Goal: Task Accomplishment & Management: Complete application form

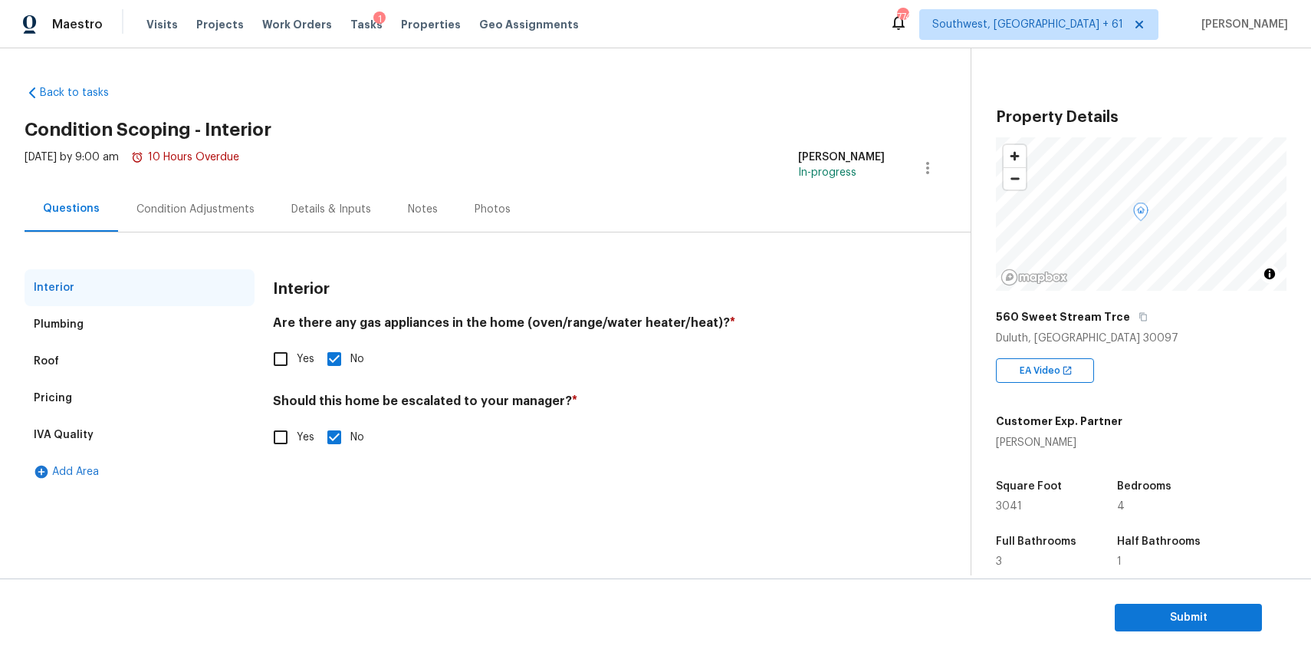
scroll to position [186, 0]
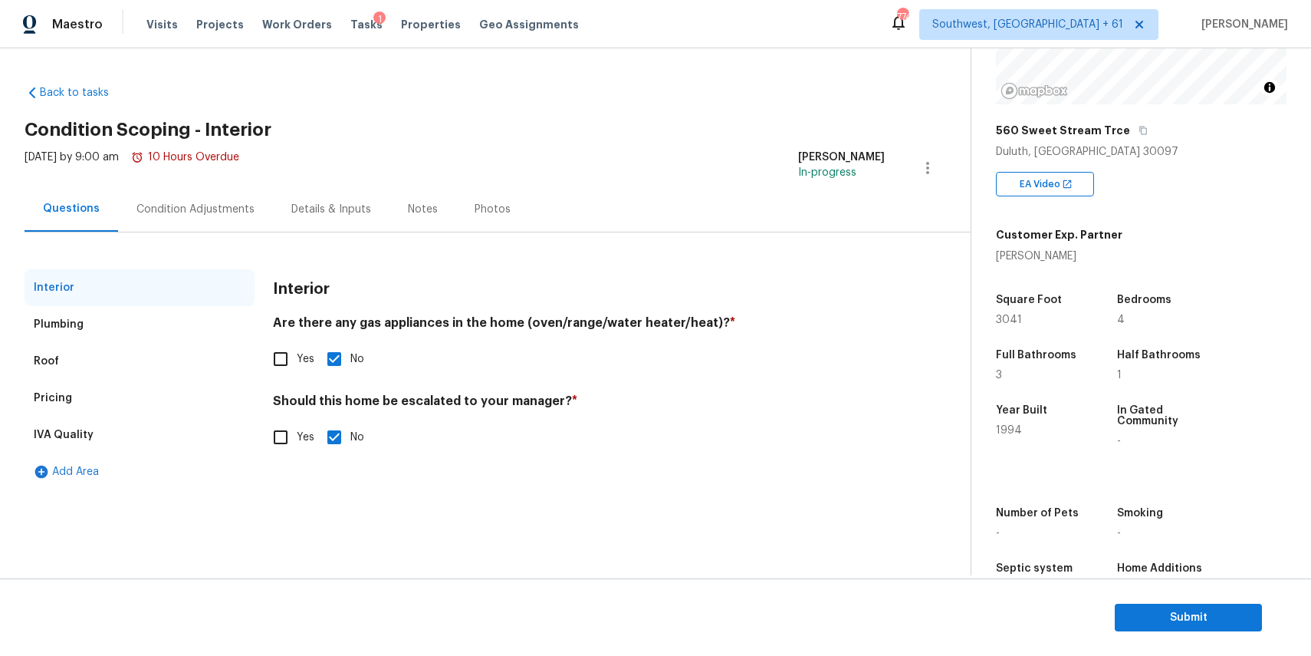
click at [195, 209] on div "Condition Adjustments" at bounding box center [196, 209] width 118 height 15
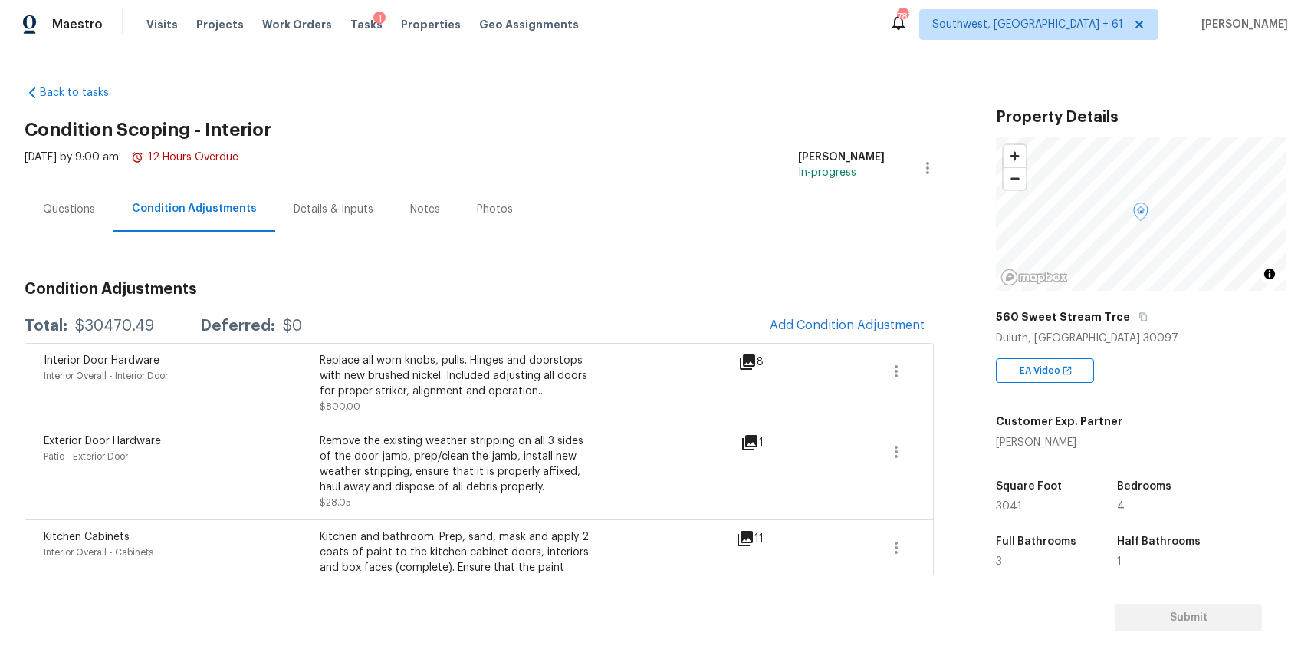
click at [81, 222] on div "Questions" at bounding box center [69, 208] width 89 height 45
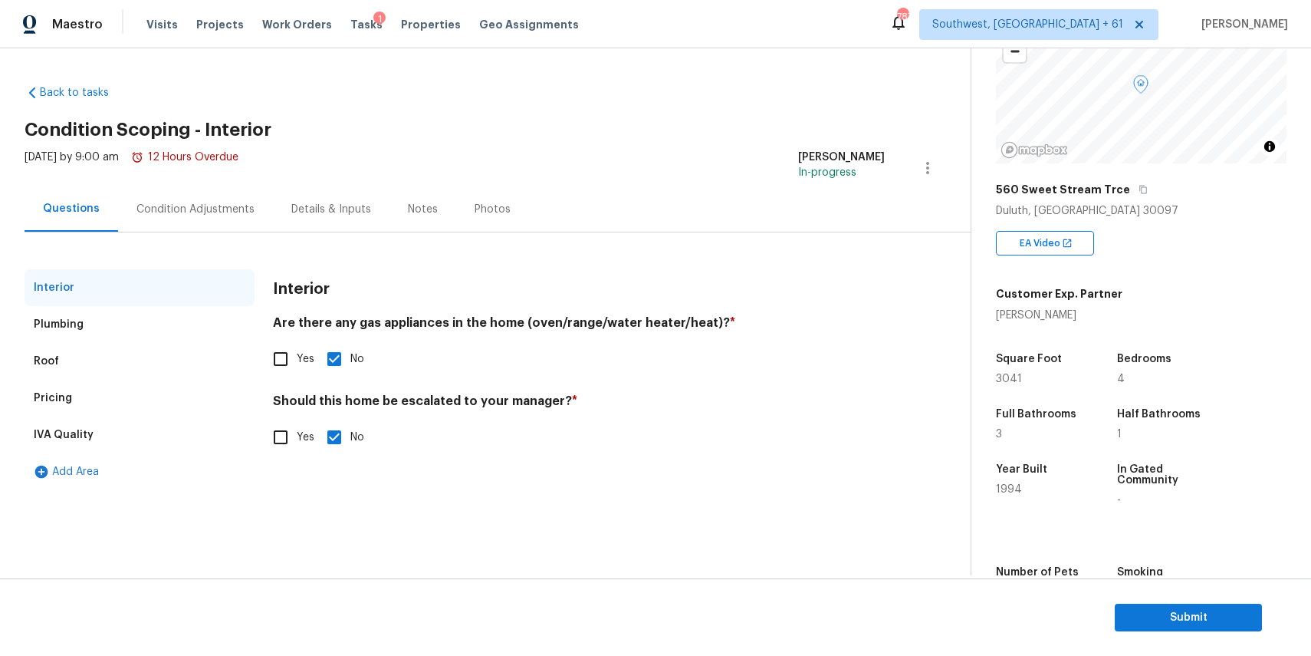
scroll to position [133, 0]
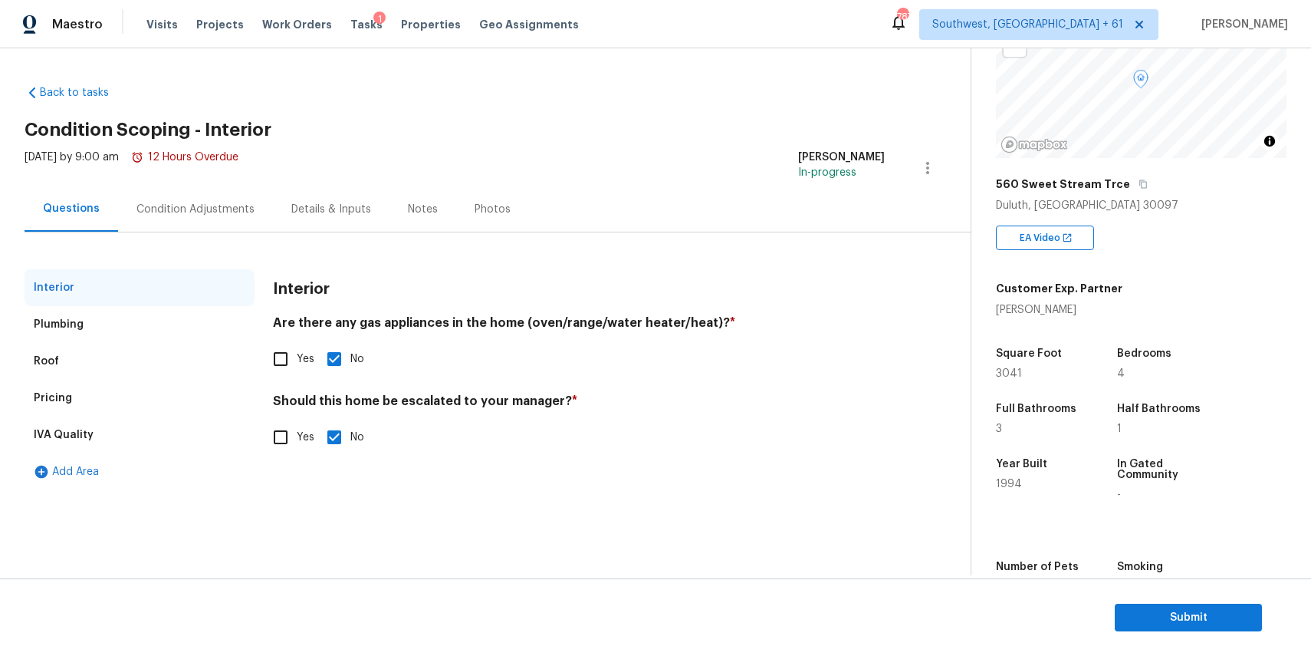
click at [230, 210] on div "Condition Adjustments" at bounding box center [196, 209] width 118 height 15
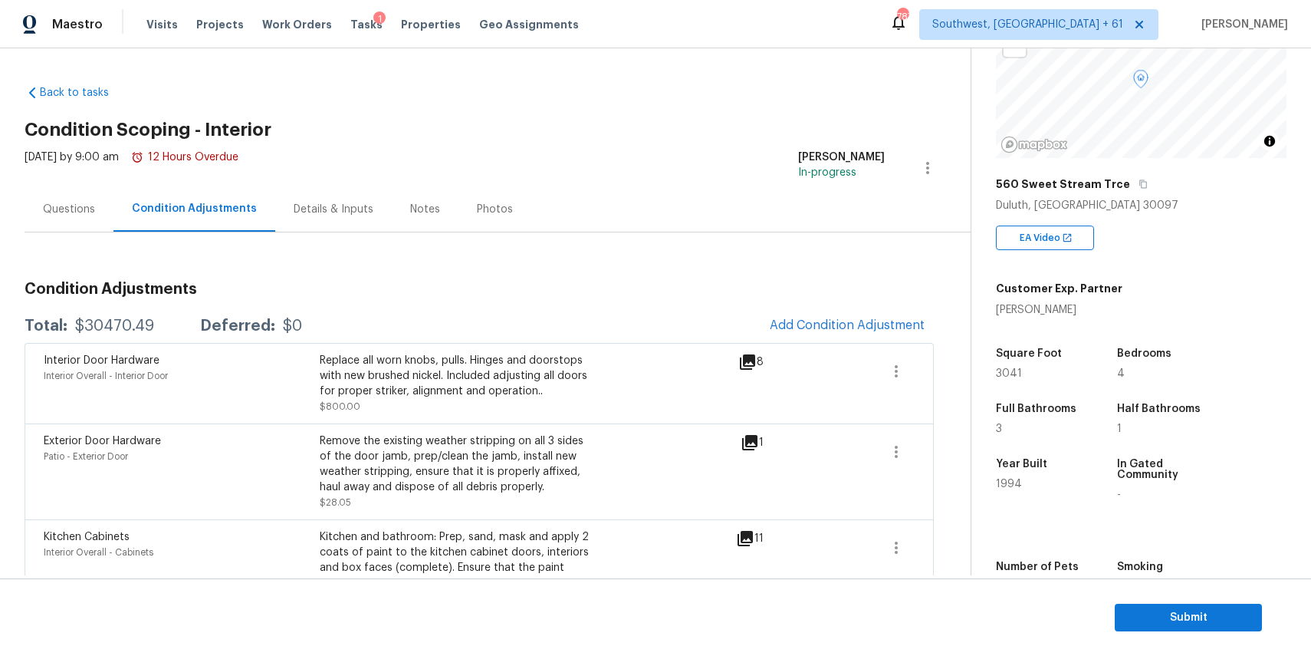
click at [123, 320] on div "$30470.49" at bounding box center [114, 325] width 79 height 15
copy div "30470.49"
click at [84, 222] on div "Questions" at bounding box center [69, 208] width 89 height 45
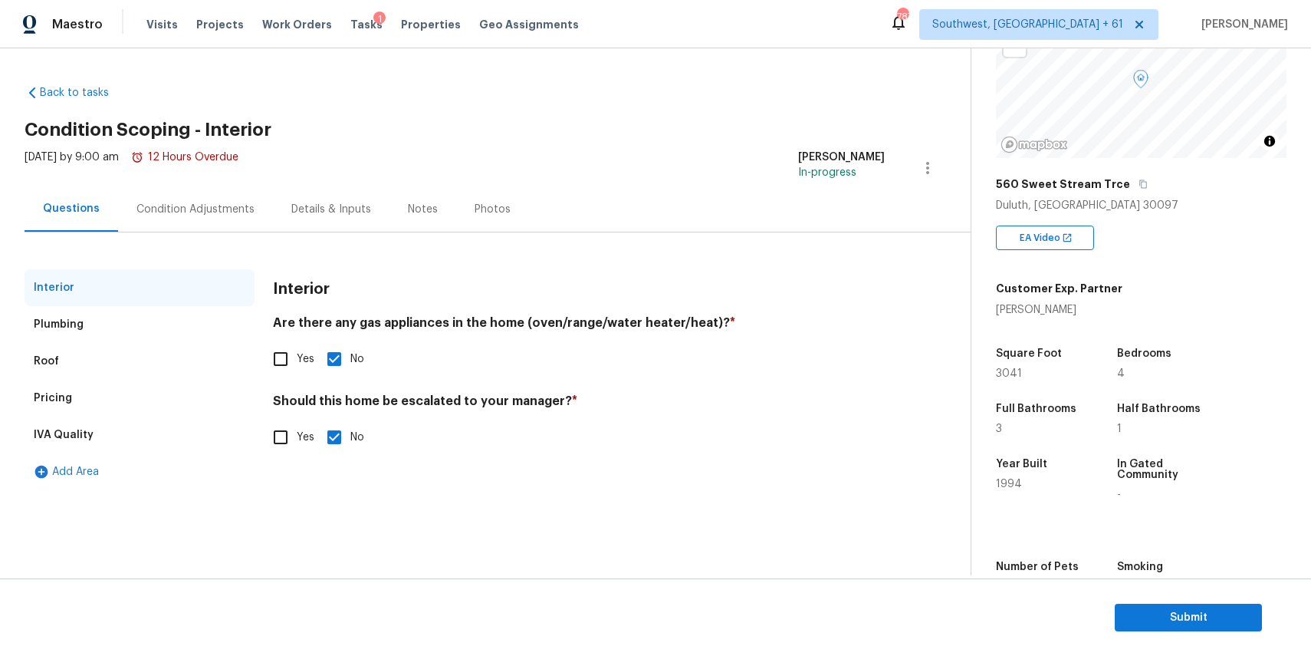
click at [150, 397] on div "Pricing" at bounding box center [140, 398] width 230 height 37
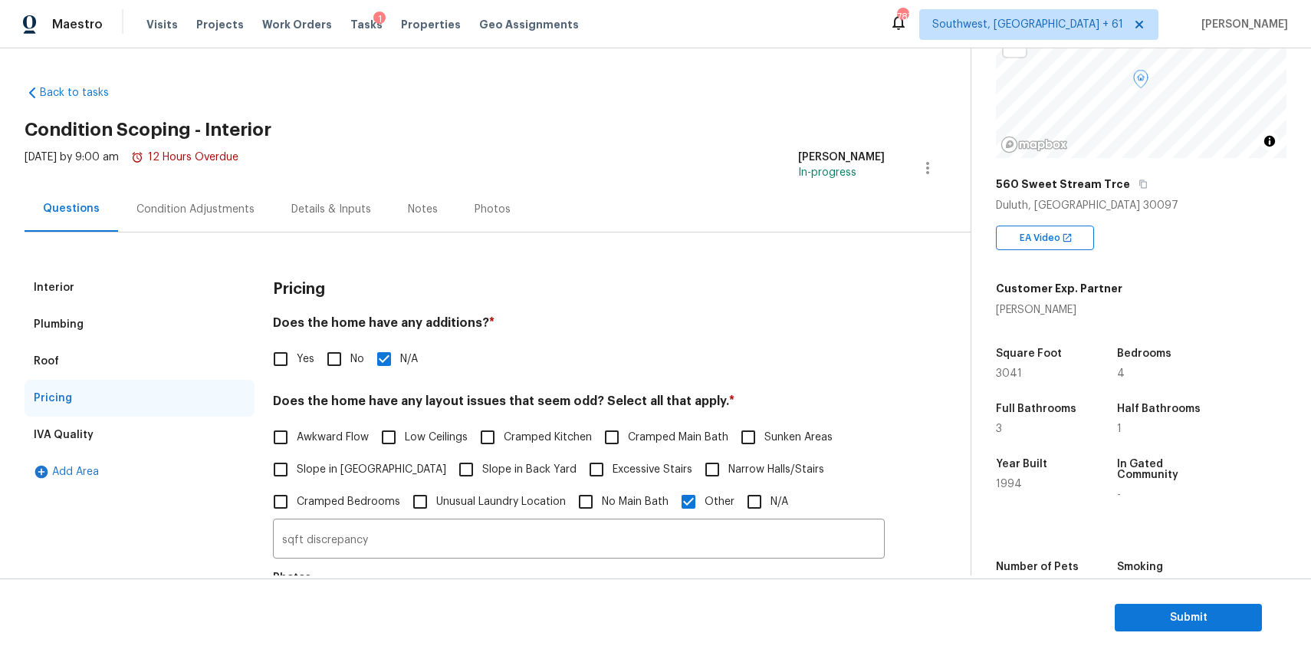
click at [161, 283] on div "Interior" at bounding box center [140, 287] width 230 height 37
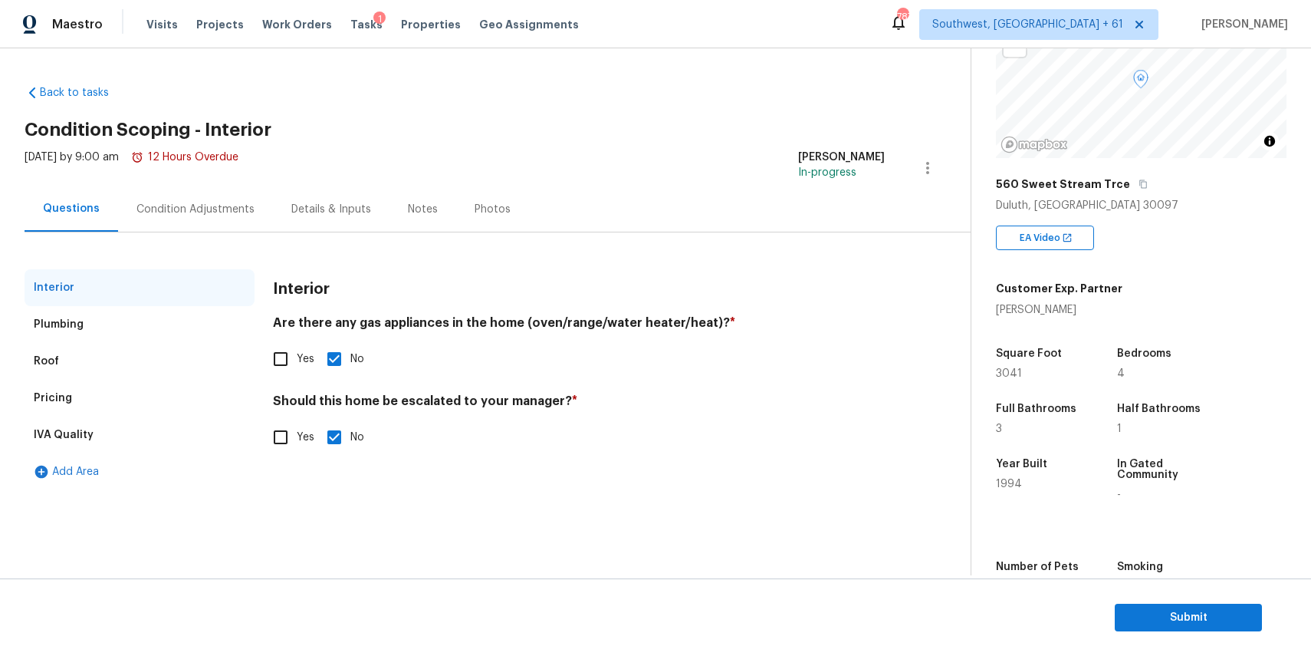
click at [225, 219] on div "Condition Adjustments" at bounding box center [195, 208] width 155 height 45
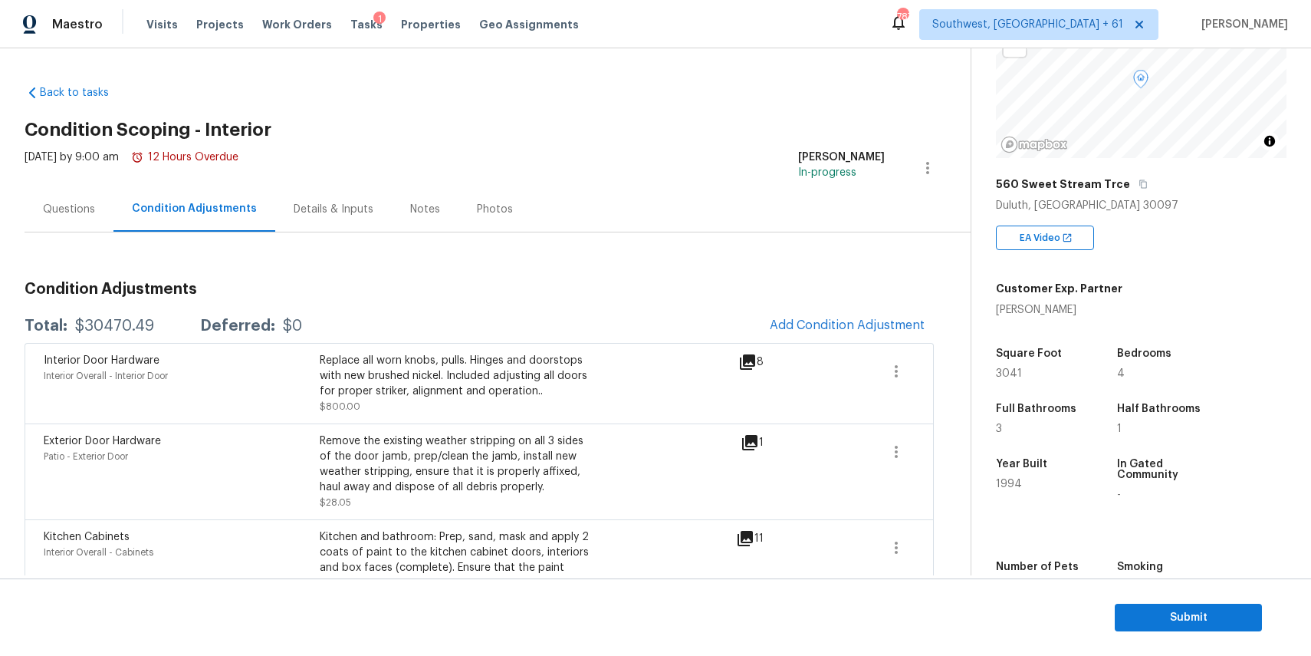
click at [92, 193] on div "Questions" at bounding box center [69, 208] width 89 height 45
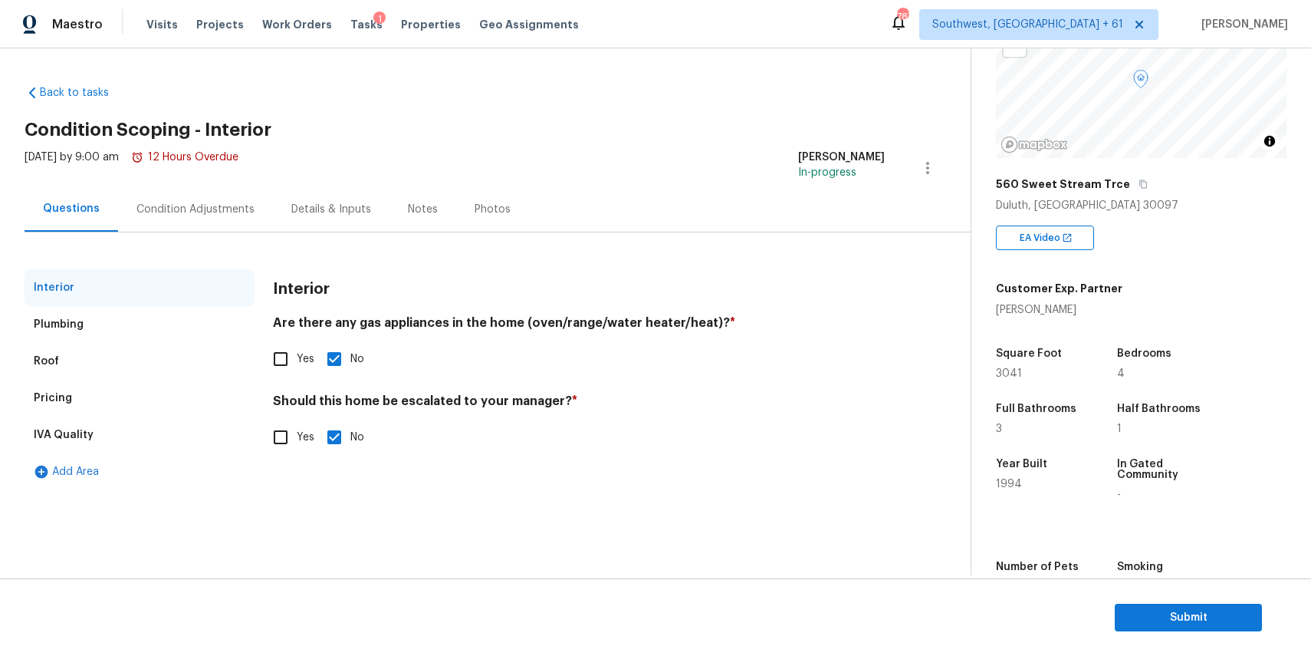
click at [251, 231] on div "Condition Adjustments" at bounding box center [195, 208] width 155 height 45
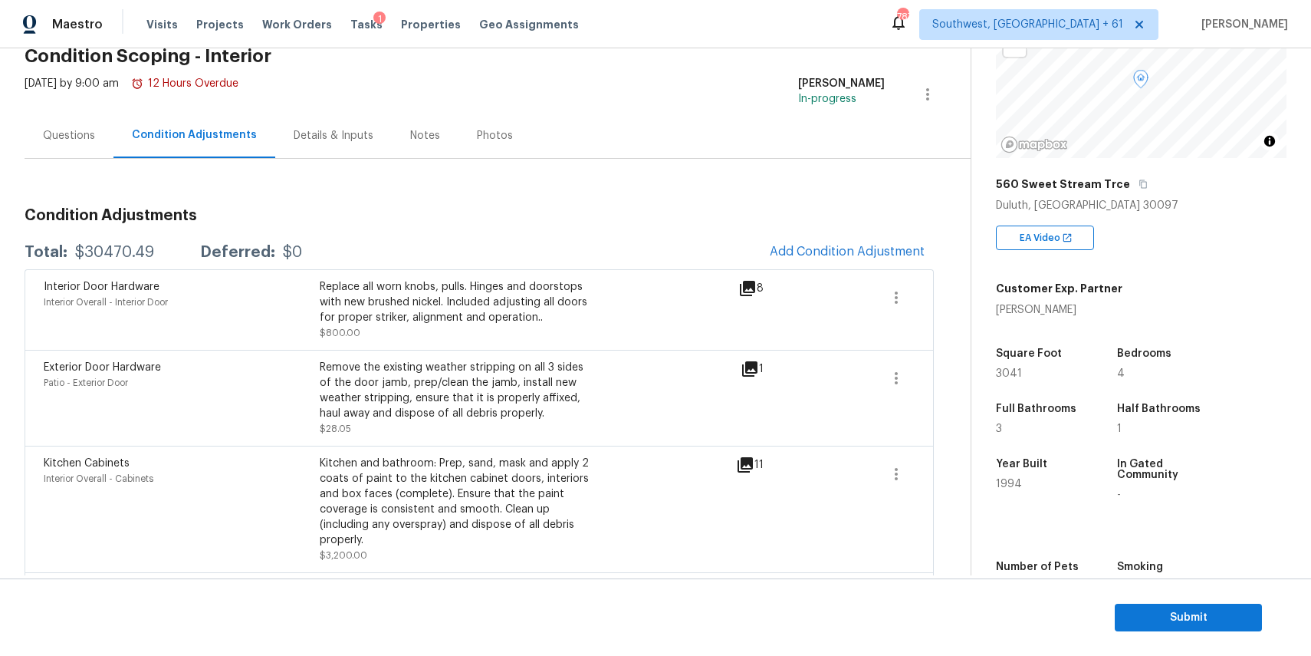
scroll to position [81, 0]
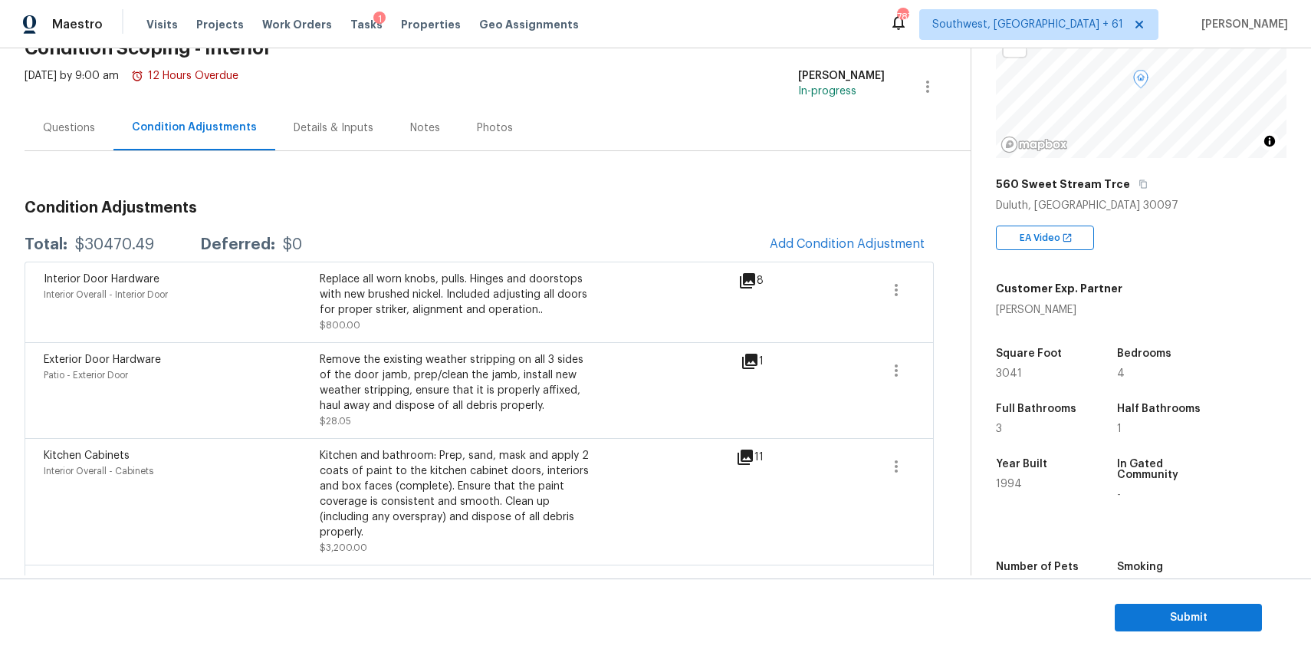
click at [76, 129] on div "Questions" at bounding box center [69, 127] width 52 height 15
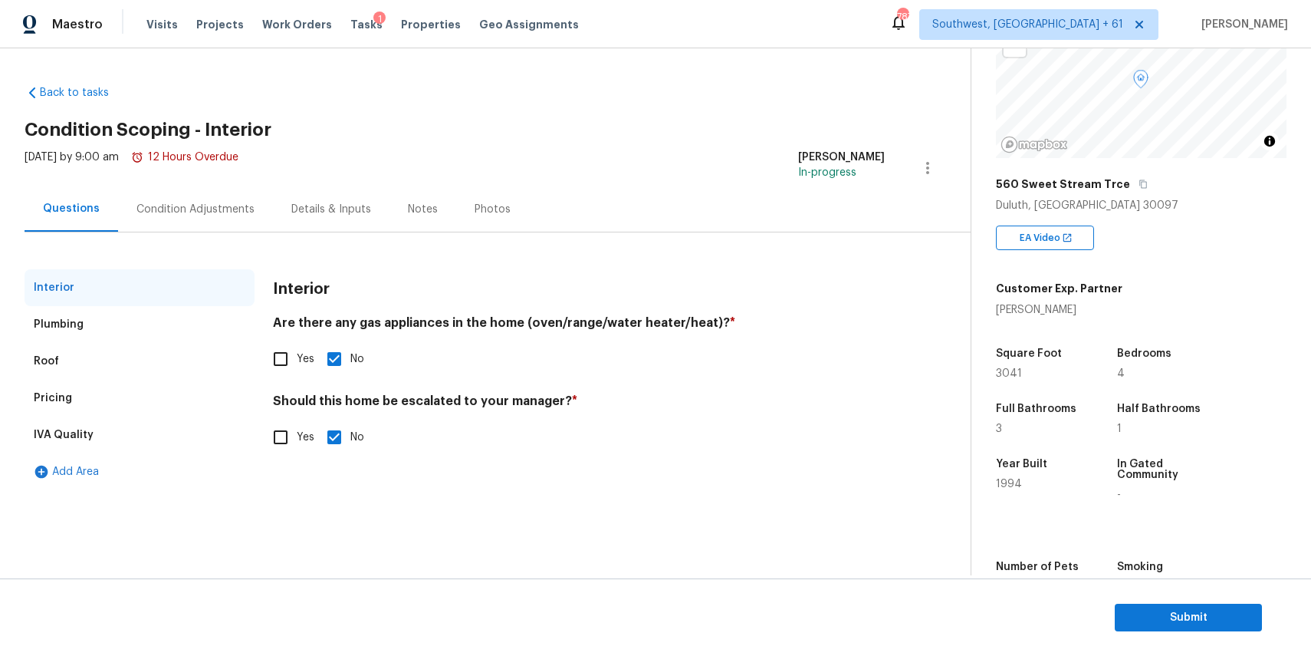
click at [127, 383] on div "Pricing" at bounding box center [140, 398] width 230 height 37
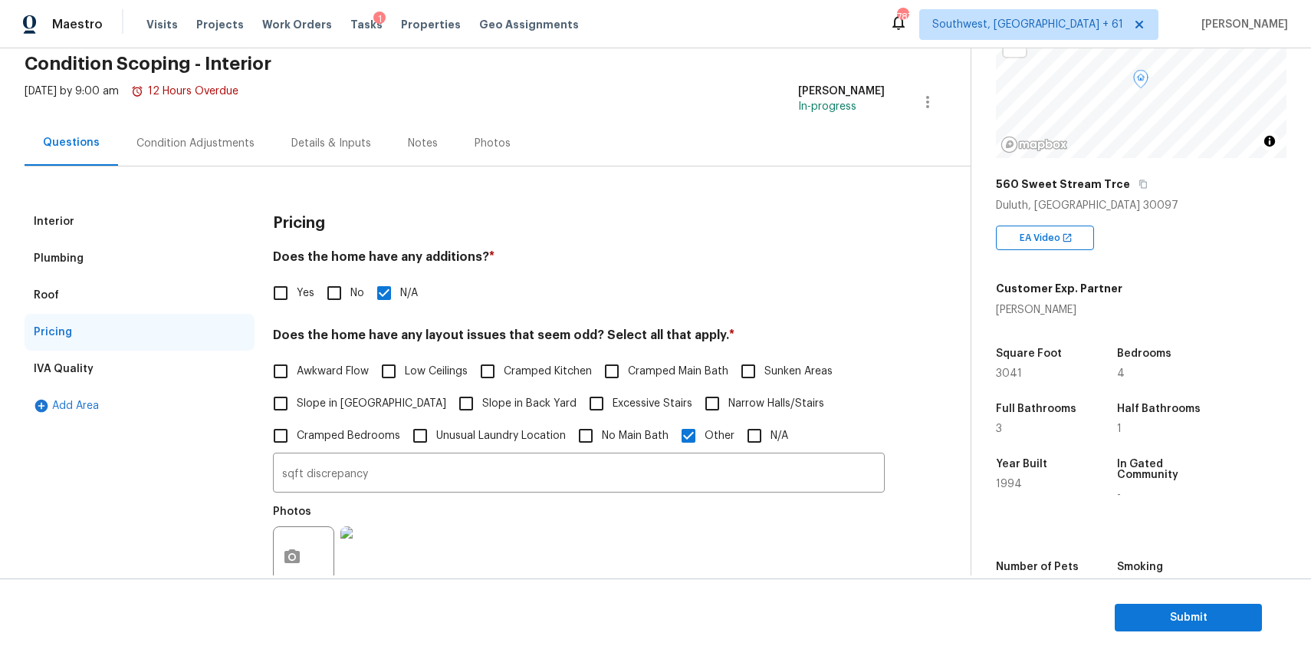
scroll to position [34, 0]
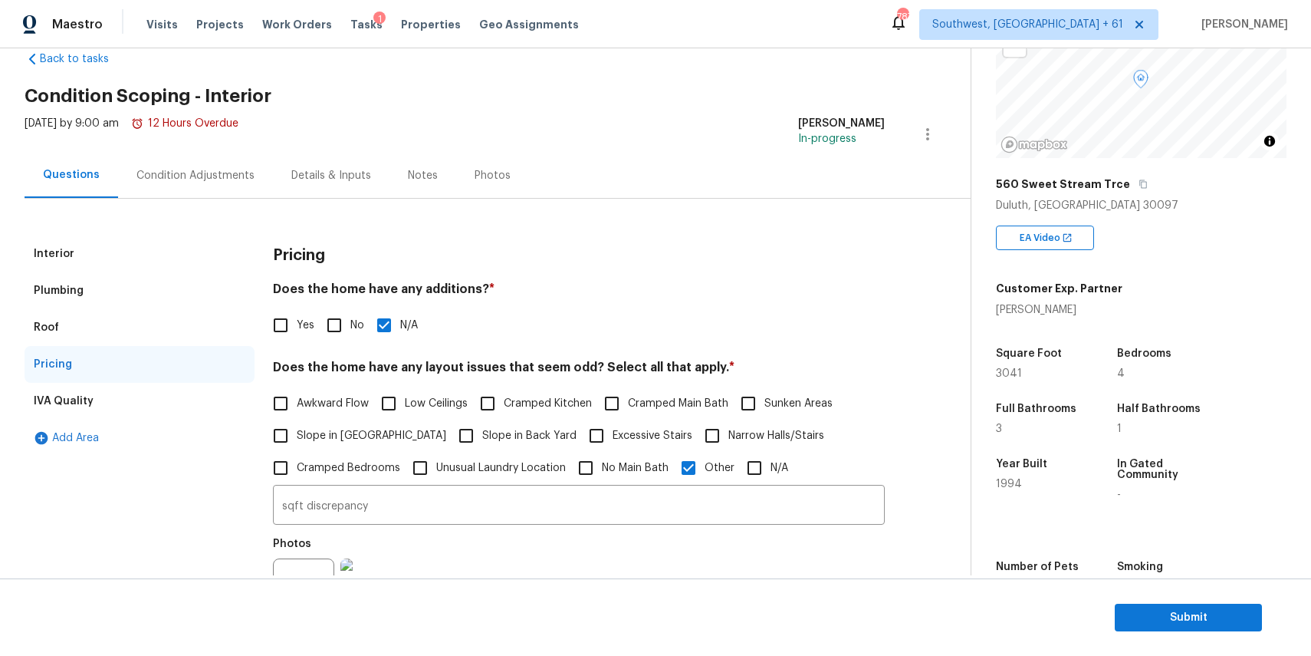
click at [194, 199] on div "Interior Plumbing Roof Pricing IVA Quality Add Area Pricing Does the home have …" at bounding box center [480, 540] width 910 height 683
click at [220, 196] on div "Condition Adjustments" at bounding box center [195, 175] width 155 height 45
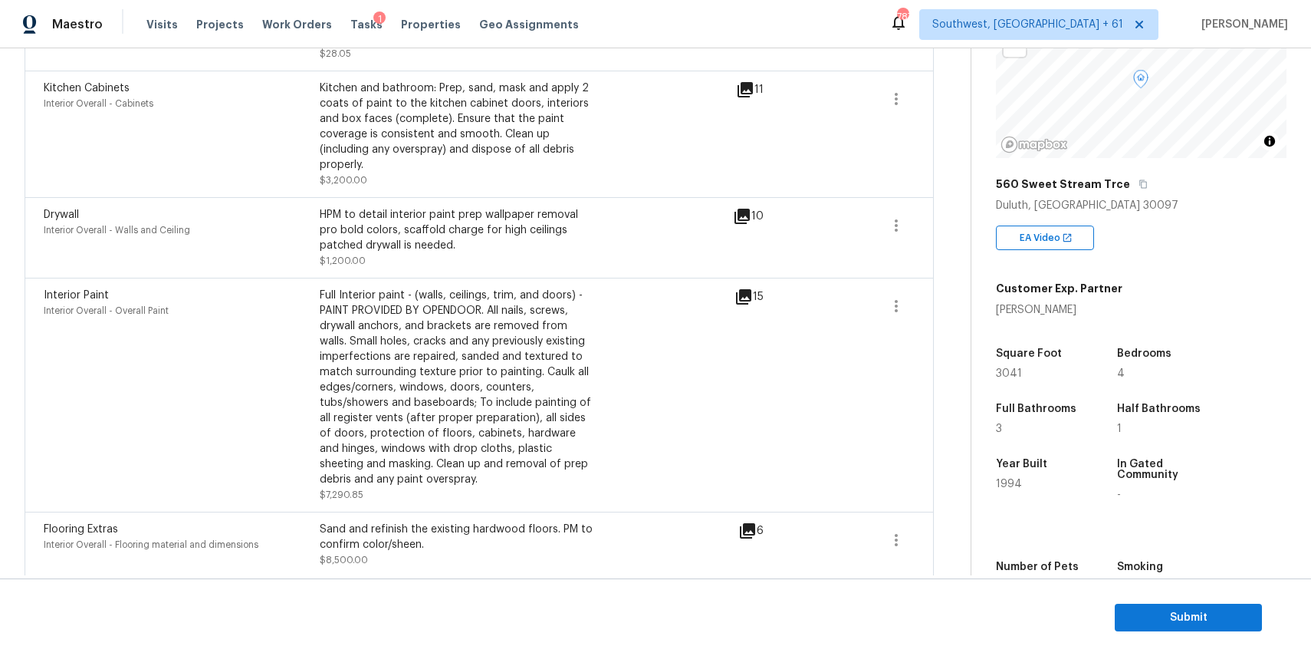
scroll to position [584, 0]
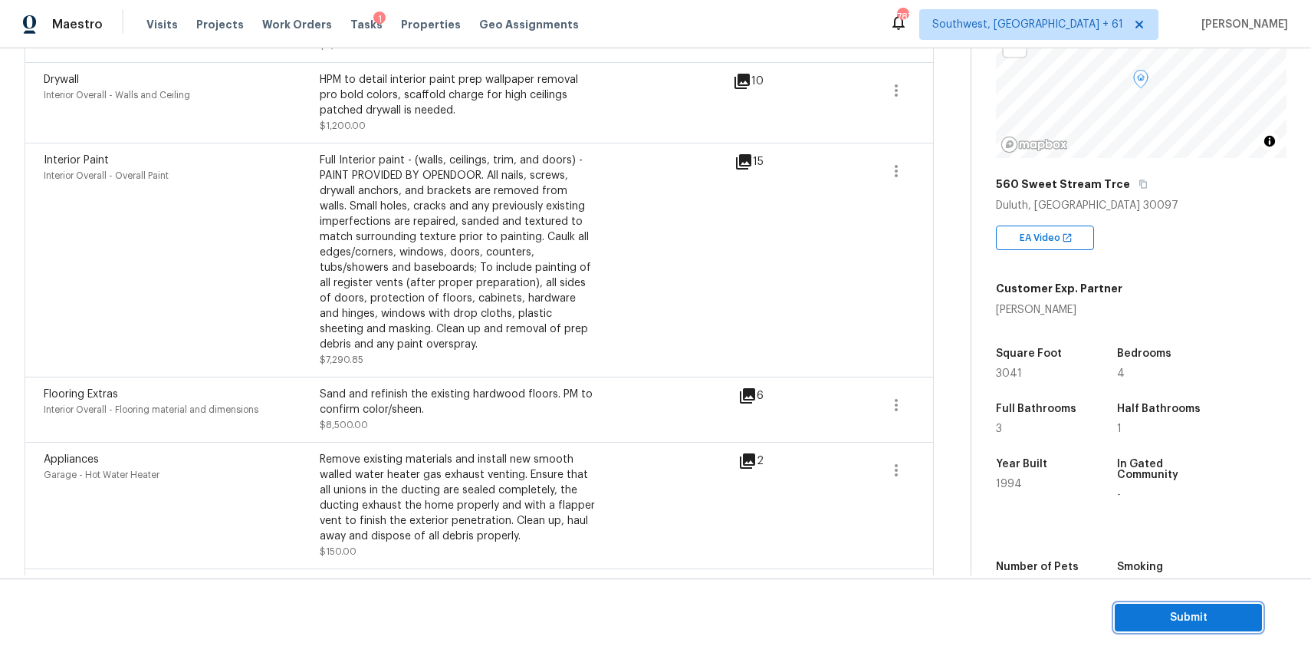
click at [1157, 606] on button "Submit" at bounding box center [1188, 618] width 147 height 28
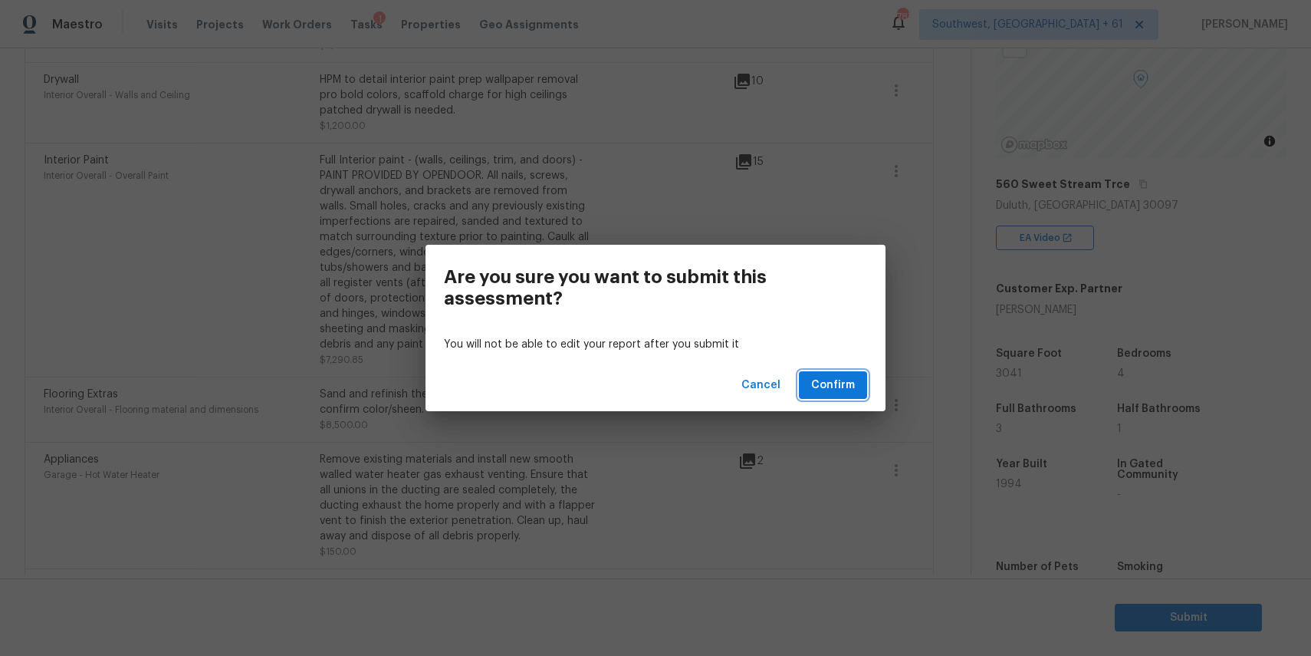
click at [861, 384] on button "Confirm" at bounding box center [833, 385] width 68 height 28
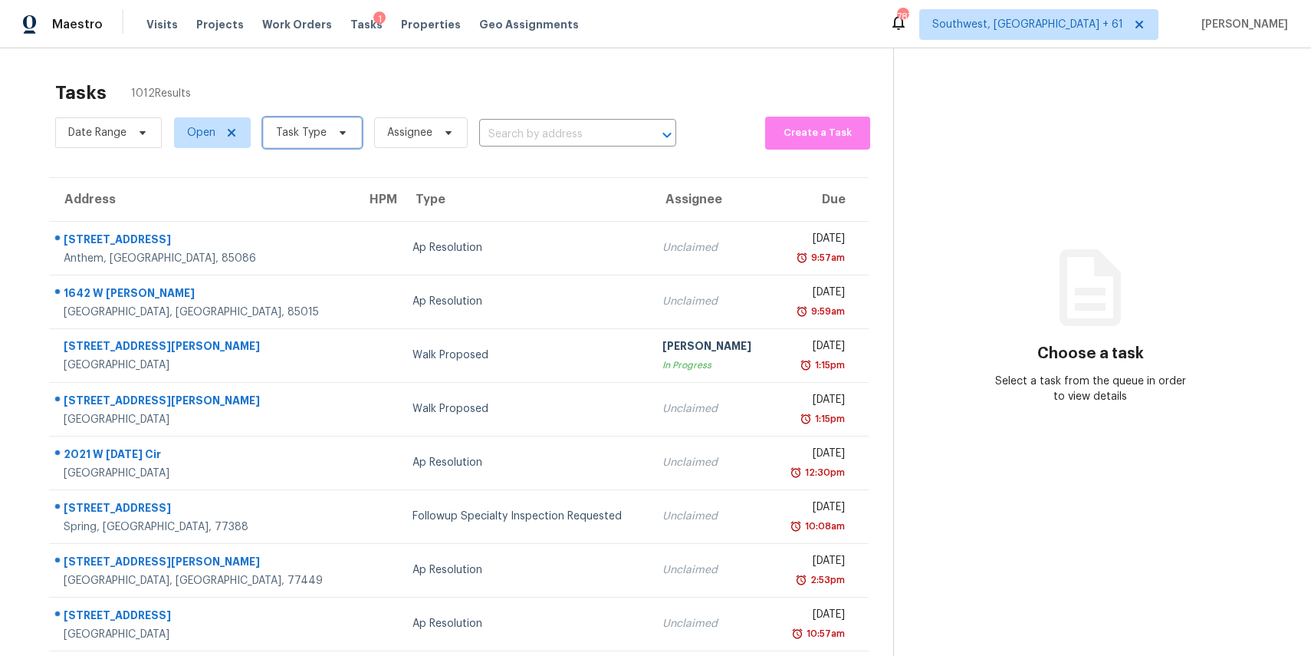
click at [326, 133] on span "Task Type" at bounding box center [312, 132] width 99 height 31
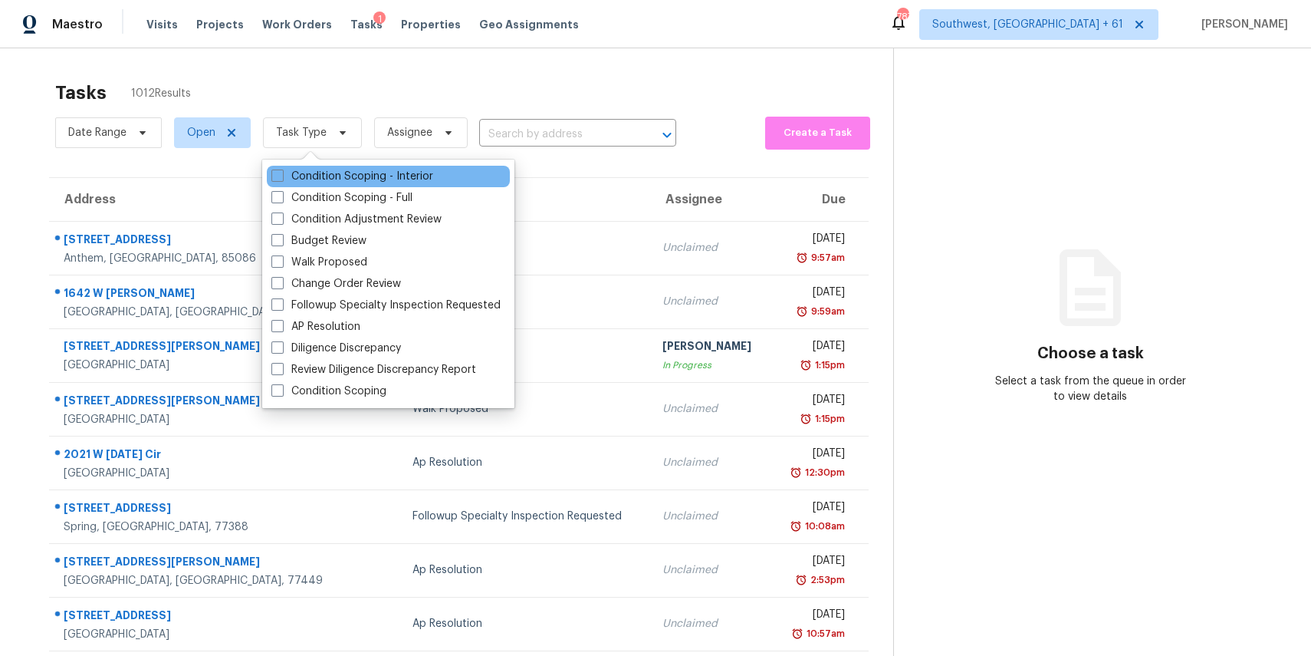
click at [360, 166] on div "Condition Scoping - Interior" at bounding box center [388, 176] width 243 height 21
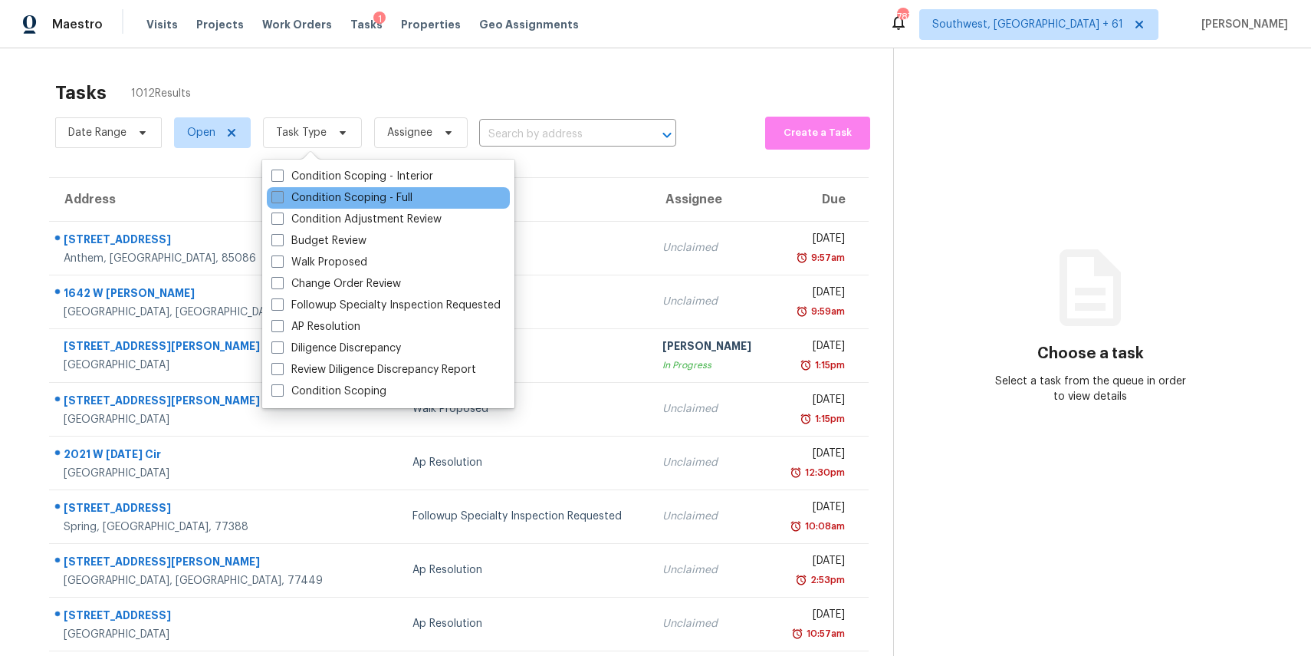
click at [372, 201] on label "Condition Scoping - Full" at bounding box center [341, 197] width 141 height 15
click at [281, 200] on input "Condition Scoping - Full" at bounding box center [276, 195] width 10 height 10
checkbox input "true"
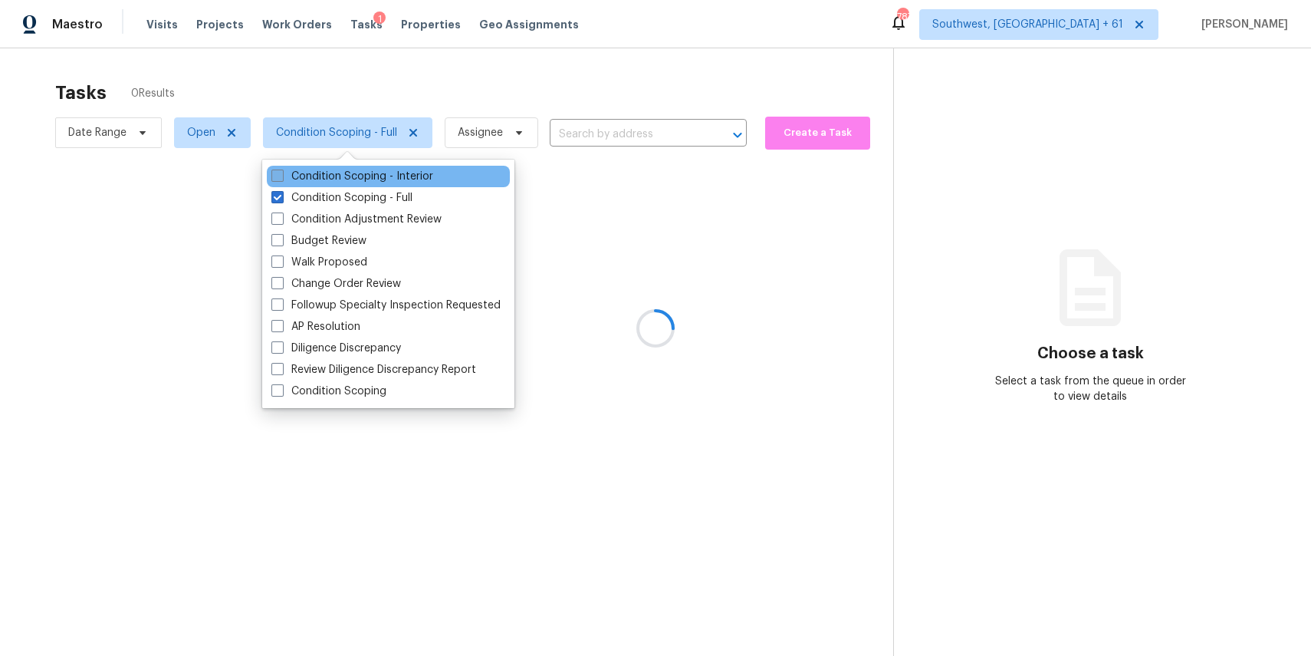
click at [358, 176] on label "Condition Scoping - Interior" at bounding box center [352, 176] width 162 height 15
click at [281, 176] on input "Condition Scoping - Interior" at bounding box center [276, 174] width 10 height 10
checkbox input "true"
click at [512, 100] on div at bounding box center [655, 328] width 1311 height 656
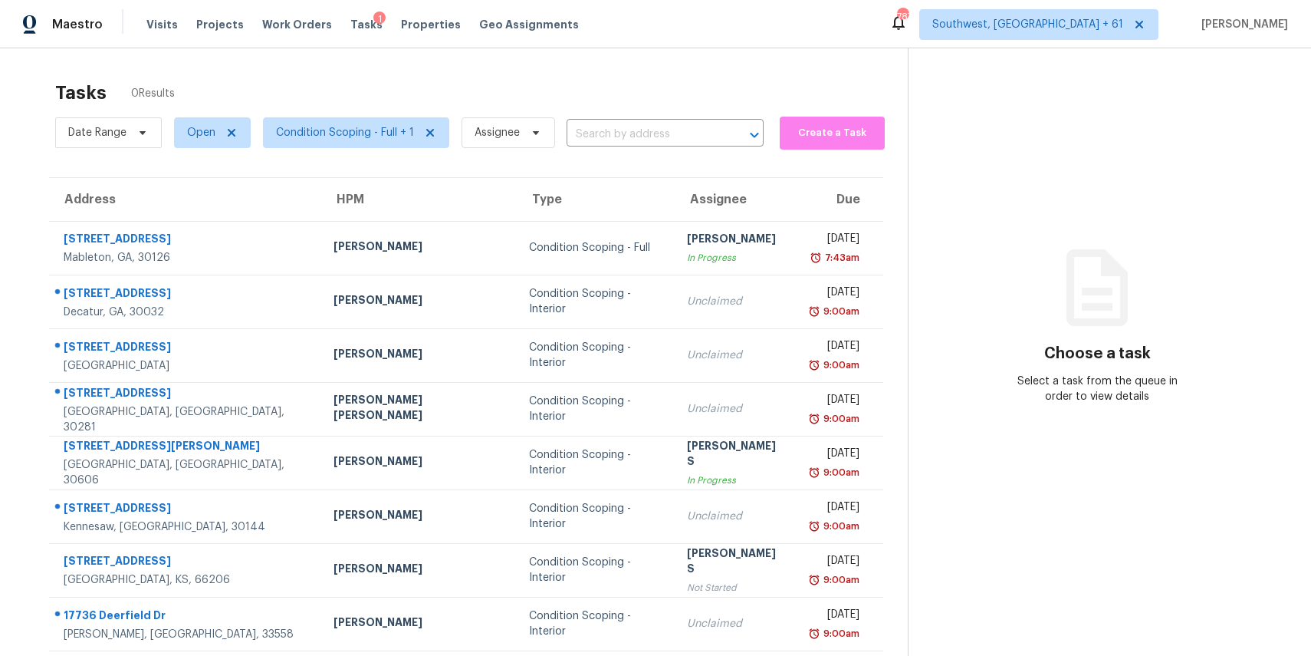
click at [650, 59] on div "Tasks 0 Results Date Range Open Condition Scoping - Full + 1 Assignee ​ Create …" at bounding box center [655, 409] width 1311 height 722
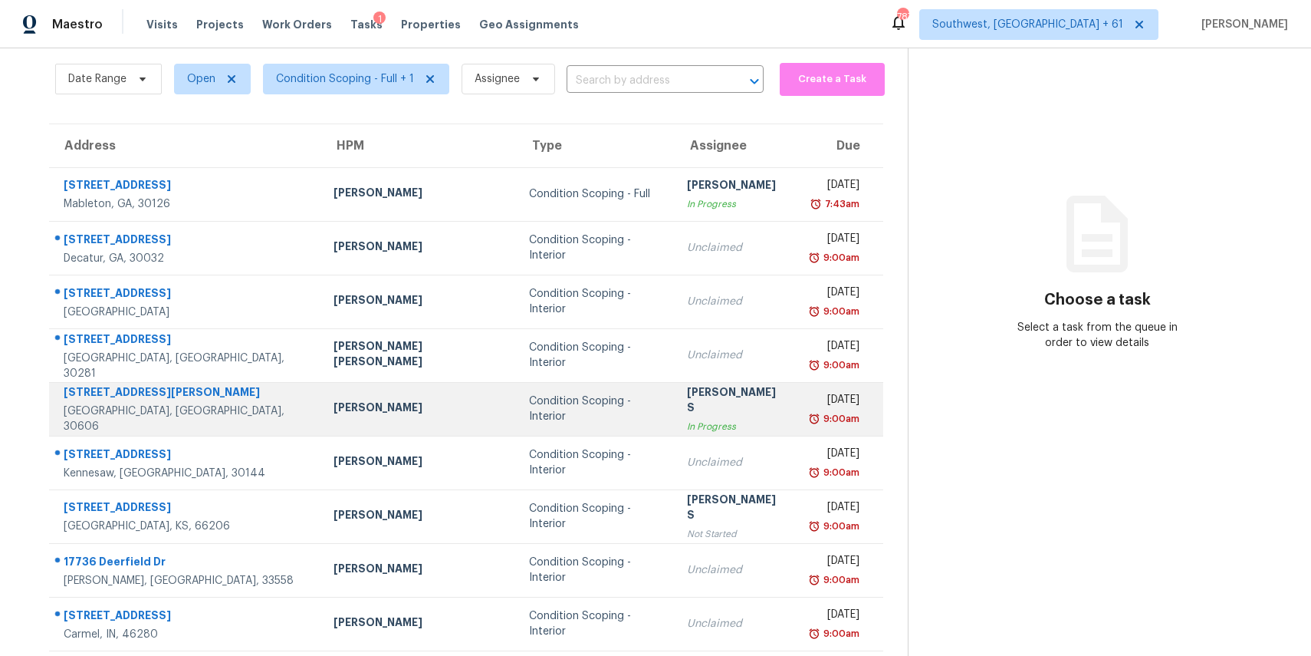
scroll to position [58, 0]
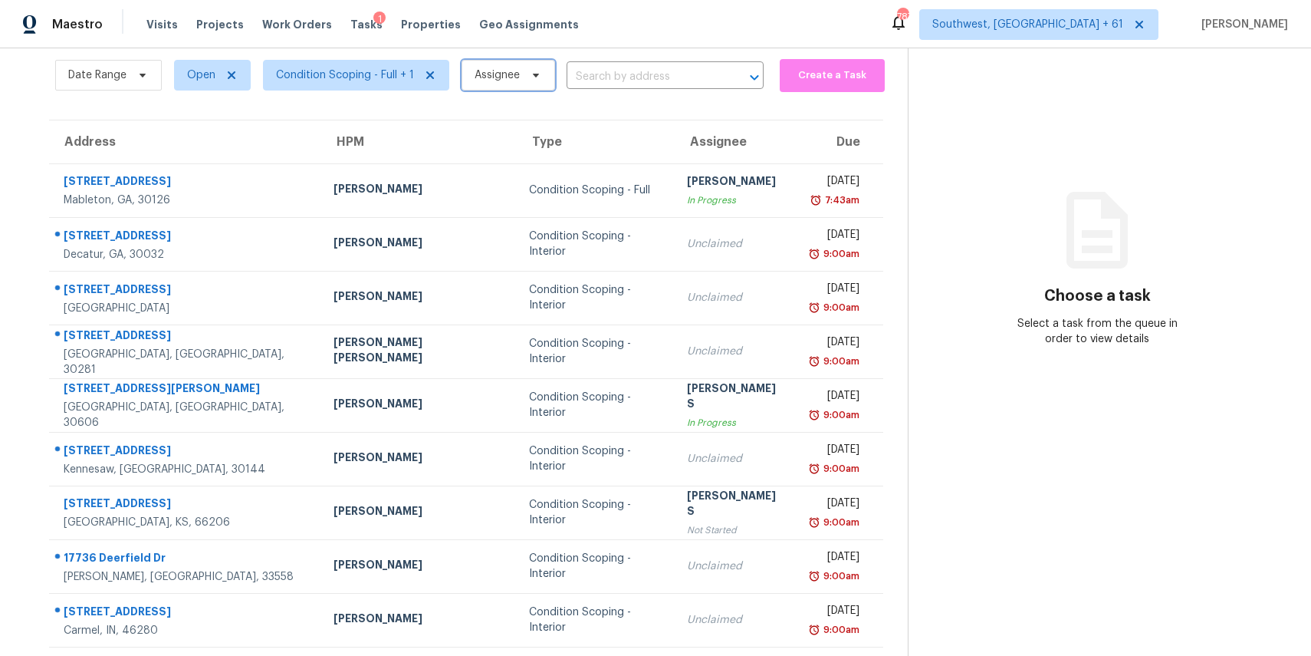
click at [510, 73] on span "Assignee" at bounding box center [497, 74] width 45 height 15
click at [450, 50] on div "Tasks 275 Results" at bounding box center [481, 35] width 853 height 40
click at [117, 77] on span "Date Range" at bounding box center [97, 74] width 58 height 15
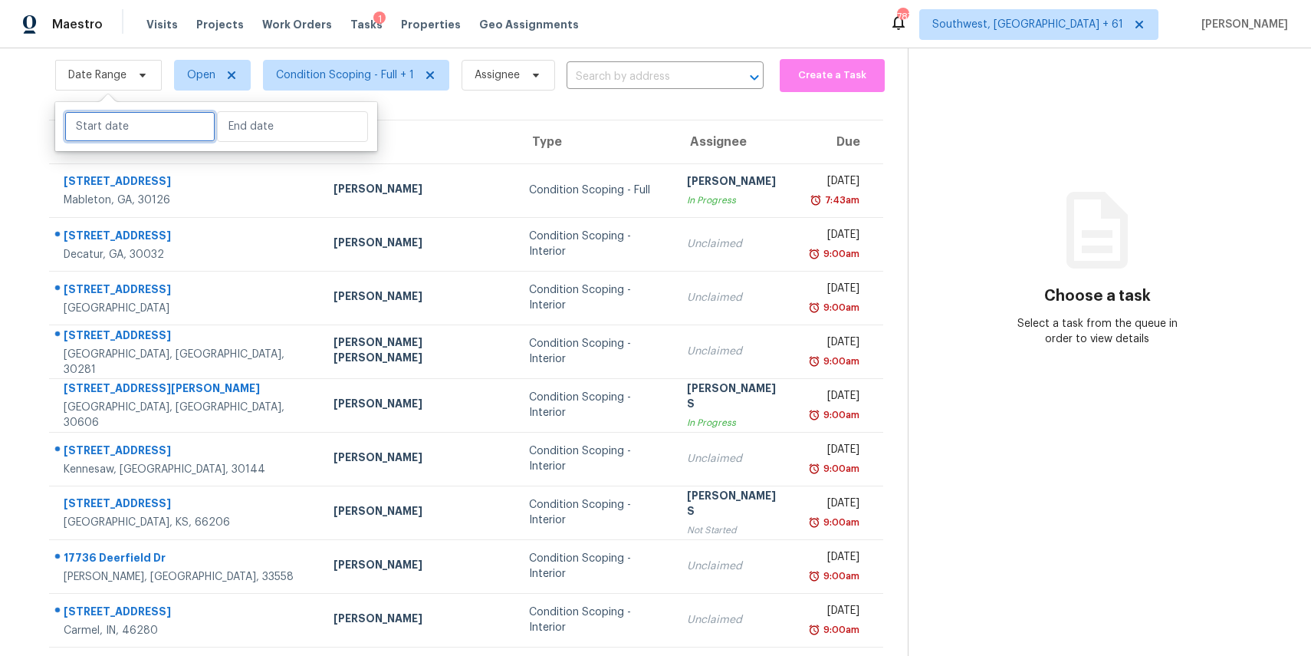
click at [149, 133] on input "text" at bounding box center [139, 126] width 151 height 31
select select "8"
select select "2025"
select select "9"
select select "2025"
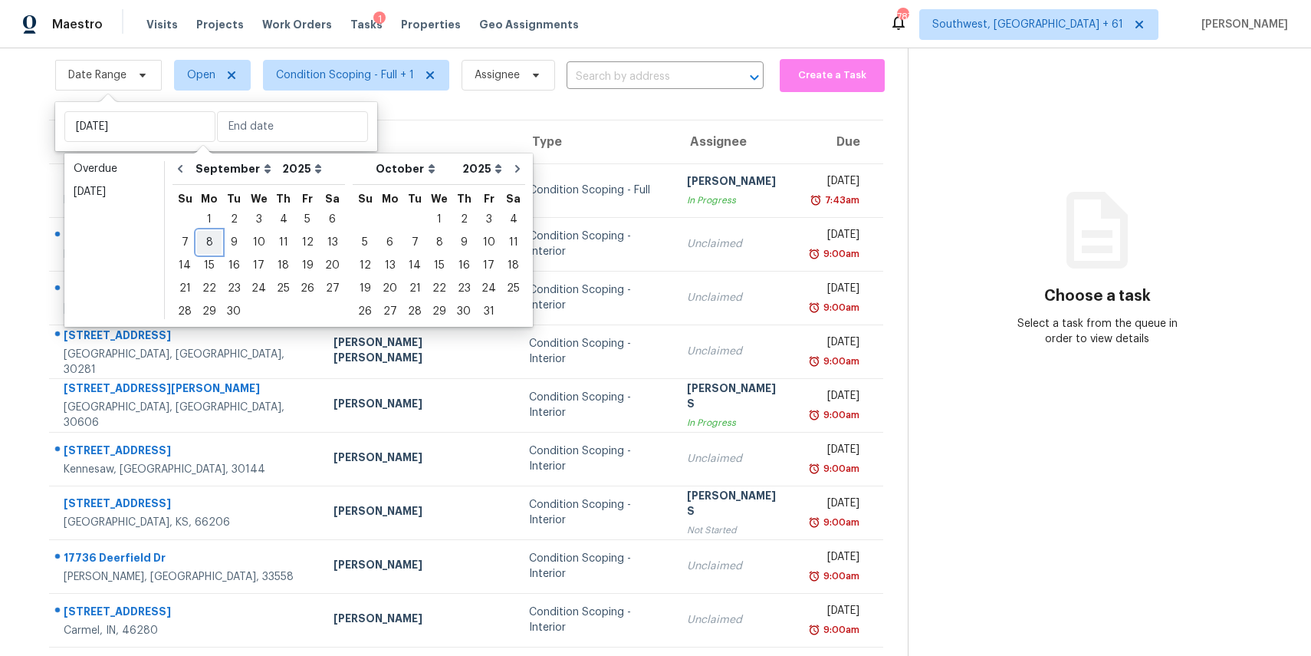
click at [208, 245] on div "8" at bounding box center [209, 242] width 25 height 21
type input "[DATE]"
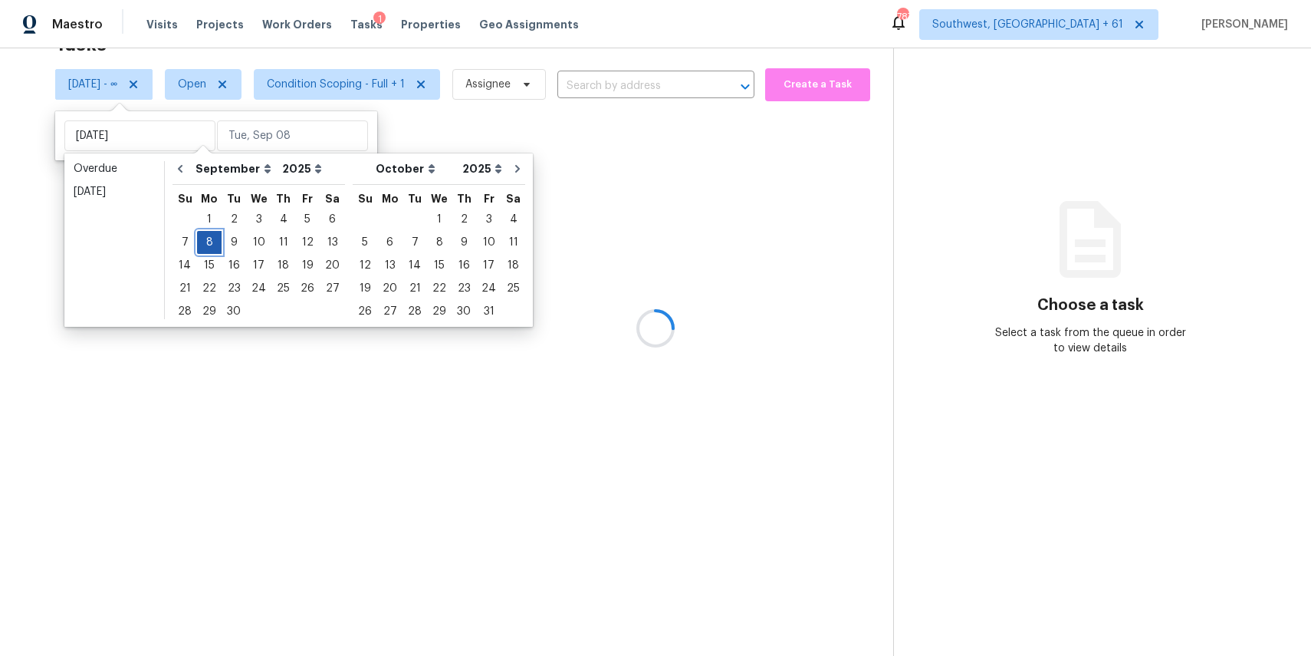
click at [208, 245] on div "8" at bounding box center [209, 242] width 25 height 21
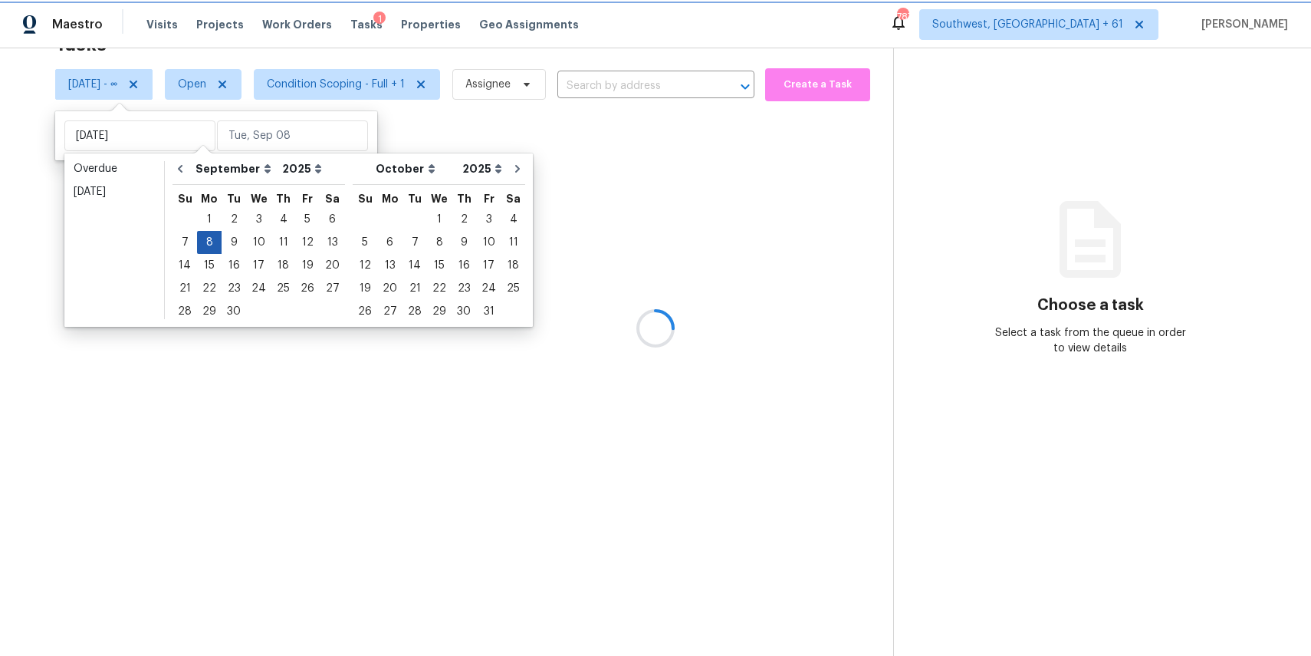
type input "[DATE]"
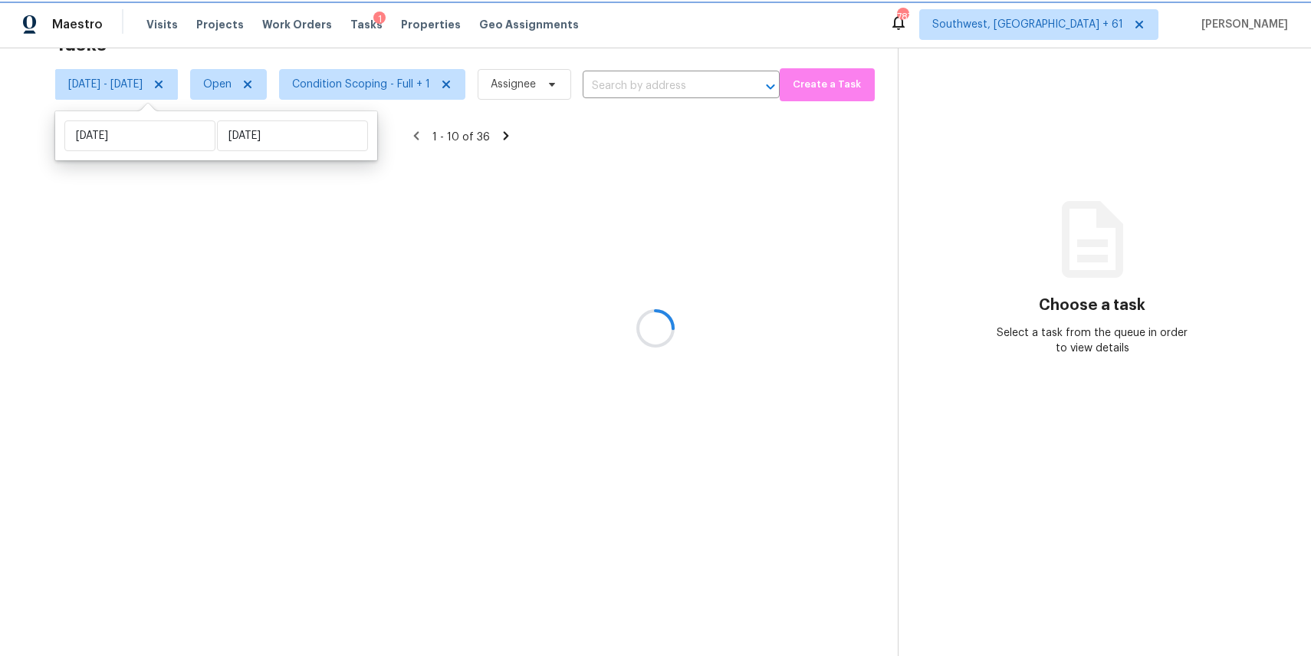
scroll to position [58, 0]
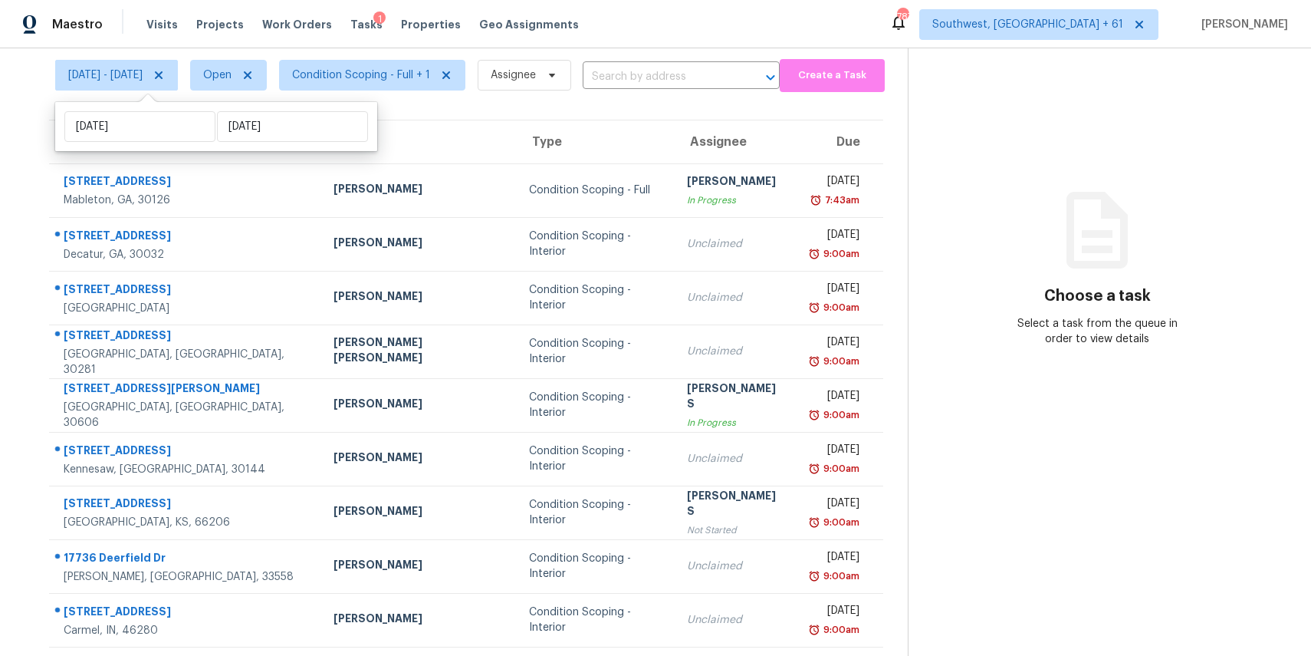
click at [926, 354] on section "Choose a task Select a task from the queue in order to view details" at bounding box center [1097, 366] width 379 height 751
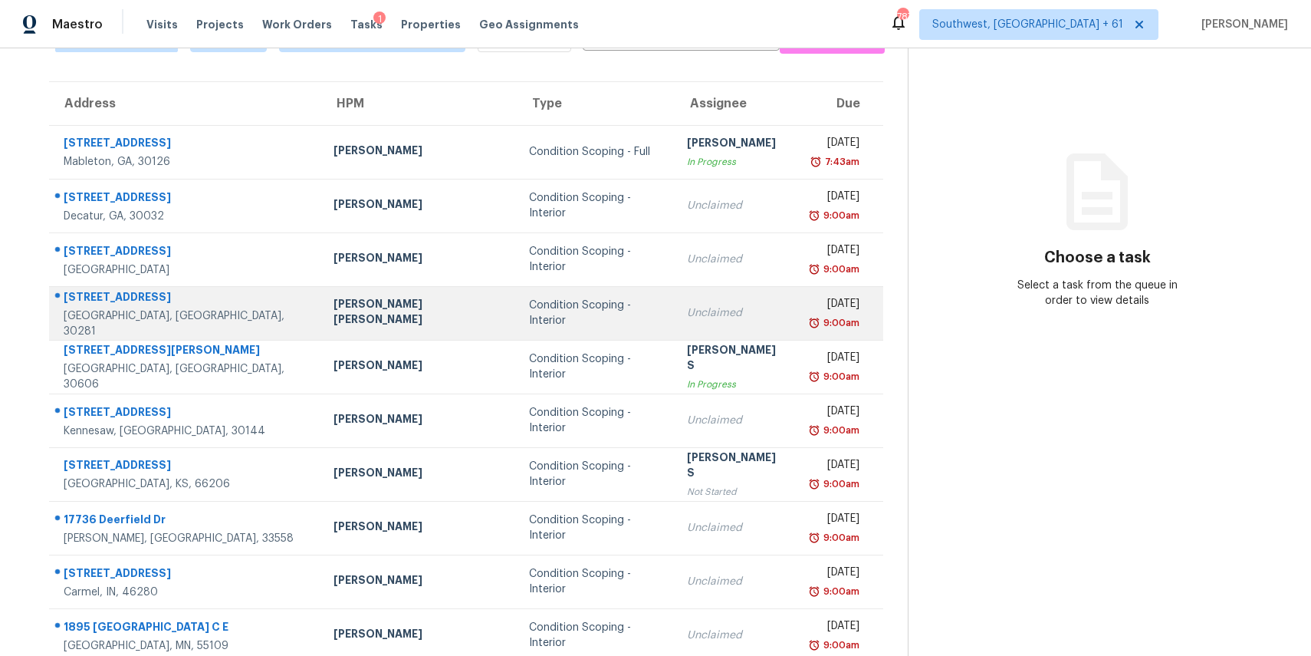
scroll to position [130, 0]
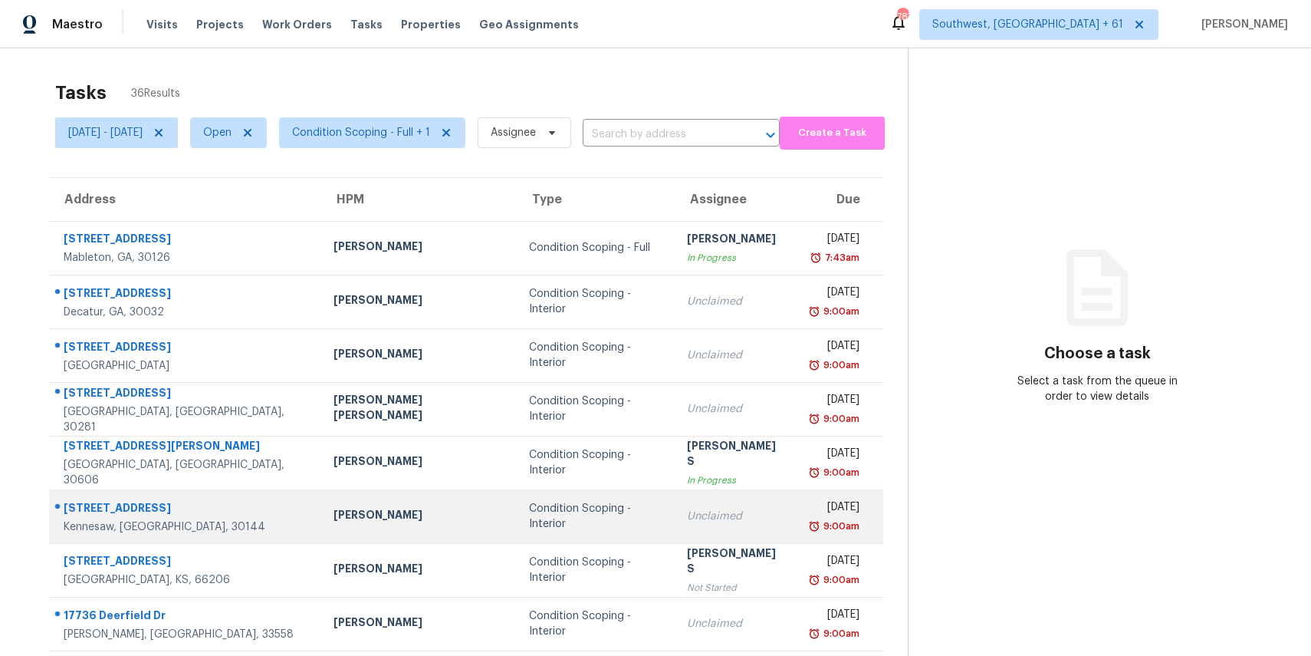
scroll to position [143, 0]
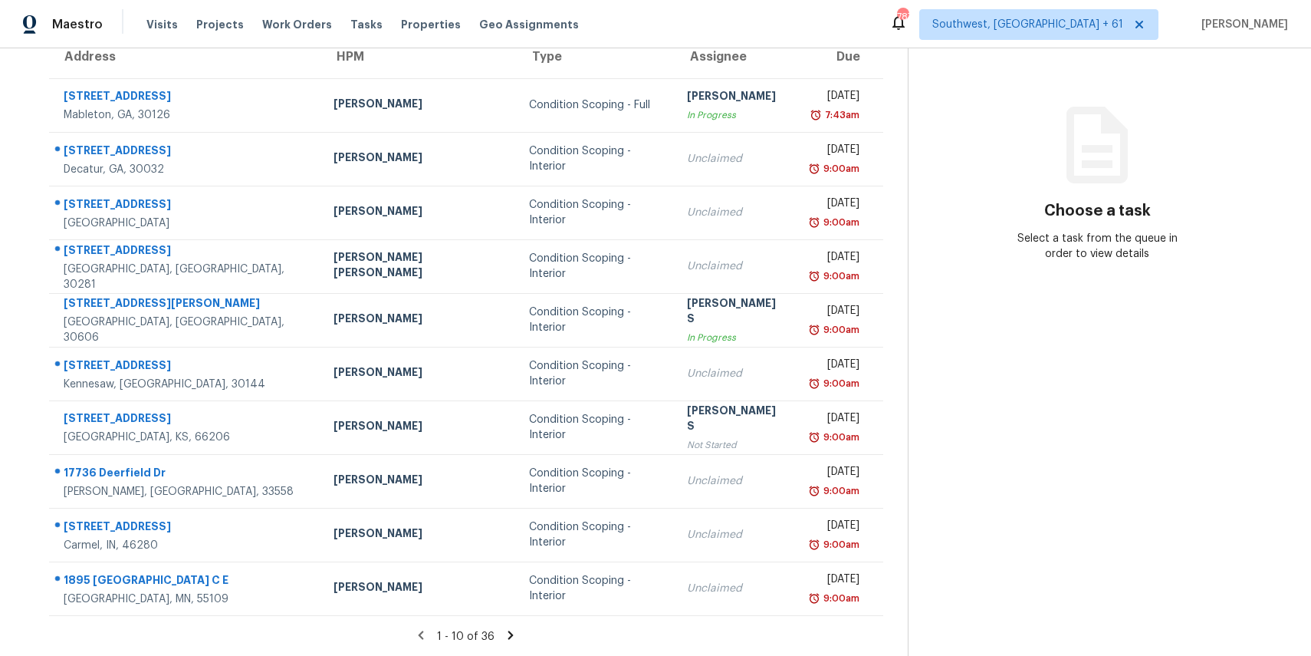
click at [514, 635] on icon at bounding box center [510, 634] width 5 height 8
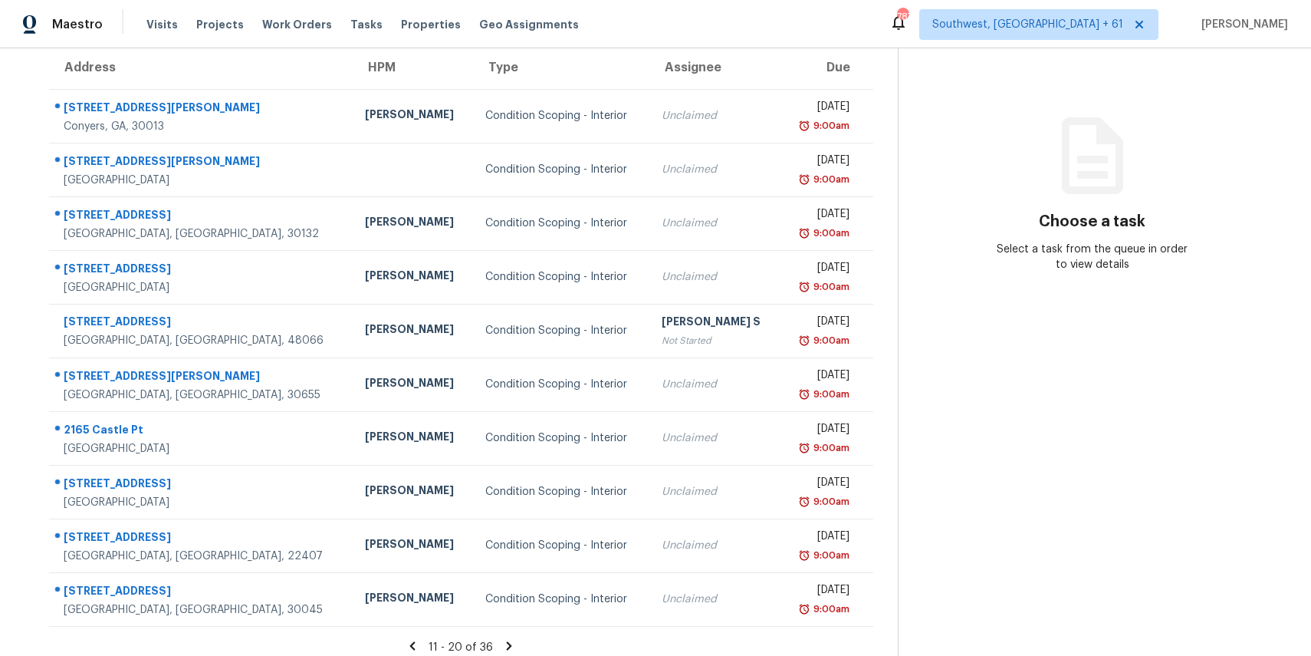
click at [512, 647] on icon at bounding box center [509, 646] width 14 height 14
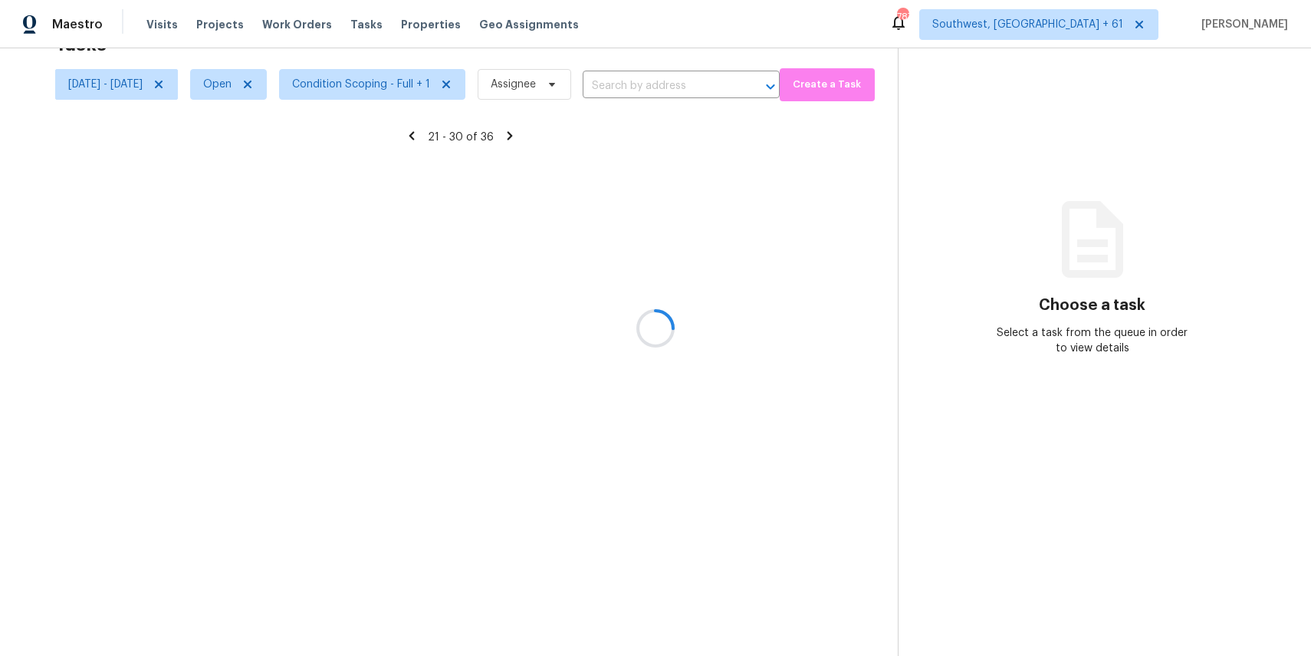
click at [512, 647] on div at bounding box center [655, 328] width 1311 height 656
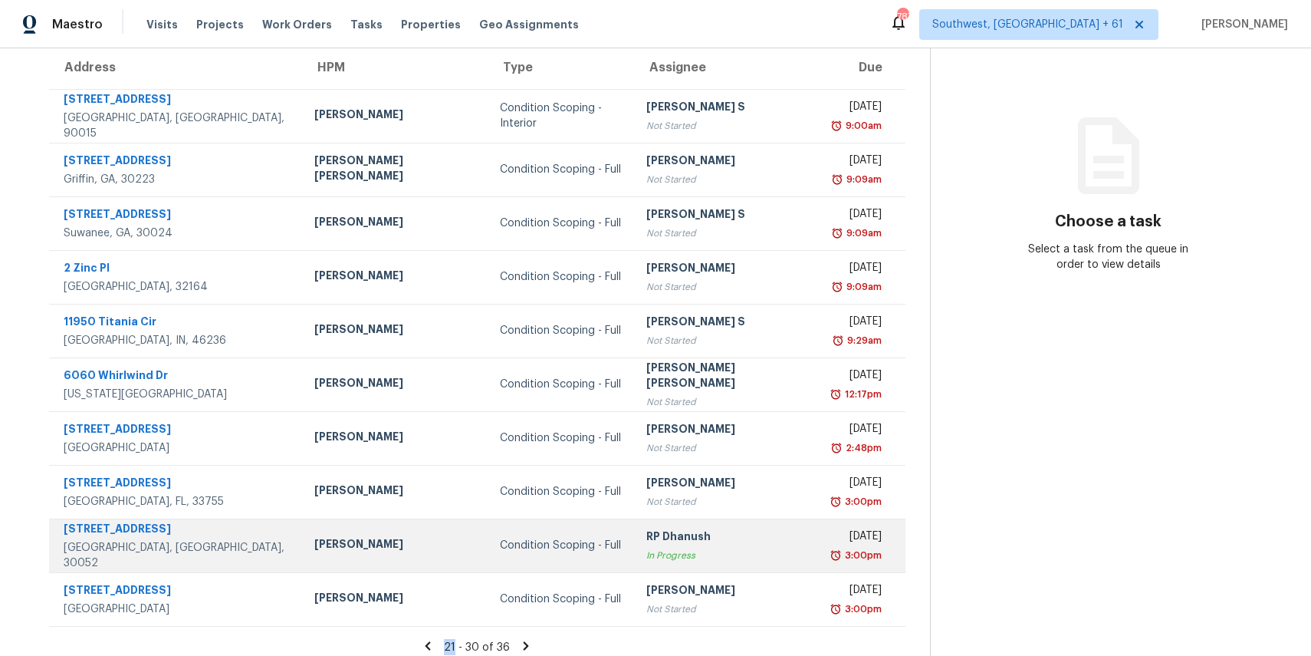
scroll to position [143, 0]
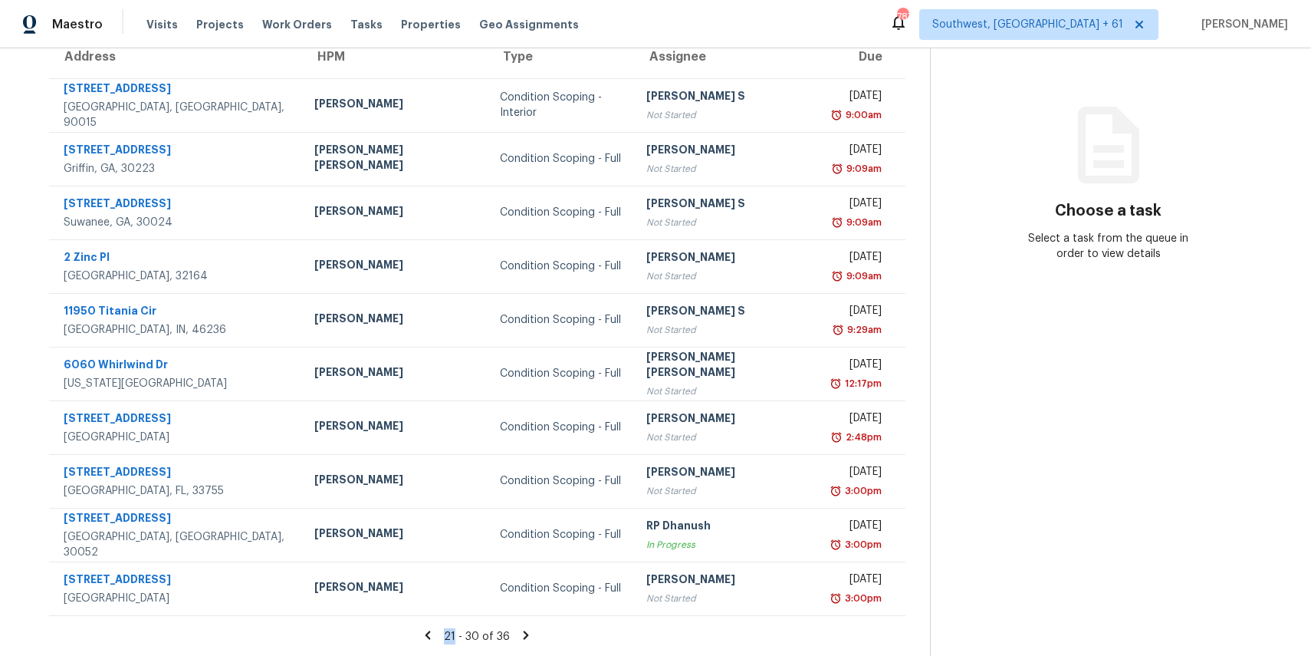
click at [519, 639] on icon at bounding box center [526, 635] width 14 height 14
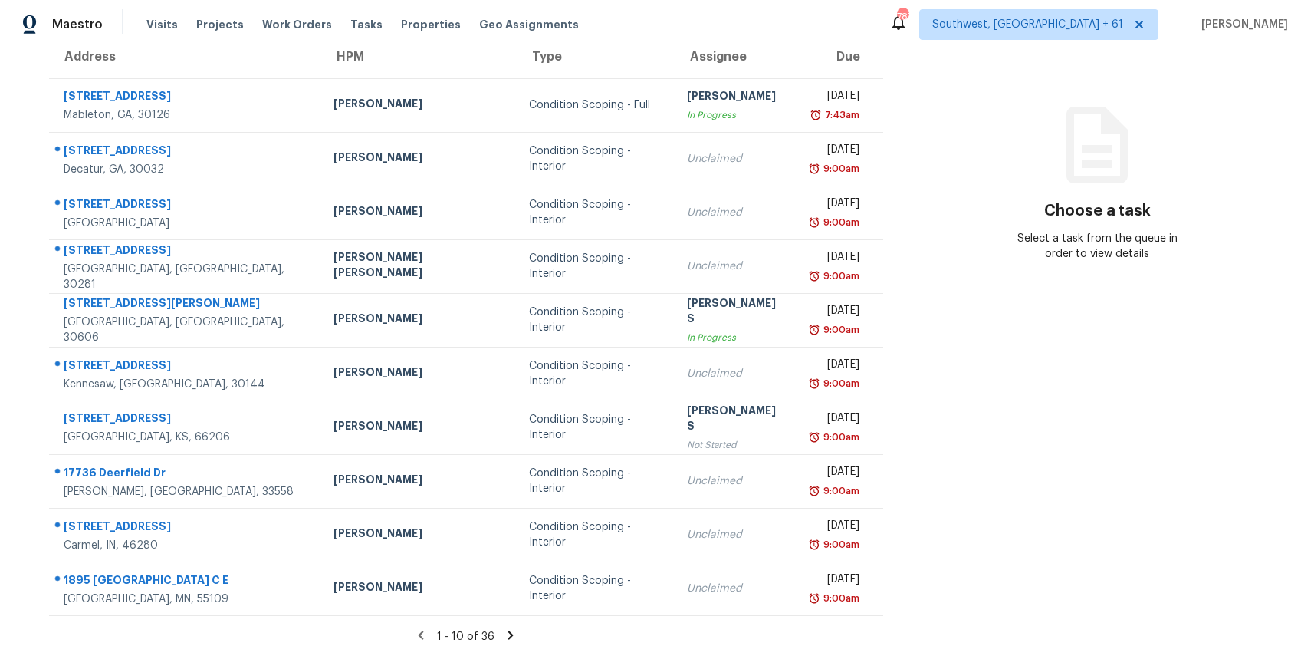
click at [518, 634] on icon at bounding box center [511, 635] width 14 height 14
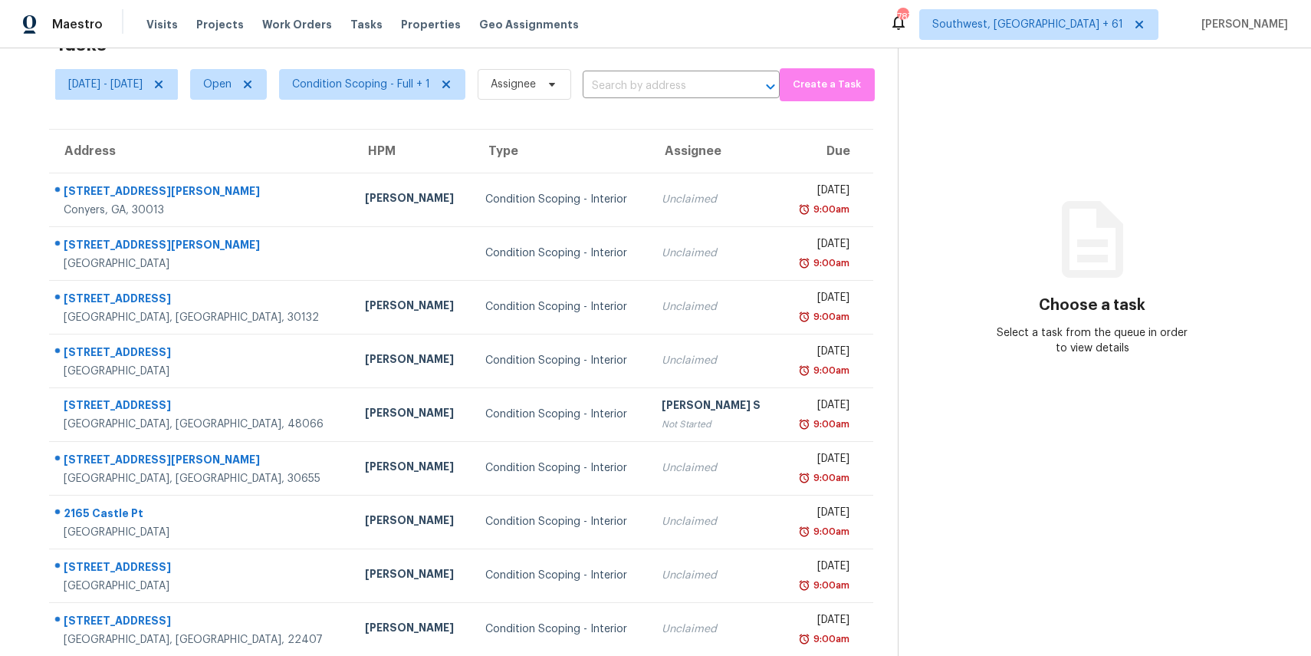
scroll to position [143, 0]
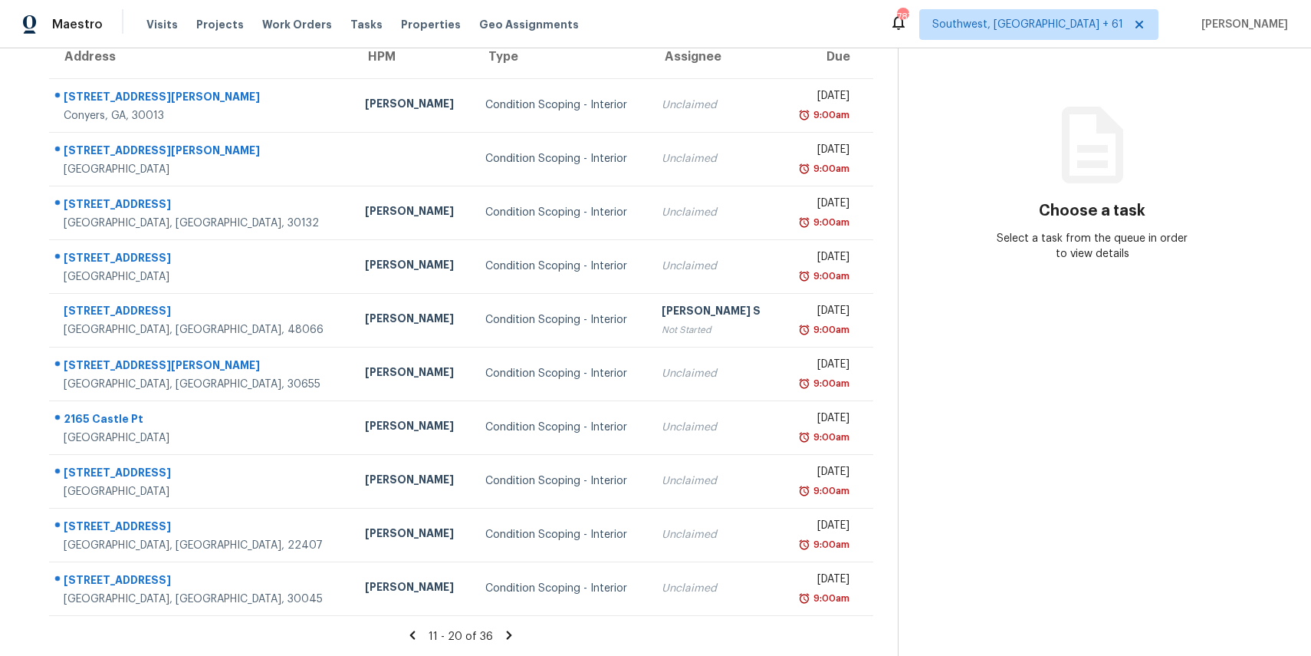
click at [512, 634] on icon at bounding box center [509, 634] width 5 height 8
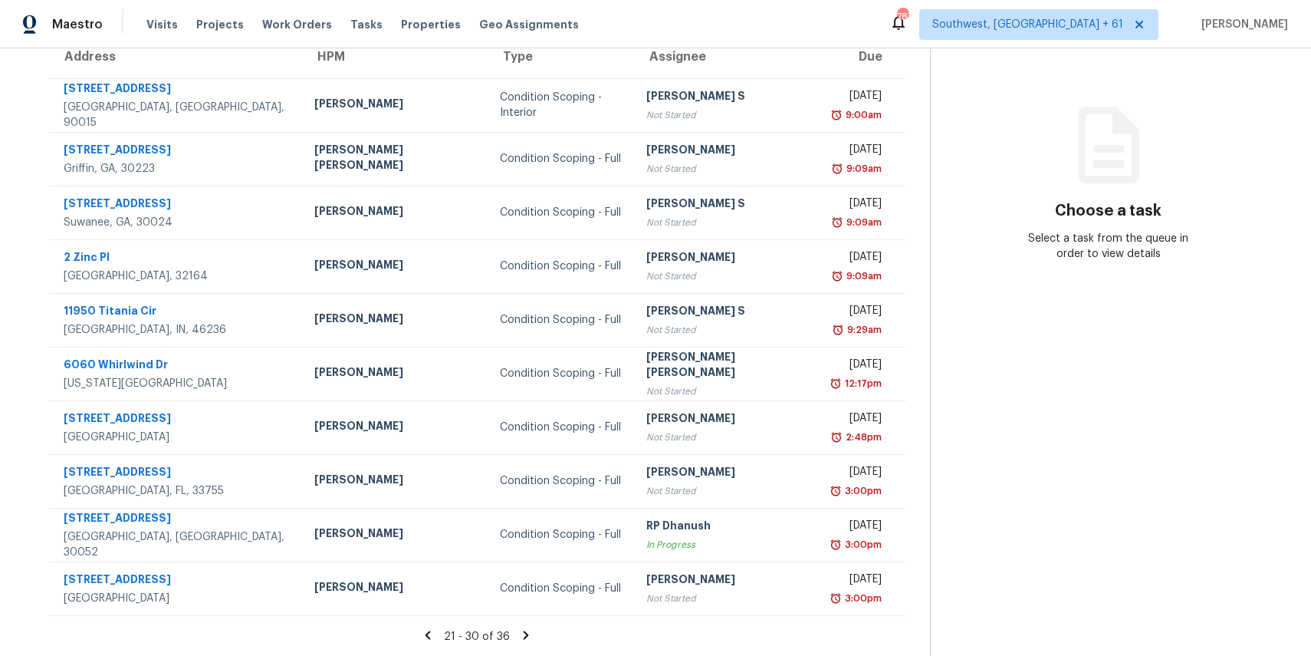
click at [522, 637] on icon at bounding box center [526, 635] width 14 height 14
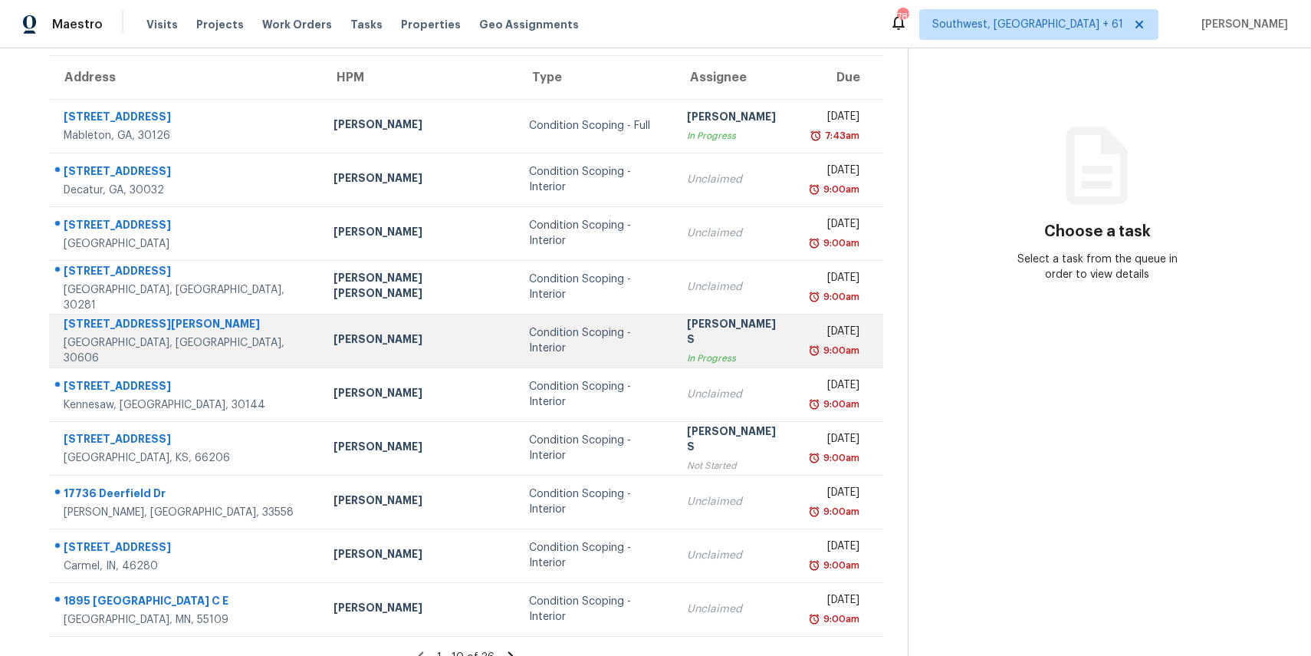
scroll to position [143, 0]
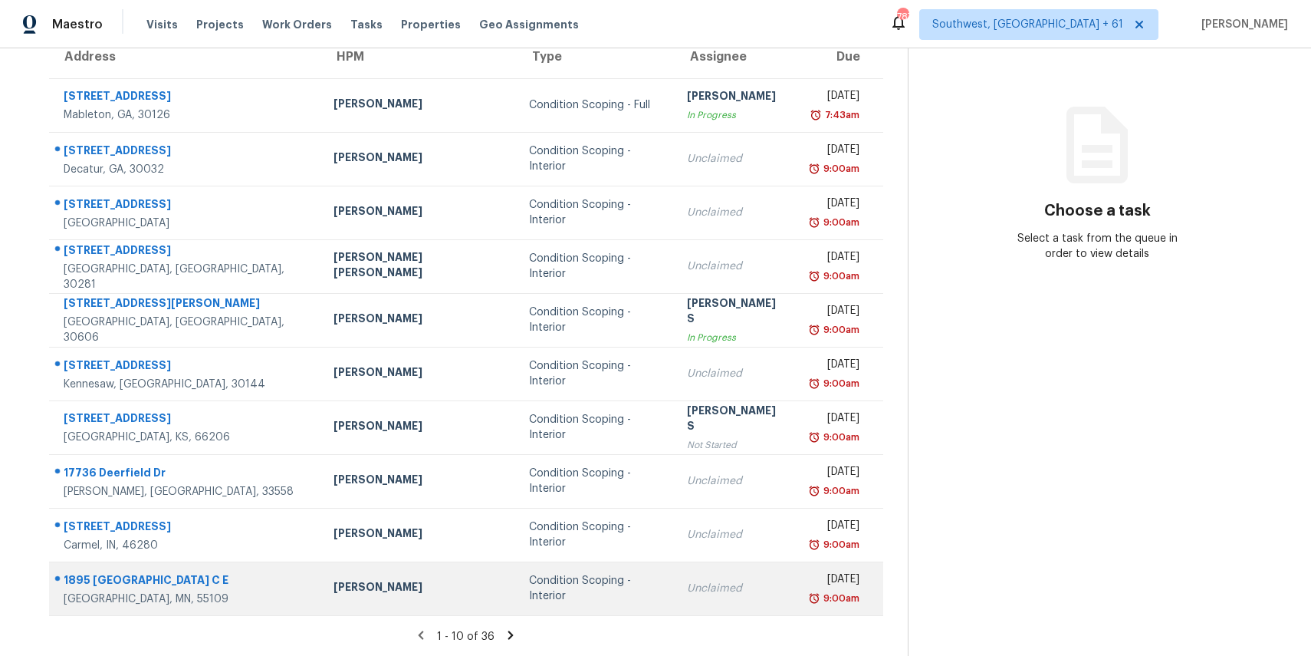
click at [583, 568] on td "Condition Scoping - Interior" at bounding box center [595, 588] width 157 height 54
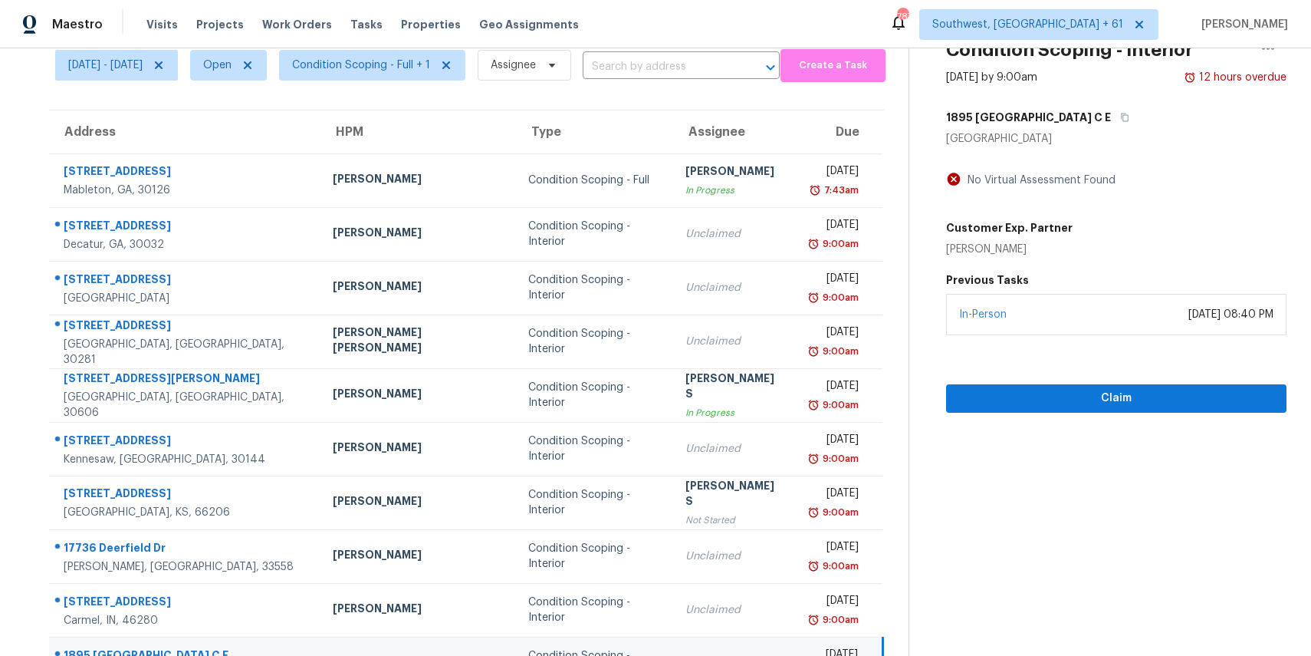
scroll to position [47, 0]
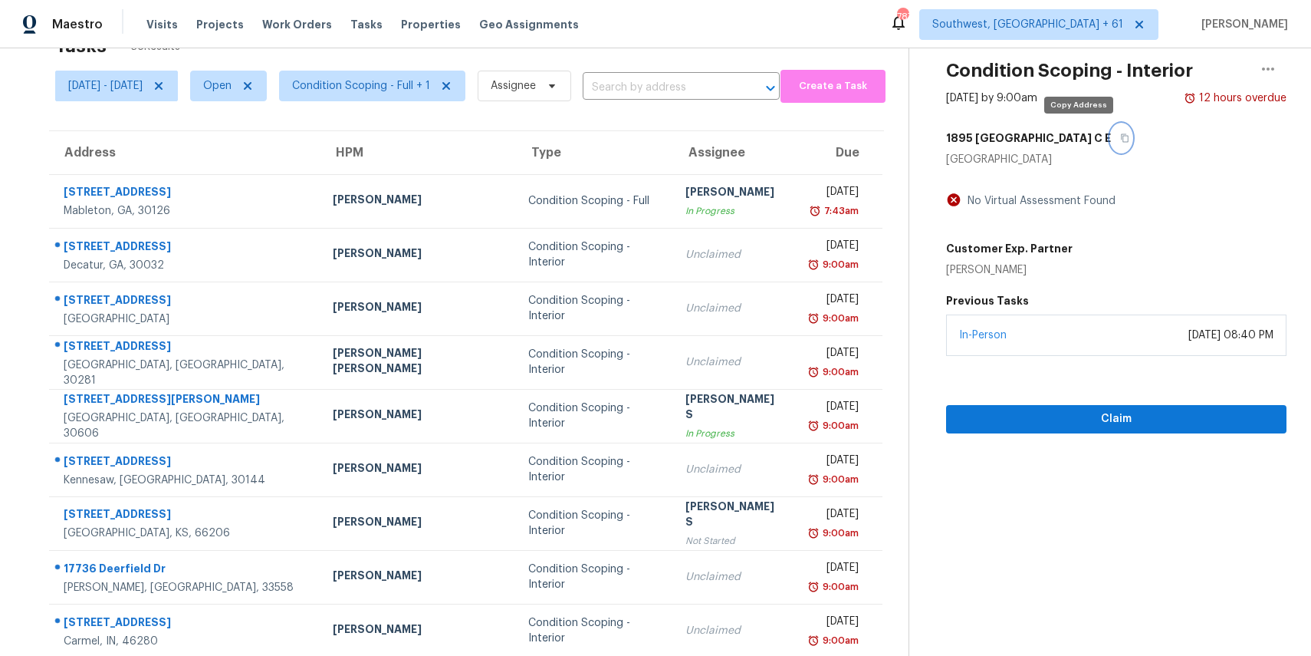
click at [1111, 141] on button "button" at bounding box center [1121, 138] width 21 height 28
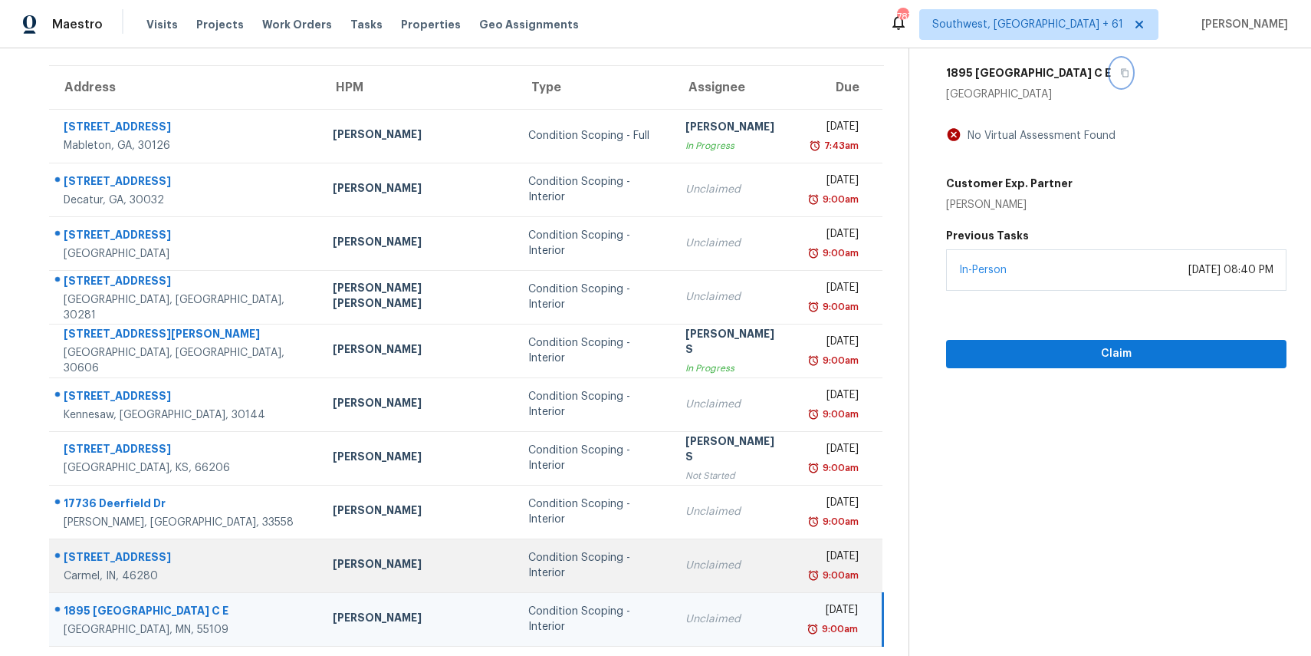
scroll to position [117, 0]
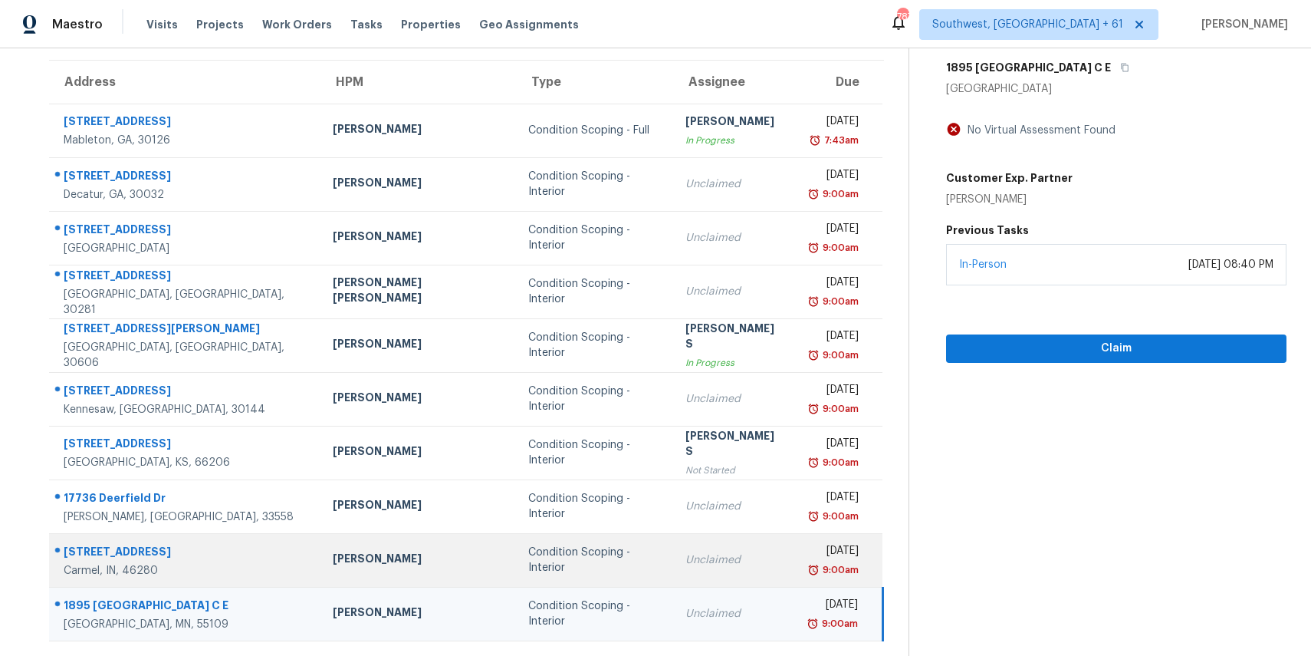
click at [686, 558] on div "Unclaimed" at bounding box center [735, 559] width 98 height 15
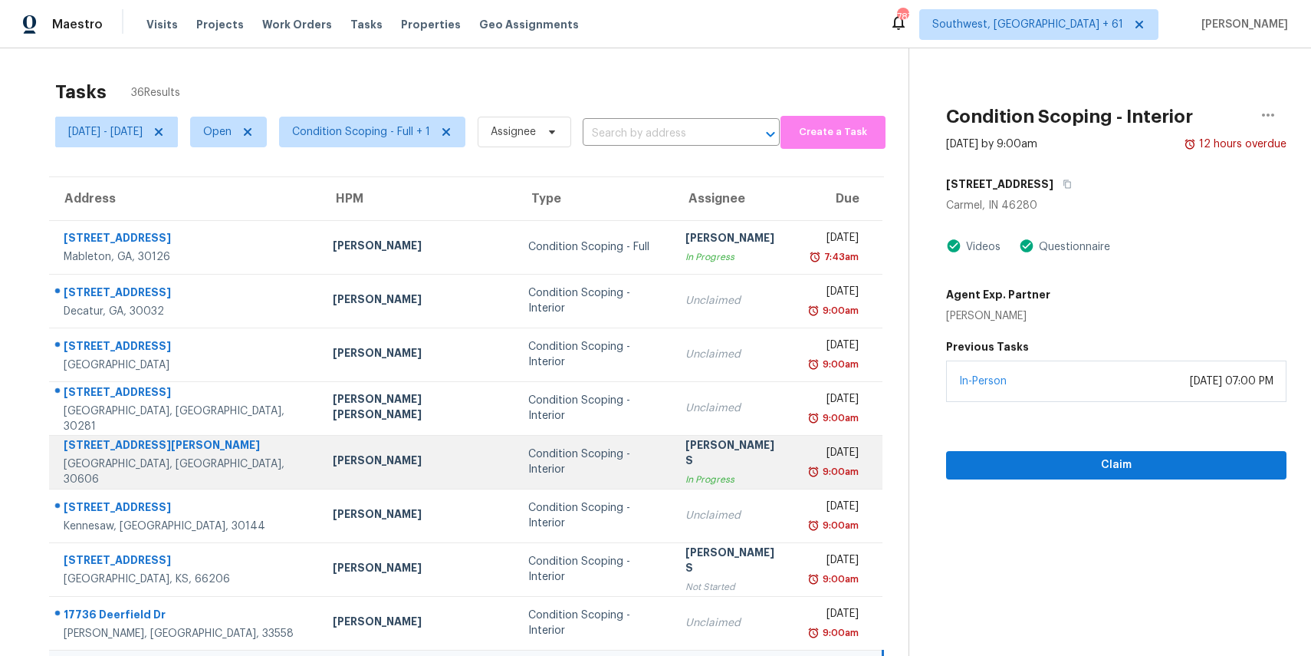
scroll to position [0, 0]
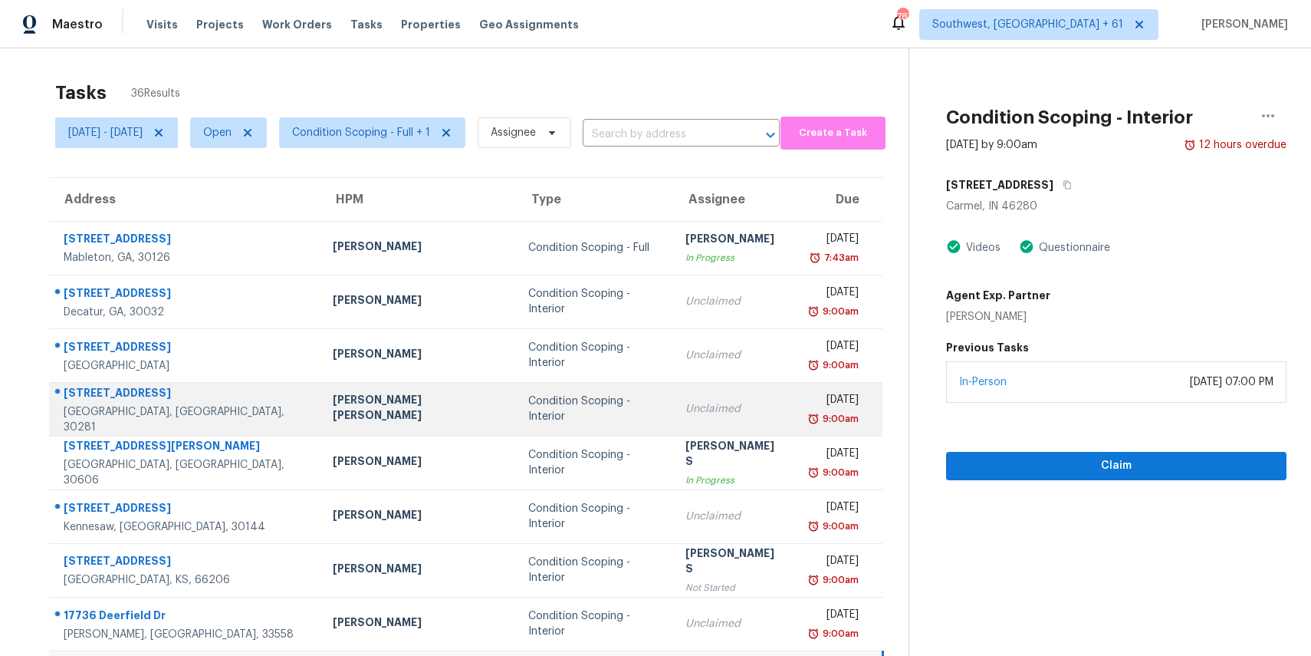
click at [556, 421] on td "Condition Scoping - Interior" at bounding box center [594, 409] width 157 height 54
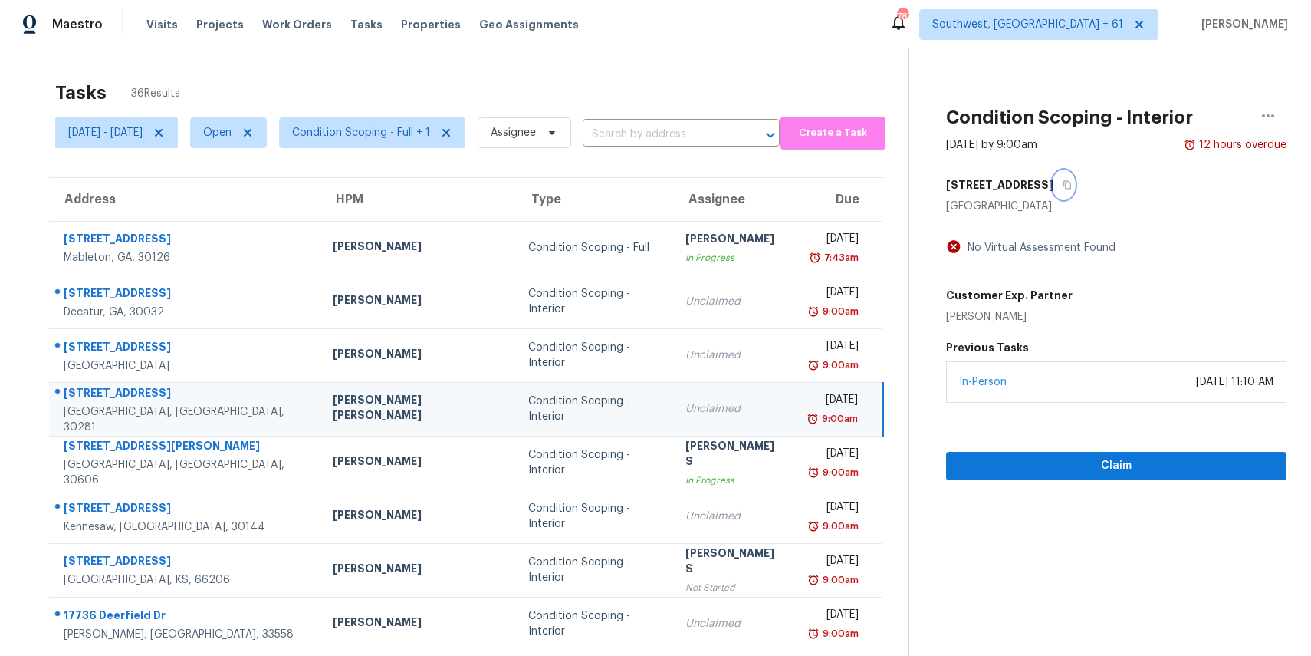
click at [1065, 181] on icon "button" at bounding box center [1068, 185] width 8 height 8
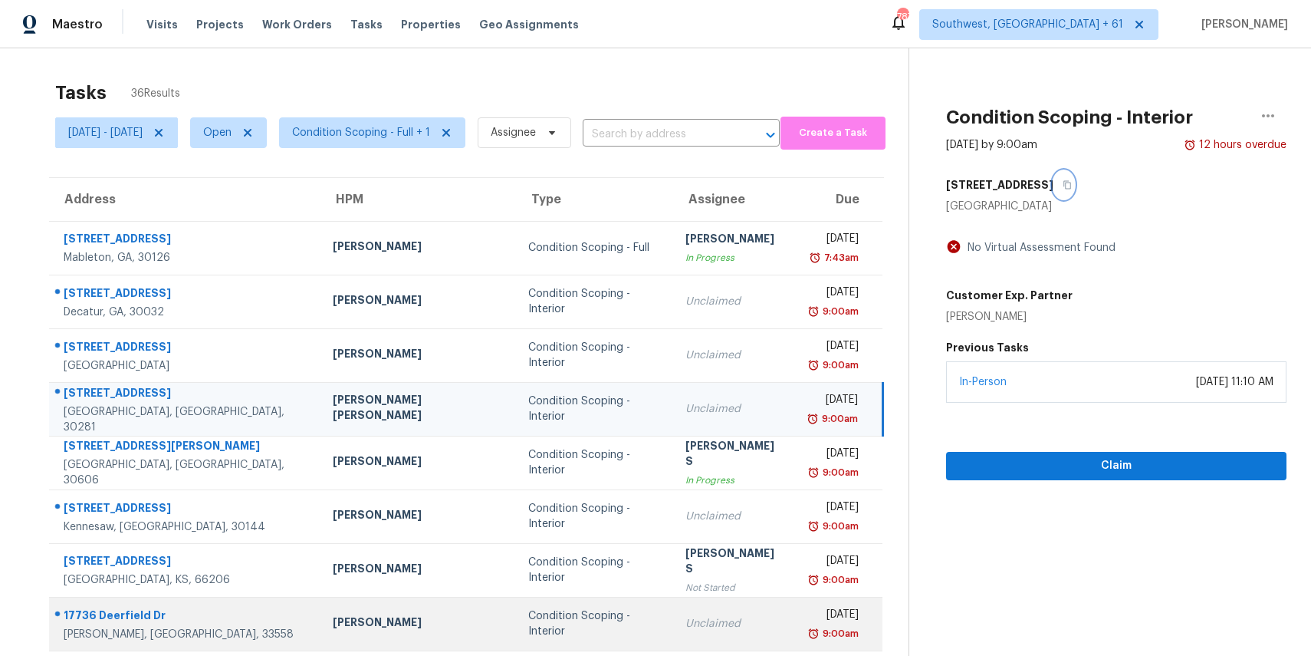
scroll to position [43, 0]
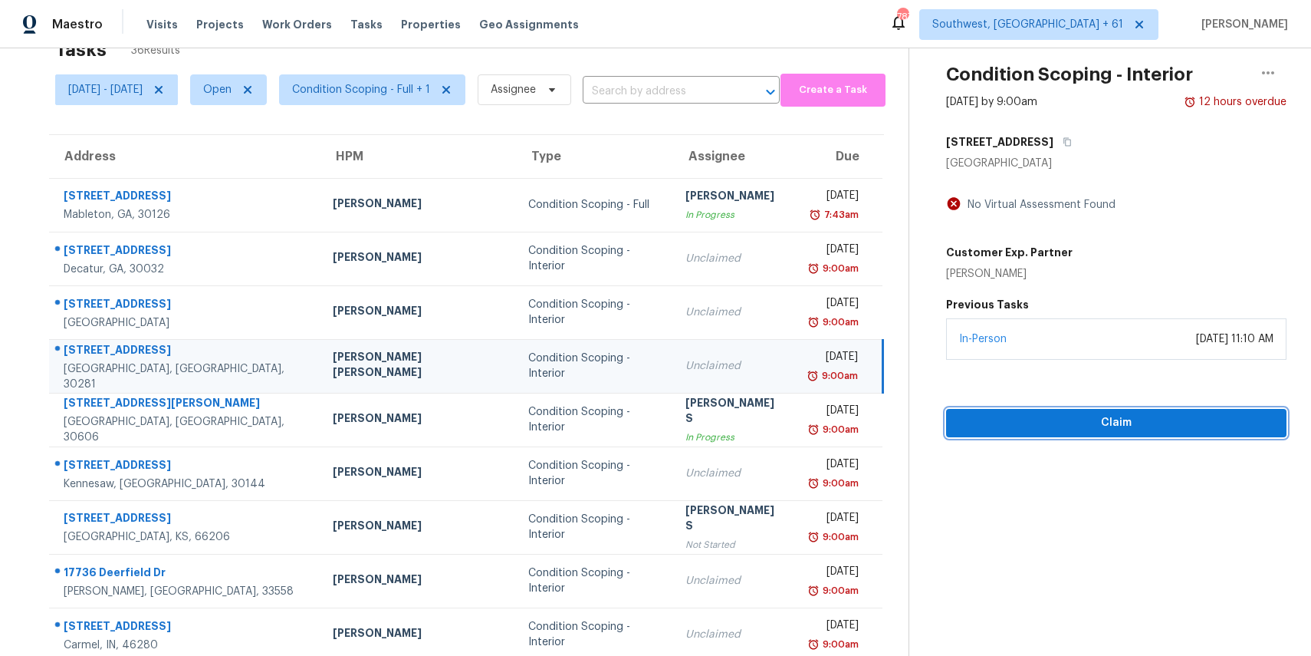
click at [1059, 430] on span "Claim" at bounding box center [1117, 422] width 316 height 19
click at [1119, 428] on span "Start Assessment" at bounding box center [1117, 422] width 316 height 19
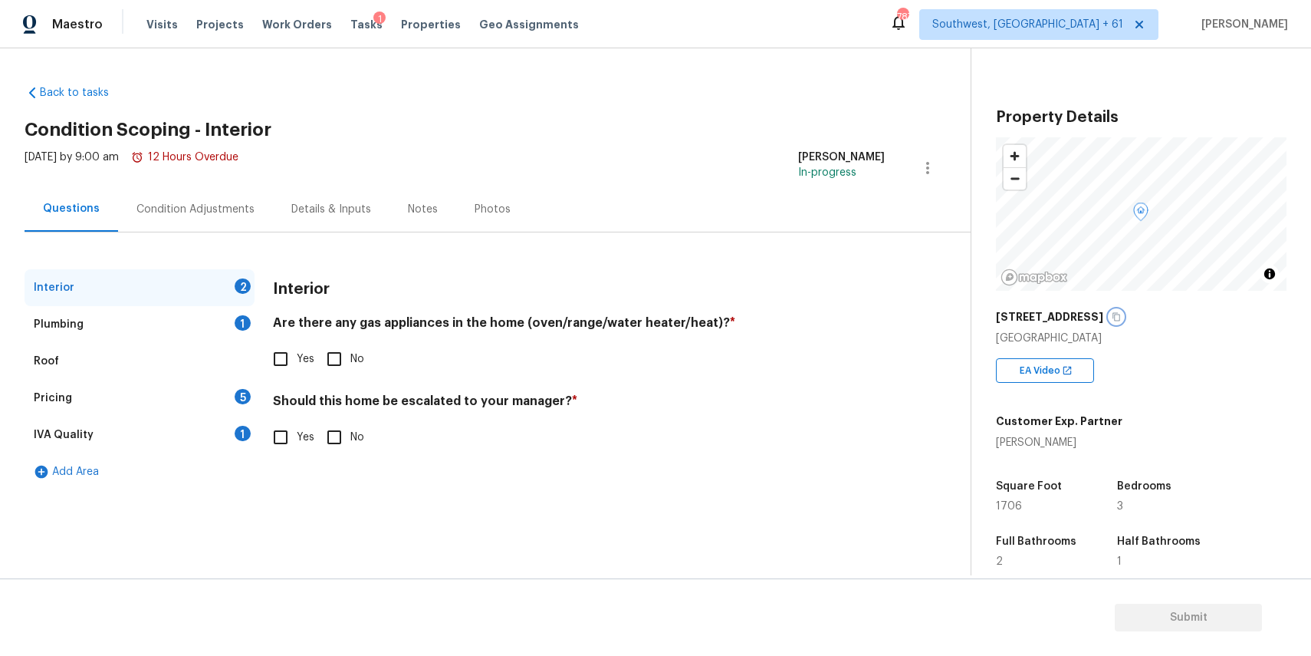
click at [1114, 314] on icon "button" at bounding box center [1118, 317] width 8 height 8
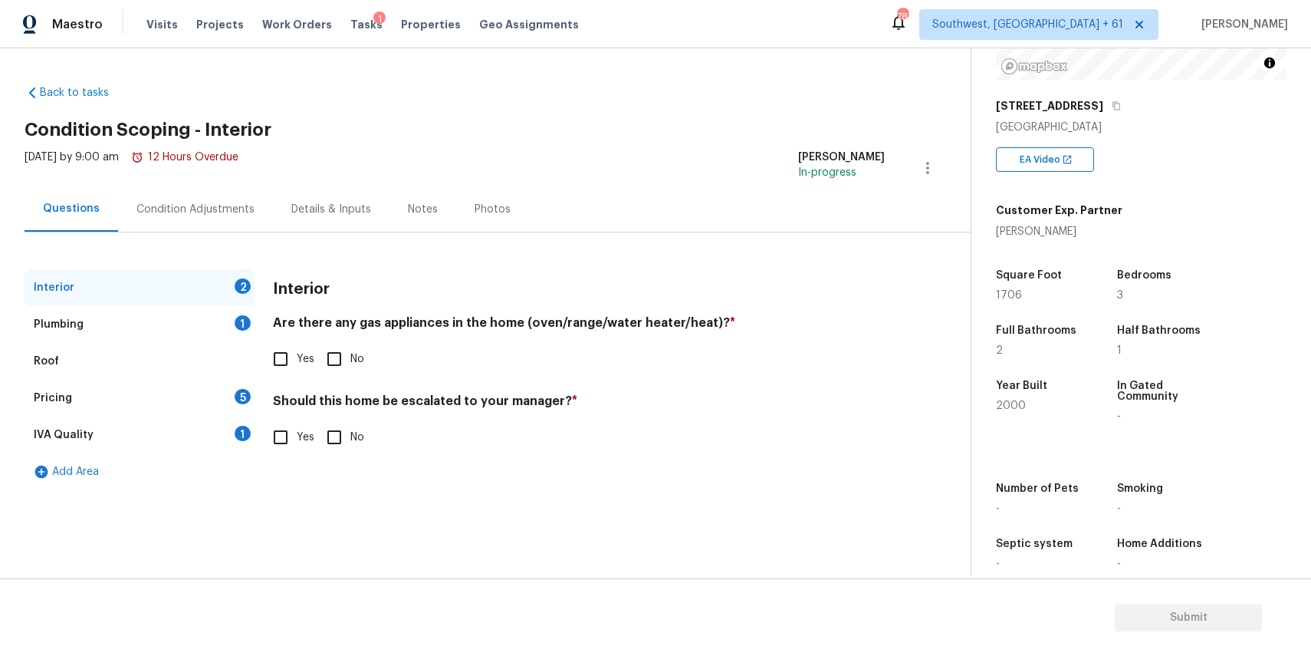
scroll to position [235, 0]
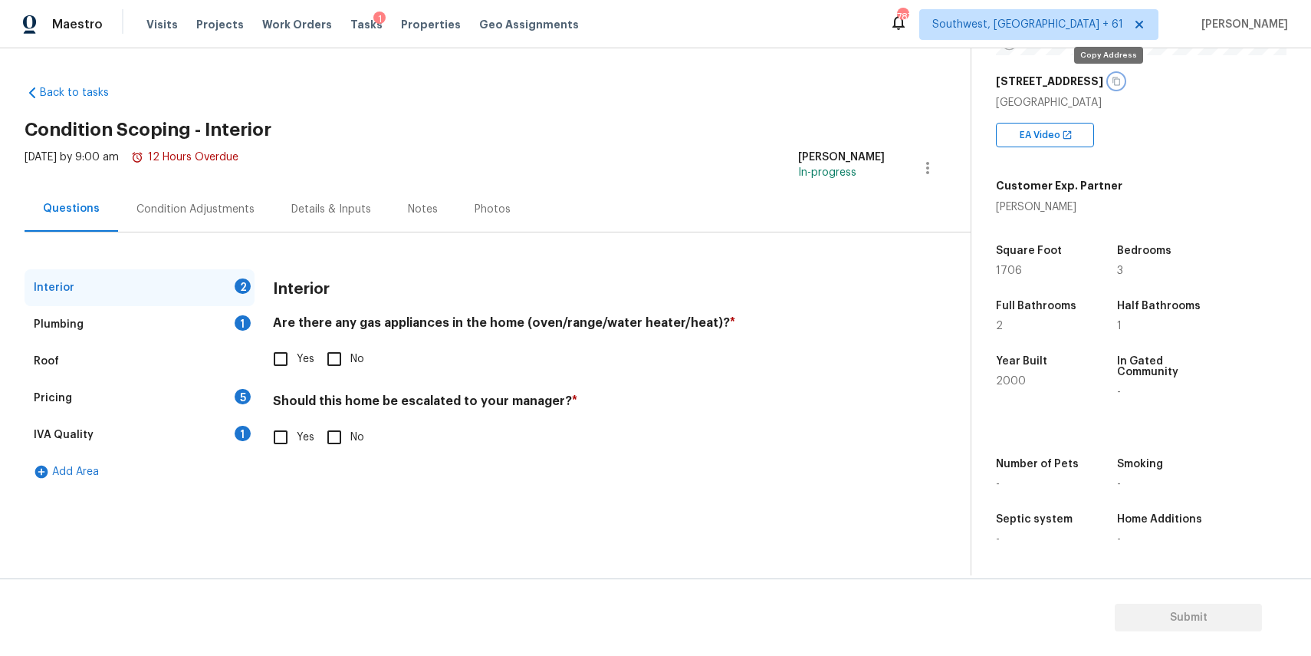
click at [1112, 84] on icon "button" at bounding box center [1116, 81] width 9 height 9
click at [290, 367] on input "Yes" at bounding box center [281, 359] width 32 height 32
checkbox input "true"
click at [345, 444] on input "No" at bounding box center [334, 437] width 32 height 32
checkbox input "true"
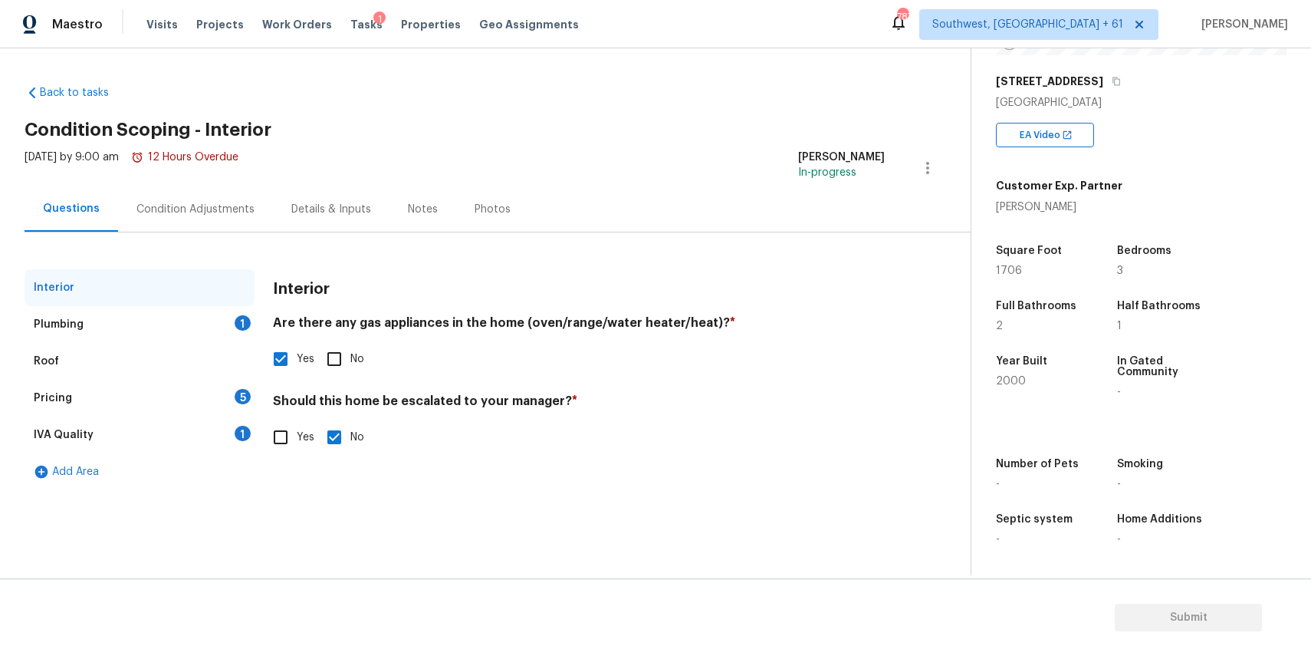
click at [239, 345] on div "Roof" at bounding box center [140, 361] width 230 height 37
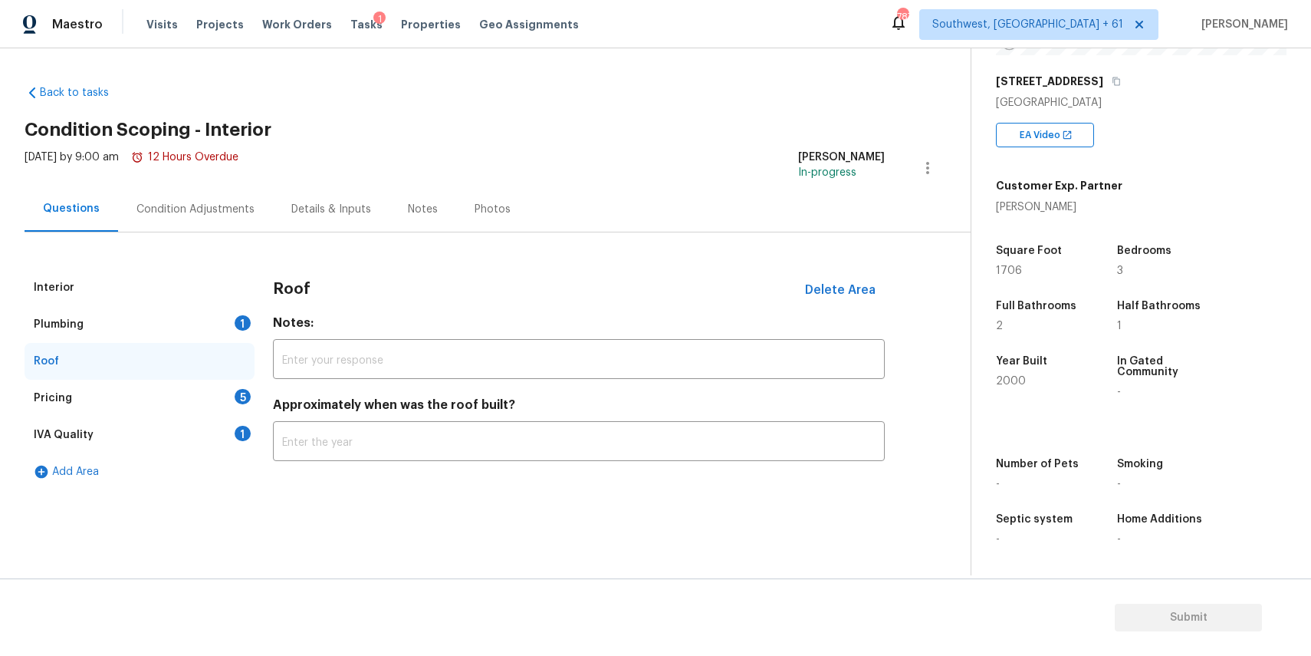
click at [239, 336] on div "Plumbing 1" at bounding box center [140, 324] width 230 height 37
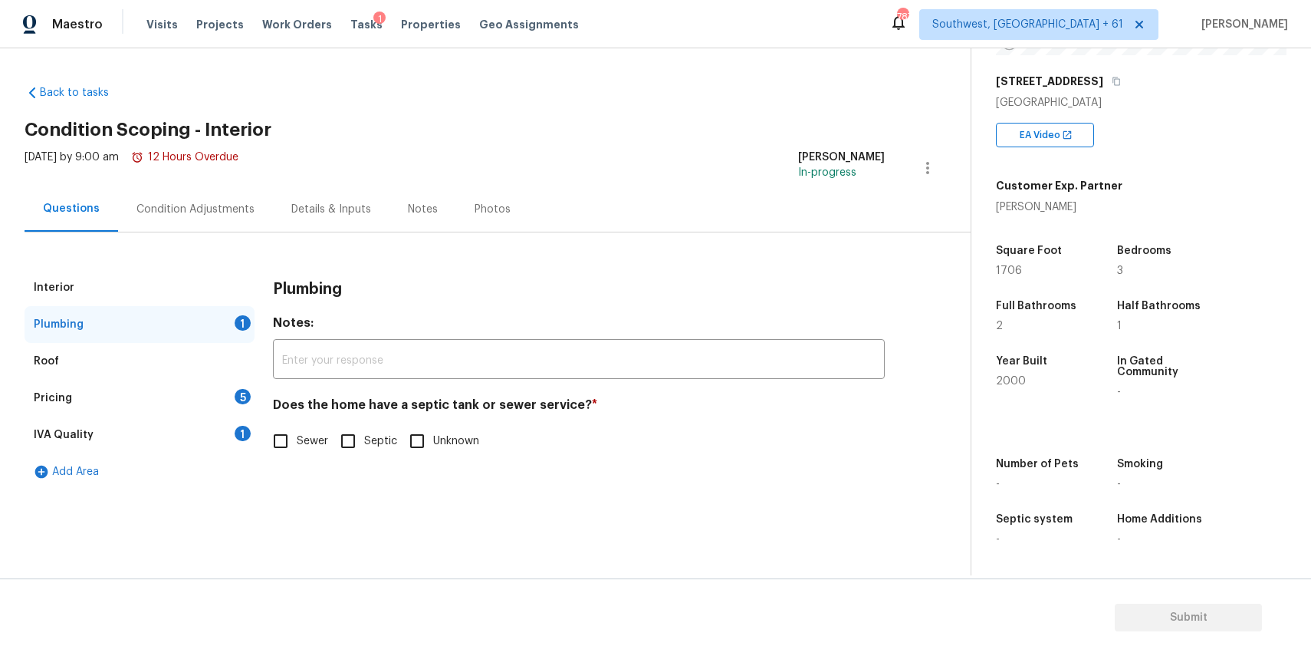
click at [281, 418] on h4 "Does the home have a septic tank or sewer service? *" at bounding box center [579, 407] width 612 height 21
click at [284, 428] on input "Sewer" at bounding box center [281, 441] width 32 height 32
checkbox input "true"
click at [219, 409] on div "Pricing 5" at bounding box center [140, 398] width 230 height 37
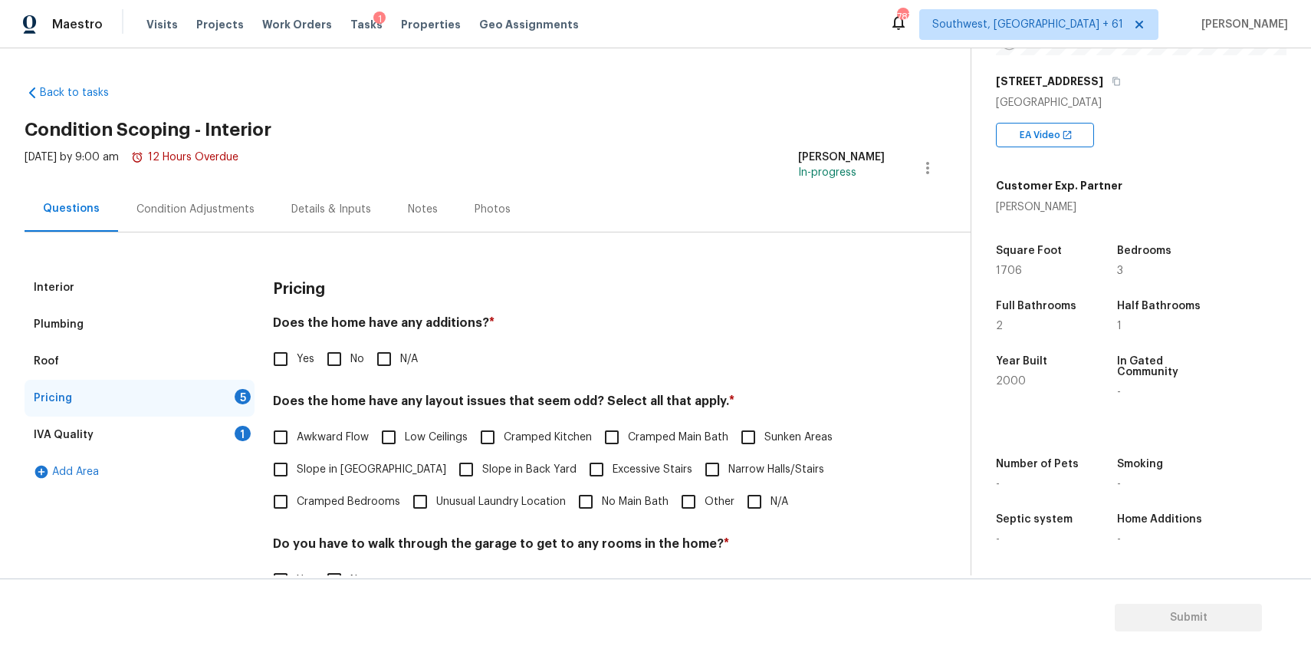
click at [411, 342] on div "Does the home have any additions? * Yes No N/A" at bounding box center [579, 345] width 612 height 60
click at [404, 355] on span "N/A" at bounding box center [409, 359] width 18 height 16
click at [400, 355] on input "N/A" at bounding box center [384, 359] width 32 height 32
checkbox input "true"
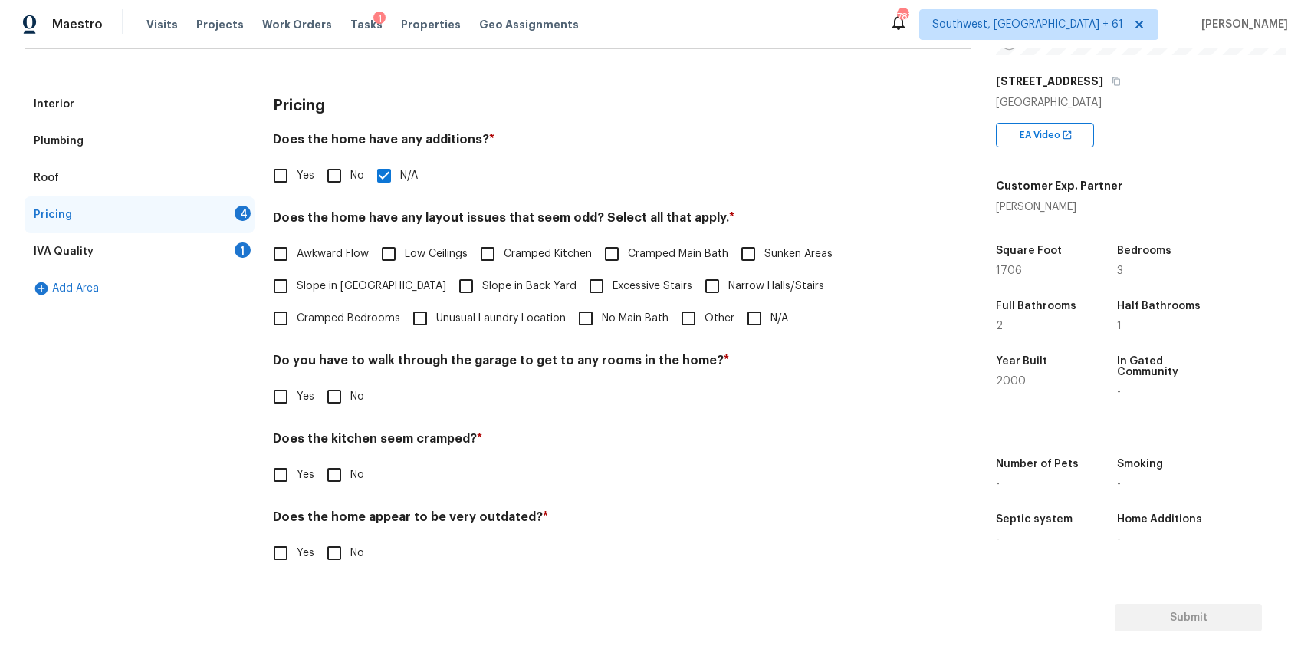
scroll to position [200, 0]
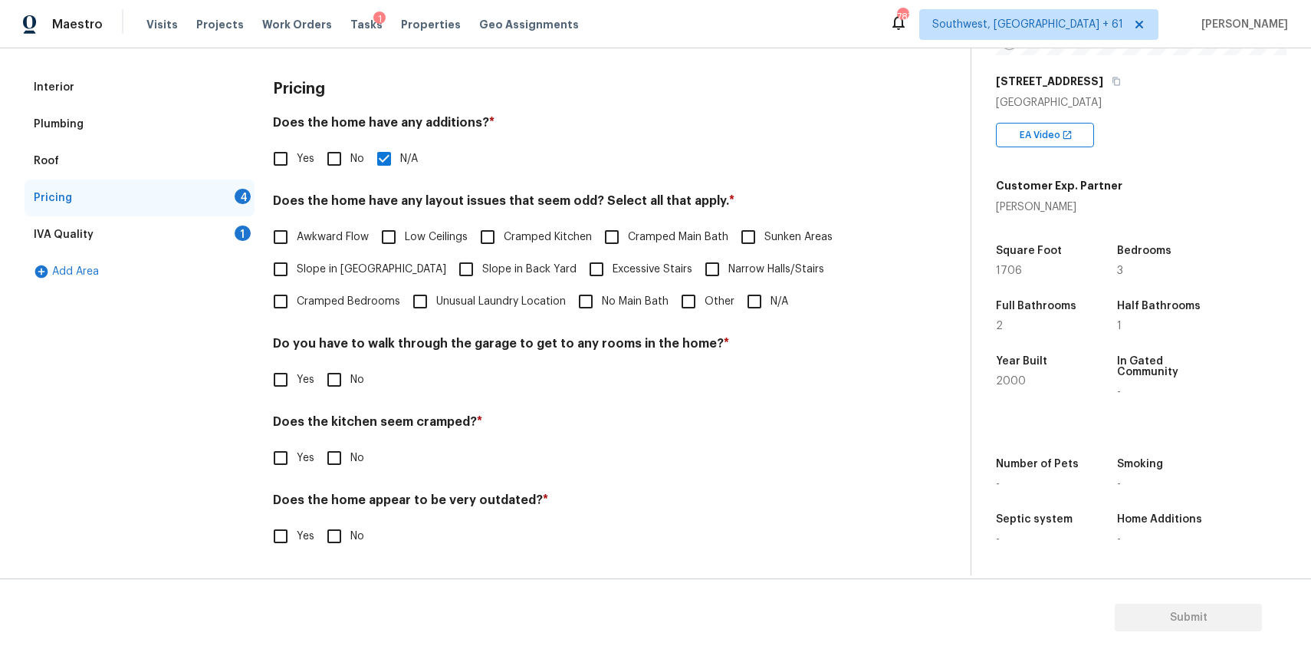
click at [741, 307] on input "N/A" at bounding box center [755, 301] width 32 height 32
checkbox input "true"
click at [353, 397] on div "Pricing Does the home have any additions? * Yes No N/A Does the home have any l…" at bounding box center [579, 320] width 612 height 502
click at [350, 383] on span "No" at bounding box center [357, 380] width 14 height 16
click at [350, 383] on input "No" at bounding box center [334, 380] width 32 height 32
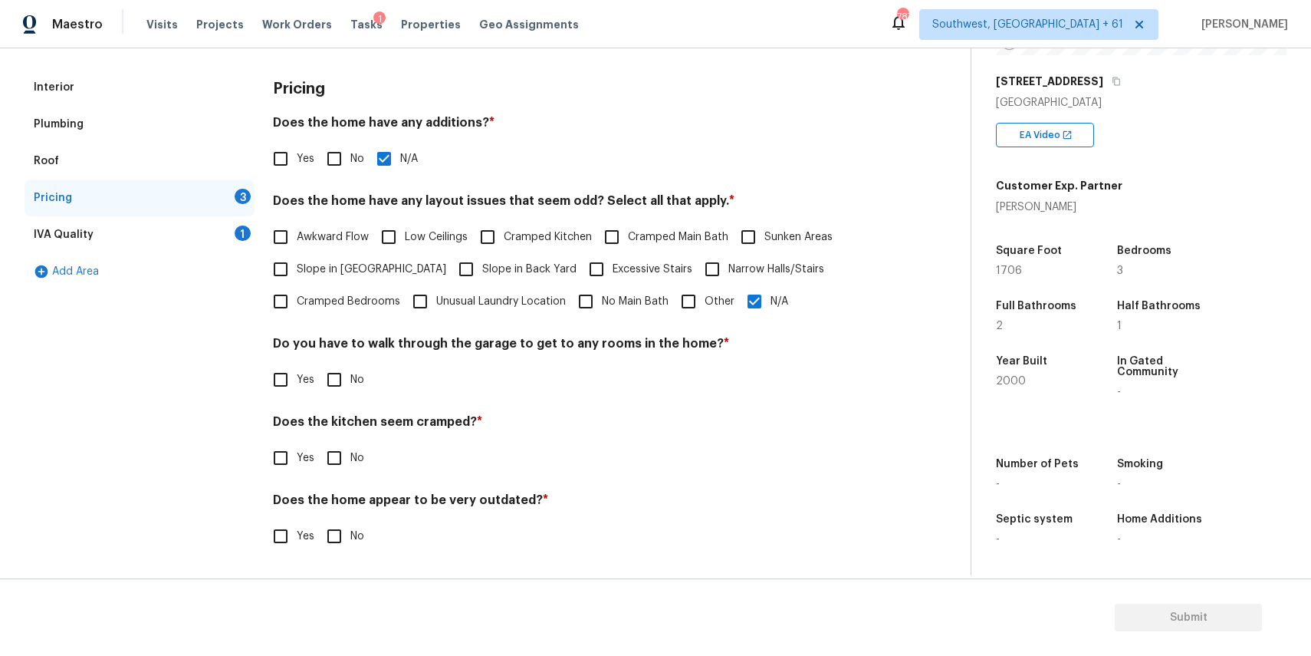
checkbox input "true"
click at [334, 458] on input "No" at bounding box center [334, 458] width 32 height 32
checkbox input "true"
click at [337, 535] on input "No" at bounding box center [334, 536] width 32 height 32
checkbox input "true"
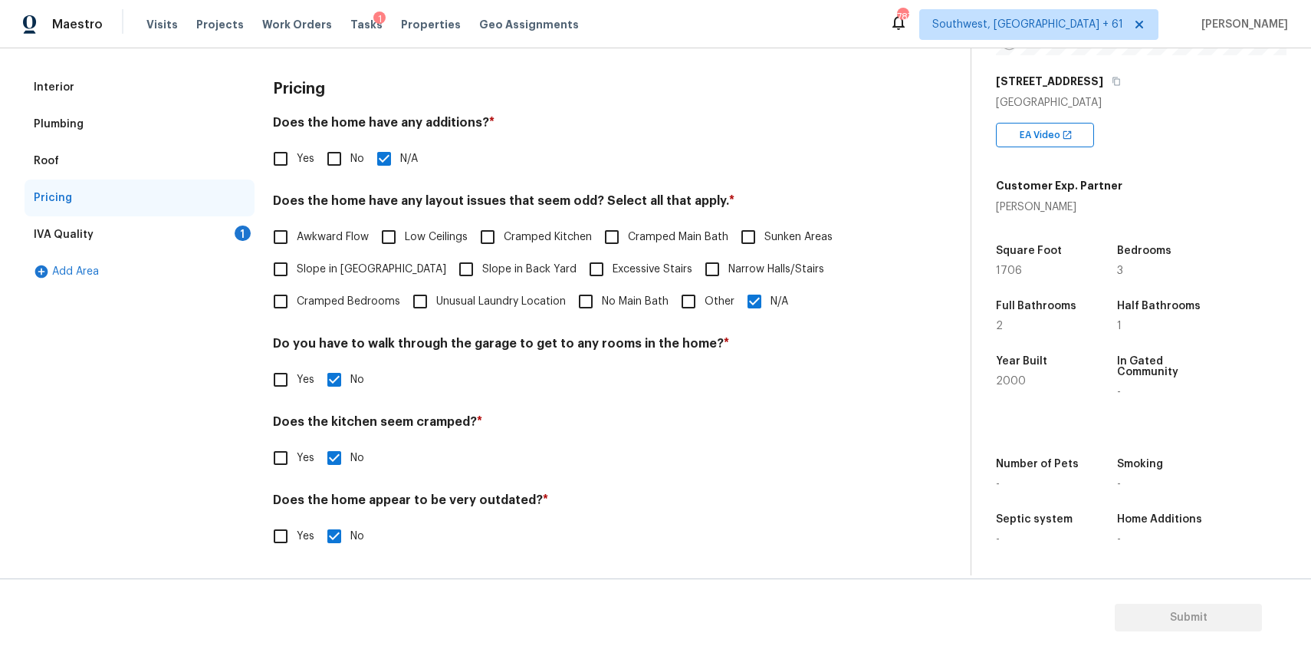
click at [224, 249] on div "IVA Quality 1" at bounding box center [140, 234] width 230 height 37
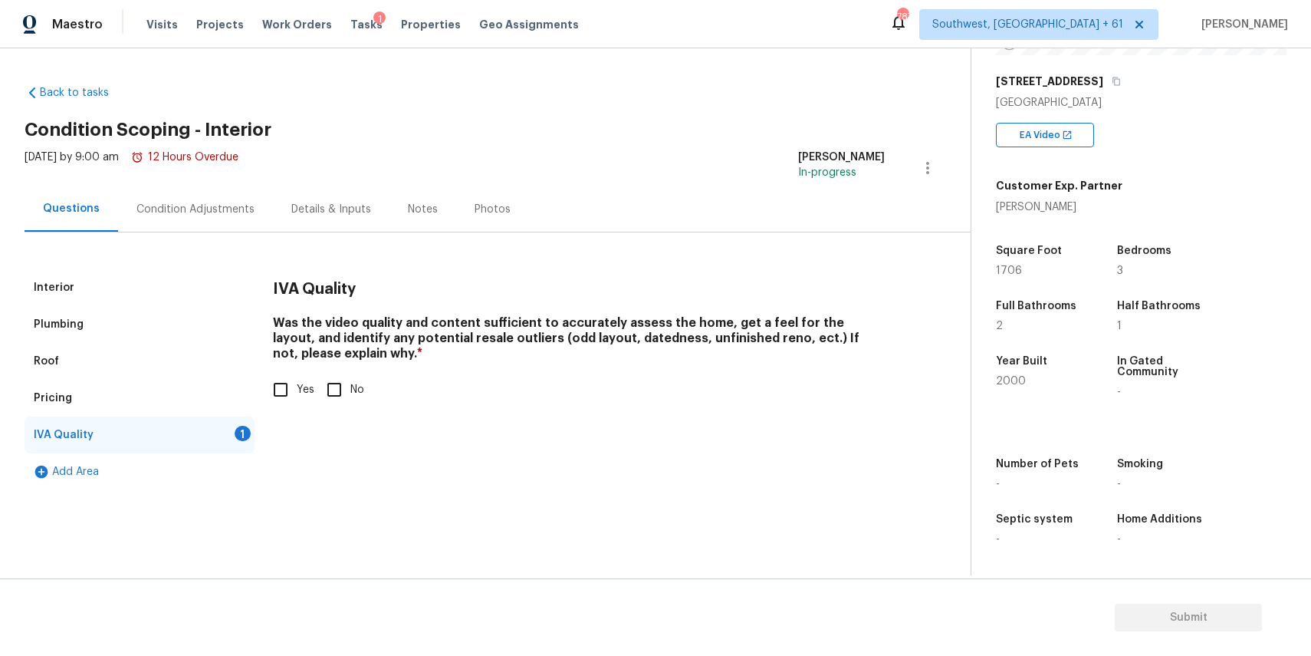
click at [279, 387] on input "Yes" at bounding box center [281, 389] width 32 height 32
checkbox input "true"
click at [236, 217] on div "Condition Adjustments" at bounding box center [195, 208] width 155 height 45
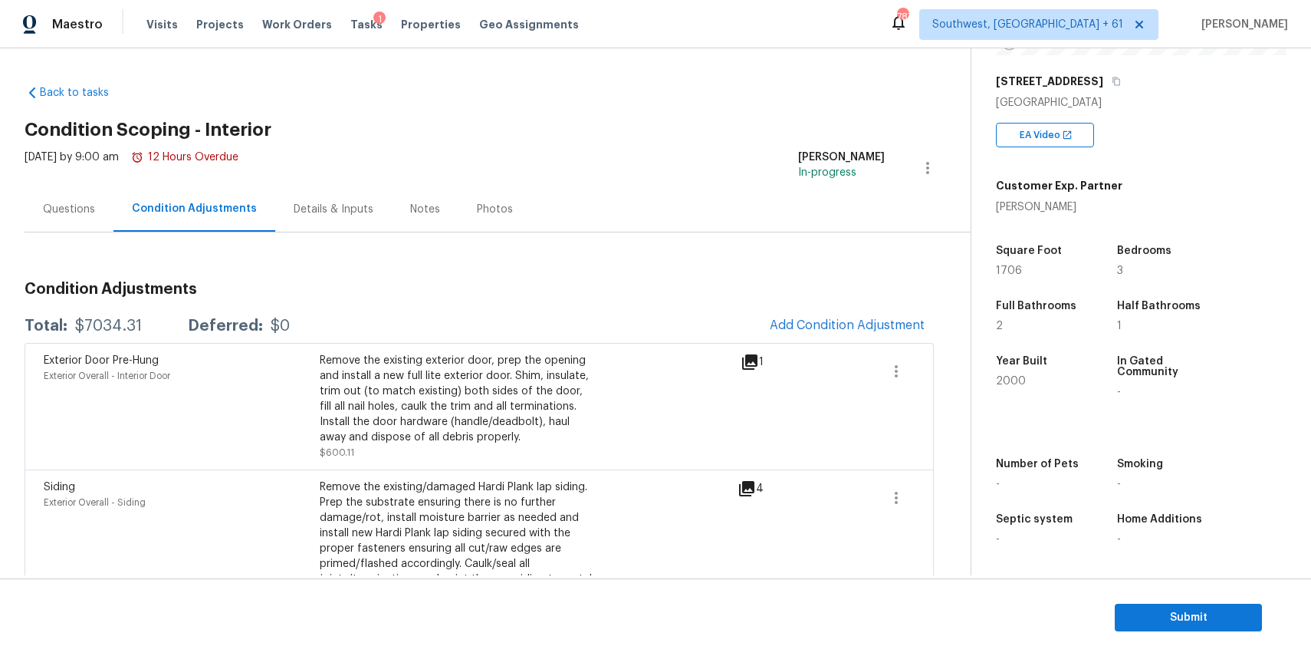
click at [870, 304] on div "Condition Adjustments Total: $7034.31 Deferred: $0 Add Condition Adjustment Ext…" at bounding box center [480, 638] width 910 height 738
click at [881, 316] on button "Add Condition Adjustment" at bounding box center [847, 325] width 173 height 32
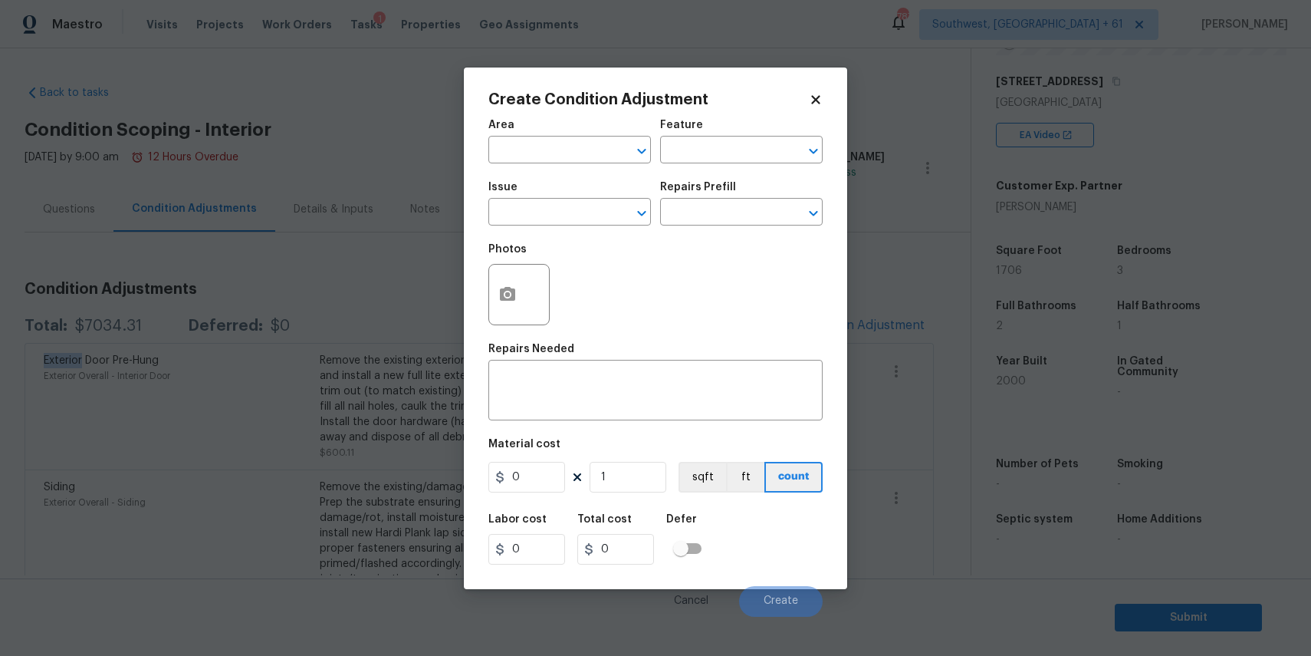
click at [558, 198] on div "Issue" at bounding box center [570, 192] width 163 height 20
click at [572, 209] on input "text" at bounding box center [549, 214] width 120 height 24
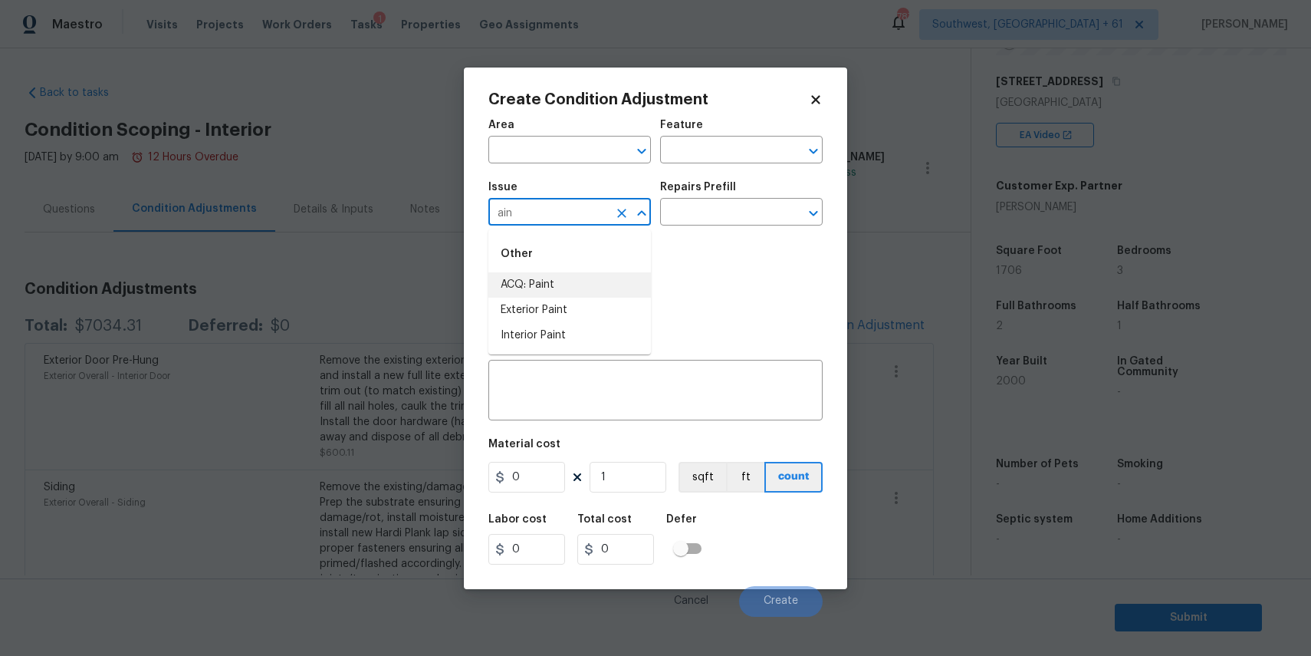
click at [604, 296] on li "ACQ: Paint" at bounding box center [570, 284] width 163 height 25
type input "ACQ: Paint"
click at [714, 219] on input "text" at bounding box center [720, 214] width 120 height 24
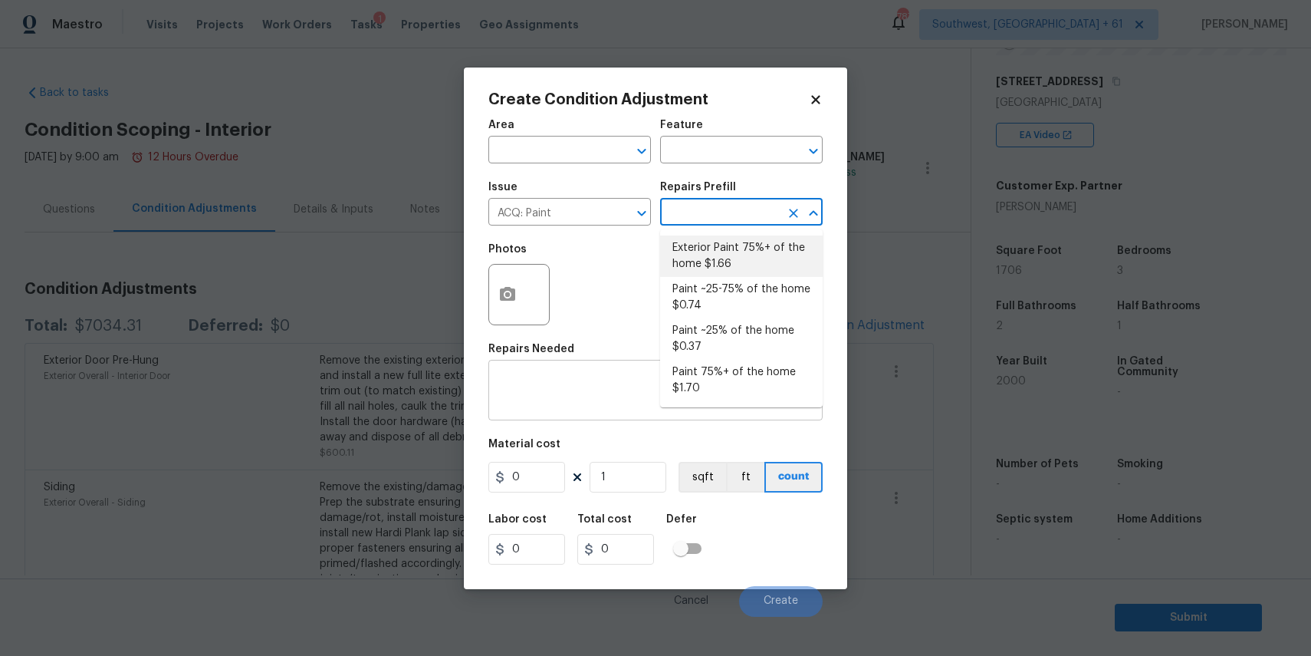
click at [614, 398] on textarea at bounding box center [656, 392] width 316 height 32
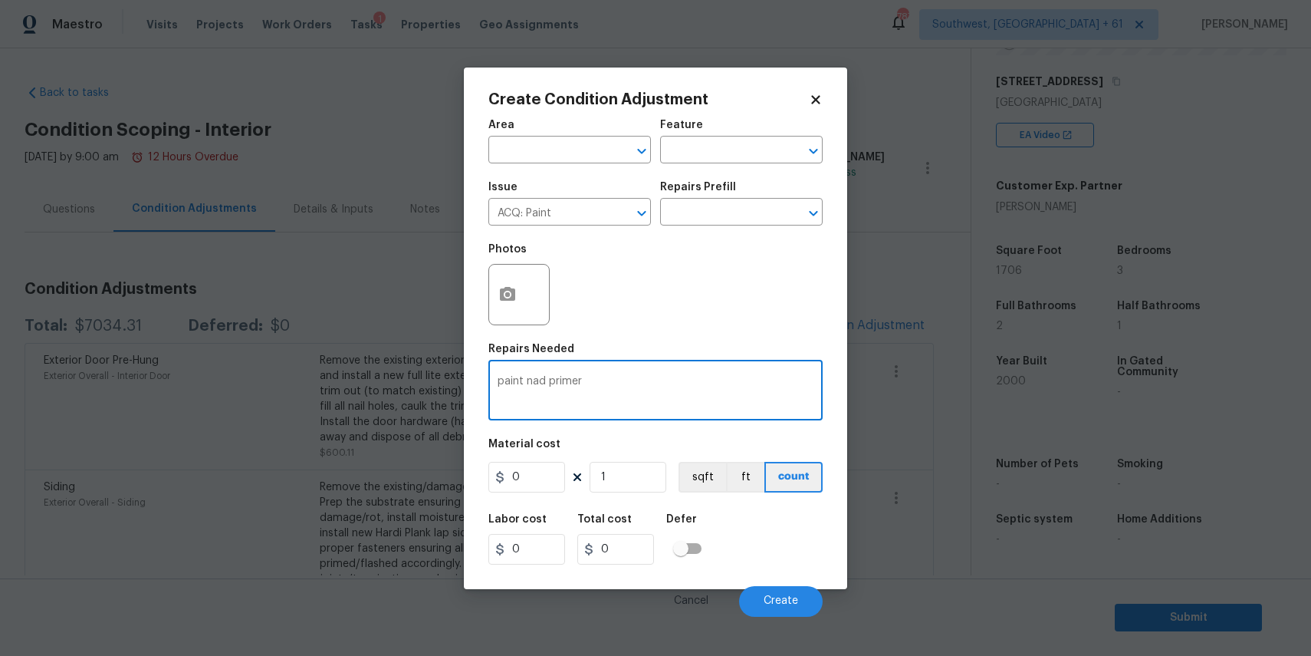
type textarea "paint nad primer"
click at [539, 473] on input "0" at bounding box center [527, 477] width 77 height 31
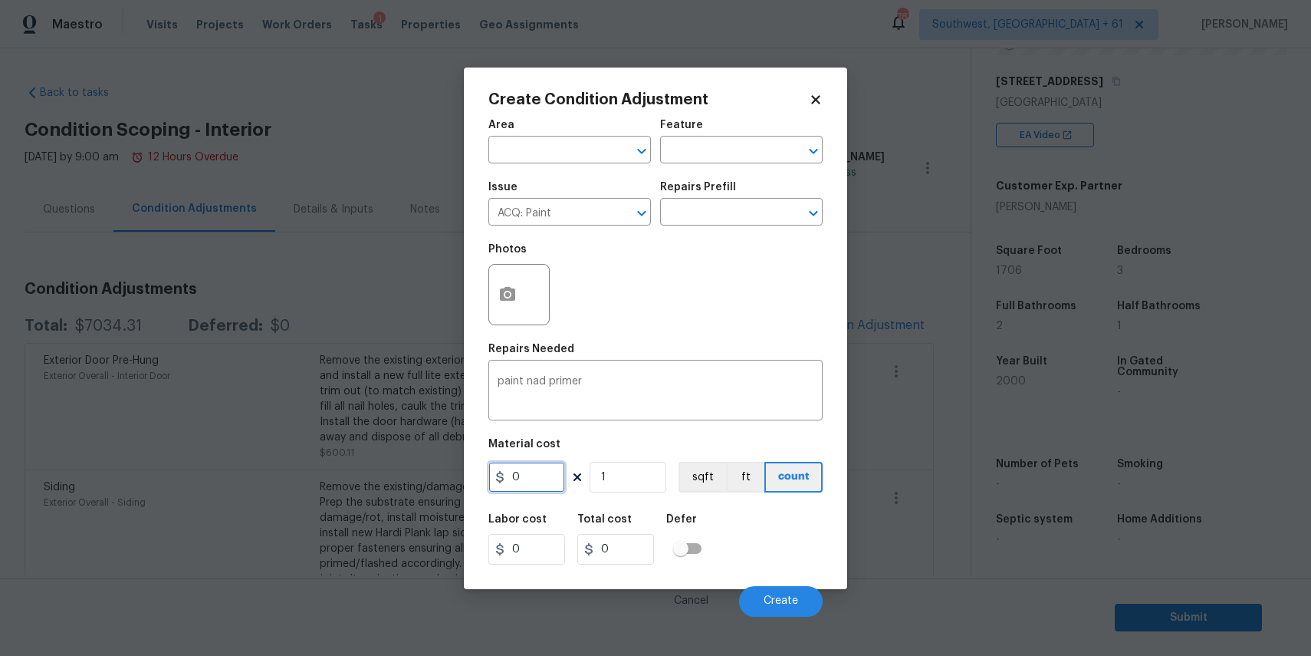
click at [539, 473] on input "0" at bounding box center [527, 477] width 77 height 31
type input "3753"
click at [500, 289] on icon "button" at bounding box center [507, 294] width 15 height 14
type input "3753"
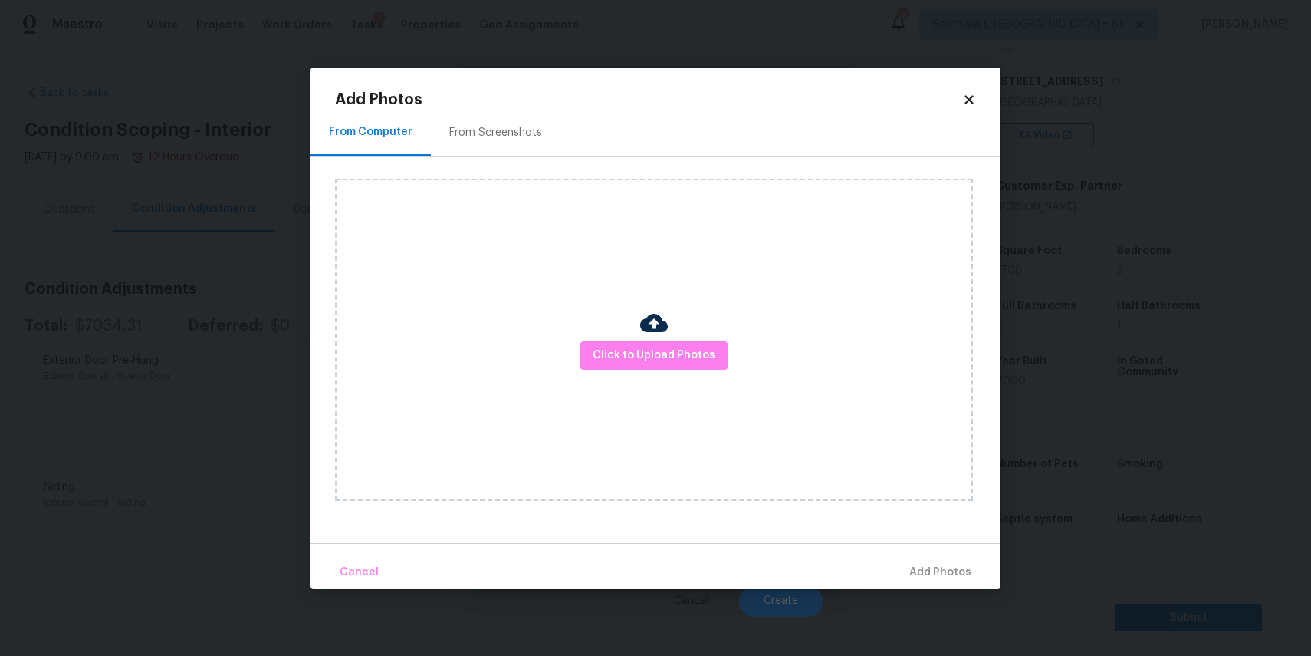
click at [614, 324] on div "Click to Upload Photos" at bounding box center [654, 340] width 638 height 322
click at [639, 347] on span "Click to Upload Photos" at bounding box center [654, 355] width 123 height 19
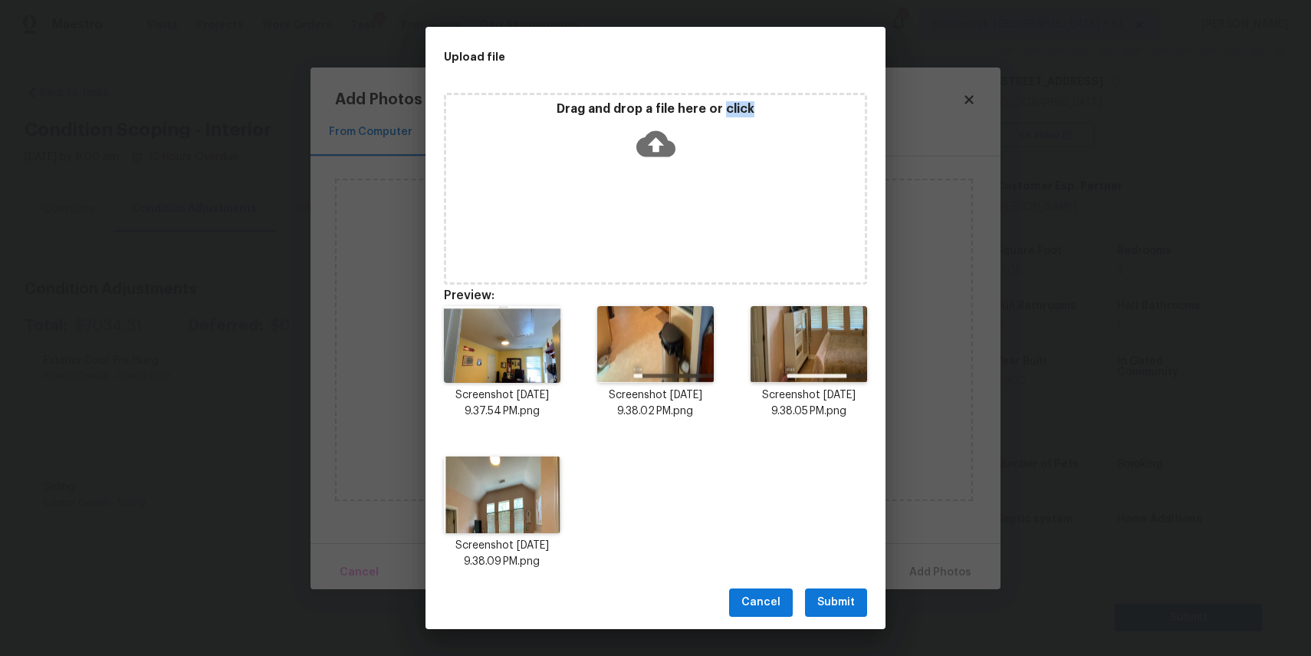
click at [857, 583] on div "Cancel Submit" at bounding box center [656, 602] width 460 height 53
click at [846, 595] on span "Submit" at bounding box center [837, 602] width 38 height 19
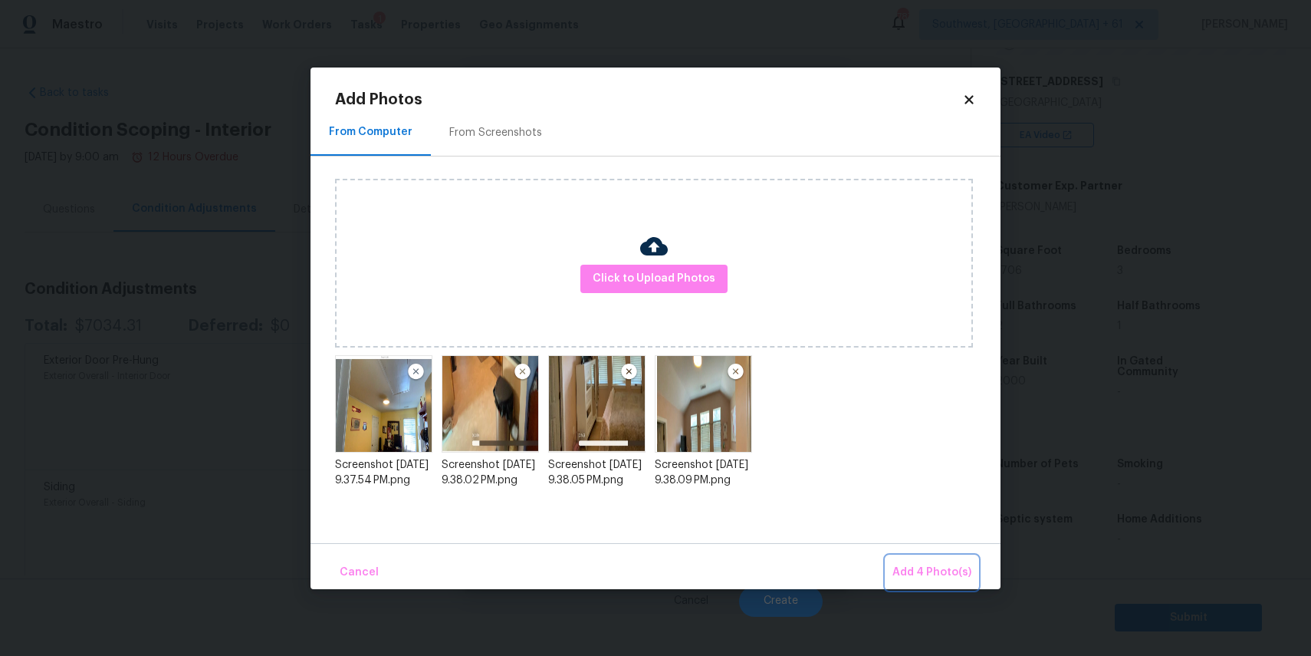
click at [939, 557] on button "Add 4 Photo(s)" at bounding box center [932, 572] width 91 height 33
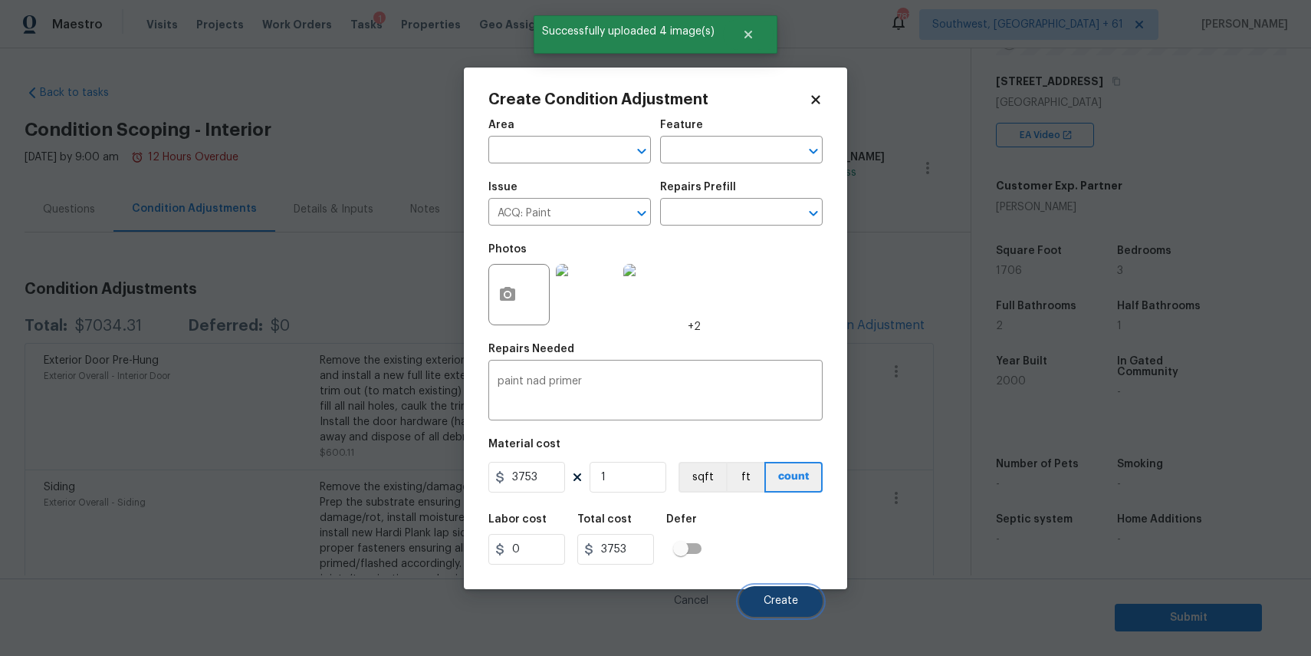
click at [789, 589] on button "Create" at bounding box center [781, 601] width 84 height 31
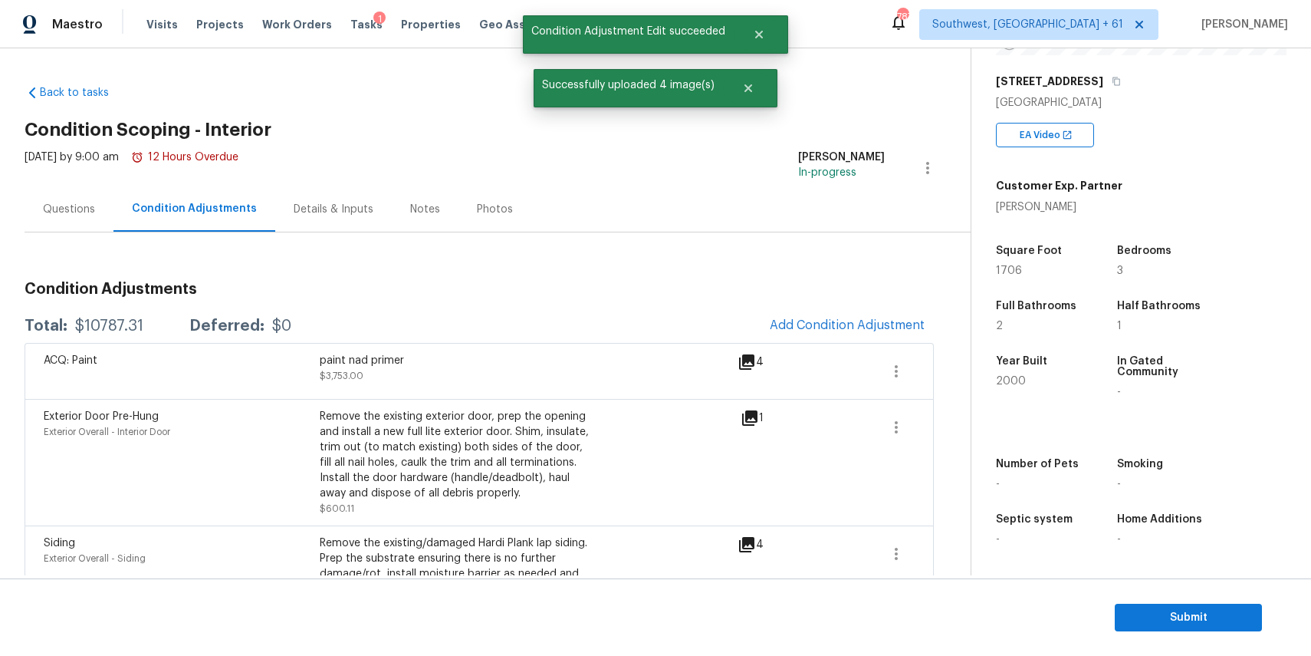
click at [820, 295] on h3 "Condition Adjustments" at bounding box center [480, 288] width 910 height 15
click at [831, 320] on span "Add Condition Adjustment" at bounding box center [847, 325] width 155 height 14
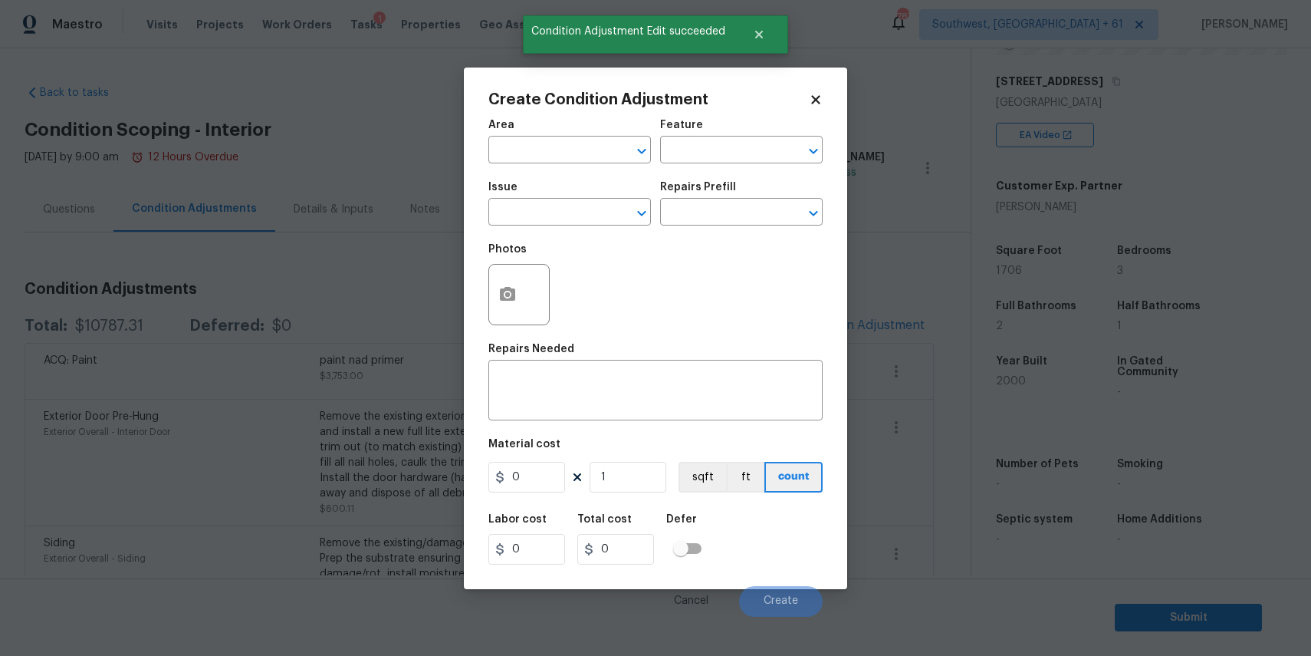
click at [579, 199] on div "Issue" at bounding box center [570, 192] width 163 height 20
click at [584, 207] on input "text" at bounding box center [549, 214] width 120 height 24
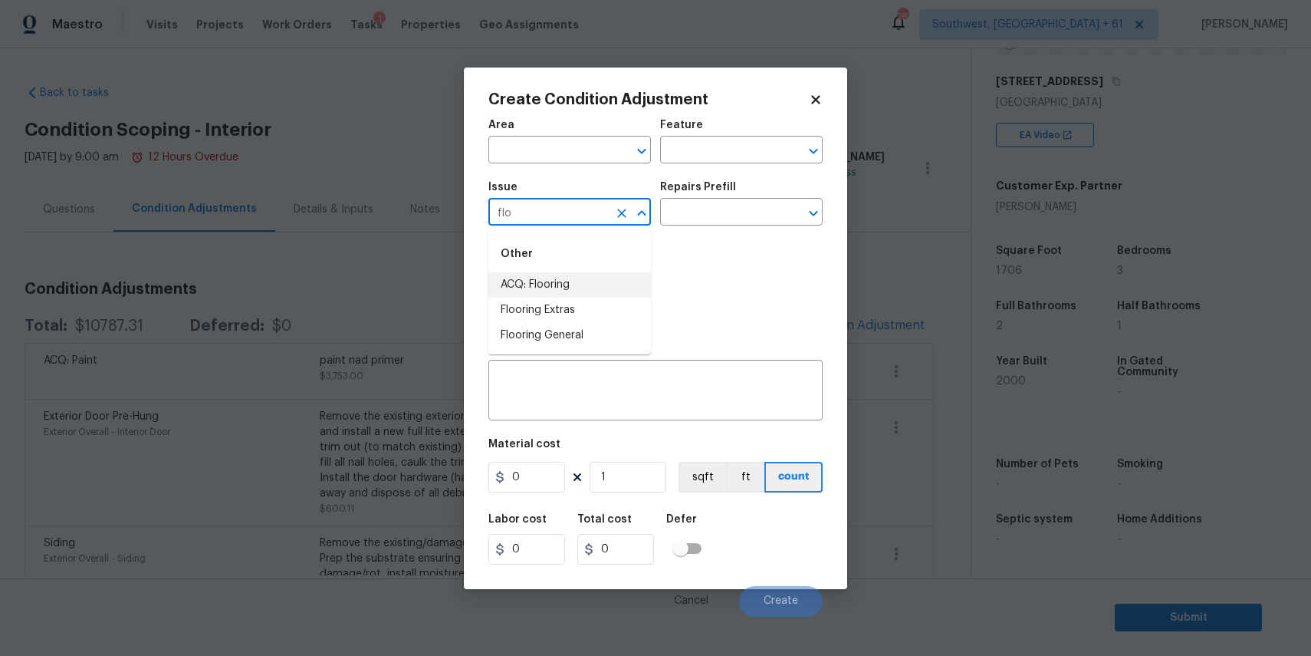
click at [574, 284] on li "ACQ: Flooring" at bounding box center [570, 284] width 163 height 25
type input "ACQ: Flooring"
click at [707, 202] on input "text" at bounding box center [720, 214] width 120 height 24
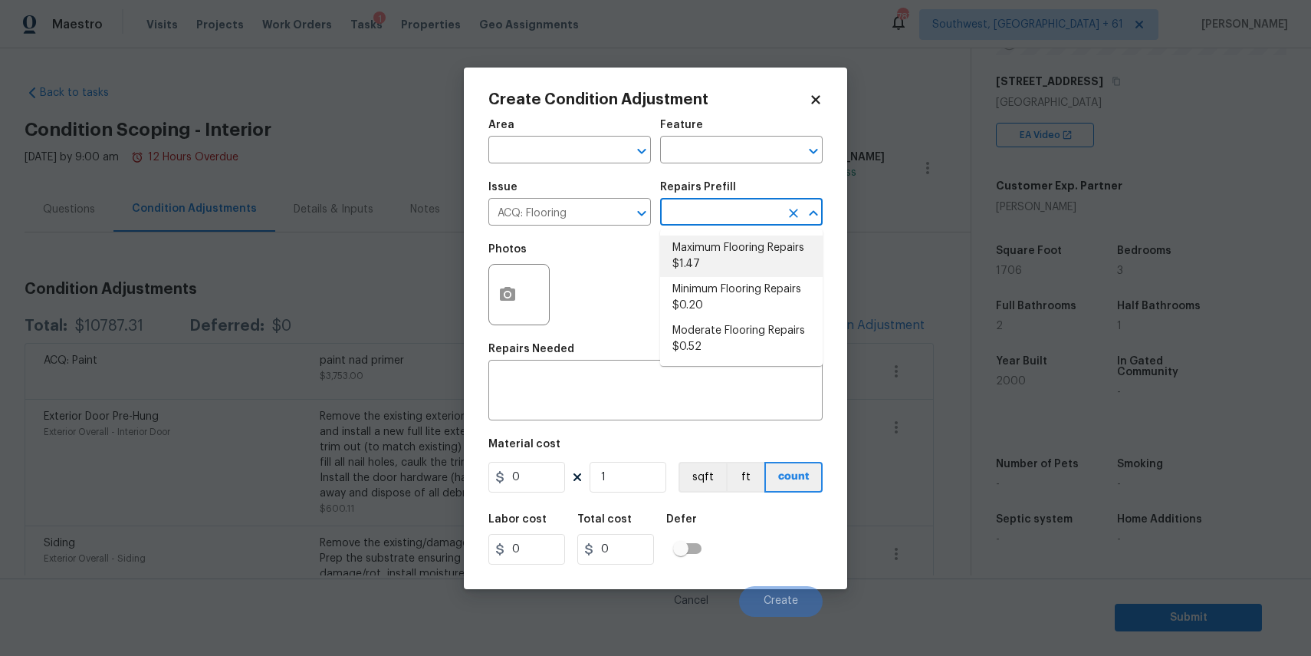
click at [758, 257] on li "Maximum Flooring Repairs $1.47" at bounding box center [741, 255] width 163 height 41
type input "Acquisition"
type textarea "Acquisition Scope: Maximum flooring repairs"
type input "1.47"
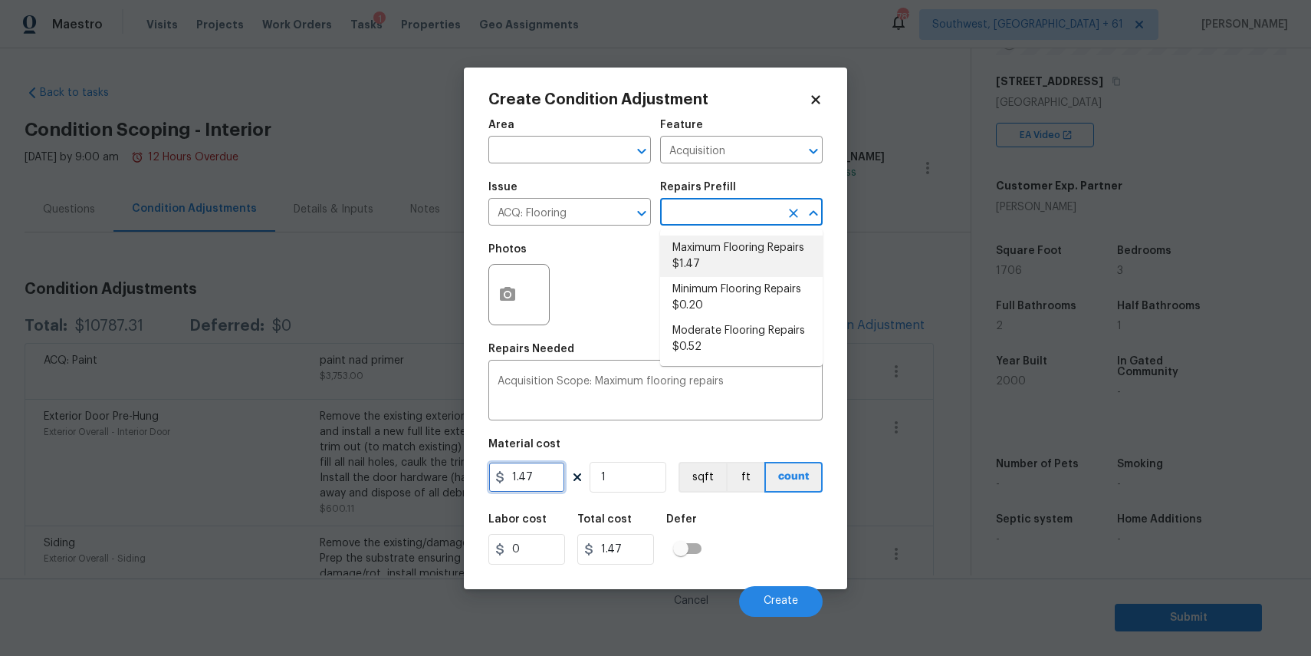
click at [552, 473] on input "1.47" at bounding box center [527, 477] width 77 height 31
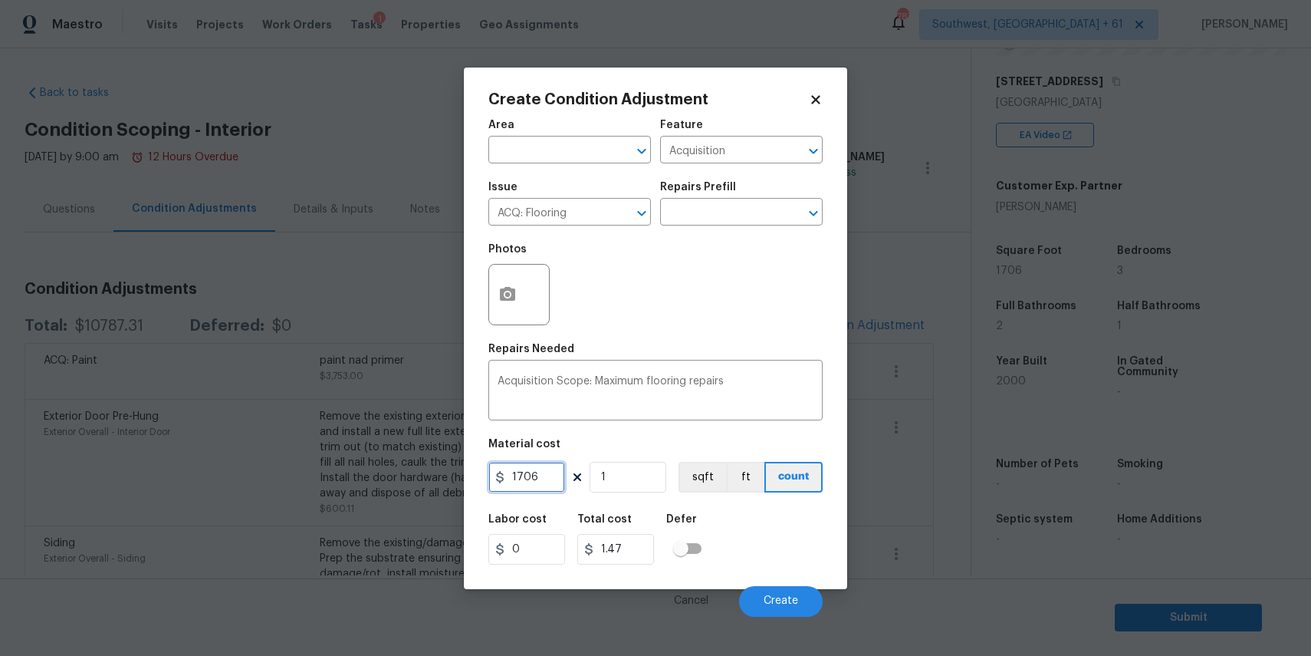
type input "1706"
click at [517, 299] on button "button" at bounding box center [507, 295] width 37 height 60
type input "1706"
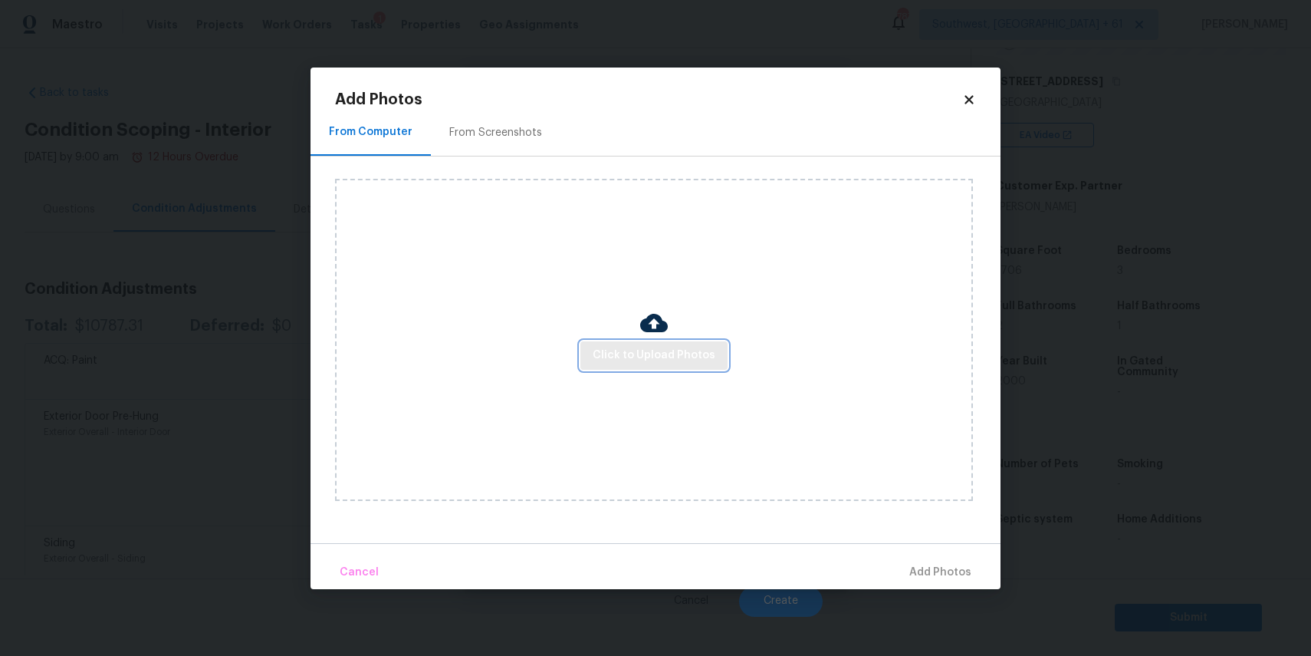
click at [698, 347] on span "Click to Upload Photos" at bounding box center [654, 355] width 123 height 19
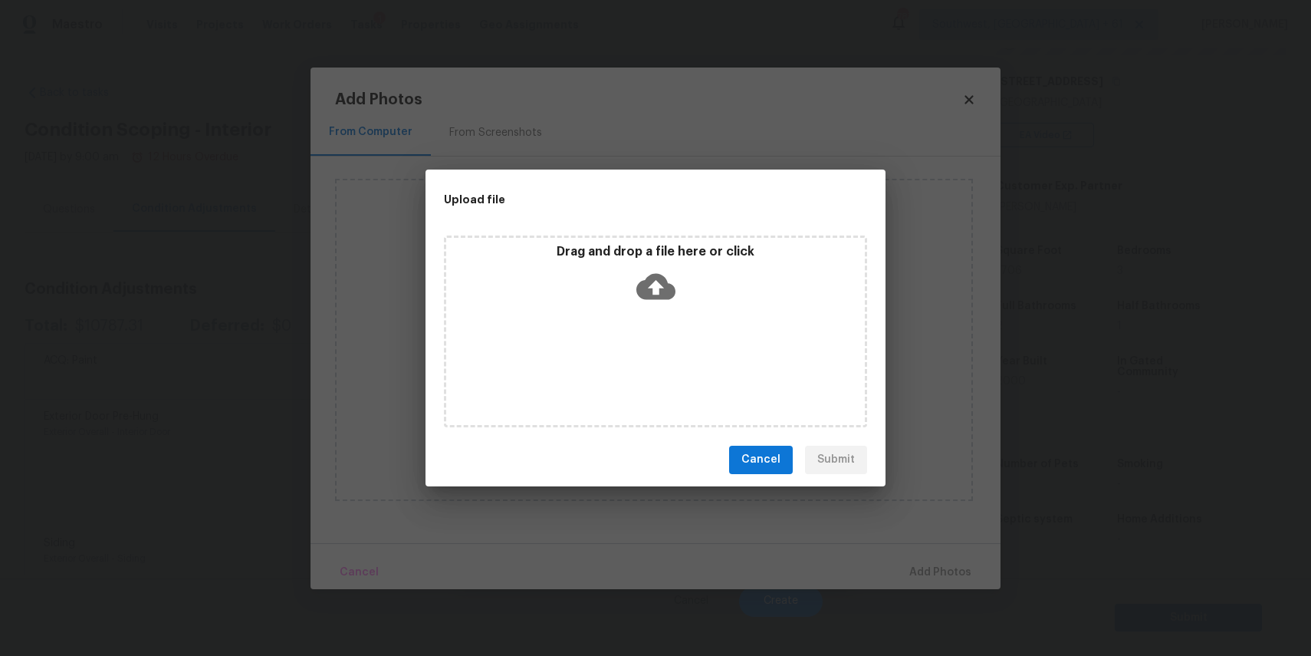
click at [698, 347] on div "Drag and drop a file here or click" at bounding box center [655, 331] width 423 height 192
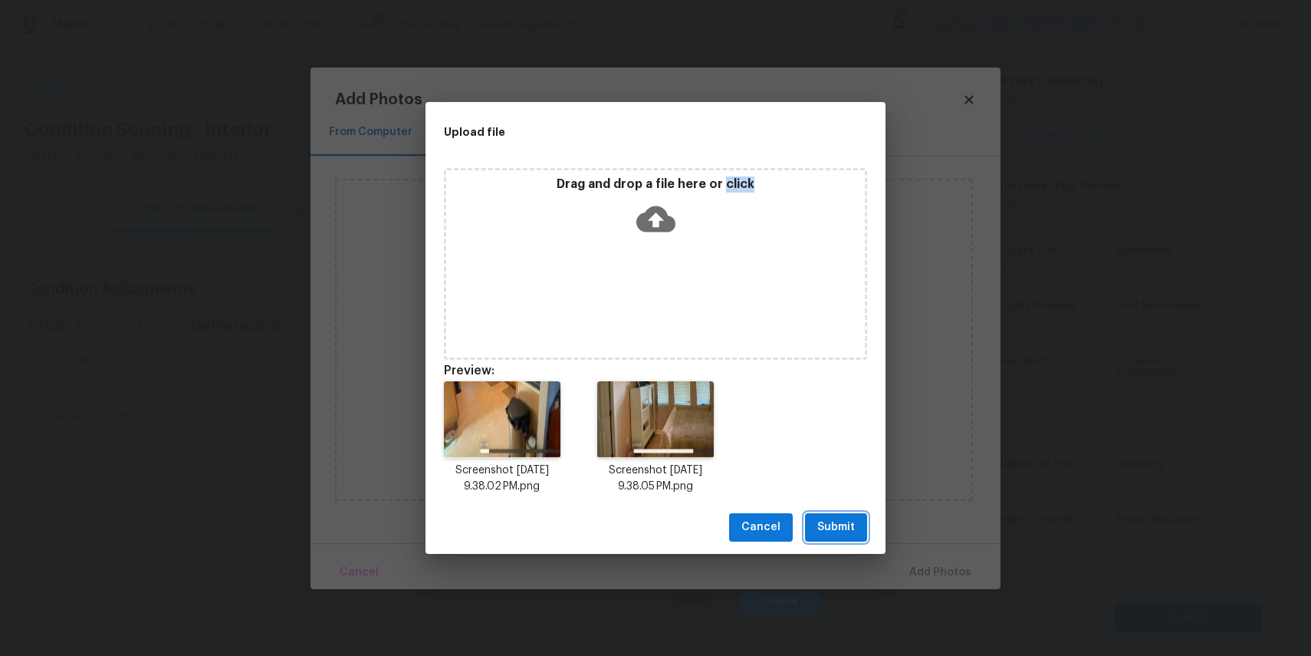
click at [844, 515] on button "Submit" at bounding box center [836, 527] width 62 height 28
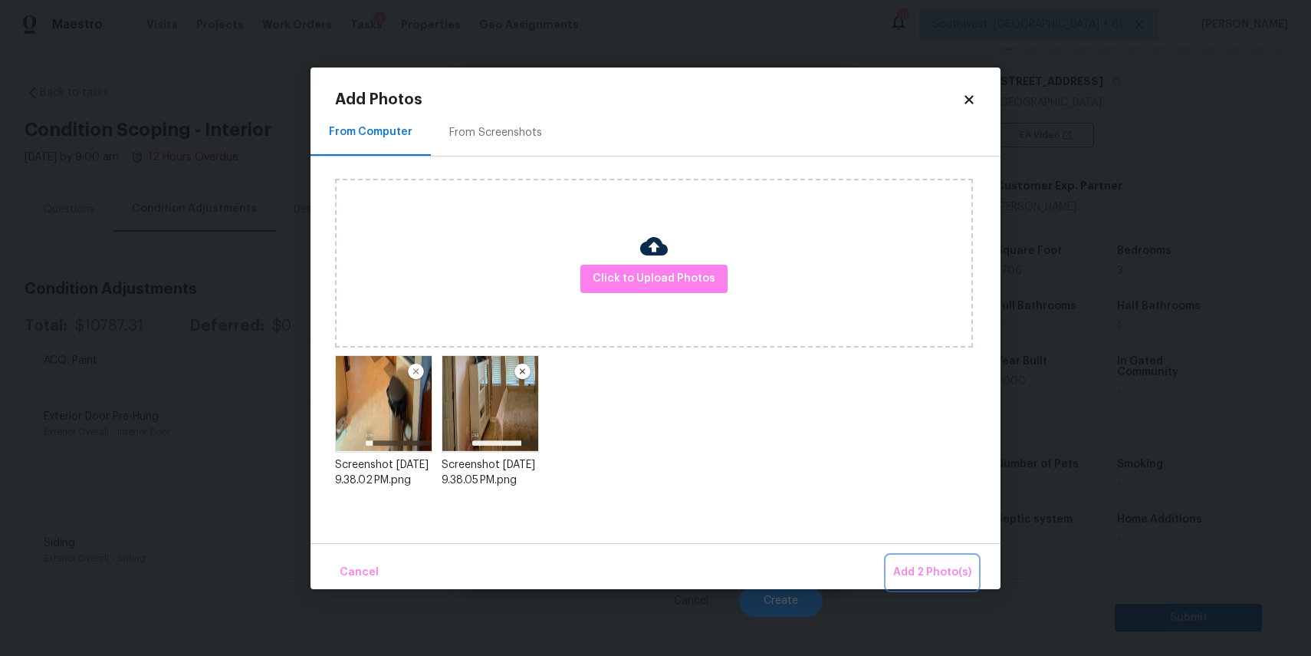
click at [940, 564] on span "Add 2 Photo(s)" at bounding box center [932, 572] width 78 height 19
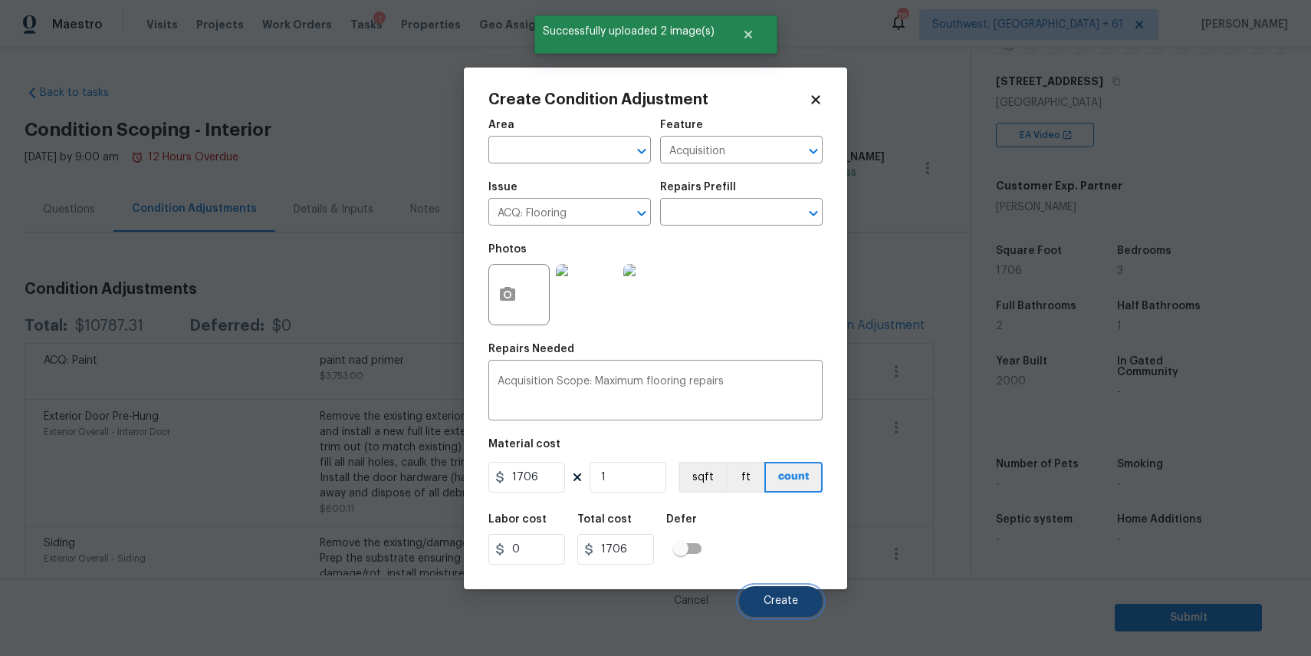
click at [785, 589] on button "Create" at bounding box center [781, 601] width 84 height 31
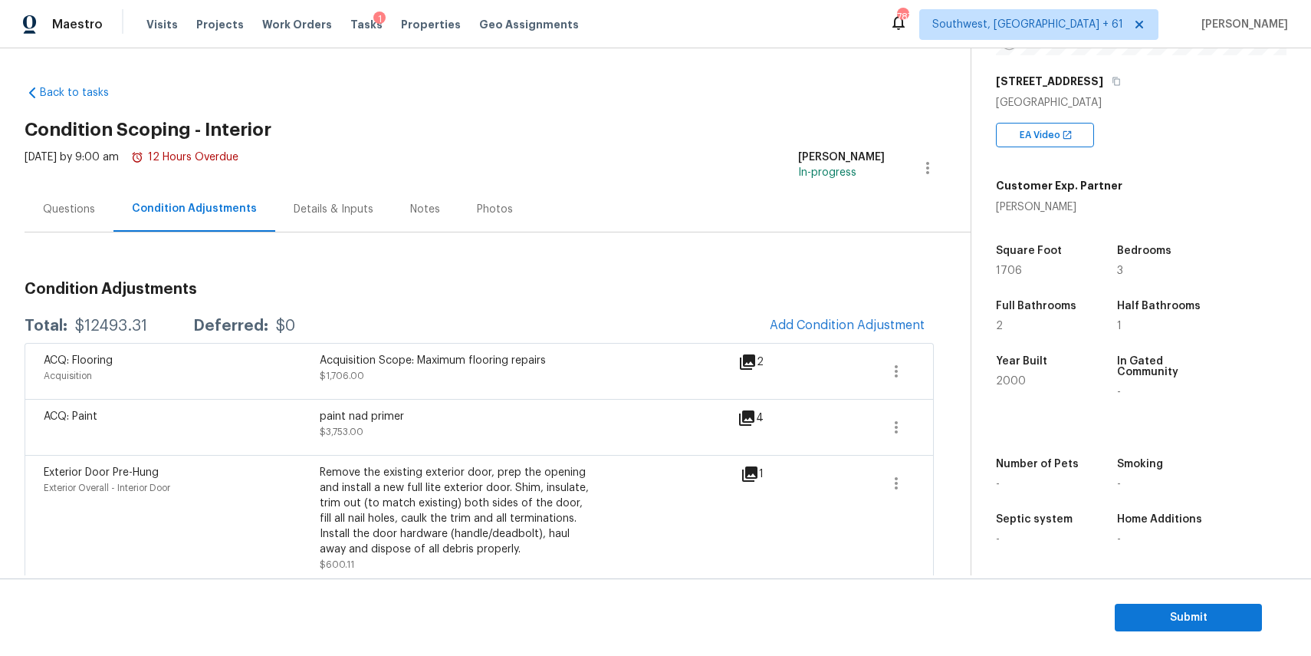
click at [844, 316] on button "Add Condition Adjustment" at bounding box center [847, 325] width 173 height 32
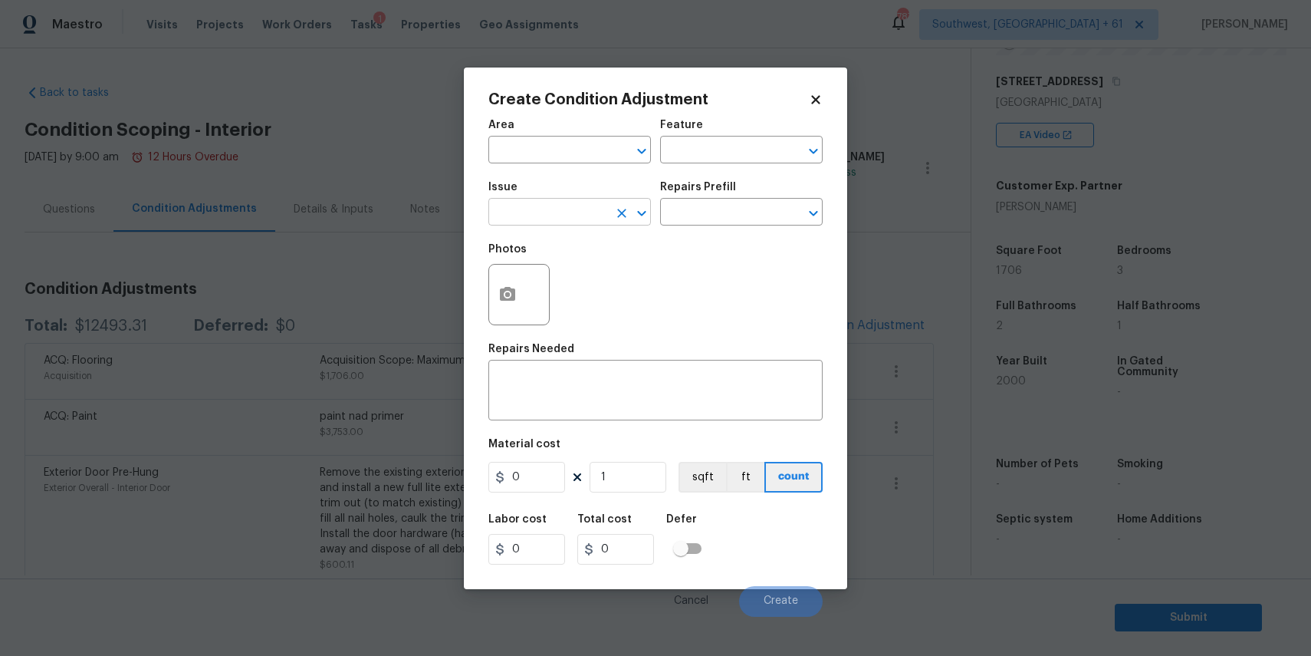
click at [584, 208] on input "text" at bounding box center [549, 214] width 120 height 24
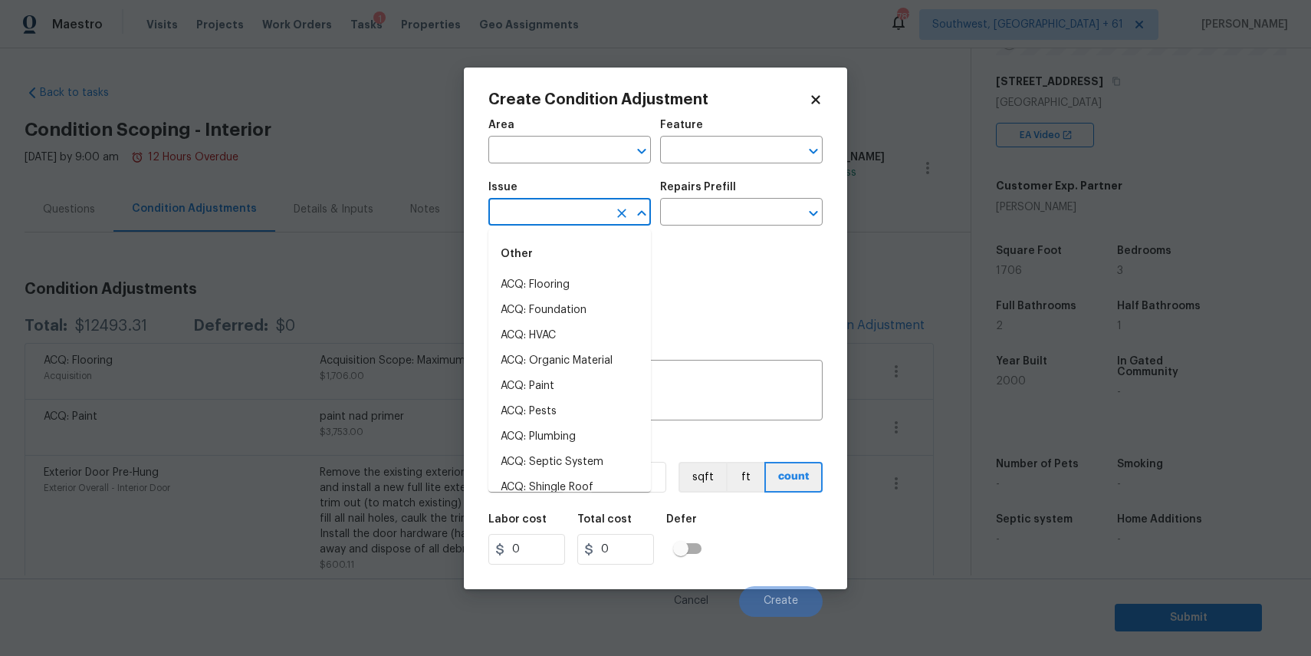
click at [584, 208] on input "text" at bounding box center [549, 214] width 120 height 24
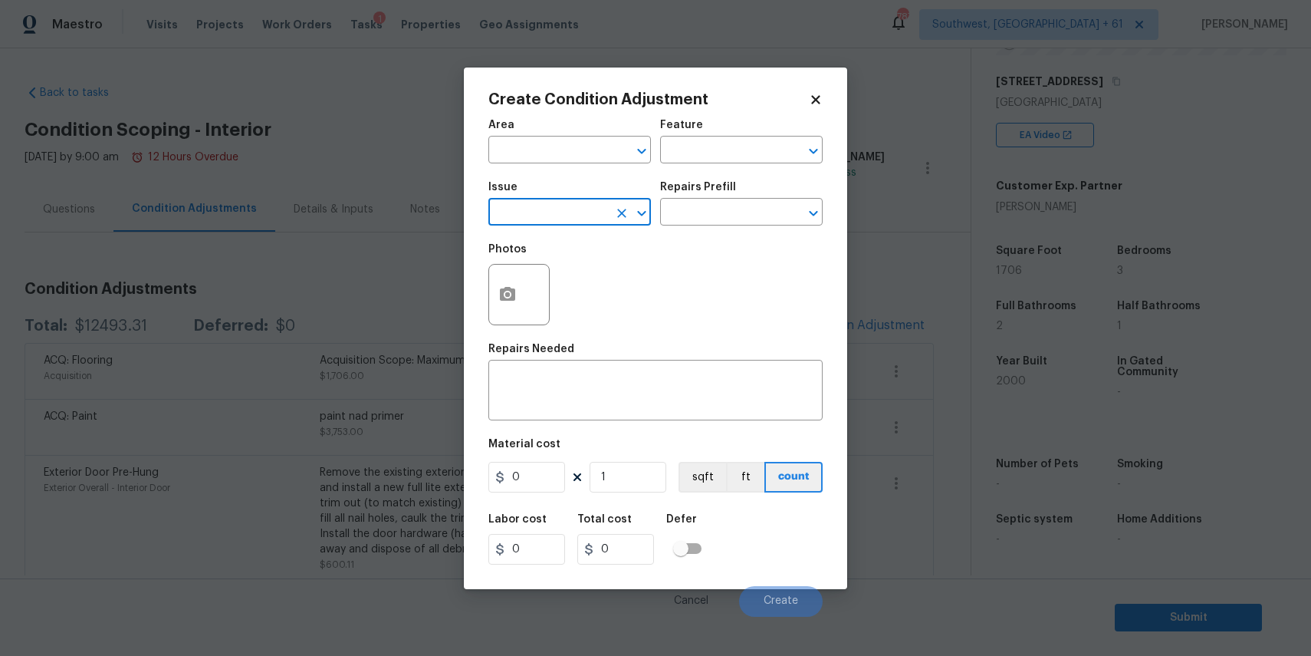
click at [597, 202] on input "text" at bounding box center [549, 214] width 120 height 24
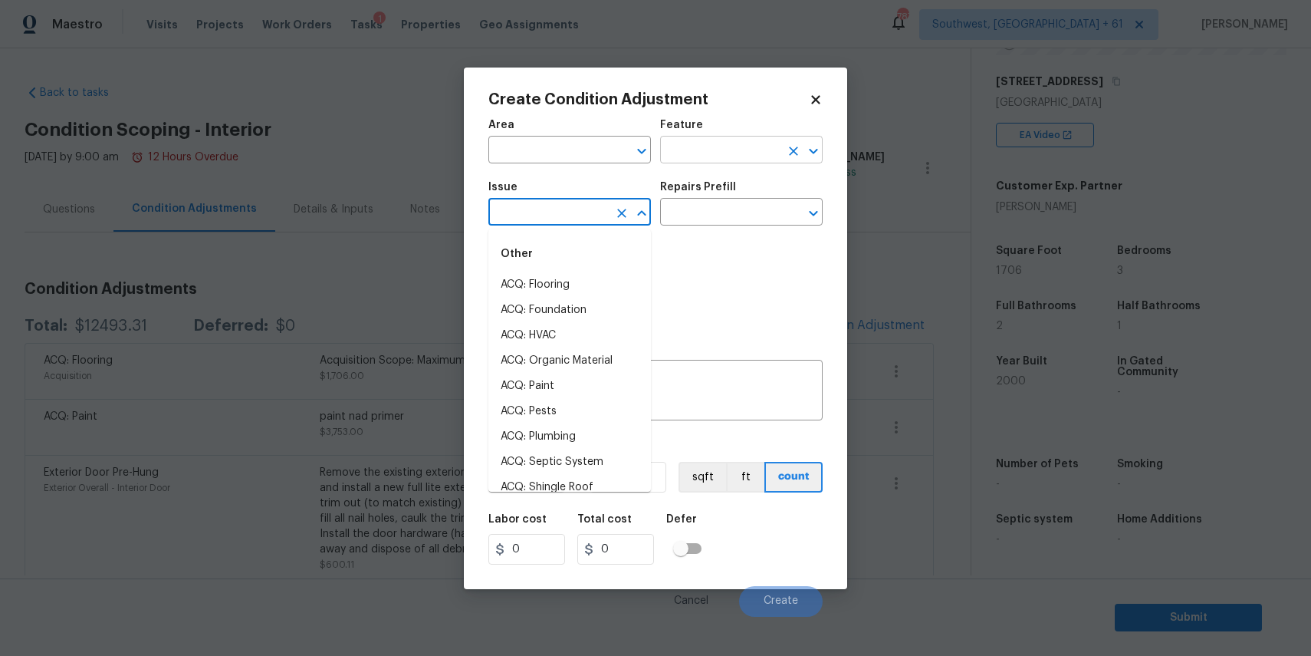
click at [703, 150] on input "text" at bounding box center [720, 152] width 120 height 24
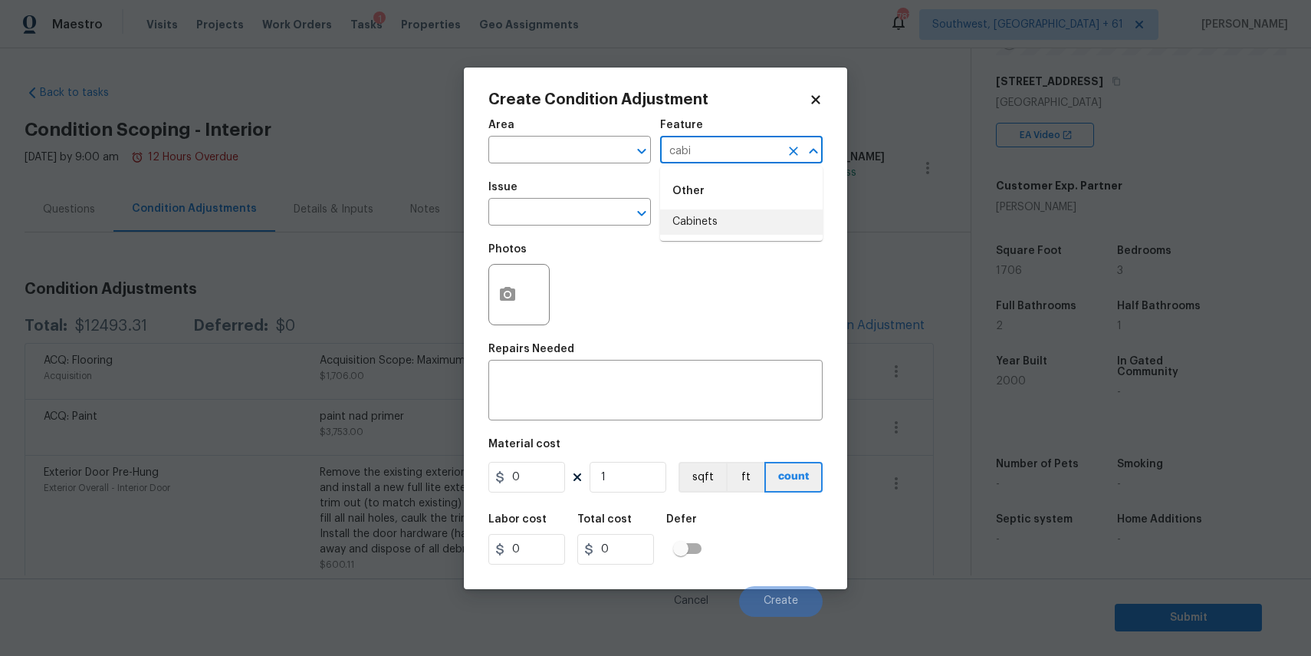
click at [729, 207] on div "Other" at bounding box center [741, 191] width 163 height 37
click at [719, 228] on li "Cabinets" at bounding box center [741, 221] width 163 height 25
type input "Cabinets"
click at [571, 390] on textarea at bounding box center [656, 392] width 316 height 32
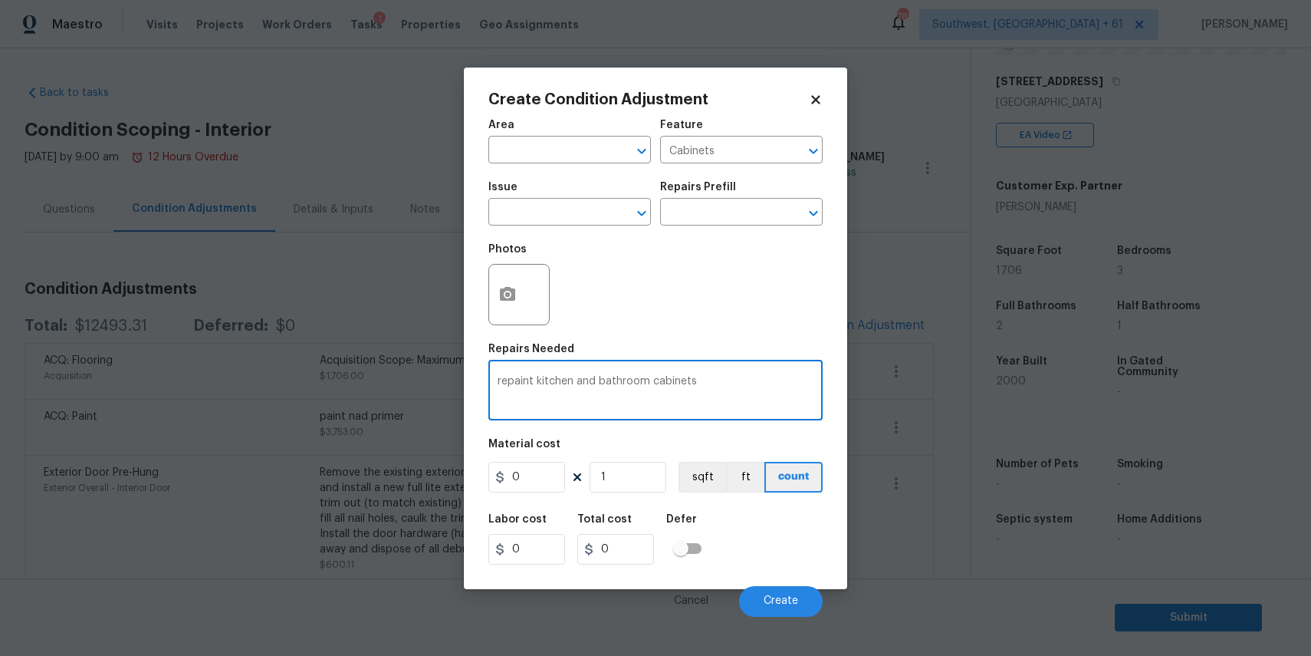
type textarea "repaint kitchen and bathroom cabinets"
click at [528, 473] on input "0" at bounding box center [527, 477] width 77 height 31
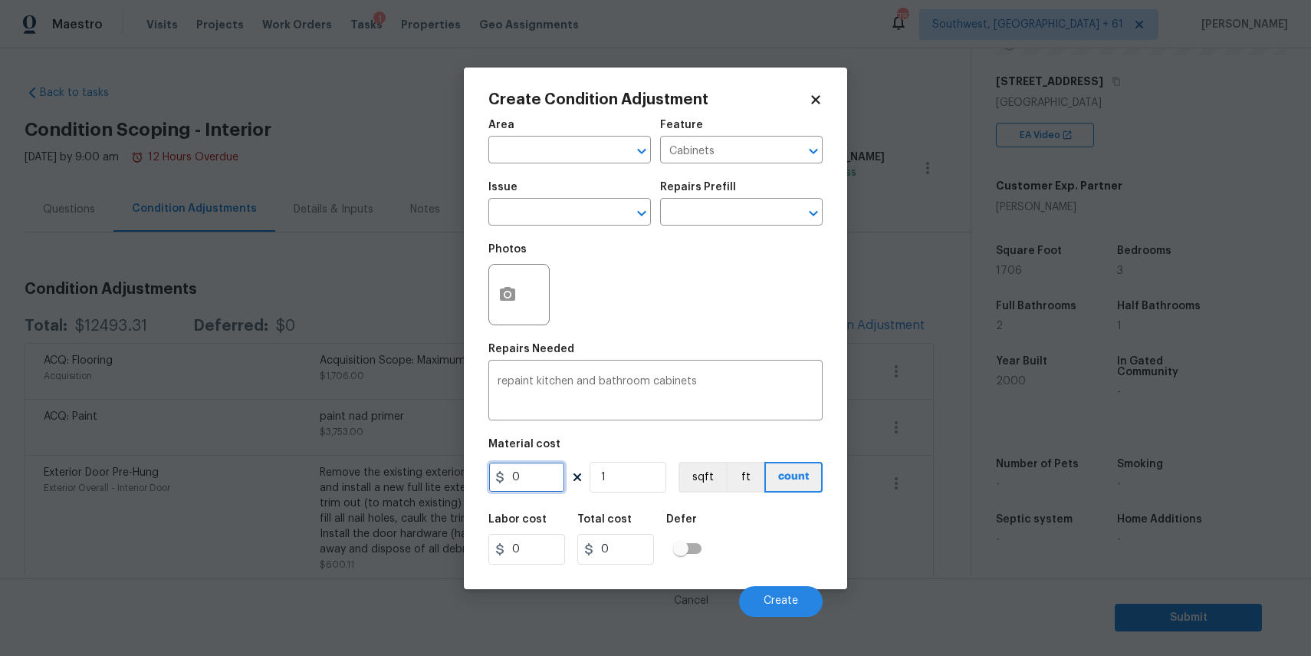
click at [528, 473] on input "0" at bounding box center [527, 477] width 77 height 31
type input "2000"
click at [795, 598] on span "Create" at bounding box center [781, 601] width 35 height 12
type input "2000"
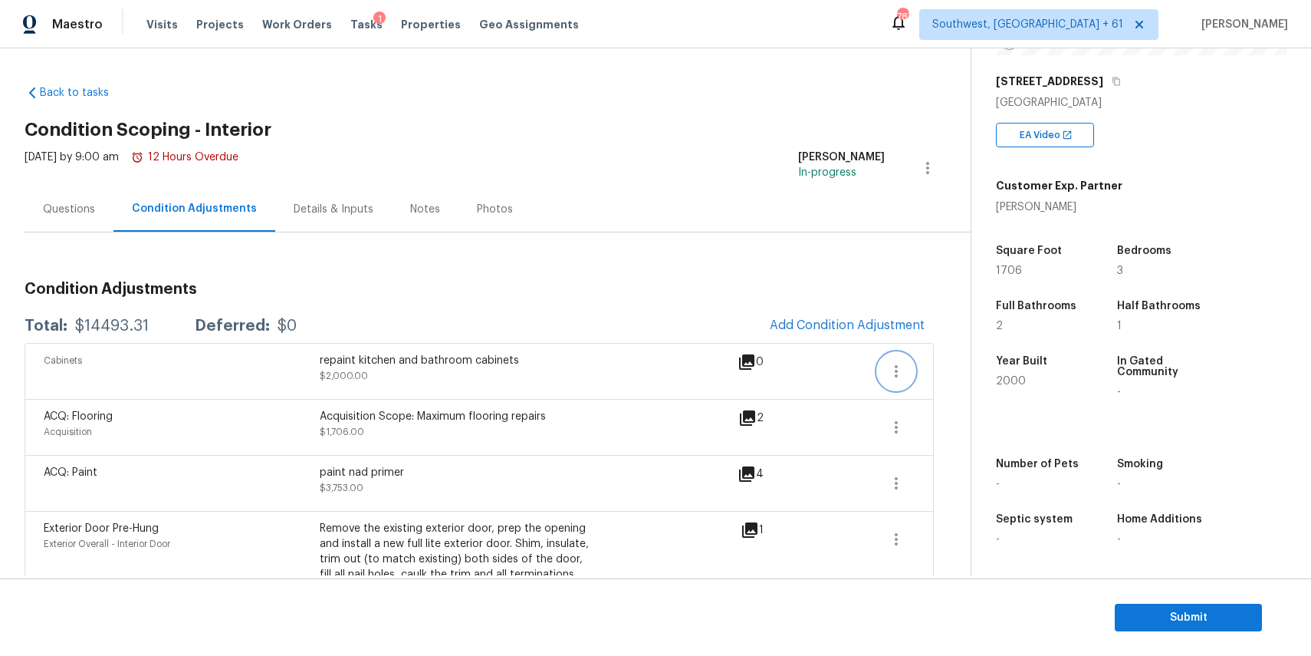
click at [891, 375] on icon "button" at bounding box center [896, 371] width 18 height 18
click at [923, 341] on span "Add Condition Adjustment" at bounding box center [847, 326] width 173 height 34
click at [915, 364] on div "Cabinets repaint kitchen and bathroom cabinets $2,000.00 0" at bounding box center [480, 371] width 910 height 56
click at [903, 367] on icon "button" at bounding box center [896, 371] width 18 height 18
click at [937, 367] on div "Edit" at bounding box center [984, 367] width 120 height 15
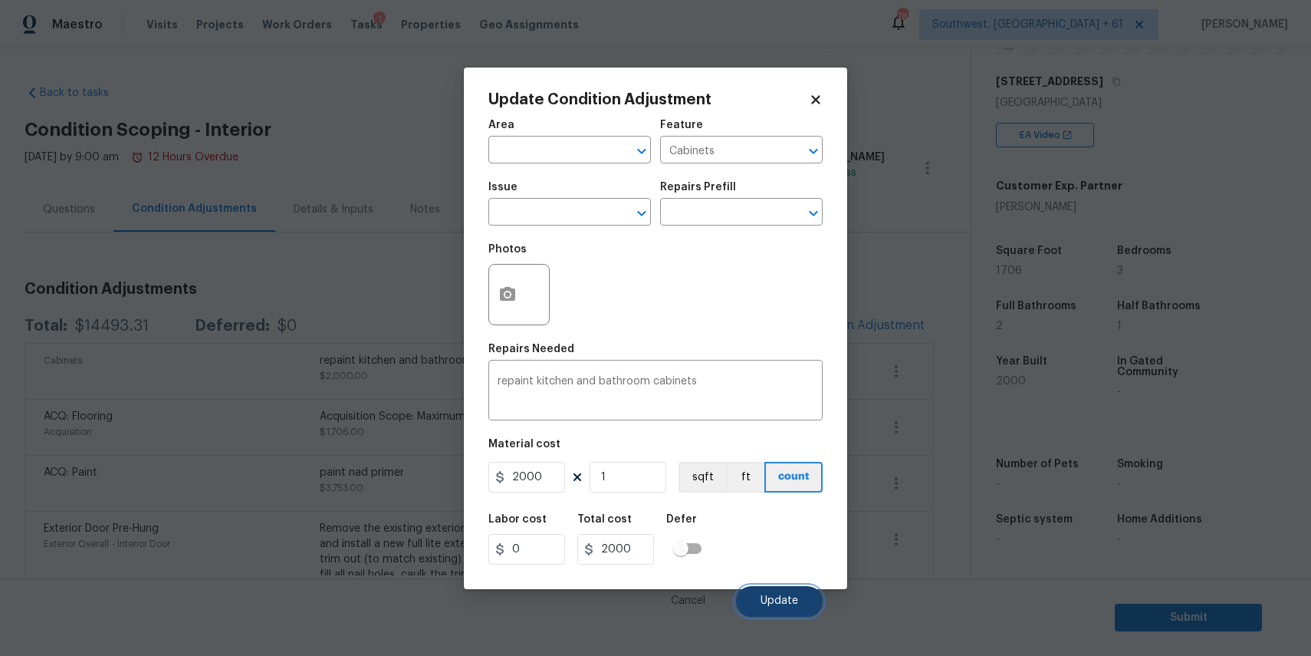
click at [797, 591] on button "Update" at bounding box center [779, 601] width 87 height 31
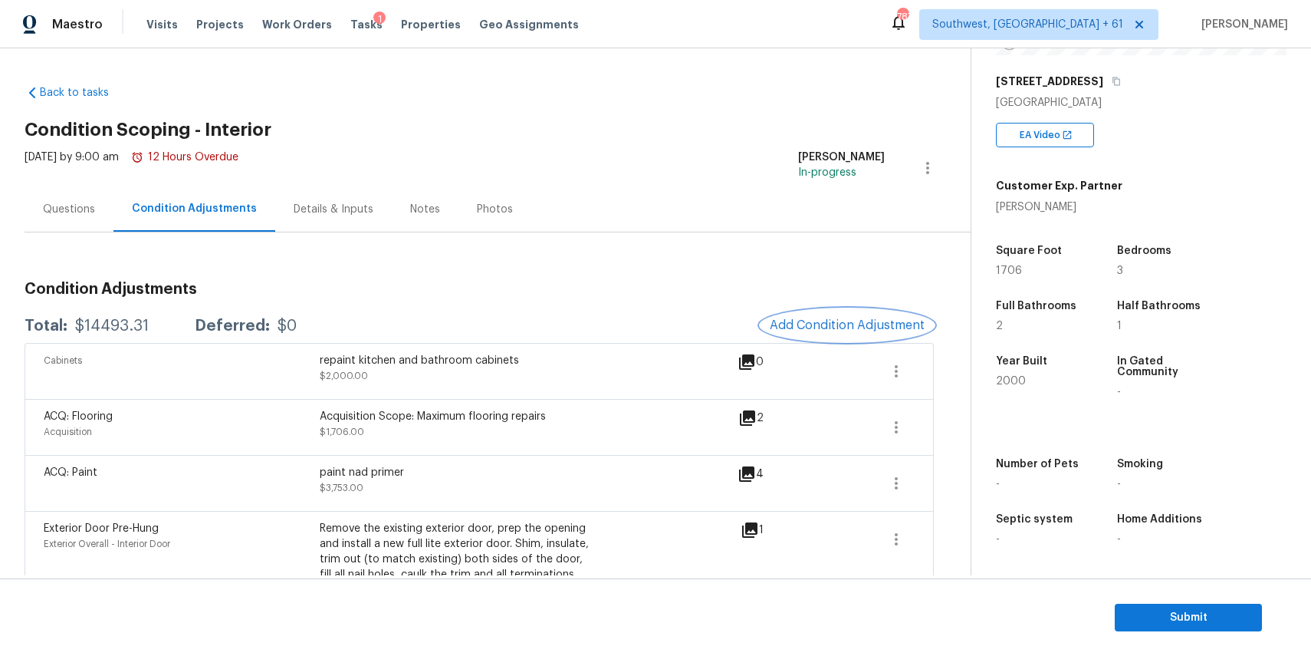
click at [863, 321] on span "Add Condition Adjustment" at bounding box center [847, 325] width 155 height 14
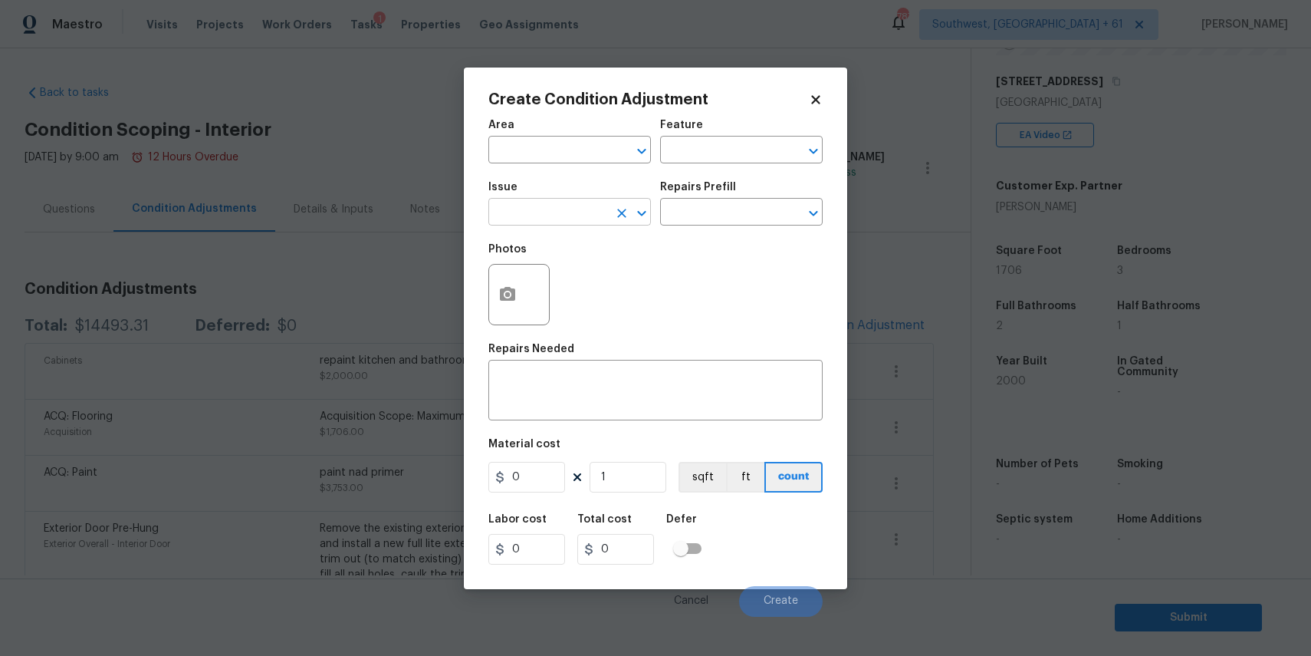
click at [576, 202] on input "text" at bounding box center [549, 214] width 120 height 24
click at [614, 298] on ul "Other Countertops" at bounding box center [570, 266] width 163 height 74
click at [612, 285] on li "Countertops" at bounding box center [570, 284] width 163 height 25
type input "Countertops"
click at [621, 377] on textarea at bounding box center [656, 392] width 316 height 32
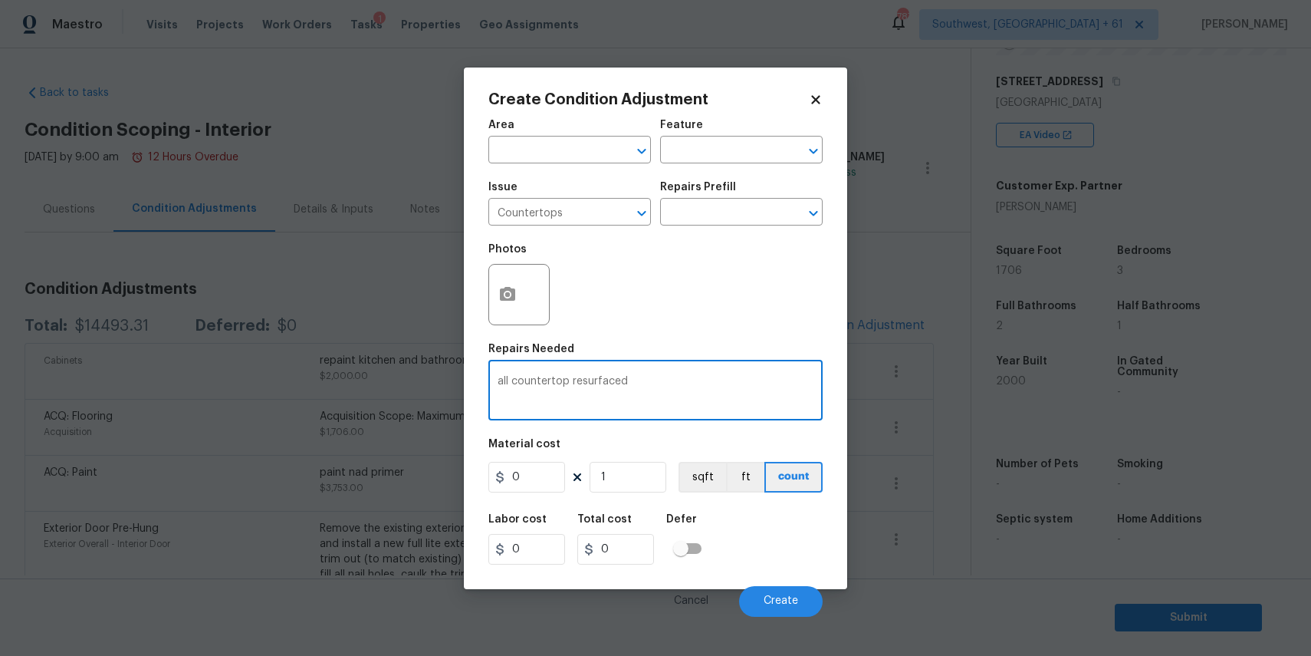
type textarea "all countertop resurfaced"
click at [557, 466] on input "0" at bounding box center [527, 477] width 77 height 31
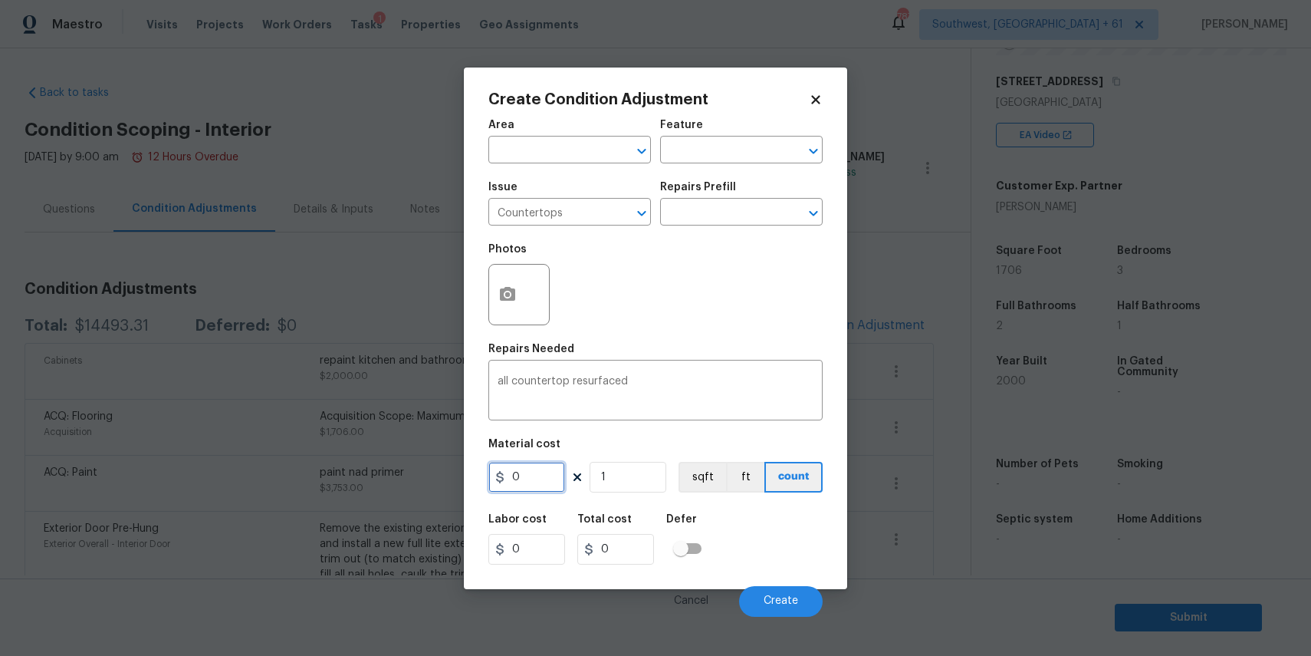
click at [557, 466] on input "0" at bounding box center [527, 477] width 77 height 31
type input "1000"
click at [525, 291] on button "button" at bounding box center [507, 295] width 37 height 60
type input "1000"
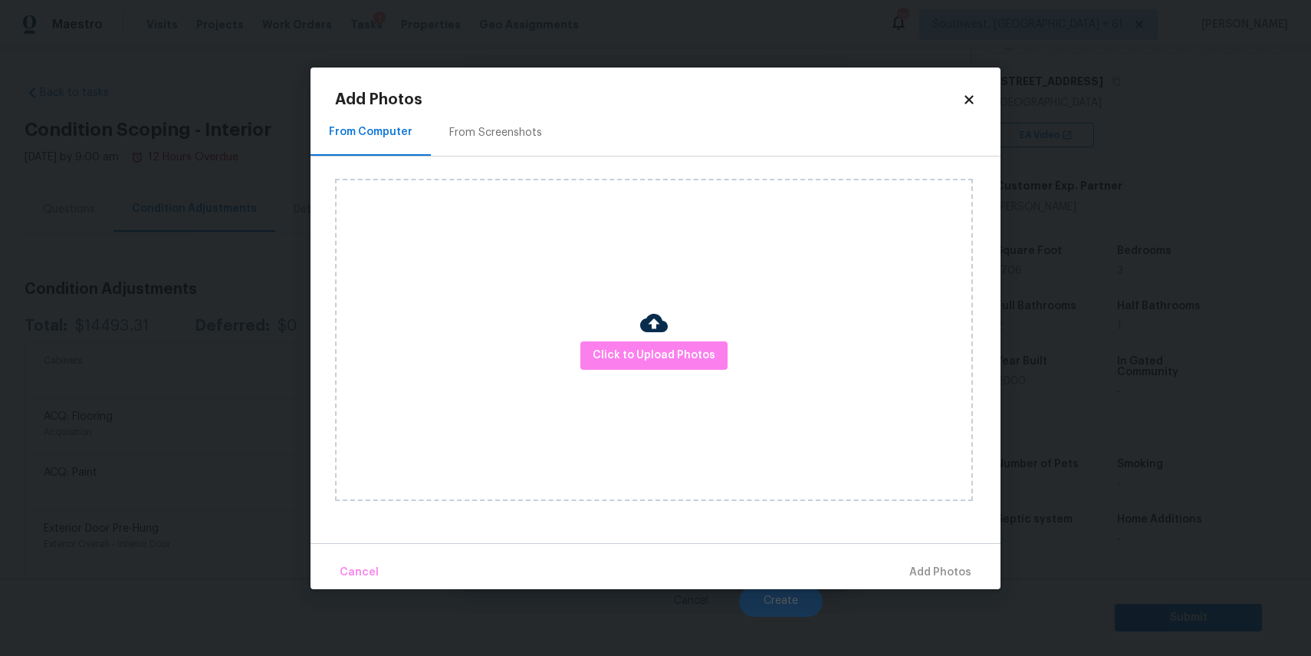
click at [622, 327] on div "Click to Upload Photos" at bounding box center [654, 340] width 638 height 322
click at [639, 352] on span "Click to Upload Photos" at bounding box center [654, 355] width 123 height 19
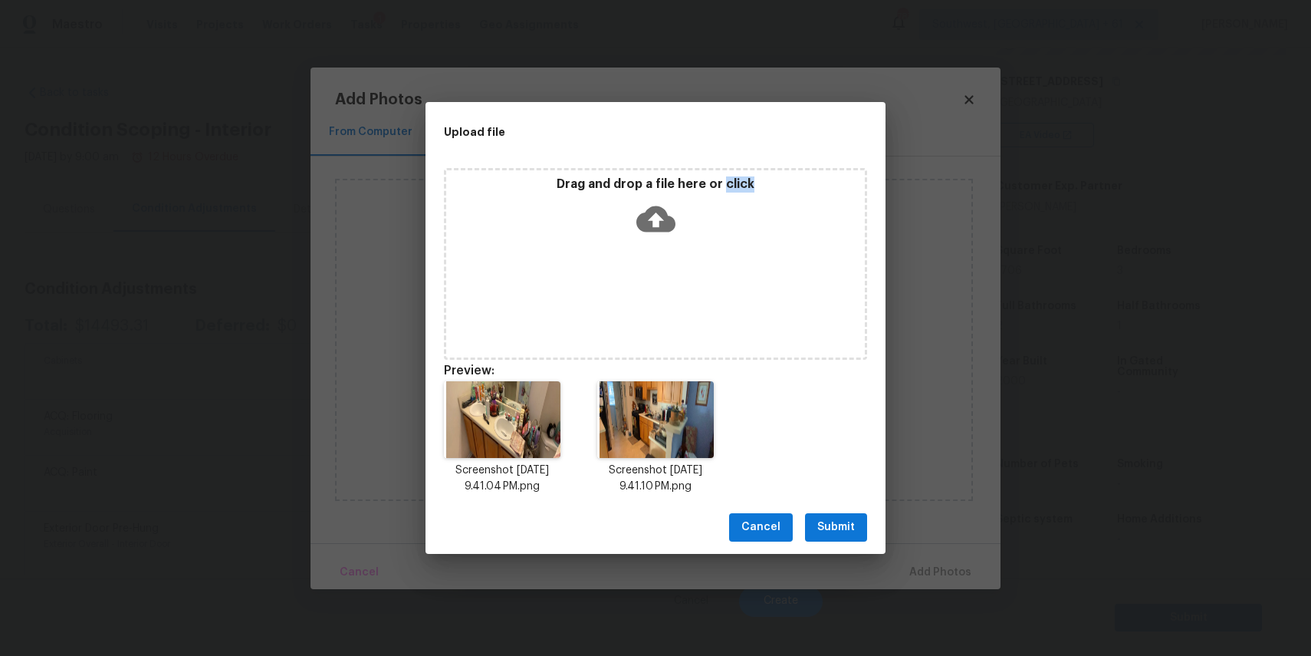
click at [831, 517] on button "Submit" at bounding box center [836, 527] width 62 height 28
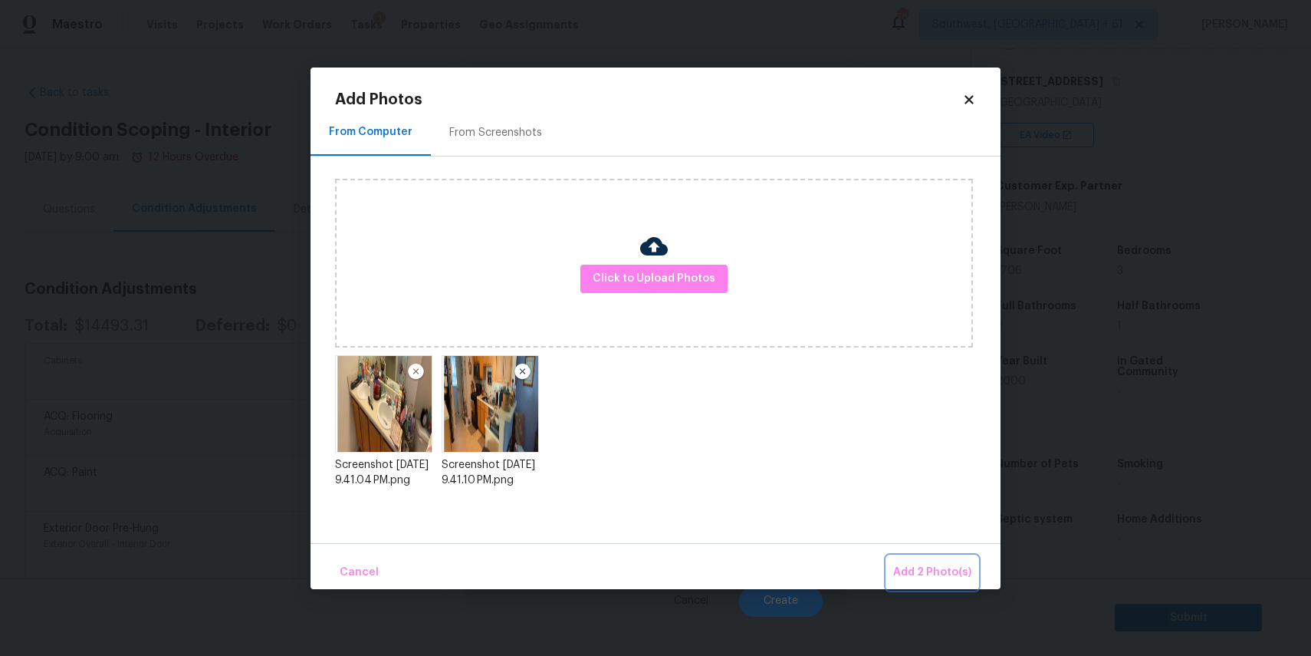
click at [939, 567] on span "Add 2 Photo(s)" at bounding box center [932, 572] width 78 height 19
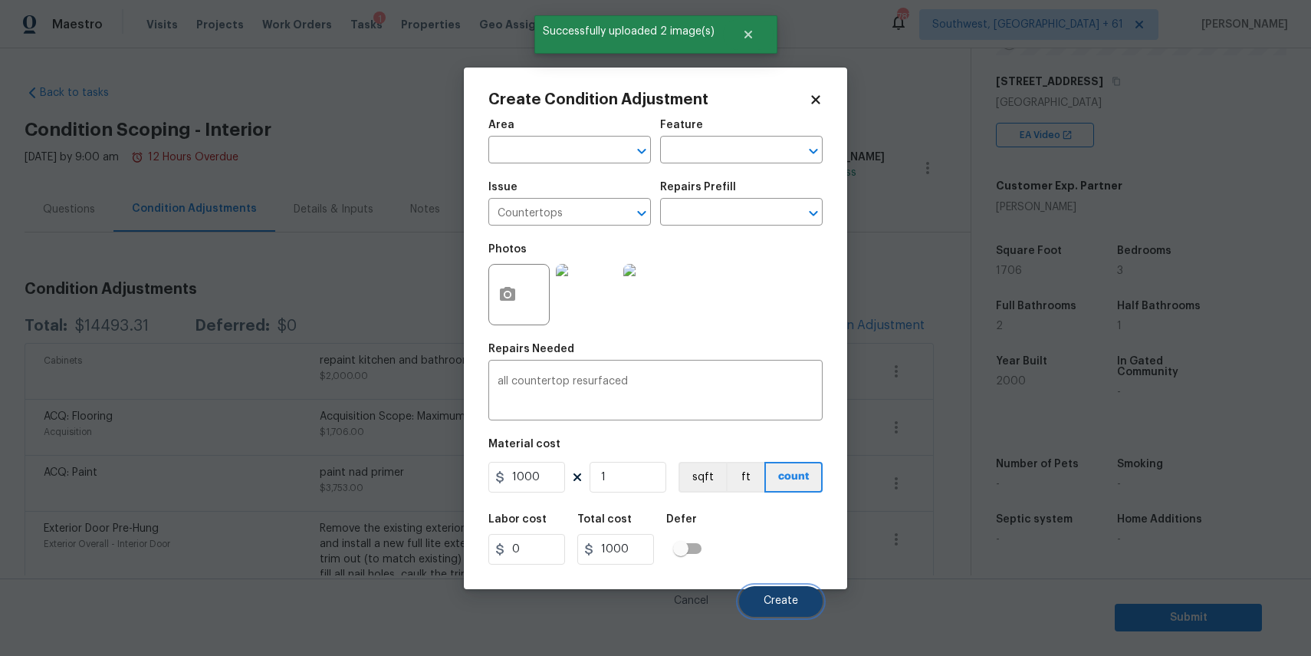
click at [771, 602] on span "Create" at bounding box center [781, 601] width 35 height 12
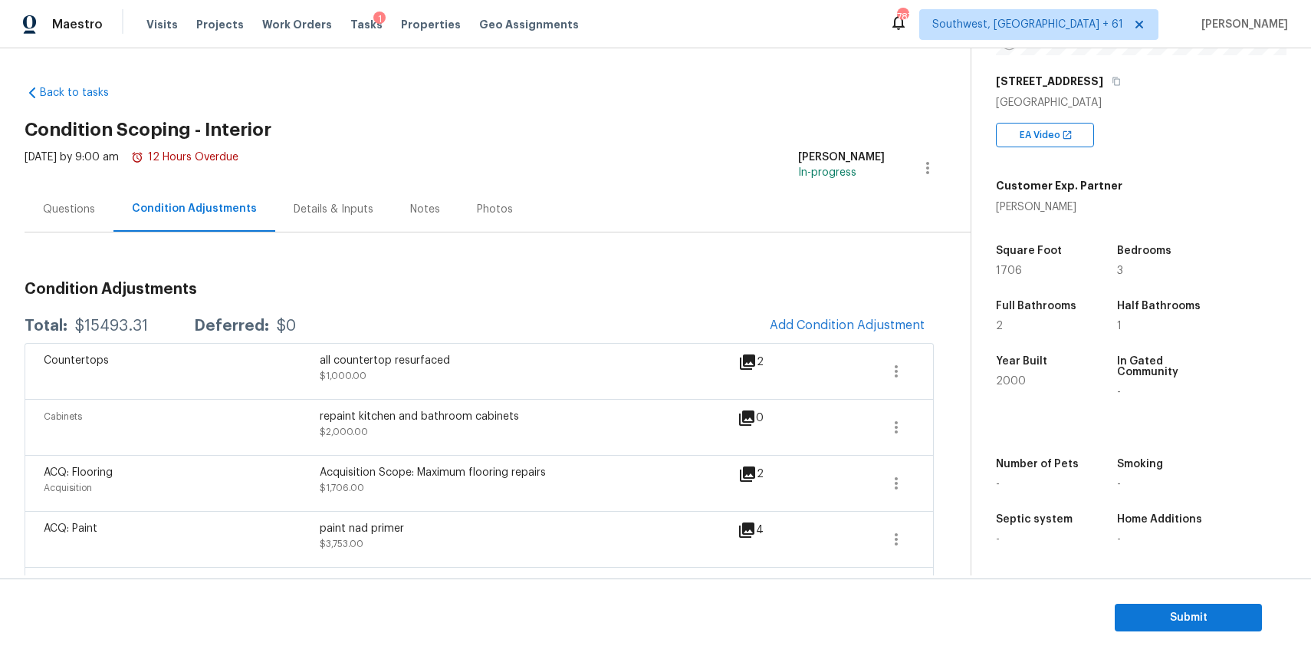
click at [835, 344] on div "Countertops all countertop resurfaced $1,000.00 2" at bounding box center [480, 371] width 910 height 56
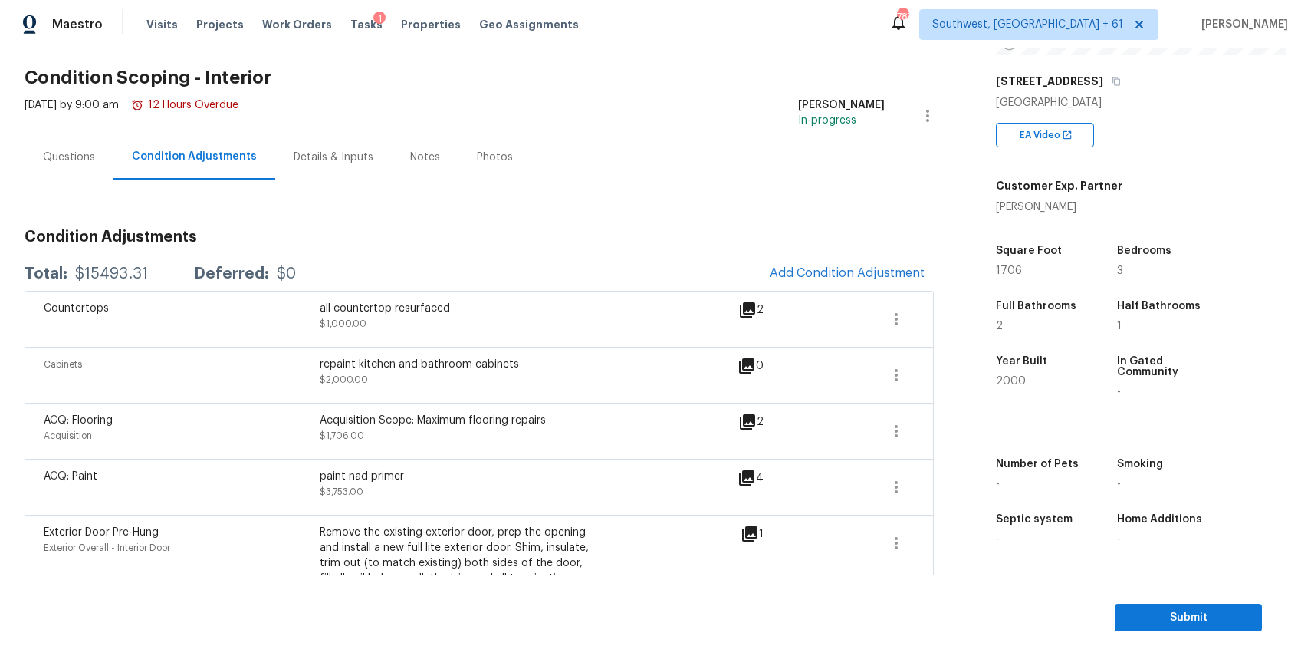
scroll to position [48, 0]
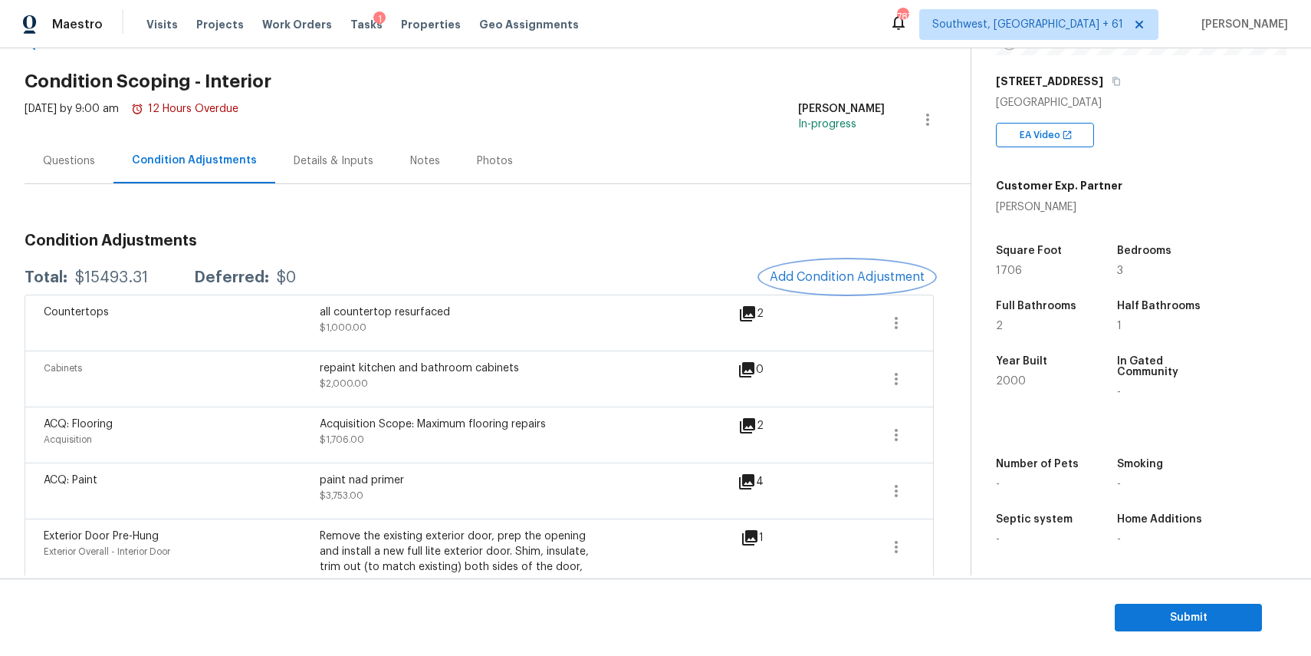
click at [867, 275] on span "Add Condition Adjustment" at bounding box center [847, 277] width 155 height 14
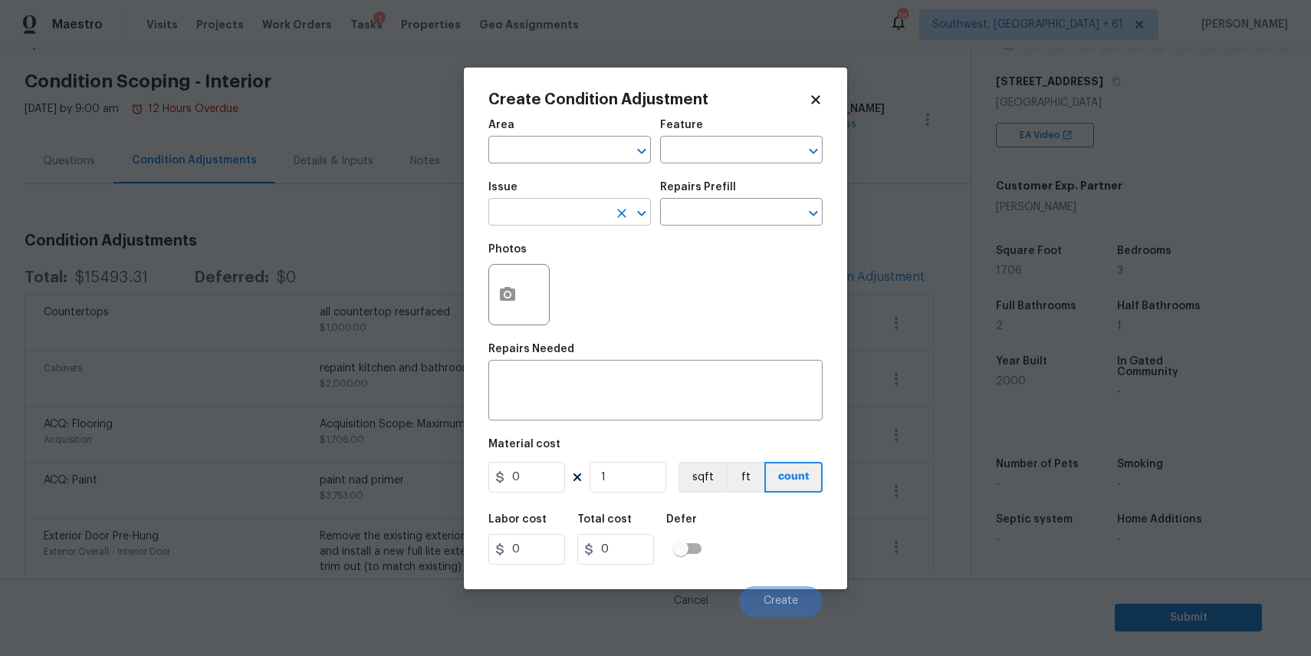
click at [610, 209] on div "​" at bounding box center [570, 214] width 163 height 24
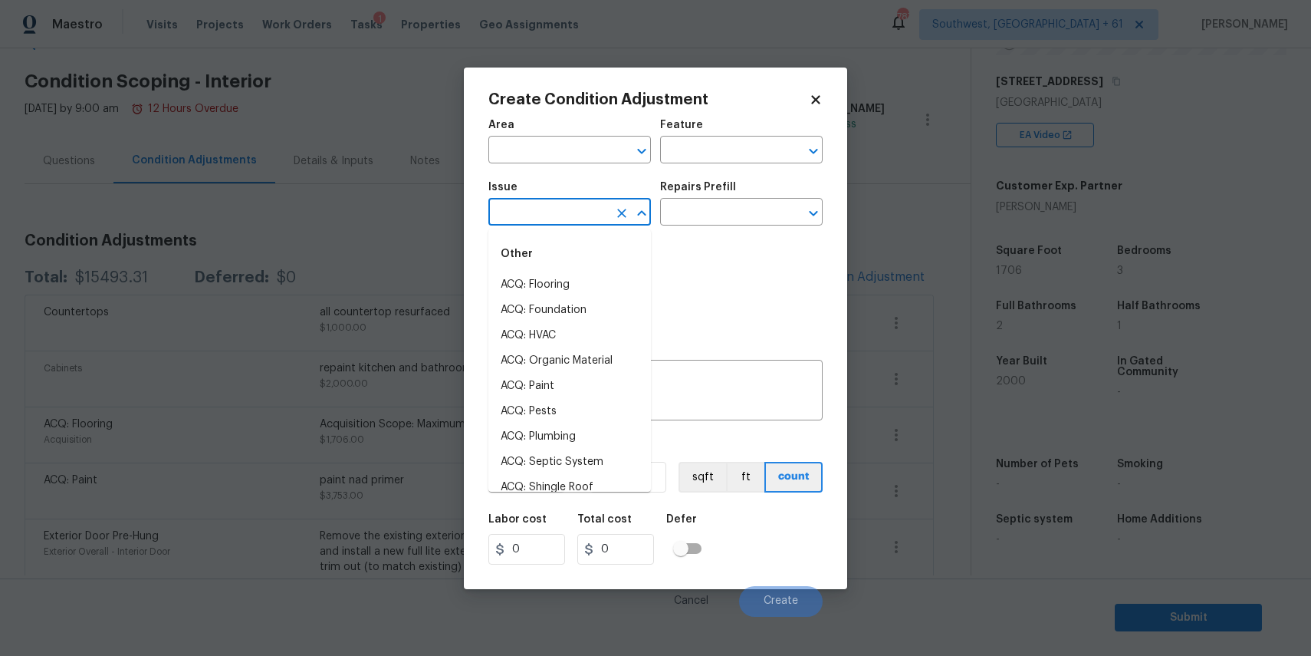
click at [610, 209] on div "​" at bounding box center [570, 214] width 163 height 24
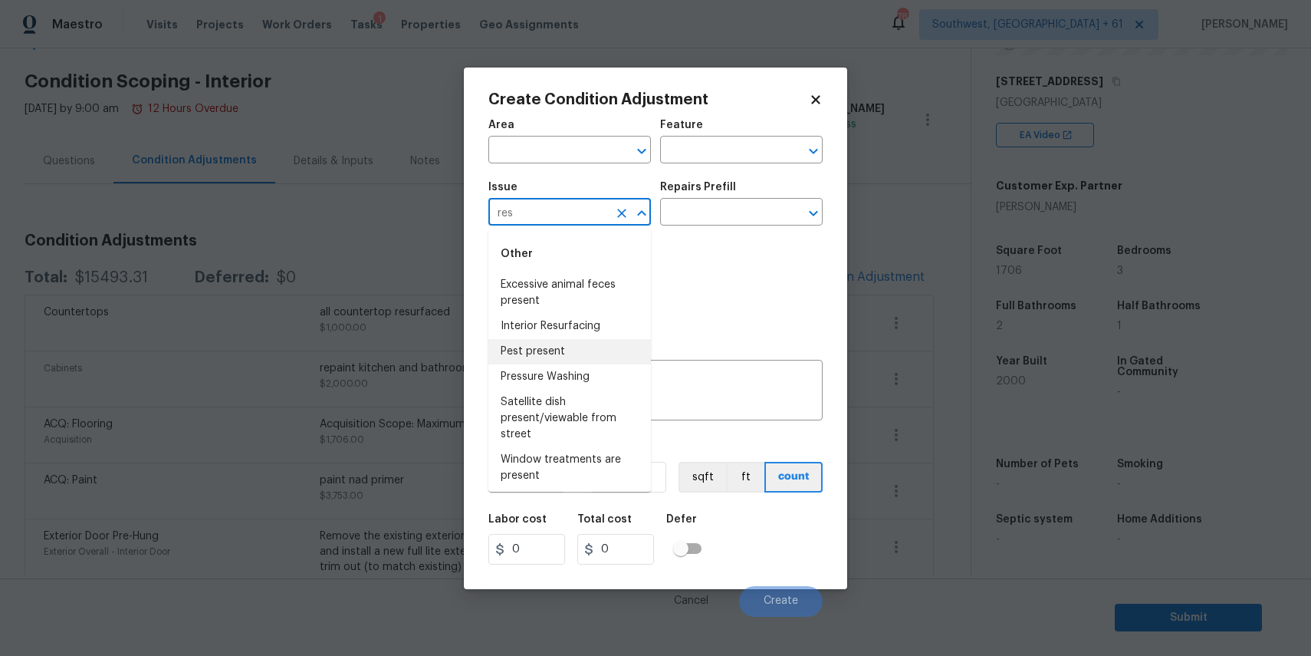
click at [596, 342] on li "Pest present" at bounding box center [570, 351] width 163 height 25
type input "Pest present"
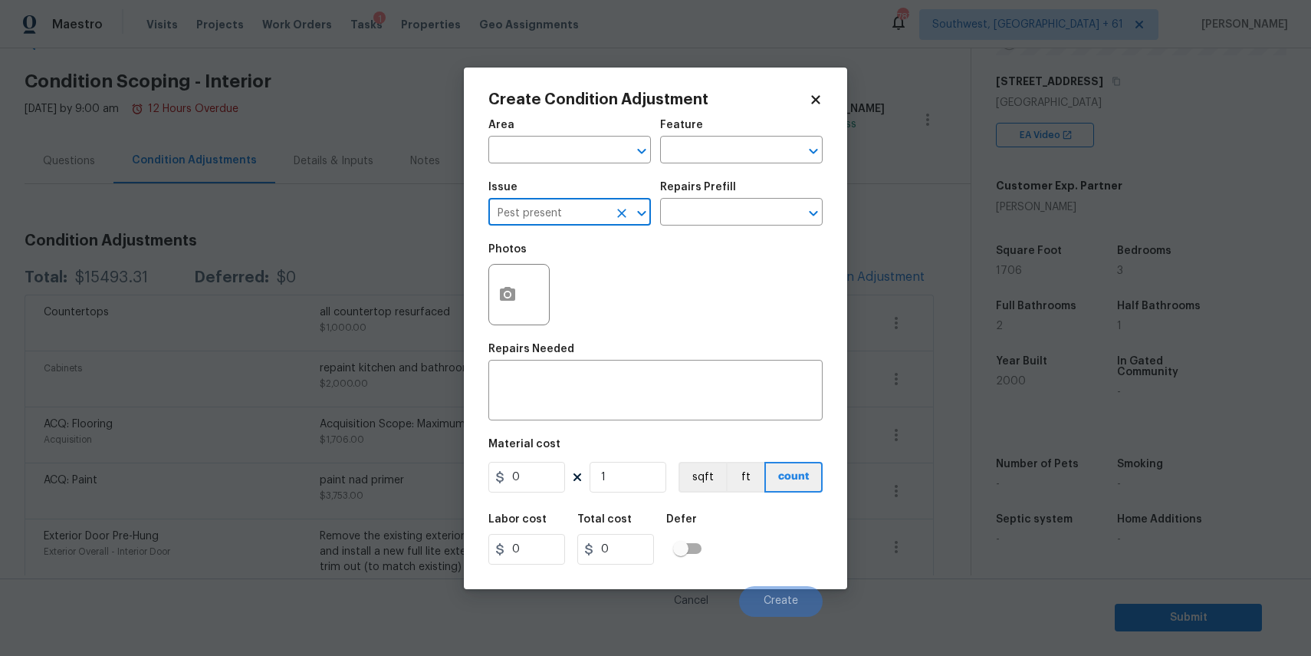
click at [617, 212] on icon "Clear" at bounding box center [621, 213] width 15 height 15
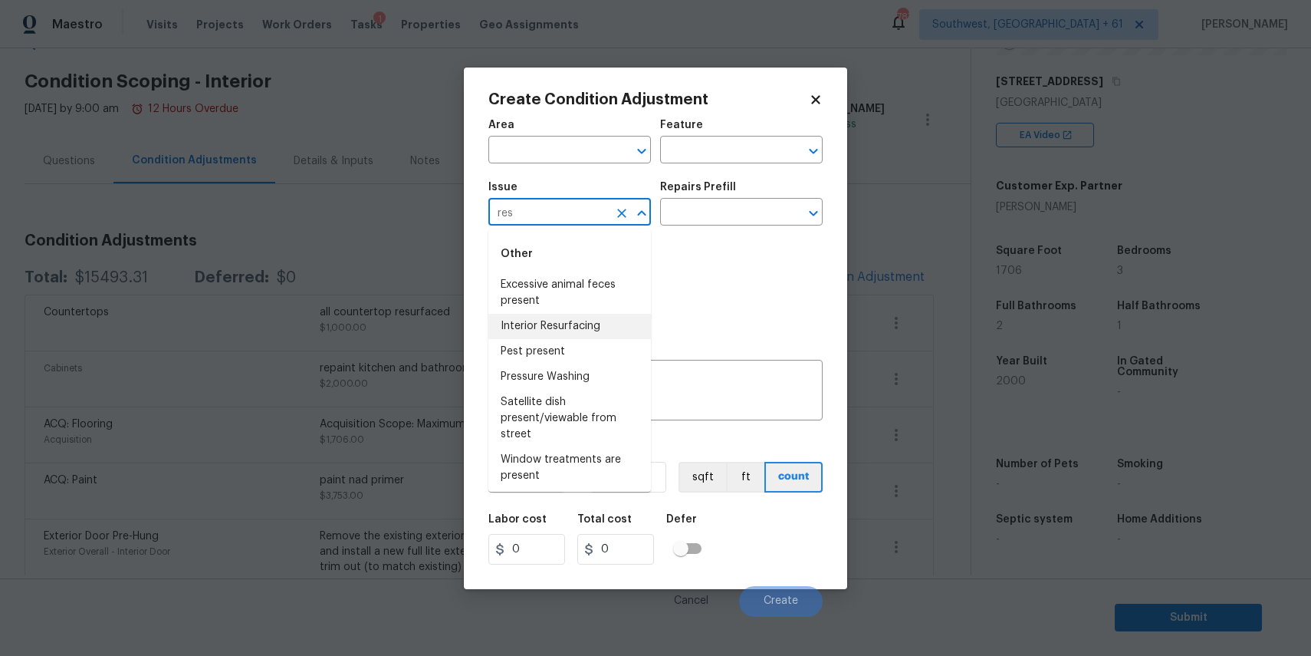
click at [568, 321] on li "Interior Resurfacing" at bounding box center [570, 326] width 163 height 25
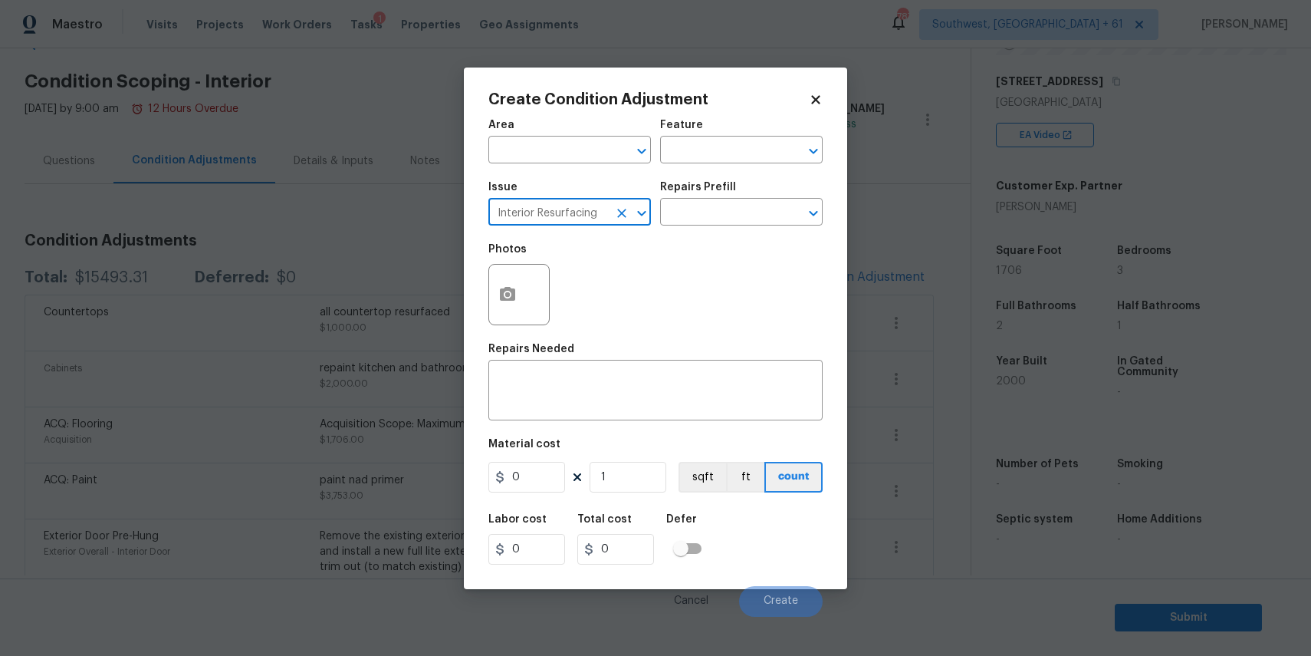
type input "Interior Resurfacing"
click at [685, 232] on div "Issue Interior Resurfacing ​ Repairs Prefill ​" at bounding box center [656, 204] width 334 height 62
click at [716, 196] on div "Repairs Prefill" at bounding box center [741, 192] width 163 height 20
click at [725, 206] on input "text" at bounding box center [720, 214] width 120 height 24
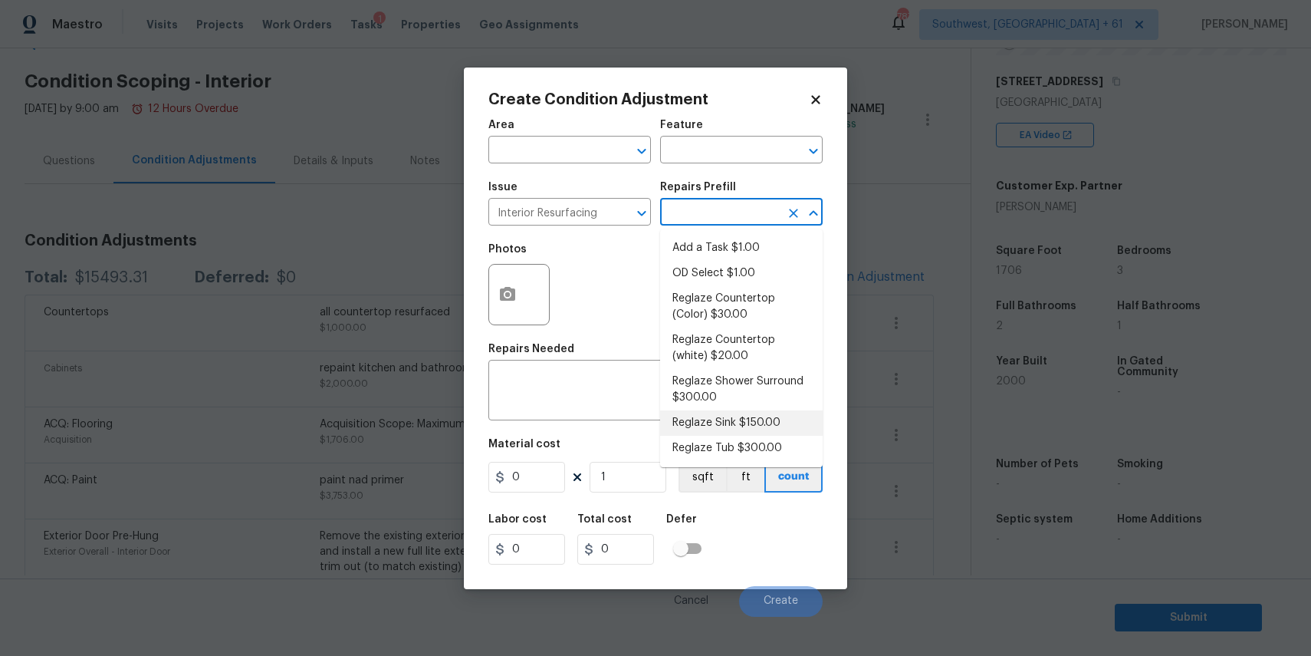
click at [775, 434] on li "Reglaze Sink $150.00" at bounding box center [741, 422] width 163 height 25
type textarea "Prep, mask and reglaze finish the bathroom sink (white). Ensure that the finish…"
type input "150"
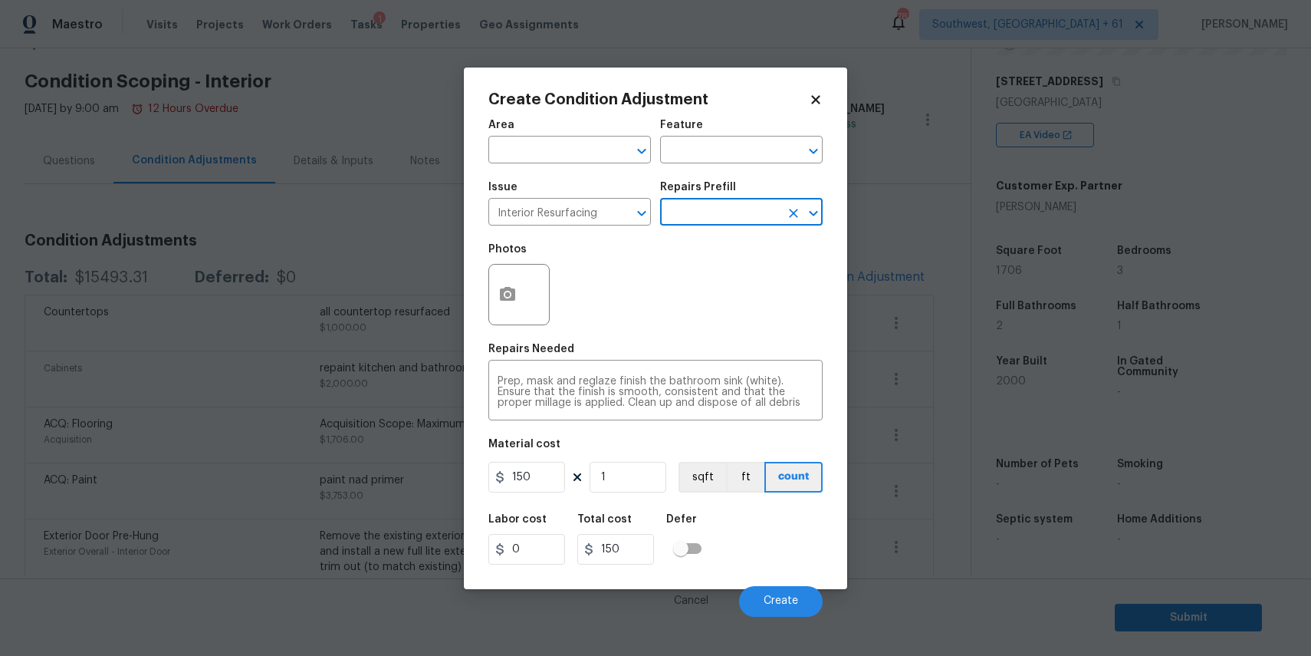
click at [719, 222] on input "text" at bounding box center [720, 214] width 120 height 24
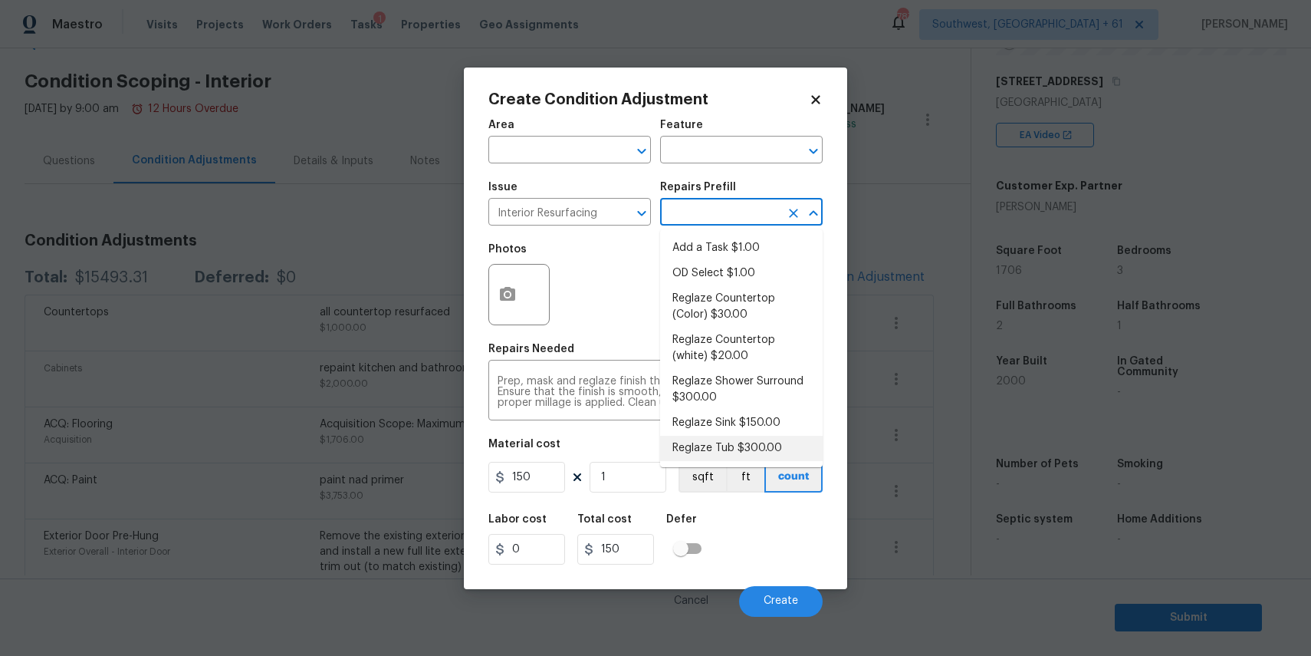
click at [755, 446] on li "Reglaze Tub $300.00" at bounding box center [741, 448] width 163 height 25
type textarea "Prep, mask, clean and reglaze the tub (white) both on the in and outer sides. H…"
type input "300"
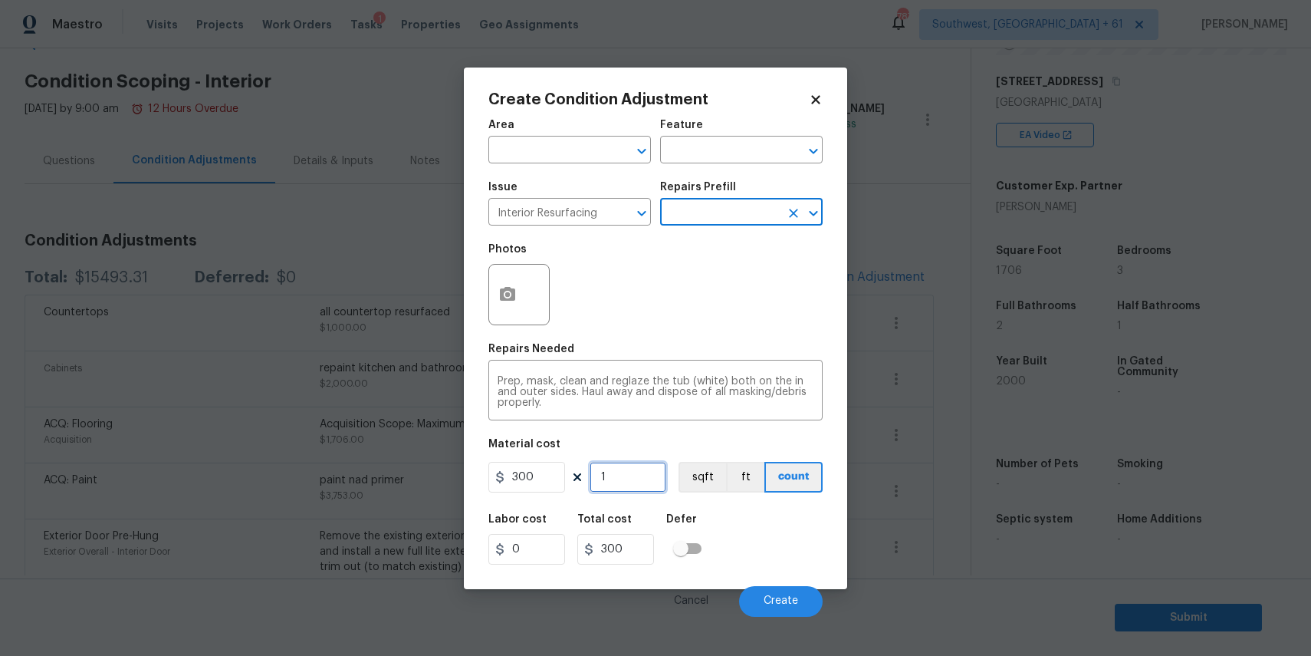
click at [640, 480] on input "1" at bounding box center [628, 477] width 77 height 31
type input "2"
type input "600"
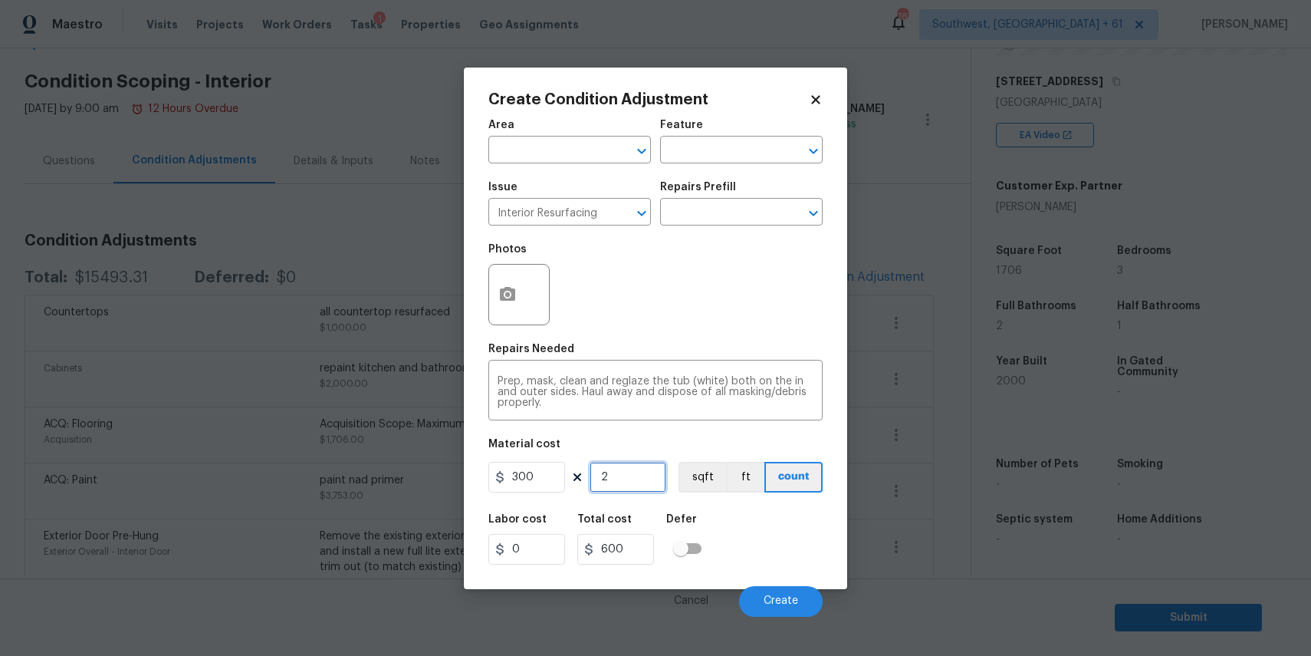
type input "2"
click at [499, 285] on button "button" at bounding box center [507, 295] width 37 height 60
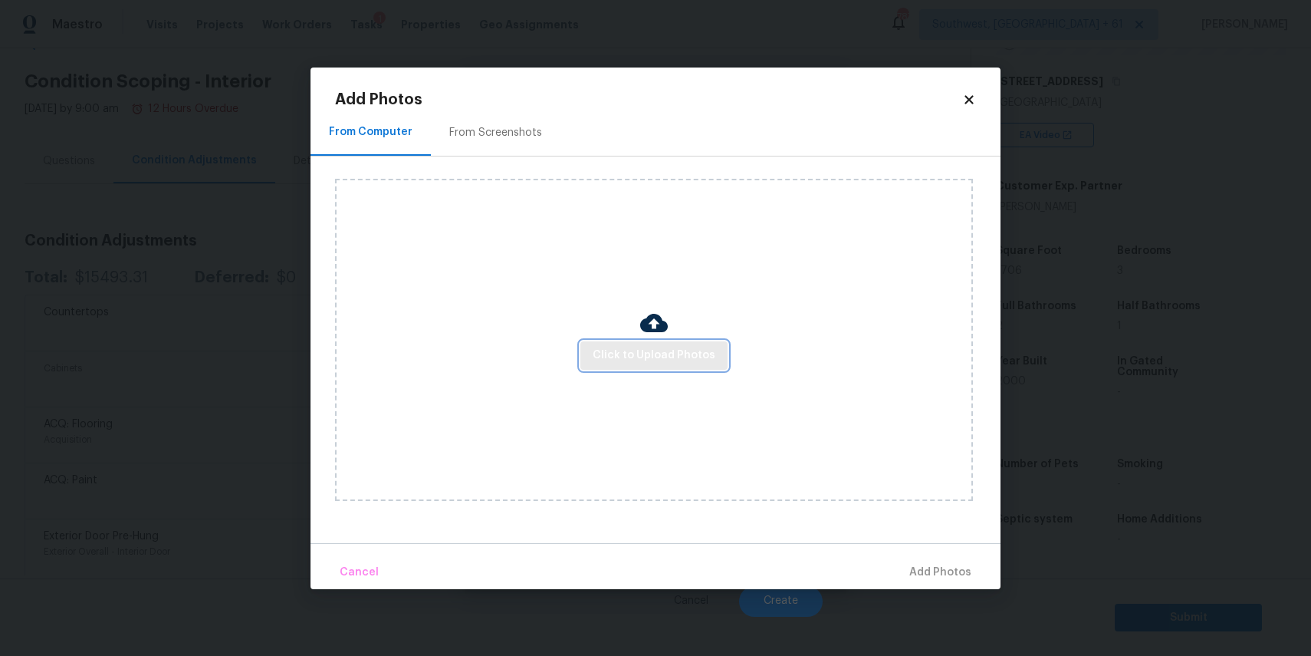
click at [630, 352] on span "Click to Upload Photos" at bounding box center [654, 355] width 123 height 19
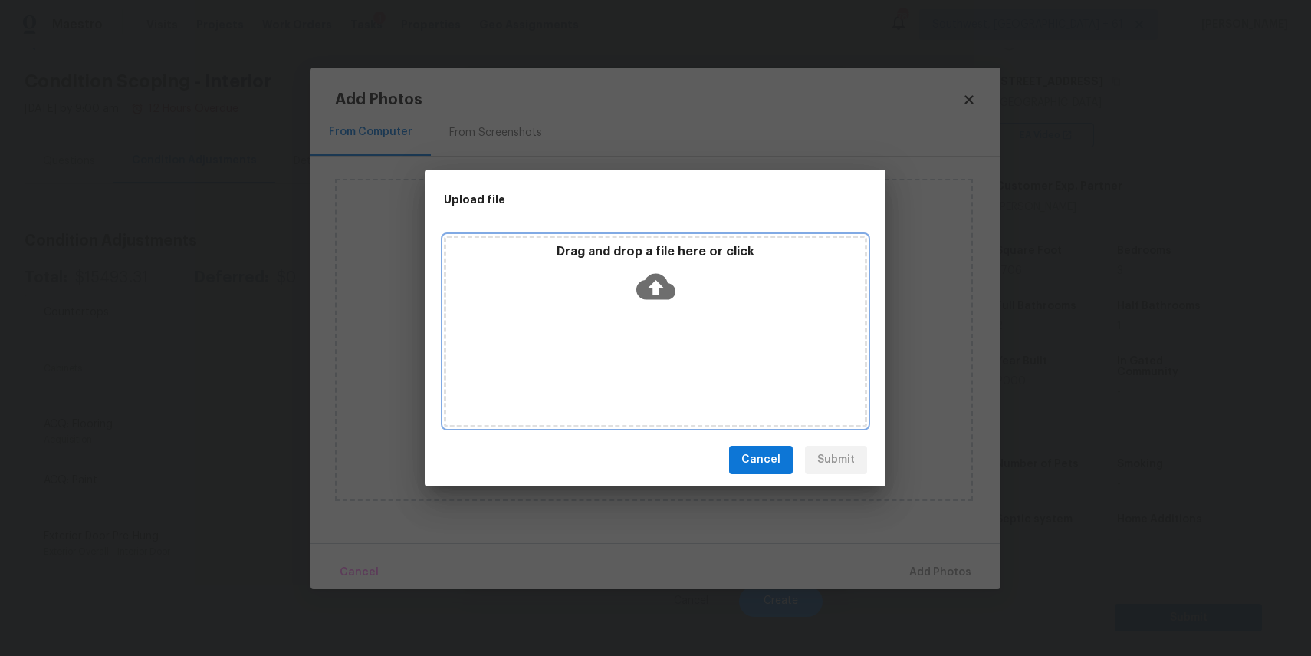
click at [630, 352] on div "Drag and drop a file here or click" at bounding box center [655, 331] width 423 height 192
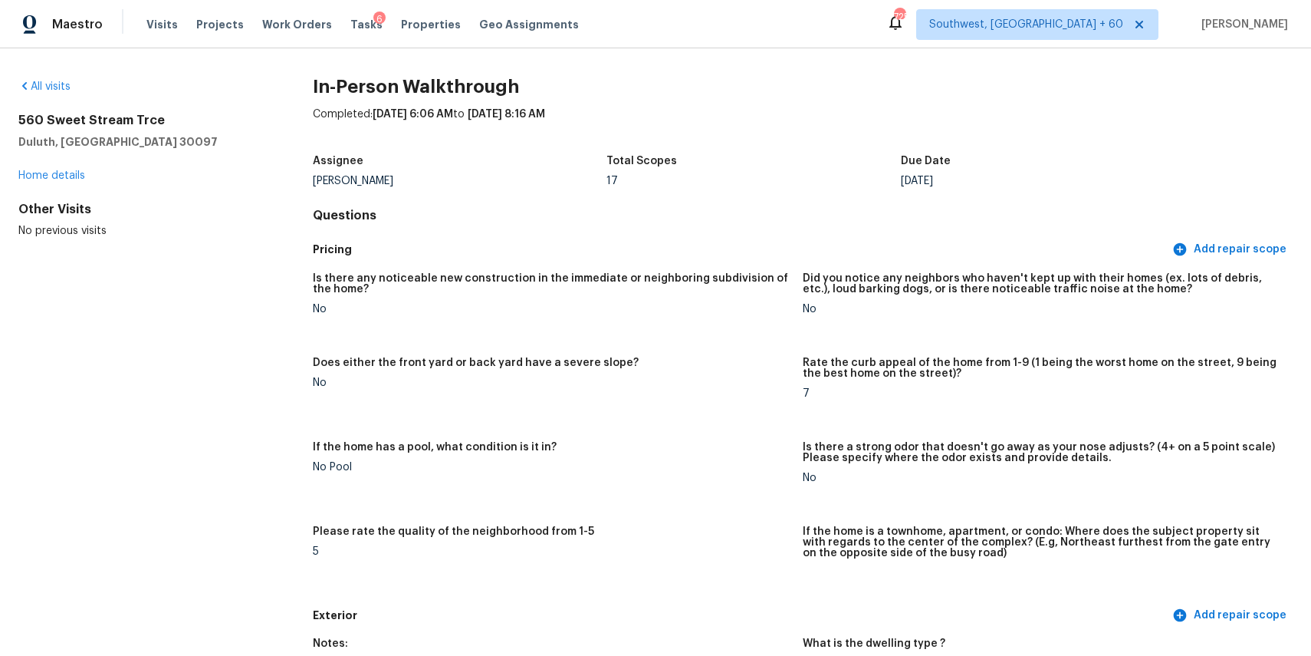
click at [156, 28] on span "Visits" at bounding box center [161, 24] width 31 height 15
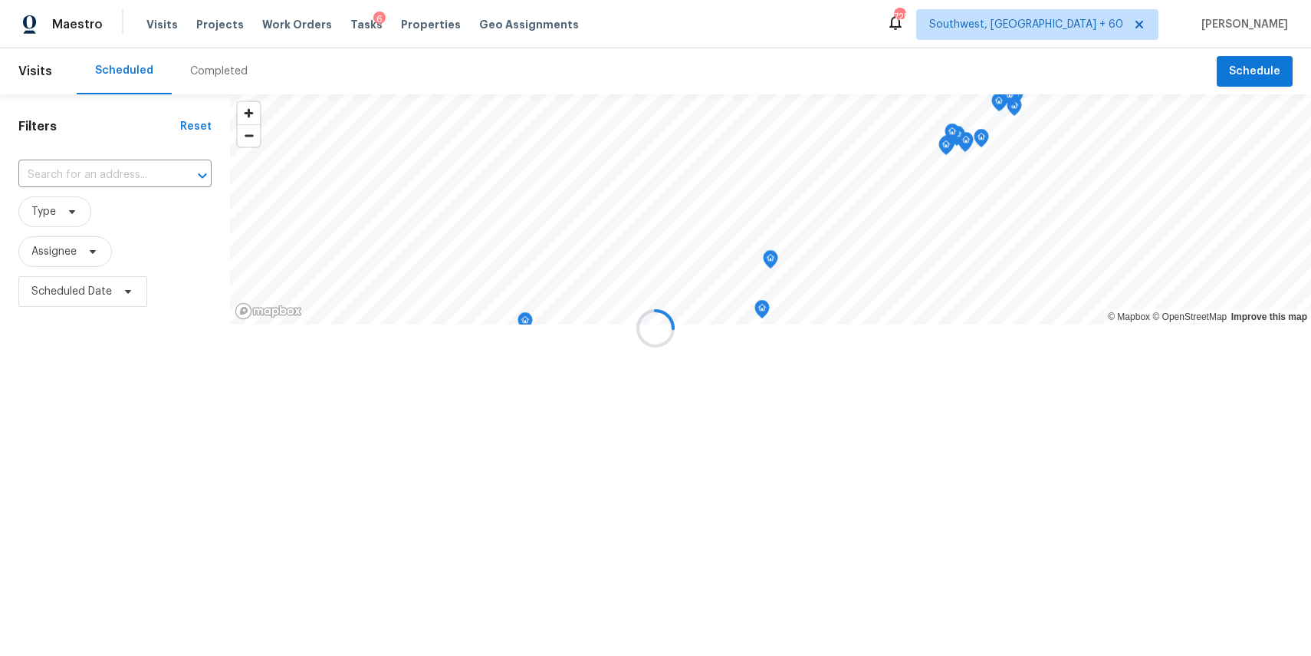
click at [195, 66] on div at bounding box center [655, 328] width 1311 height 656
click at [209, 71] on div at bounding box center [655, 328] width 1311 height 656
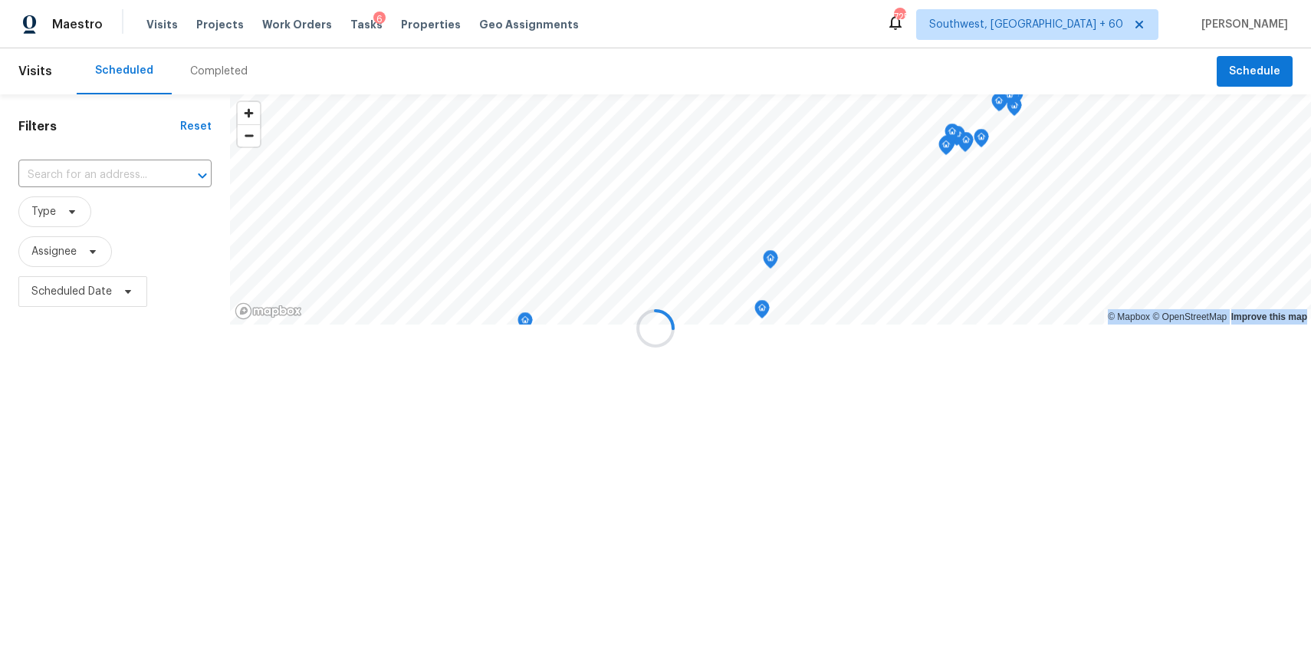
click at [209, 71] on div at bounding box center [655, 328] width 1311 height 656
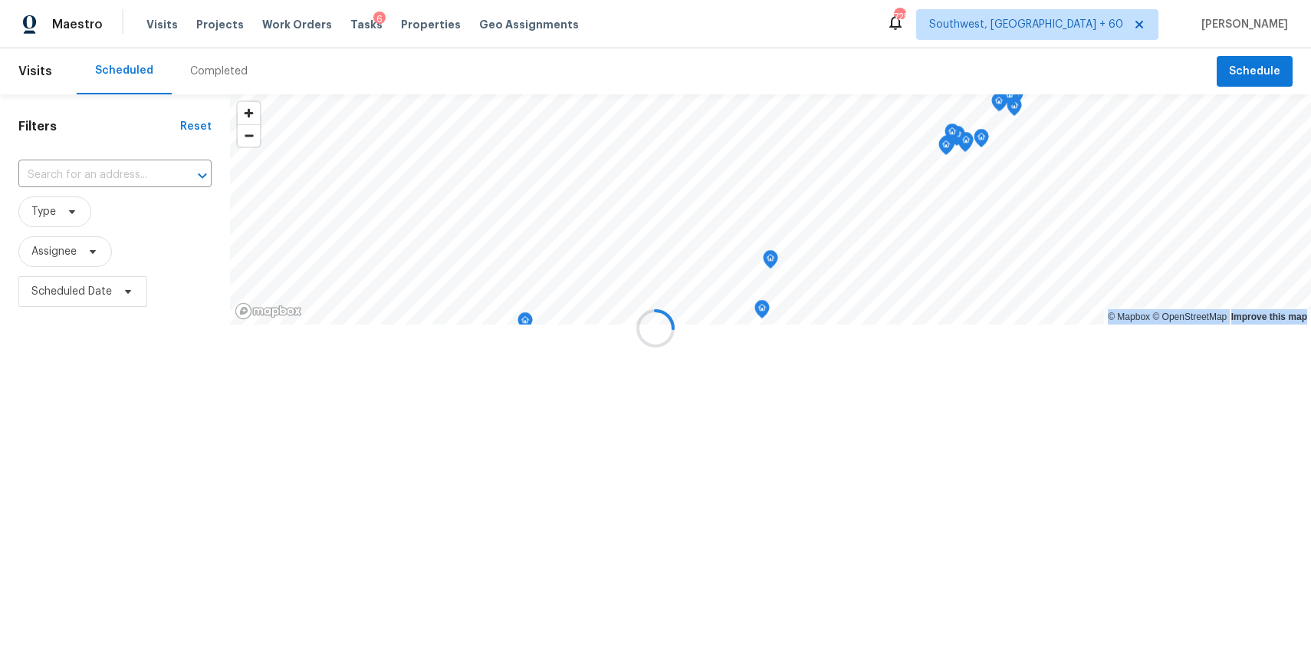
click at [209, 71] on div at bounding box center [655, 328] width 1311 height 656
click at [209, 71] on div "Completed" at bounding box center [219, 71] width 58 height 15
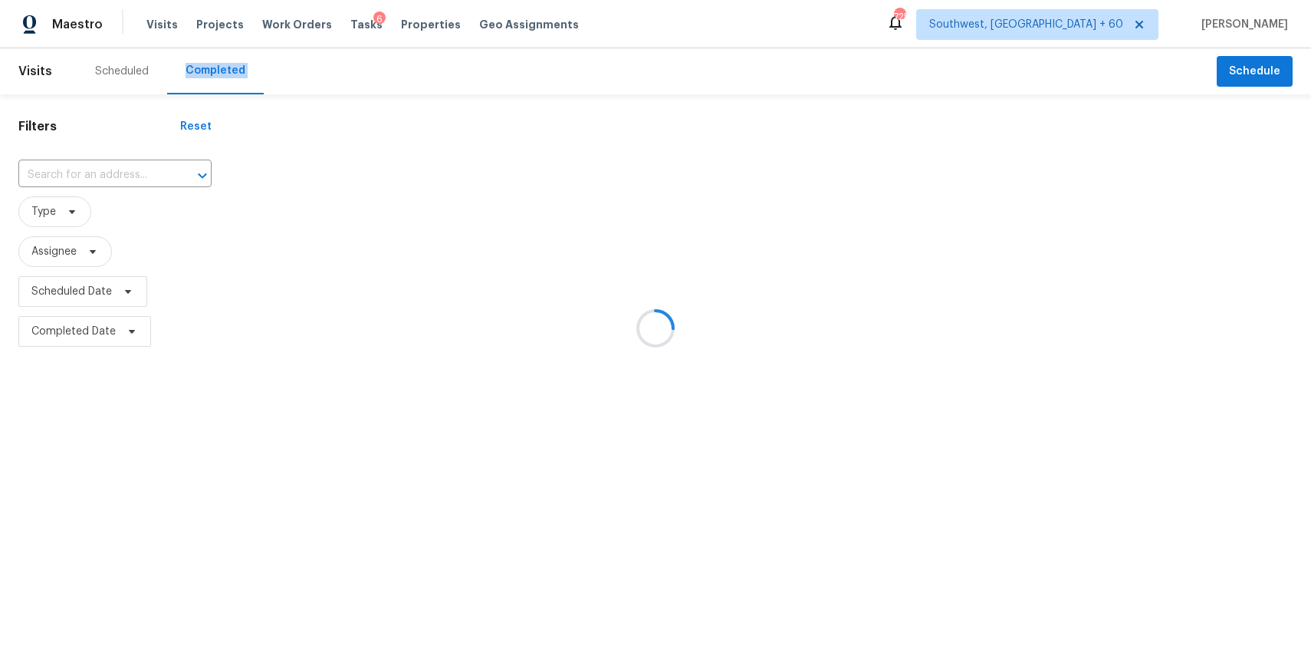
click at [209, 71] on div at bounding box center [655, 328] width 1311 height 656
click at [112, 173] on div at bounding box center [655, 328] width 1311 height 656
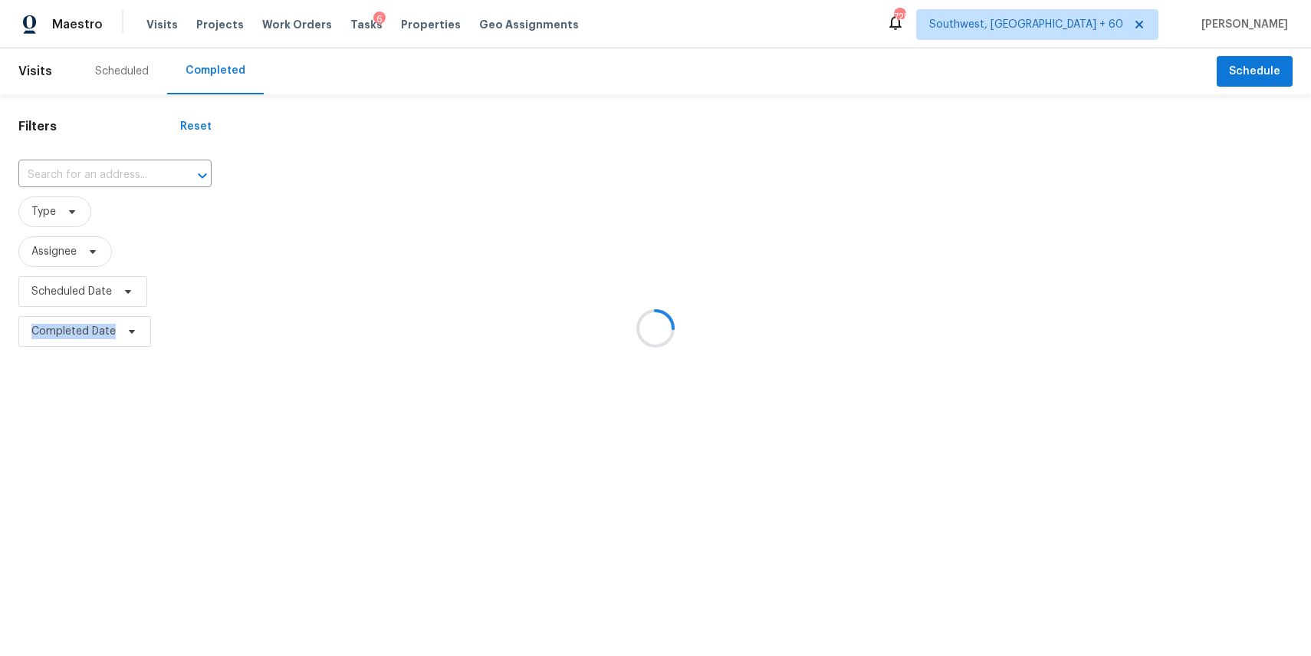
click at [112, 173] on div at bounding box center [655, 328] width 1311 height 656
click at [110, 173] on div at bounding box center [655, 328] width 1311 height 656
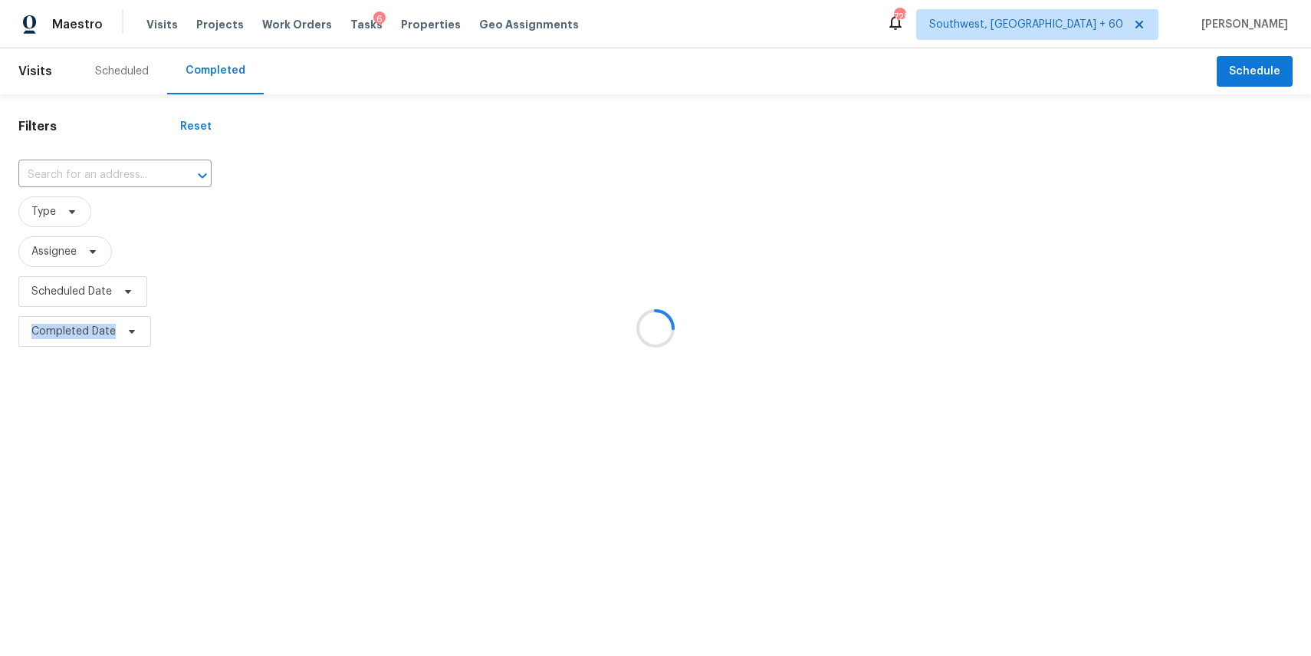
click at [110, 173] on div at bounding box center [655, 328] width 1311 height 656
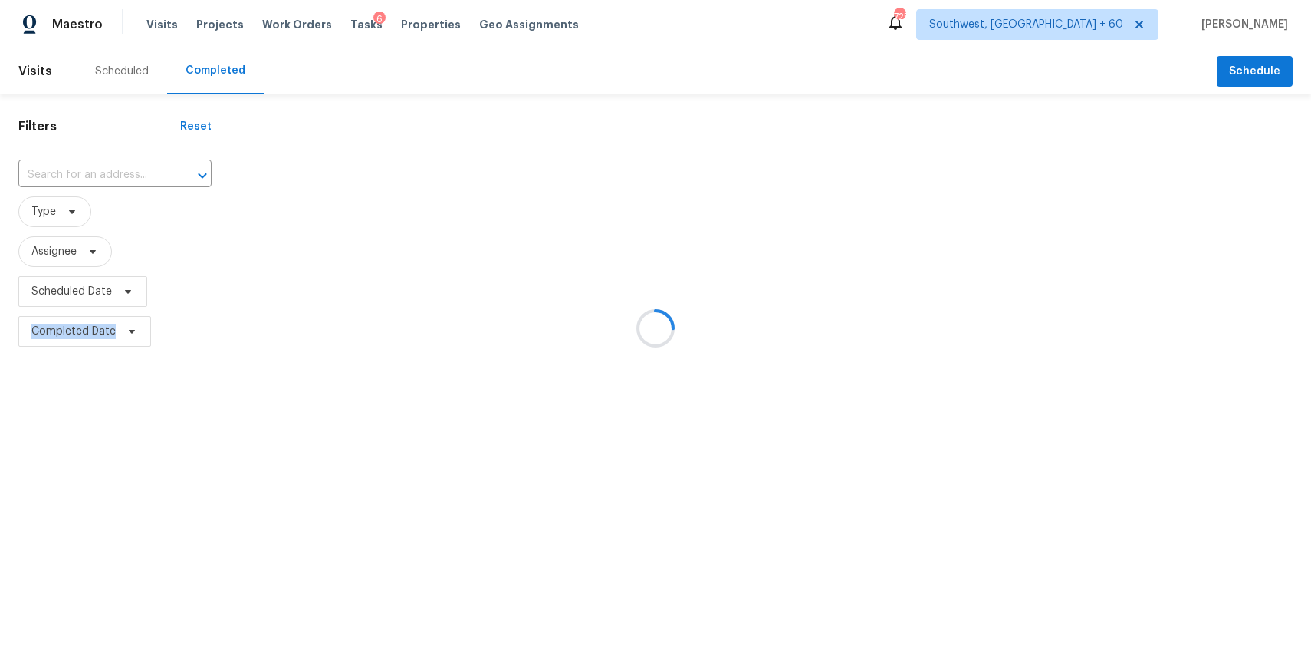
click at [110, 173] on div at bounding box center [655, 328] width 1311 height 656
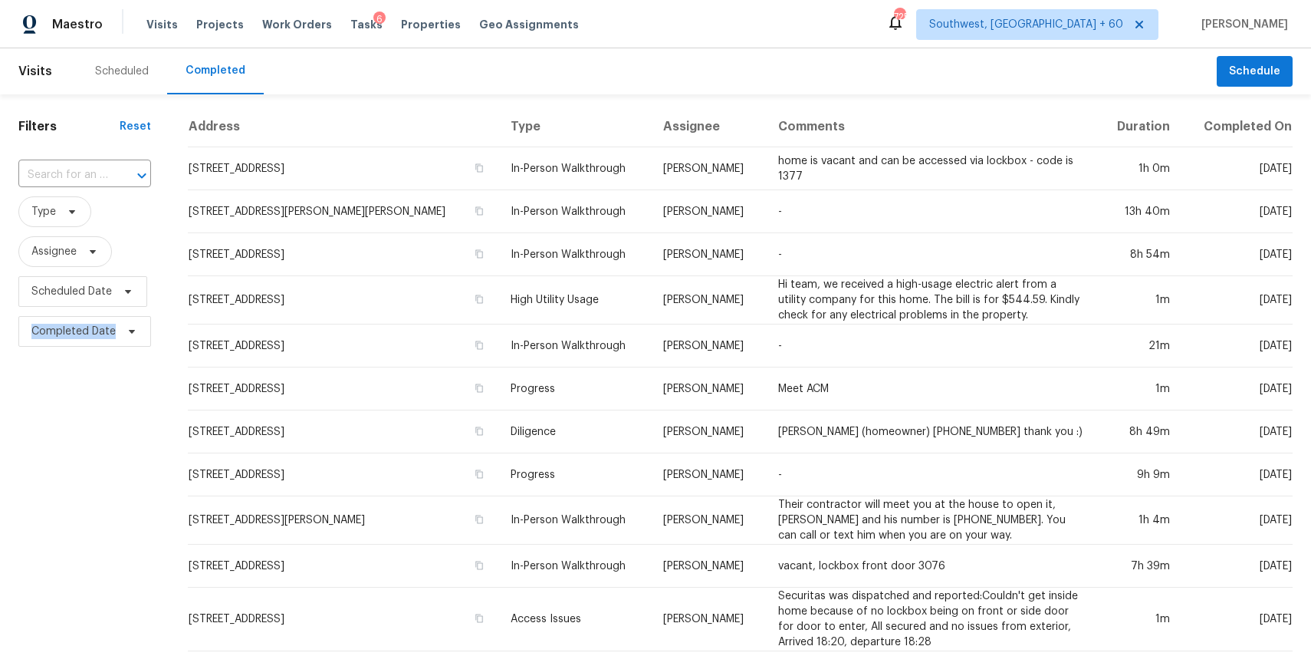
click at [111, 173] on div at bounding box center [131, 175] width 40 height 21
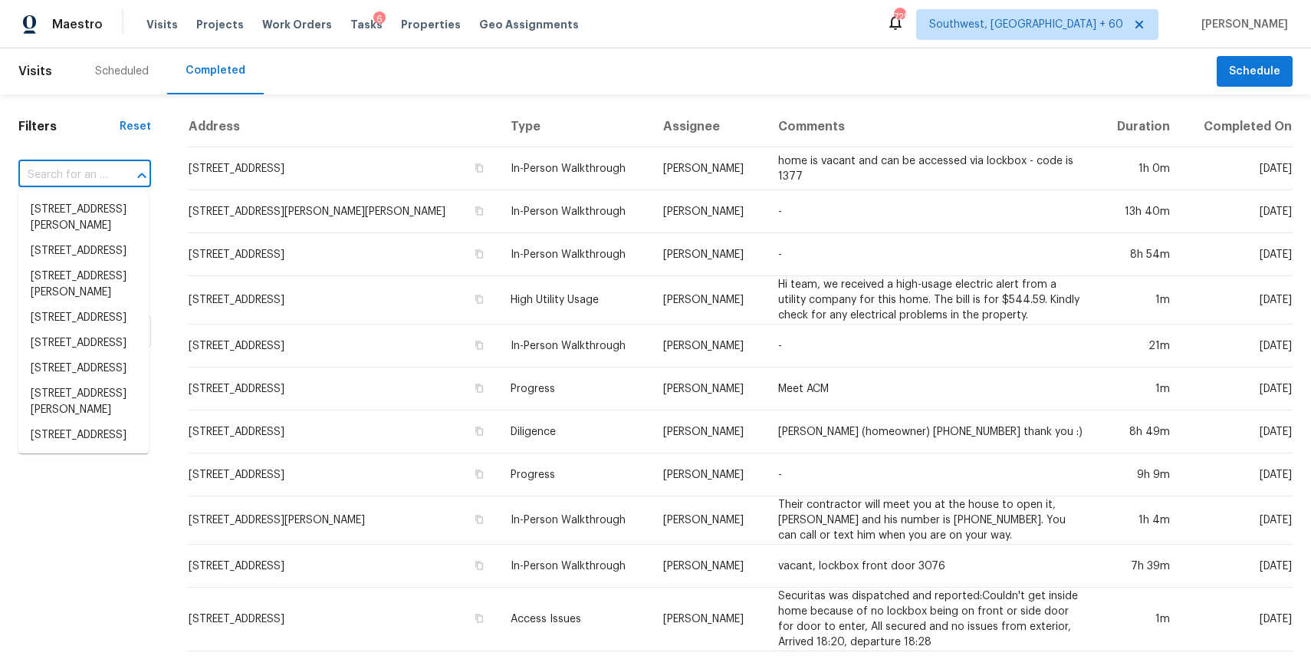
paste input "1895 County Road C E, Maplewood, MN 55109"
type input "1895 County Road C E, Maplewood, MN 55109"
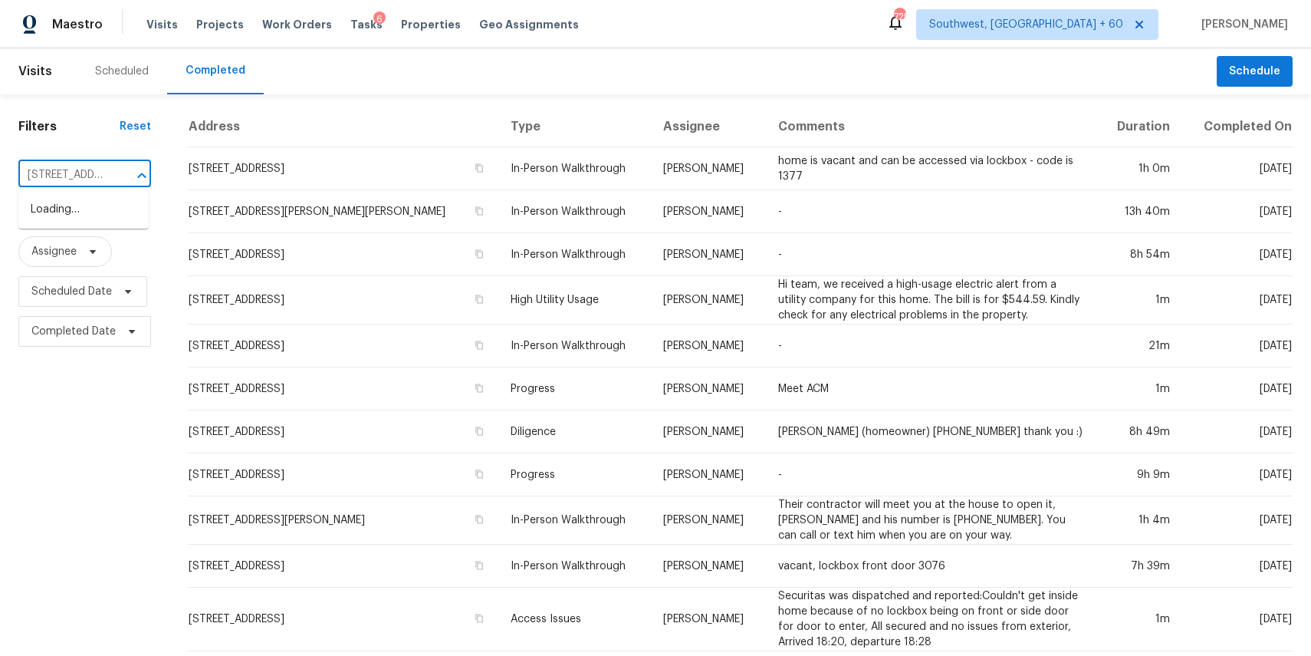
scroll to position [0, 153]
click at [94, 222] on li "1895 County Road C E, Maplewood, MN 55109" at bounding box center [83, 209] width 130 height 25
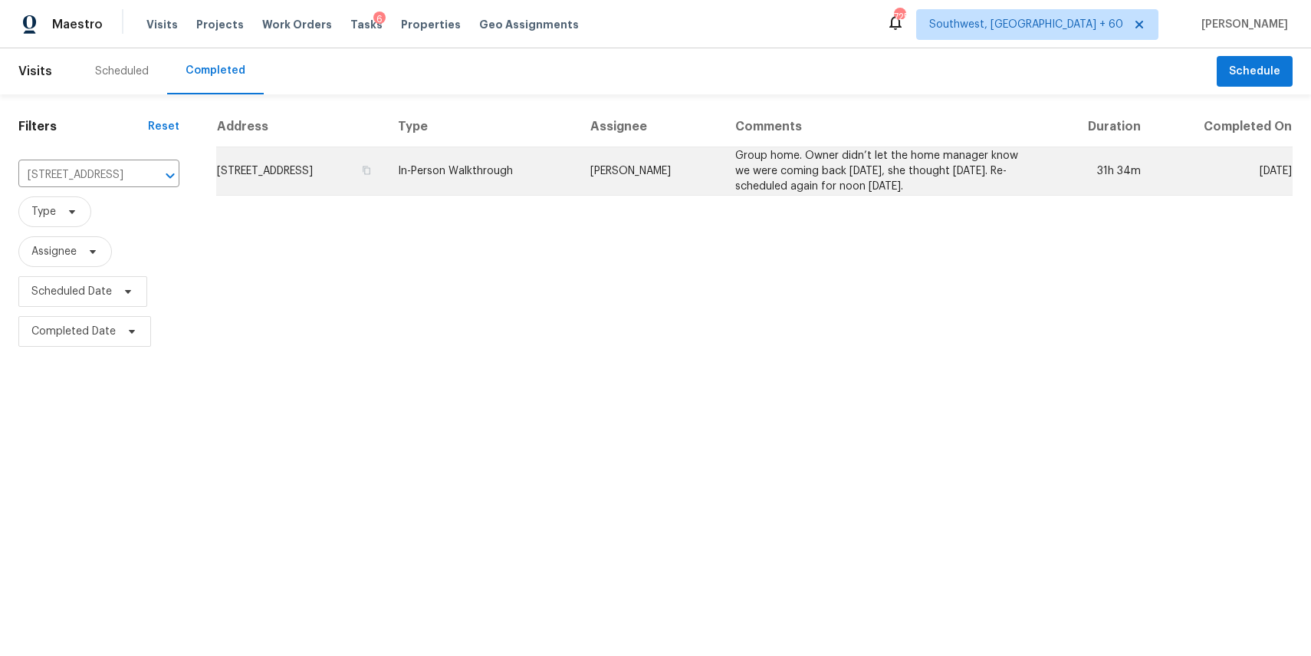
click at [516, 163] on td "In-Person Walkthrough" at bounding box center [482, 171] width 193 height 48
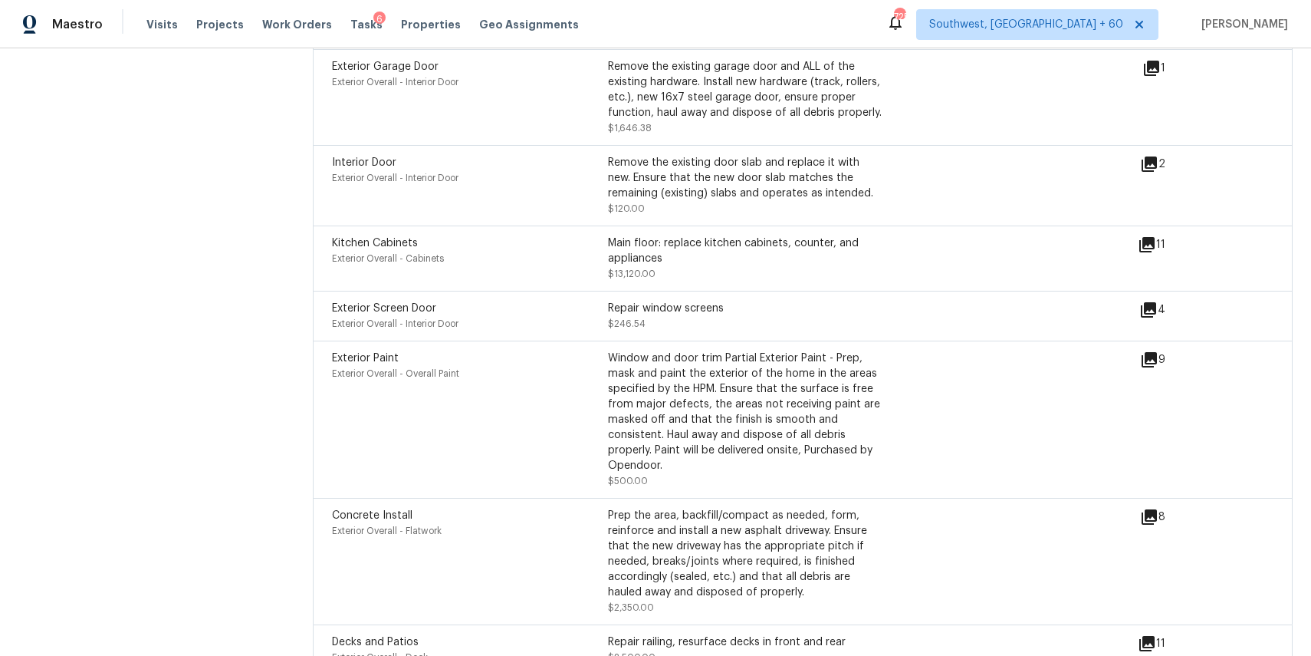
scroll to position [4678, 0]
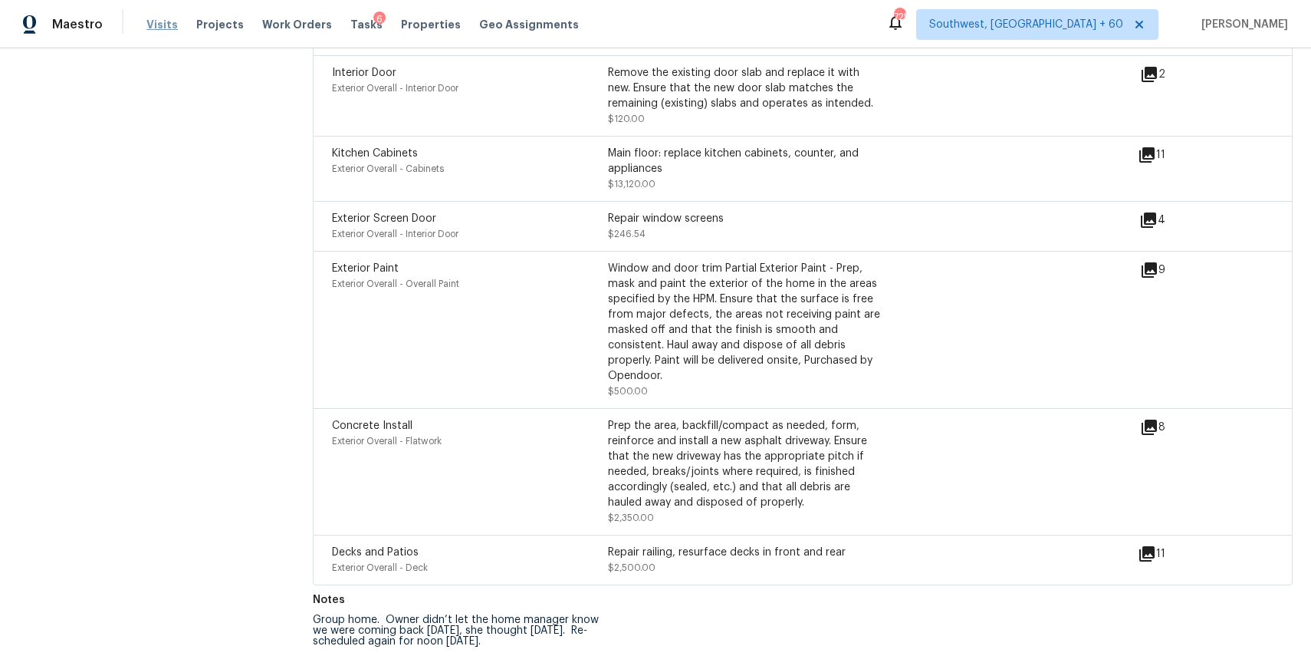
click at [163, 25] on span "Visits" at bounding box center [161, 24] width 31 height 15
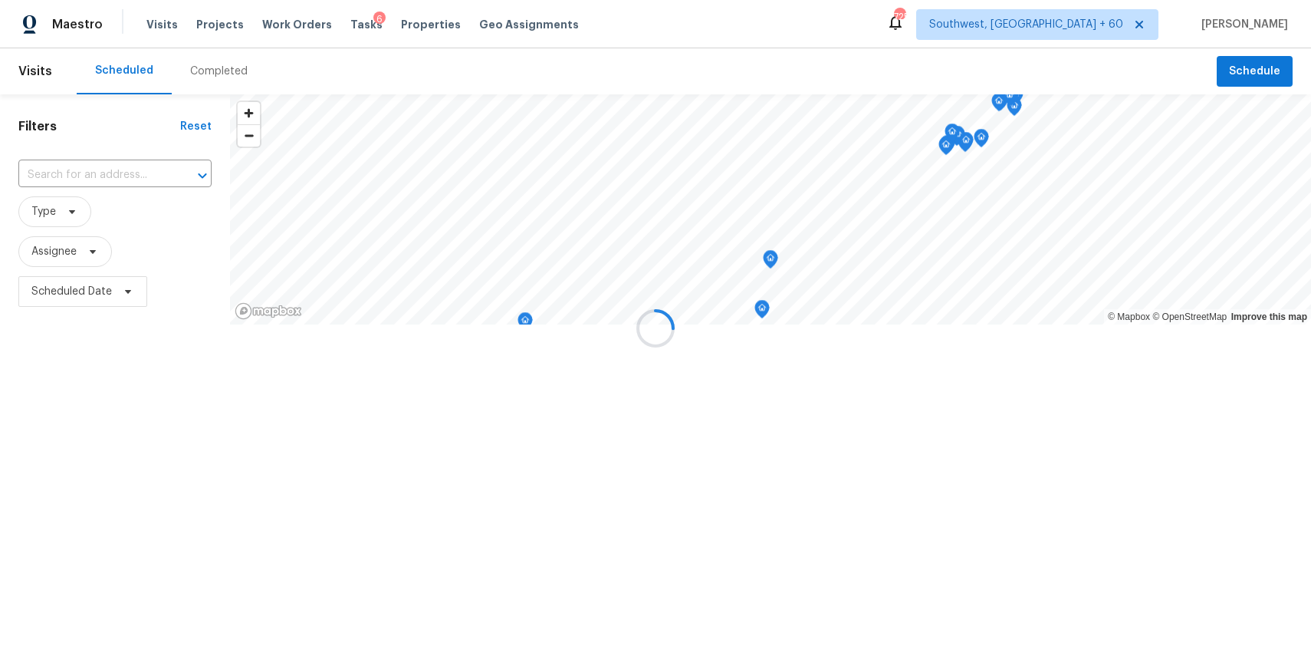
click at [197, 64] on div at bounding box center [655, 328] width 1311 height 656
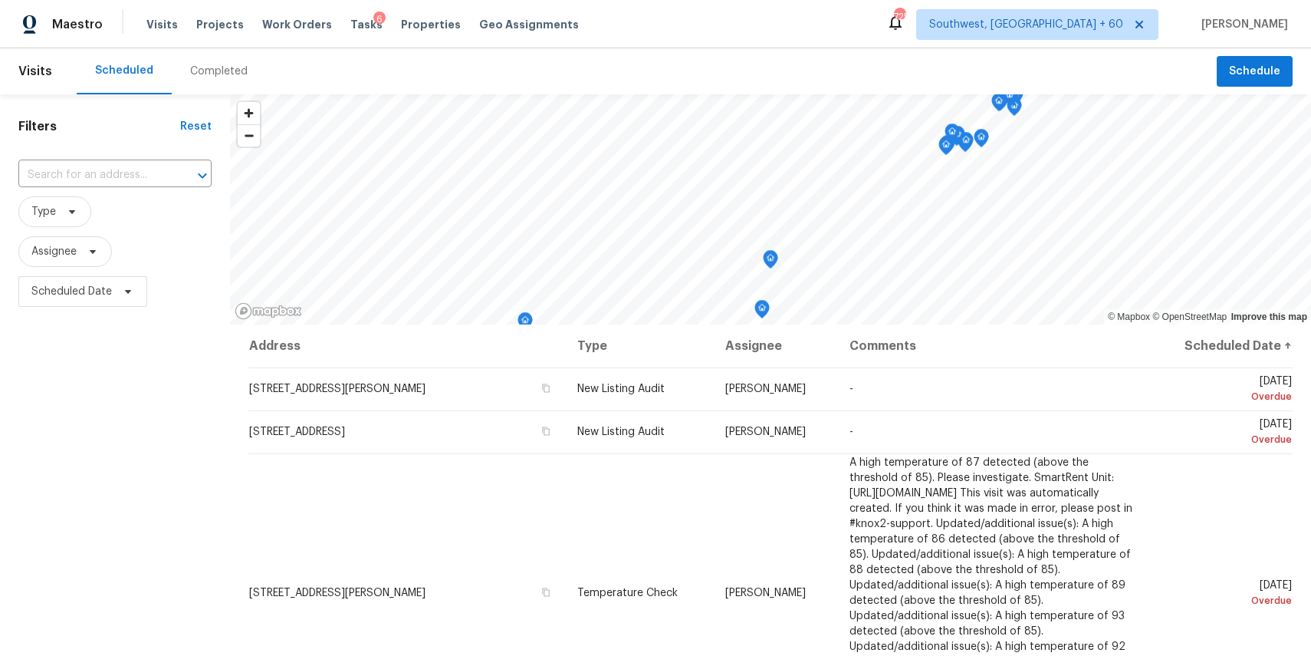
click at [209, 68] on div "Completed" at bounding box center [219, 71] width 58 height 15
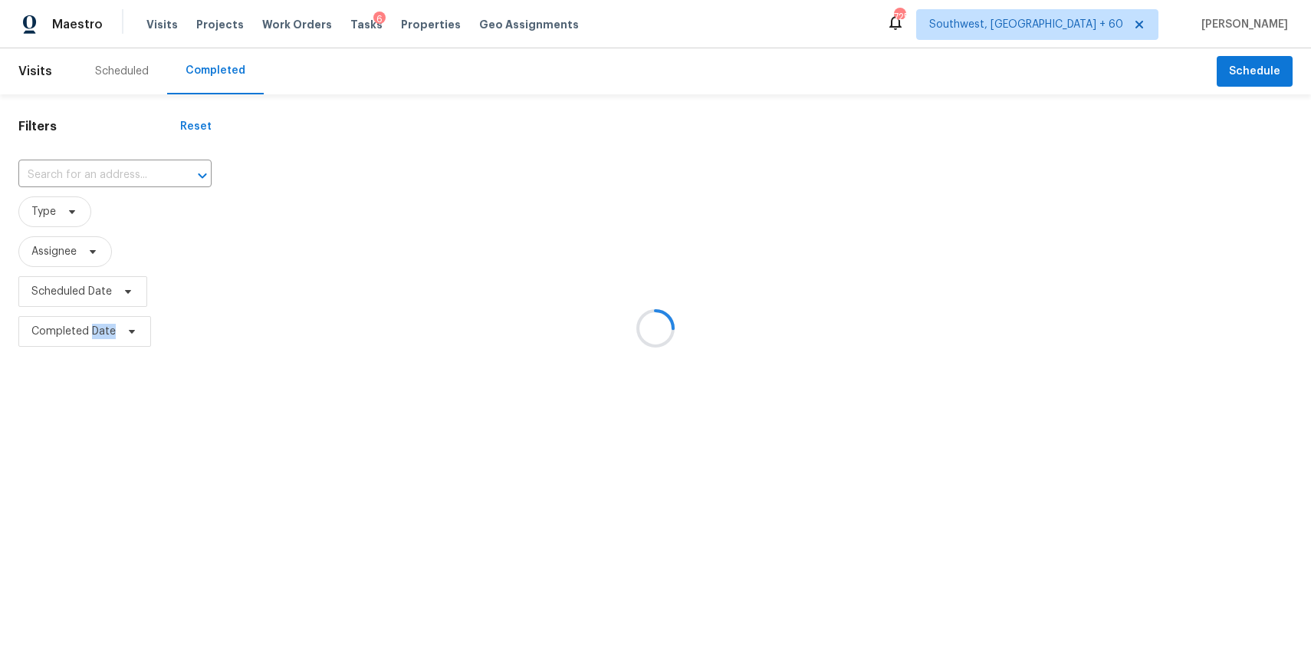
click at [130, 149] on div at bounding box center [655, 328] width 1311 height 656
click at [114, 164] on div at bounding box center [655, 328] width 1311 height 656
click at [126, 169] on div at bounding box center [655, 328] width 1311 height 656
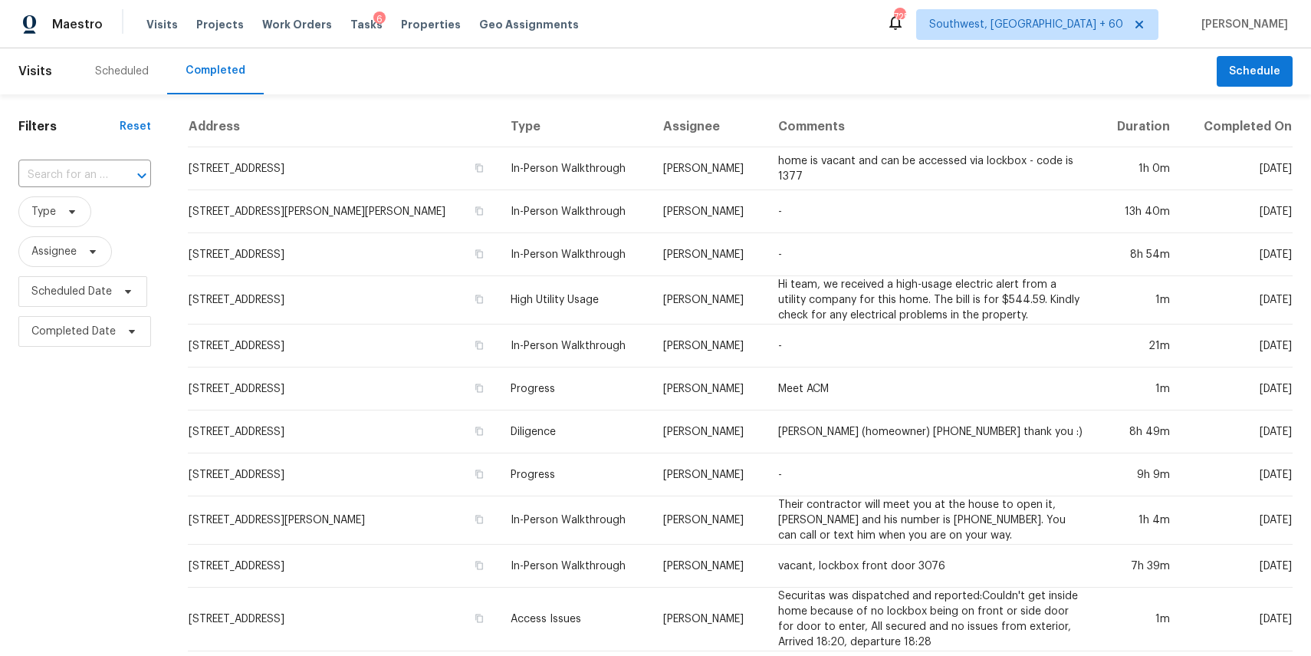
click at [126, 169] on div at bounding box center [131, 175] width 40 height 21
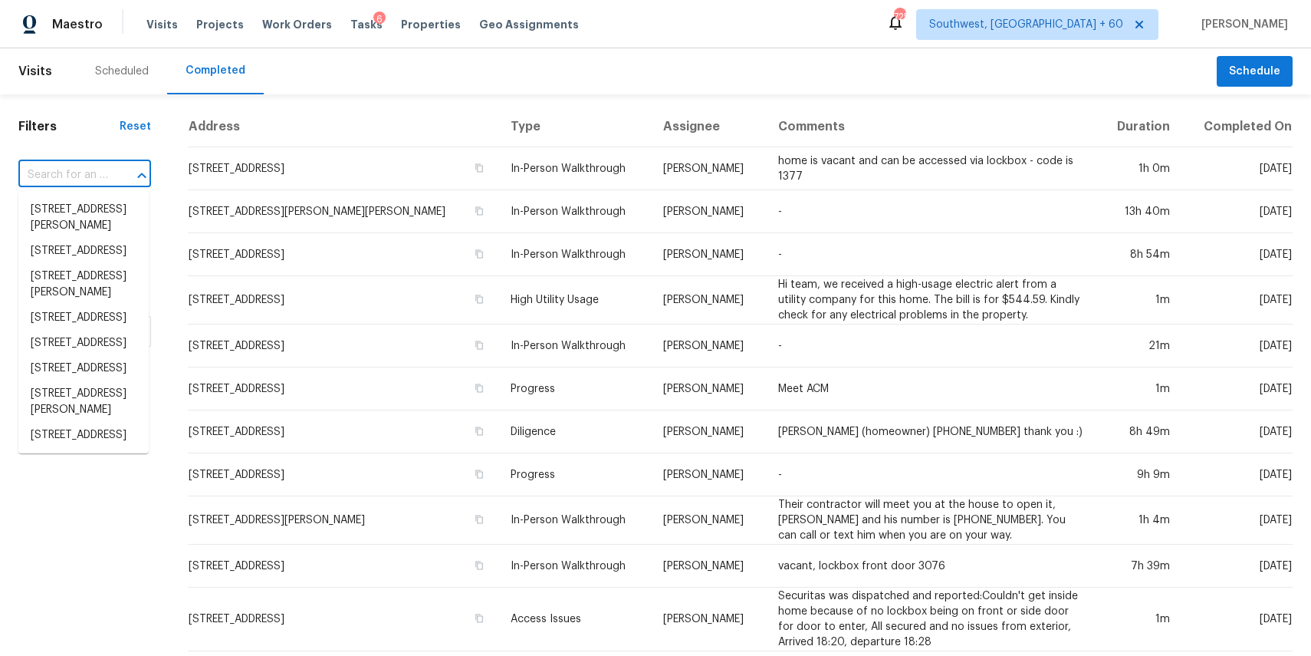
click at [114, 168] on div at bounding box center [131, 175] width 40 height 21
paste input "607 Brookwater Dr, Stockbridge, GA 30281"
type input "607 Brookwater Dr, Stockbridge, GA 30281"
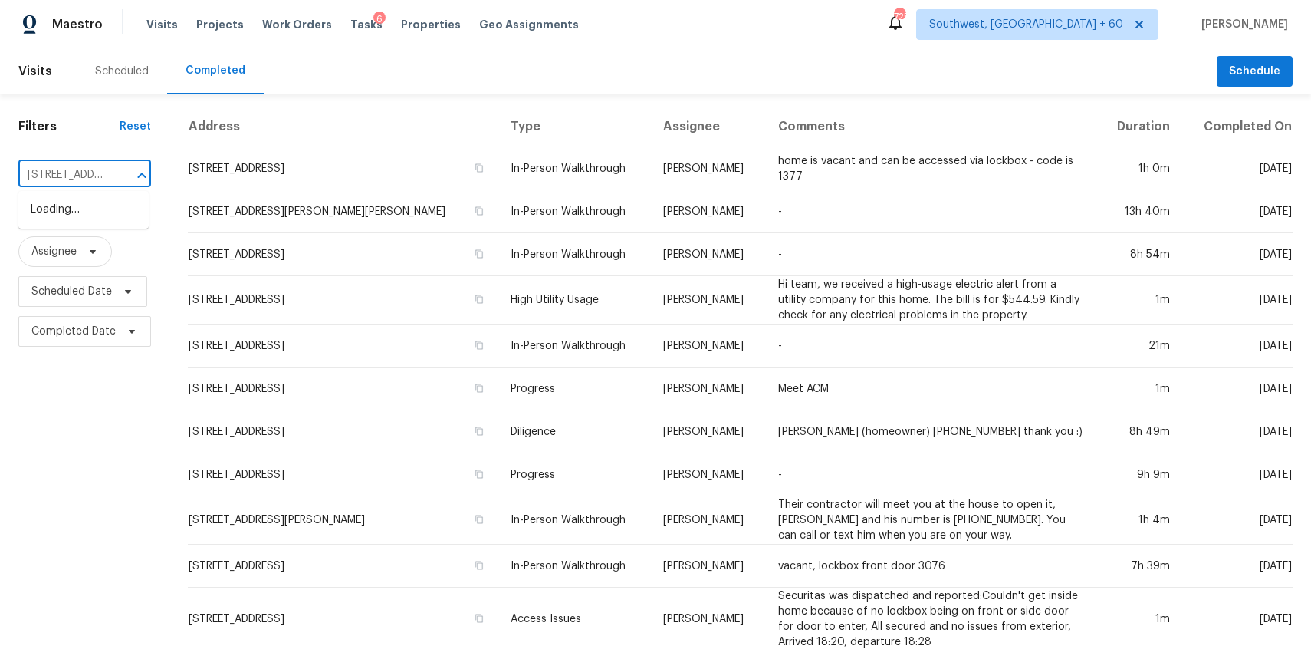
scroll to position [0, 136]
click at [90, 222] on li "607 Brookwater Dr, Stockbridge, GA 30281" at bounding box center [83, 209] width 130 height 25
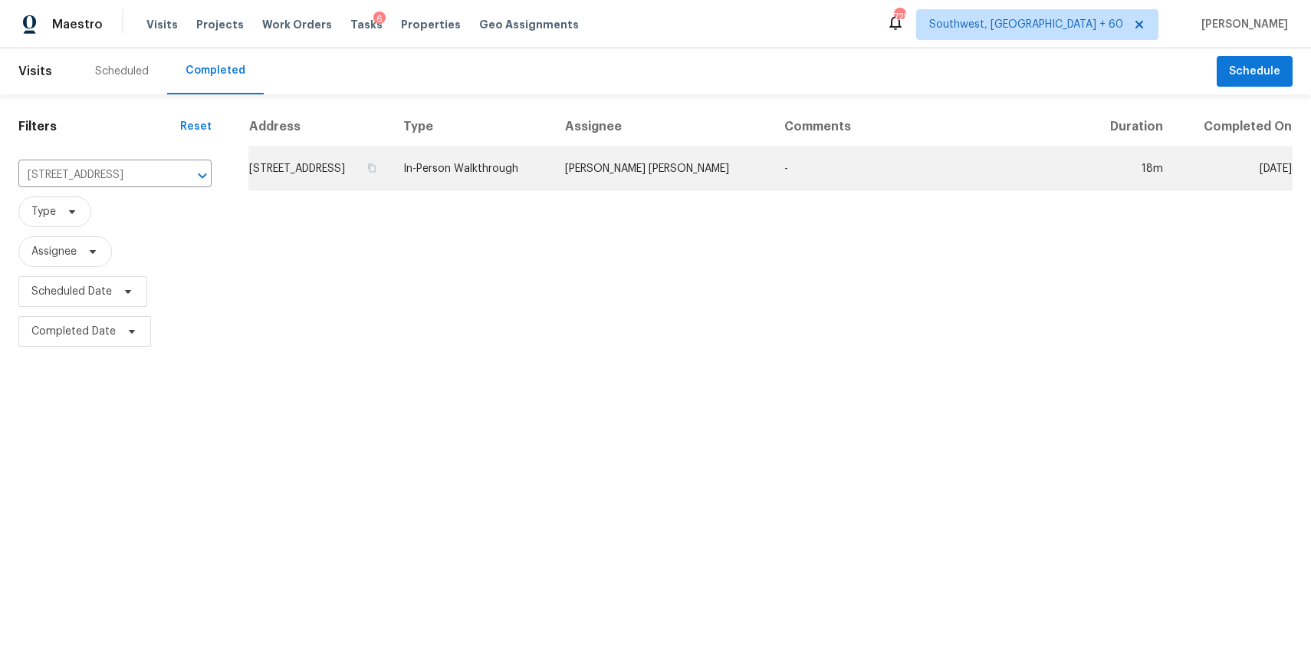
click at [553, 153] on td "In-Person Walkthrough" at bounding box center [472, 168] width 162 height 43
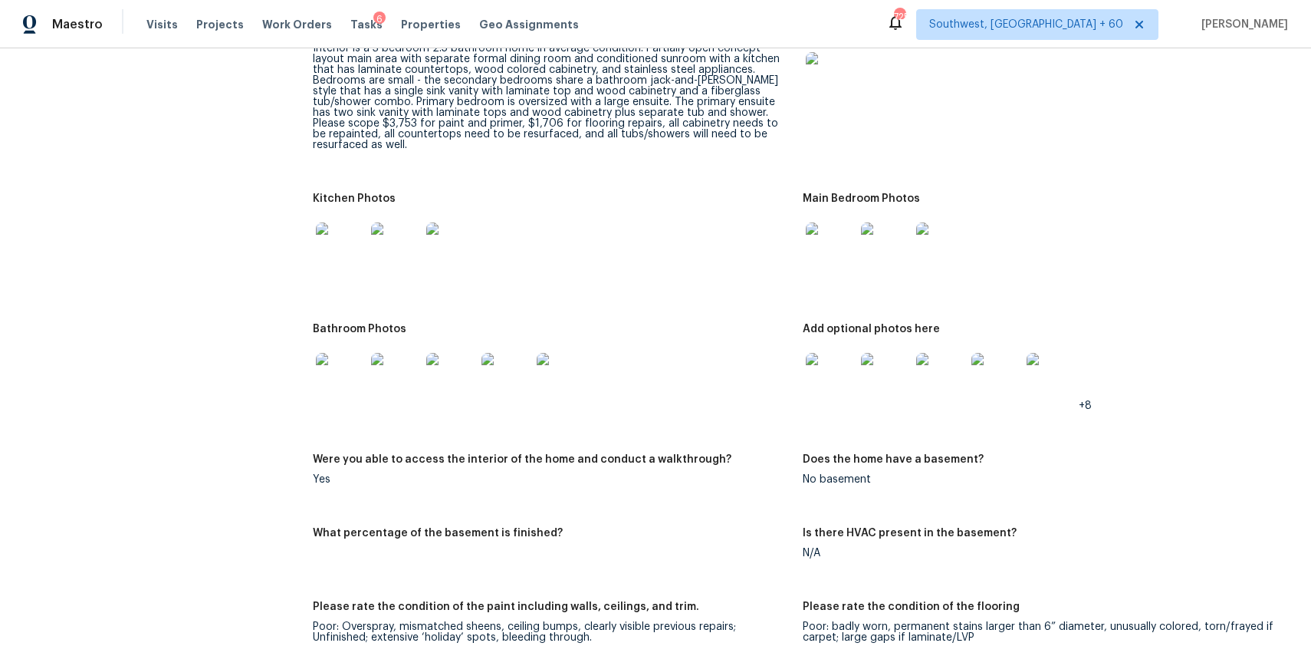
scroll to position [1671, 0]
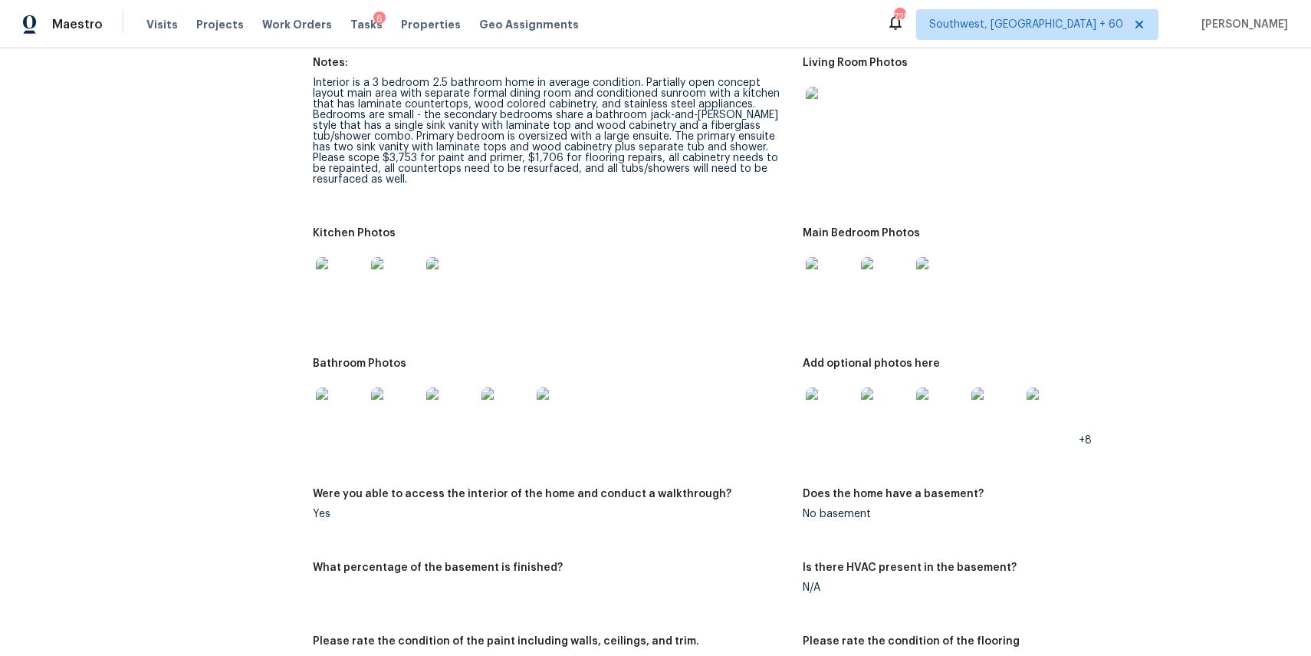
click at [834, 91] on img at bounding box center [830, 111] width 49 height 49
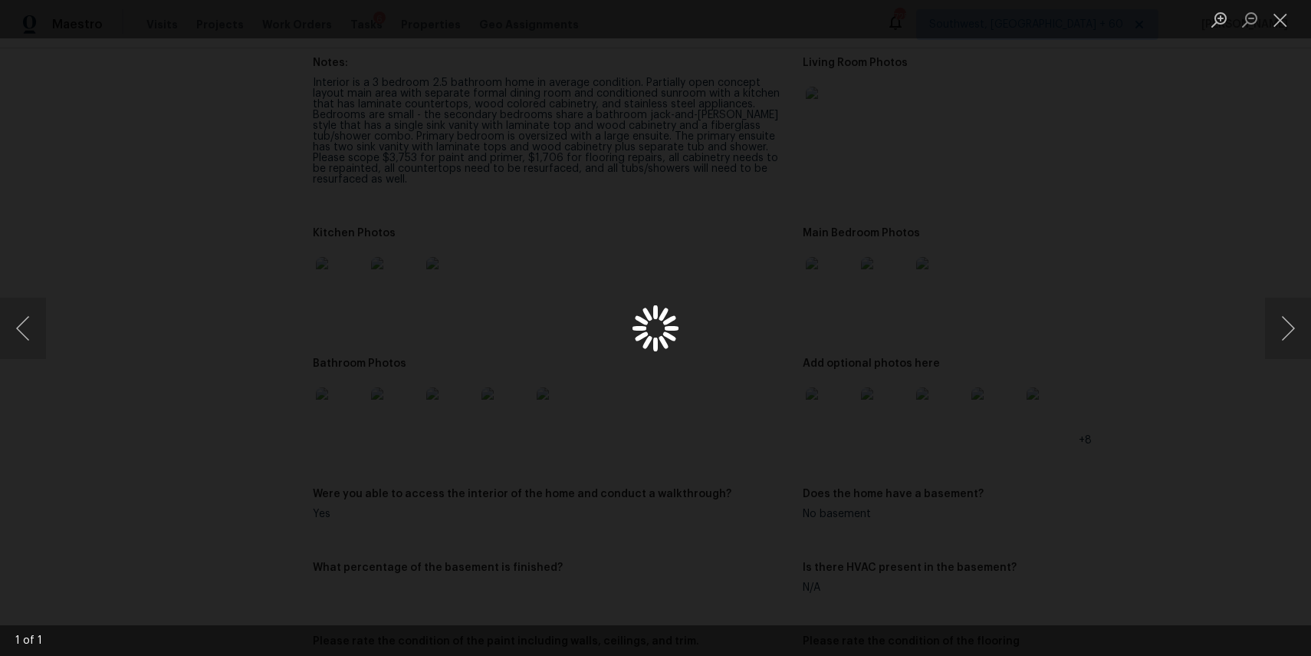
click at [1226, 209] on div "Lightbox" at bounding box center [655, 328] width 1311 height 656
click at [1189, 150] on div "Lightbox" at bounding box center [655, 328] width 1311 height 656
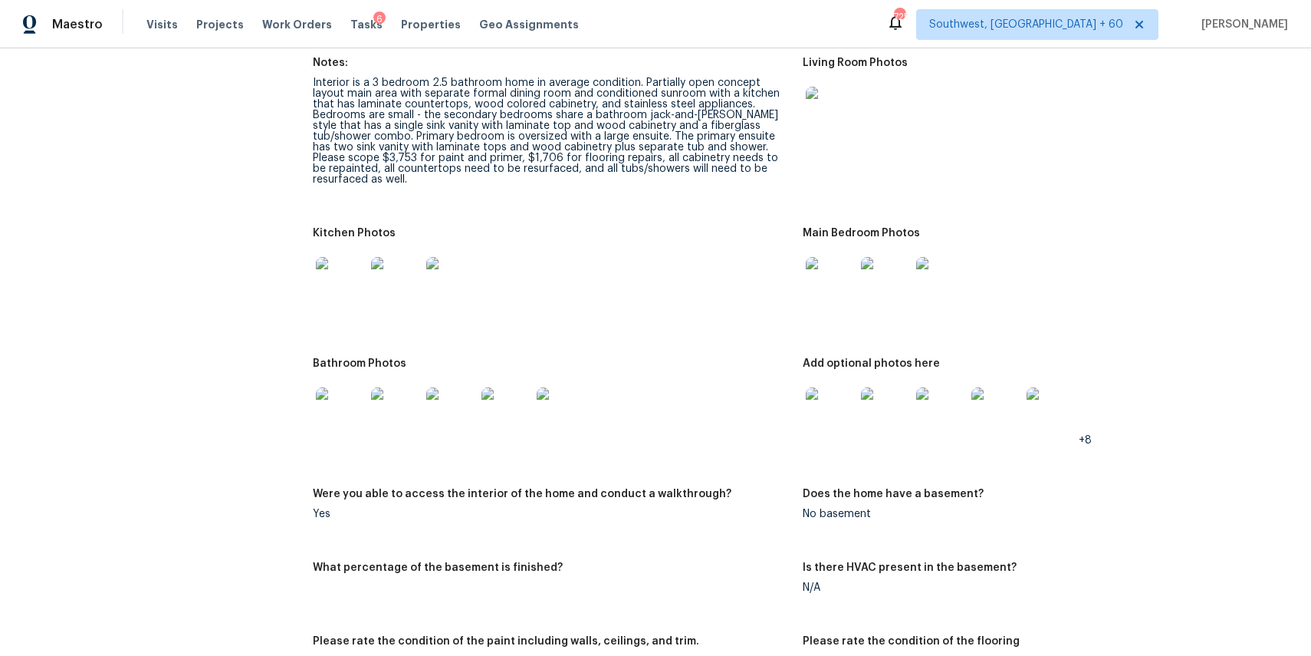
click at [834, 110] on img at bounding box center [830, 111] width 49 height 49
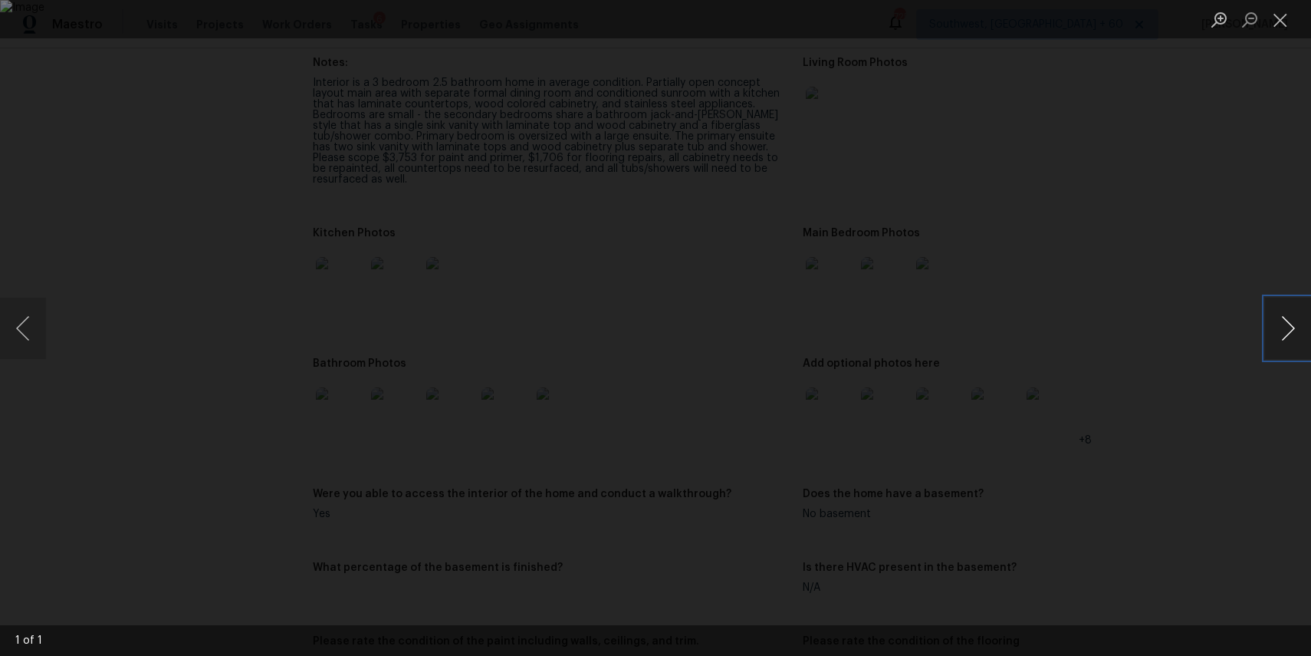
click at [1279, 324] on button "Next image" at bounding box center [1288, 328] width 46 height 61
click at [1206, 324] on div "Lightbox" at bounding box center [655, 328] width 1311 height 656
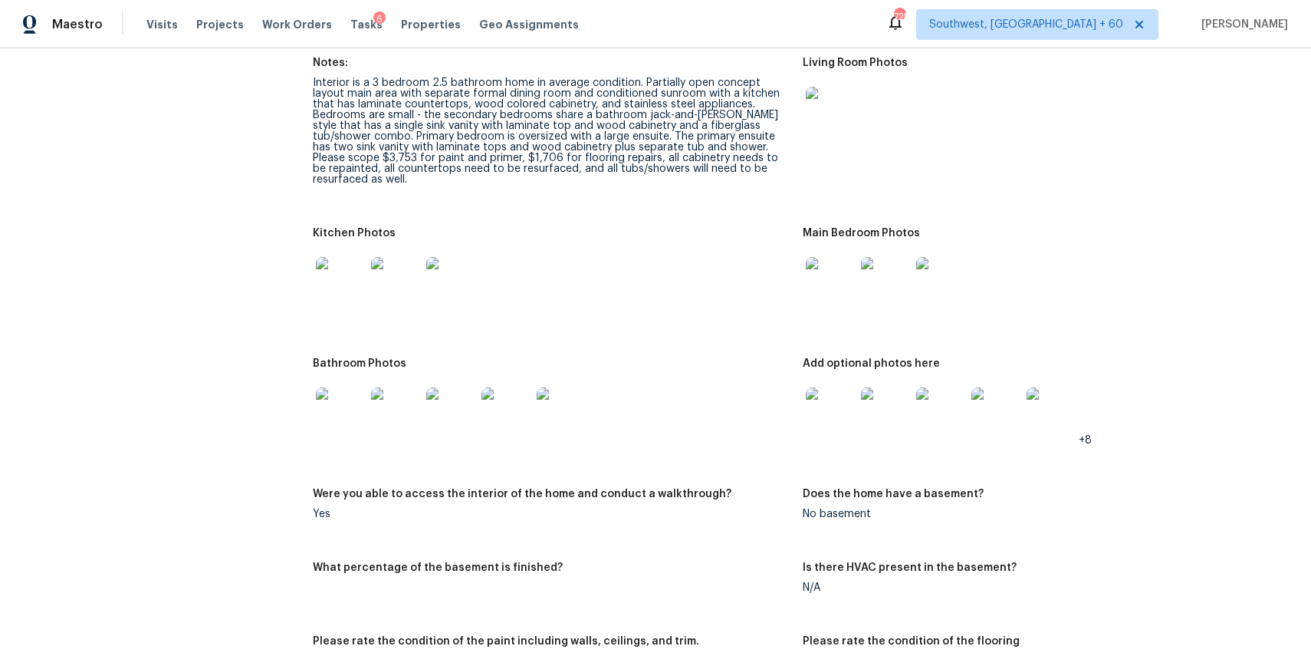
click at [843, 267] on img at bounding box center [830, 281] width 49 height 49
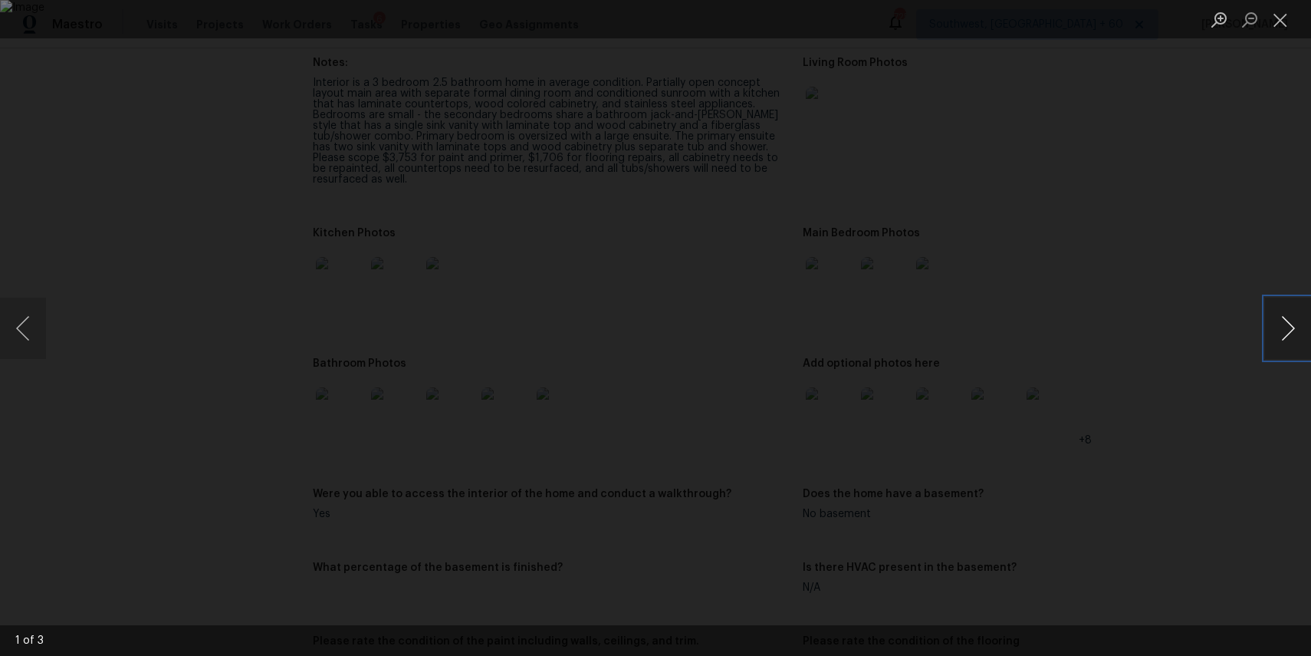
click at [1290, 326] on button "Next image" at bounding box center [1288, 328] width 46 height 61
click at [1265, 298] on button "Next image" at bounding box center [1288, 328] width 46 height 61
click at [37, 339] on button "Previous image" at bounding box center [23, 328] width 46 height 61
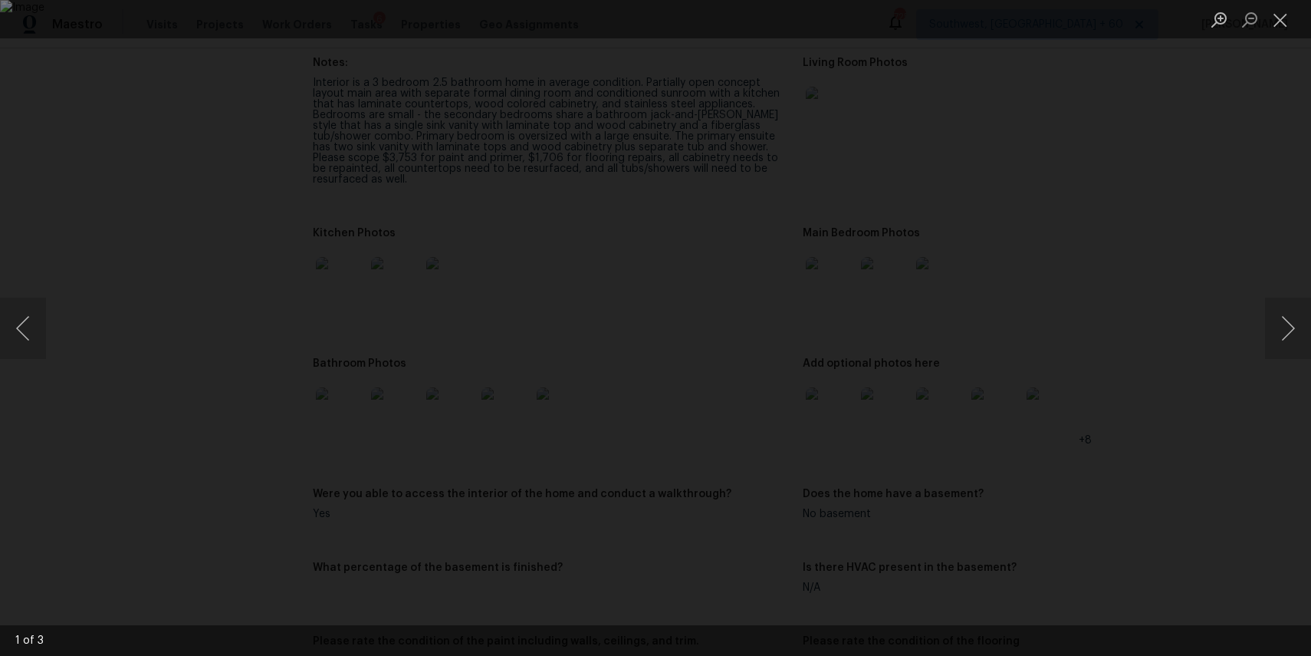
click at [1103, 354] on div "Lightbox" at bounding box center [655, 328] width 1311 height 656
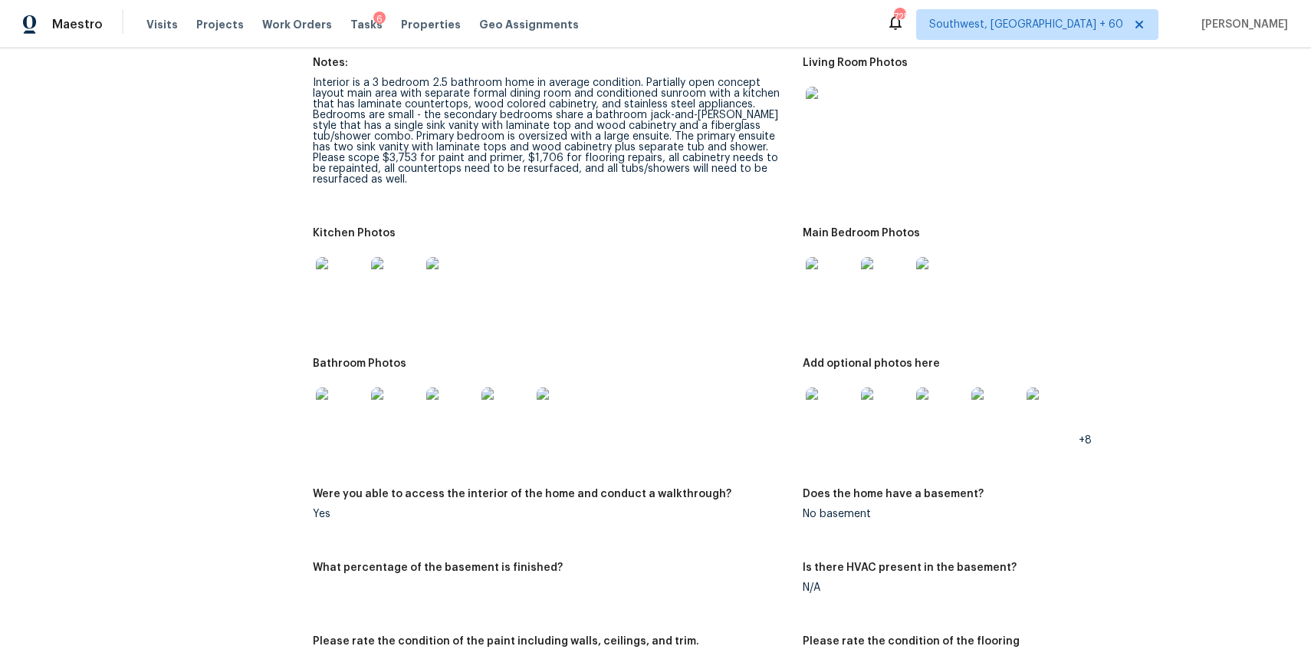
click at [832, 393] on img at bounding box center [830, 411] width 49 height 49
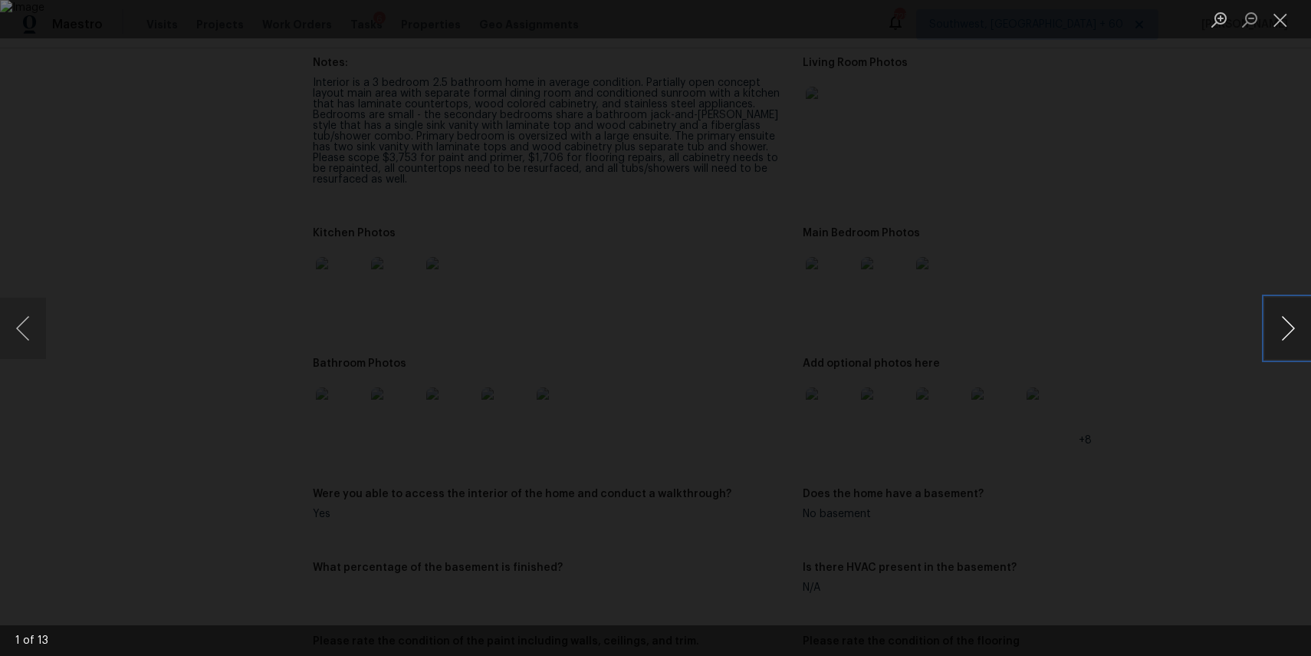
click at [1276, 319] on button "Next image" at bounding box center [1288, 328] width 46 height 61
click at [1294, 327] on button "Next image" at bounding box center [1288, 328] width 46 height 61
click at [1283, 324] on button "Next image" at bounding box center [1288, 328] width 46 height 61
click at [1304, 336] on button "Next image" at bounding box center [1288, 328] width 46 height 61
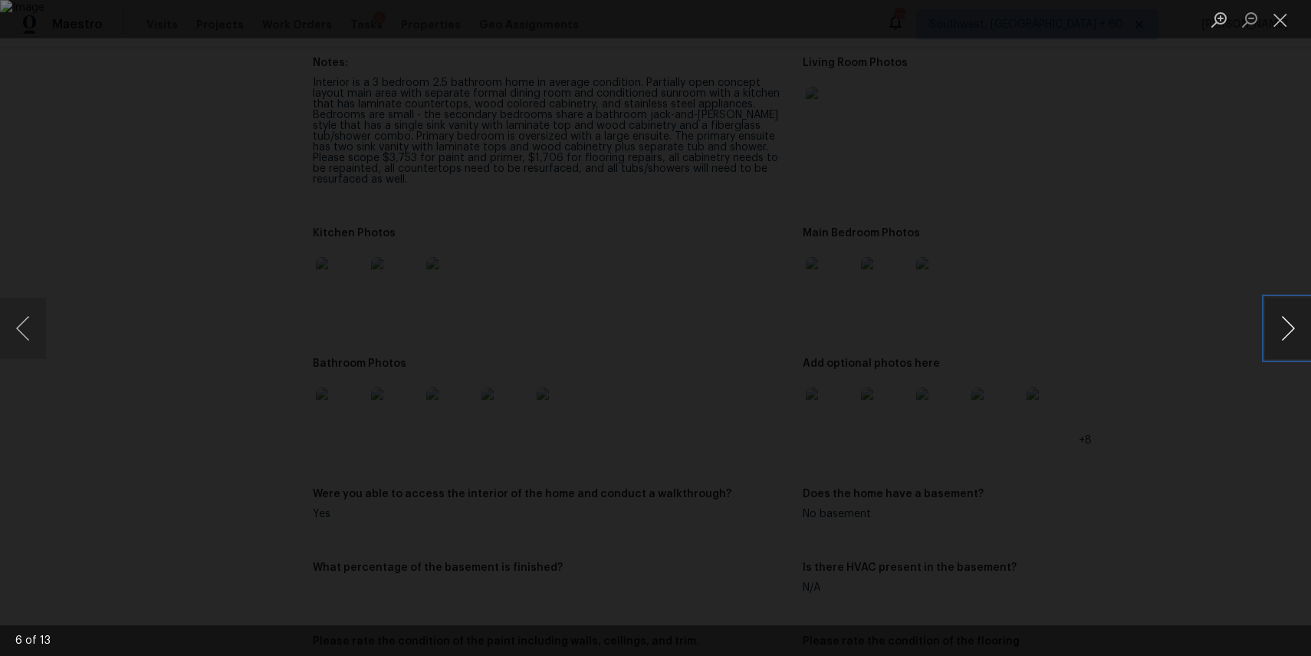
click at [1304, 336] on button "Next image" at bounding box center [1288, 328] width 46 height 61
click at [1286, 324] on button "Next image" at bounding box center [1288, 328] width 46 height 61
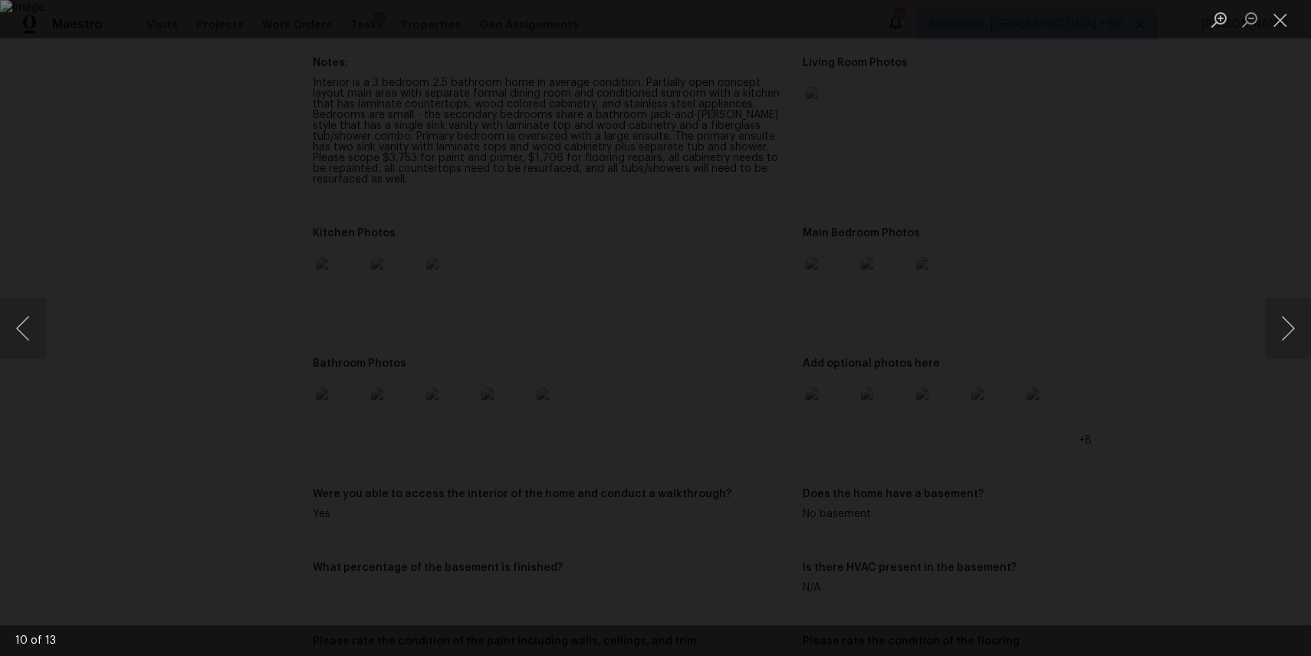
click at [1091, 318] on div "Lightbox" at bounding box center [655, 328] width 1311 height 656
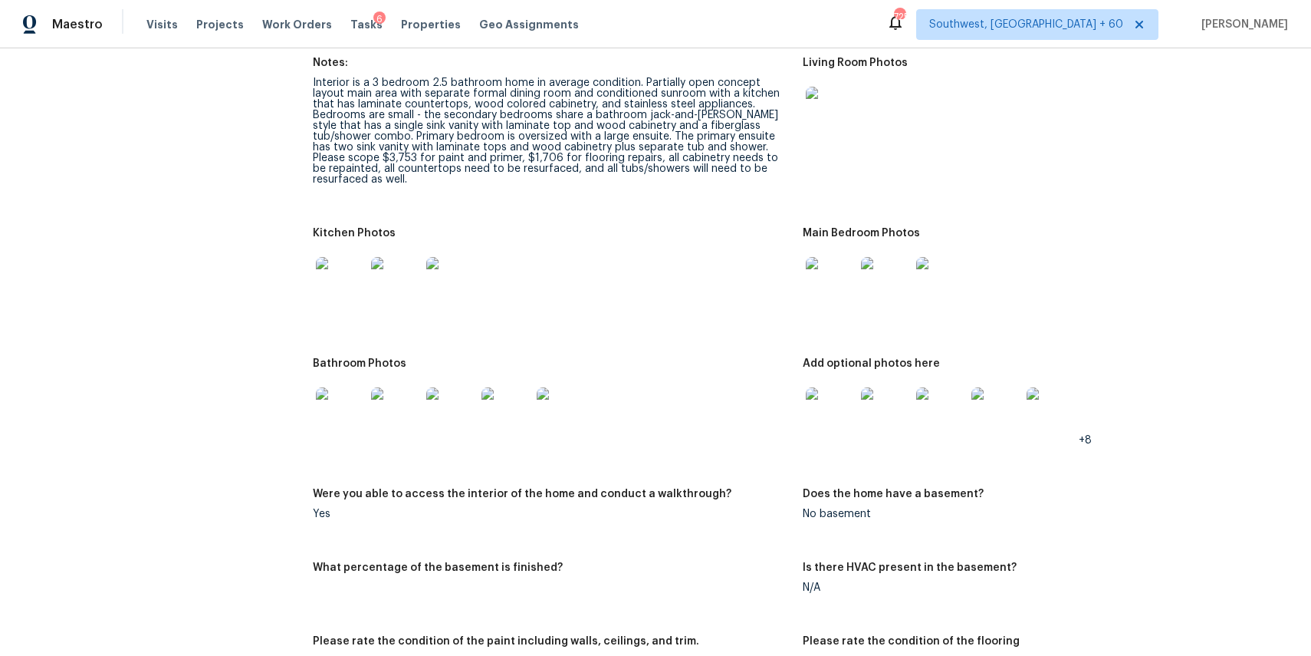
click at [341, 268] on img at bounding box center [340, 281] width 49 height 49
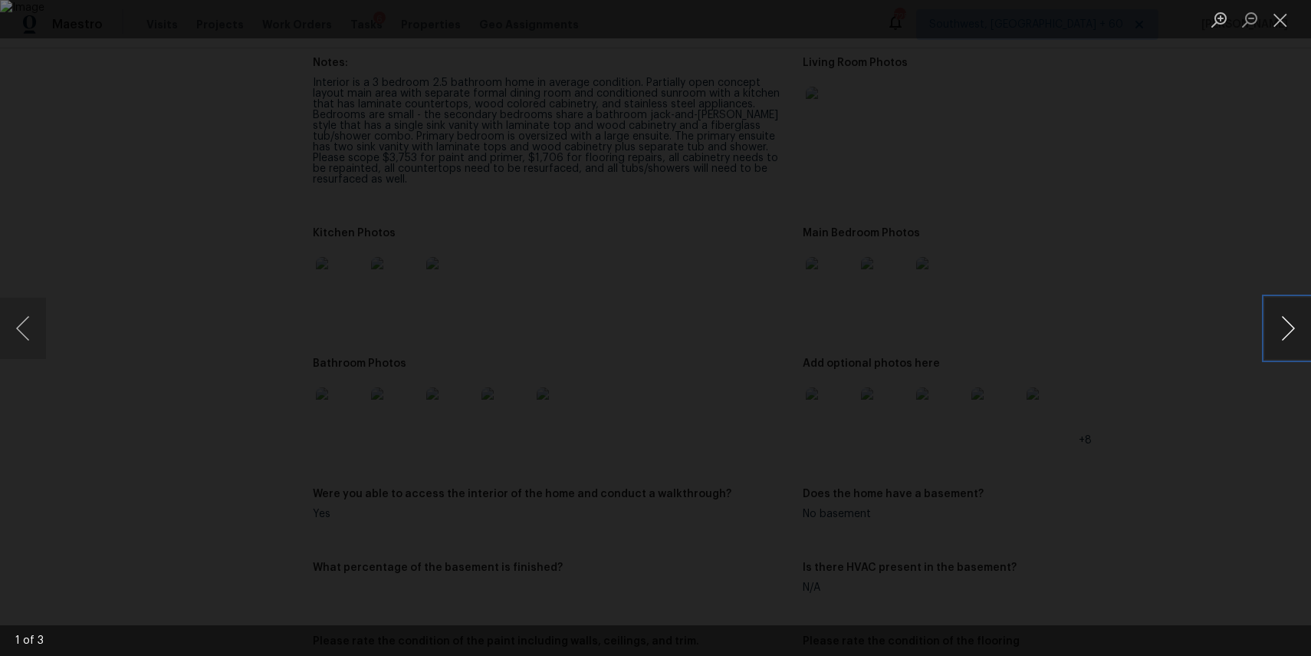
click at [1278, 308] on button "Next image" at bounding box center [1288, 328] width 46 height 61
click at [1210, 285] on div "Lightbox" at bounding box center [655, 328] width 1311 height 656
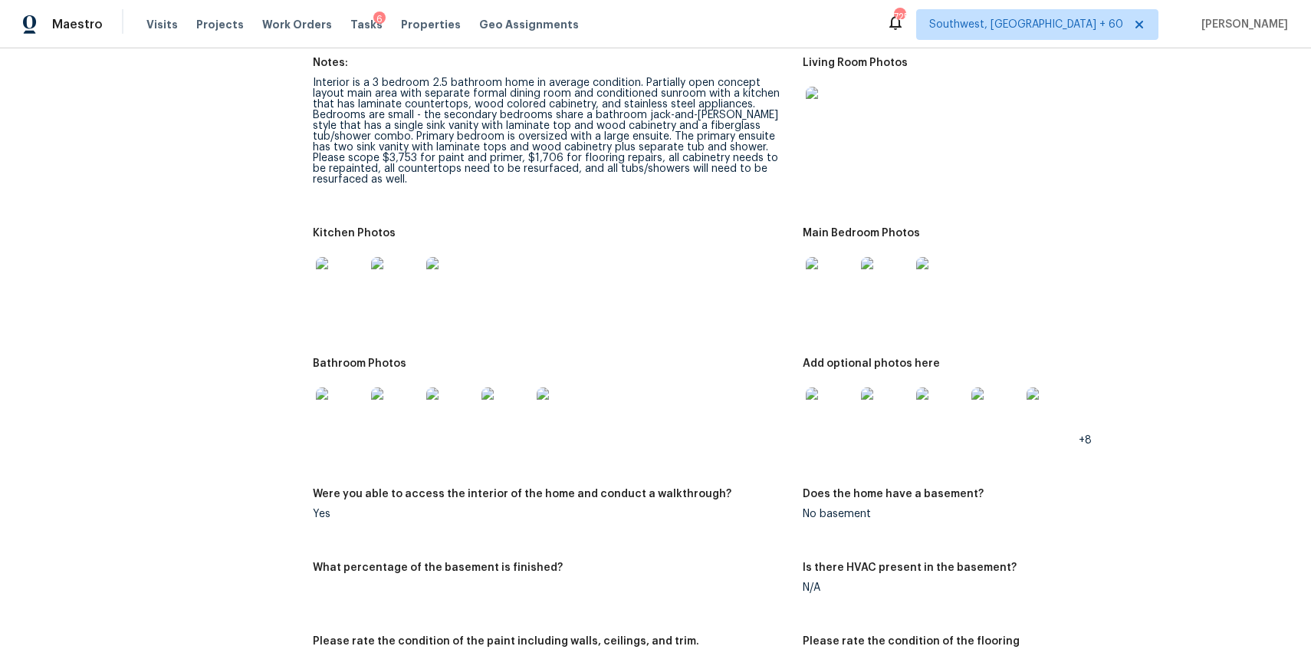
click at [355, 400] on img at bounding box center [340, 411] width 49 height 49
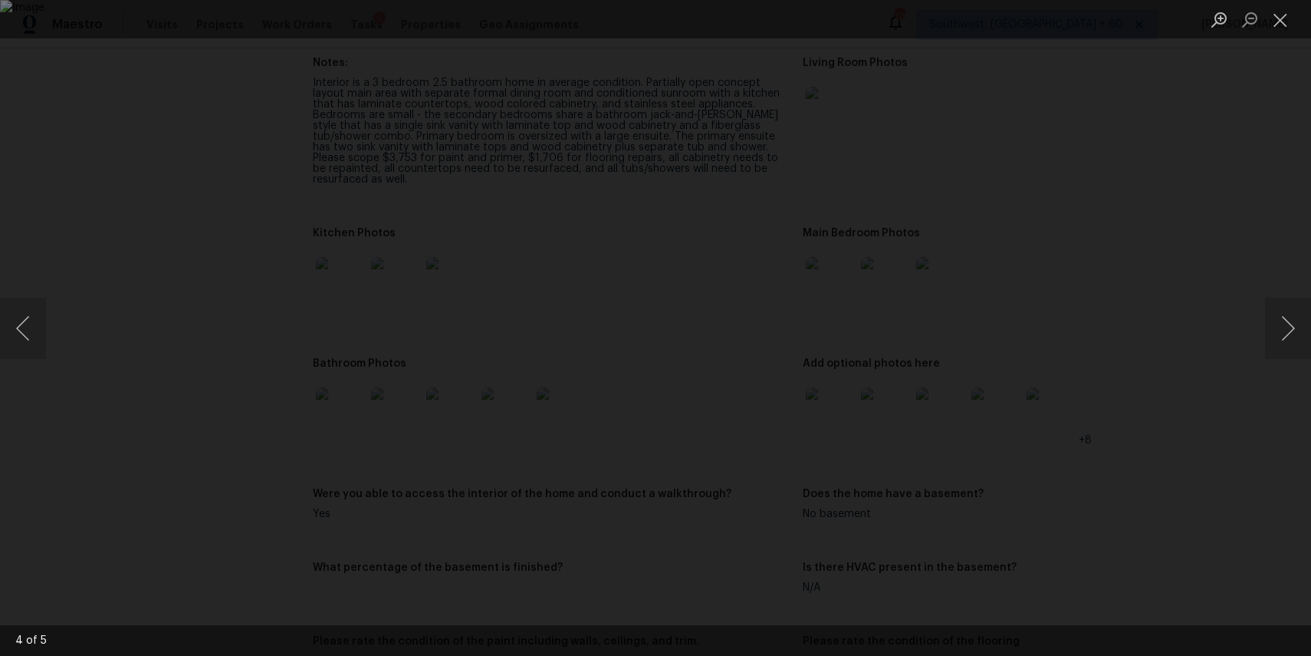
click at [1088, 380] on div "Lightbox" at bounding box center [655, 328] width 1311 height 656
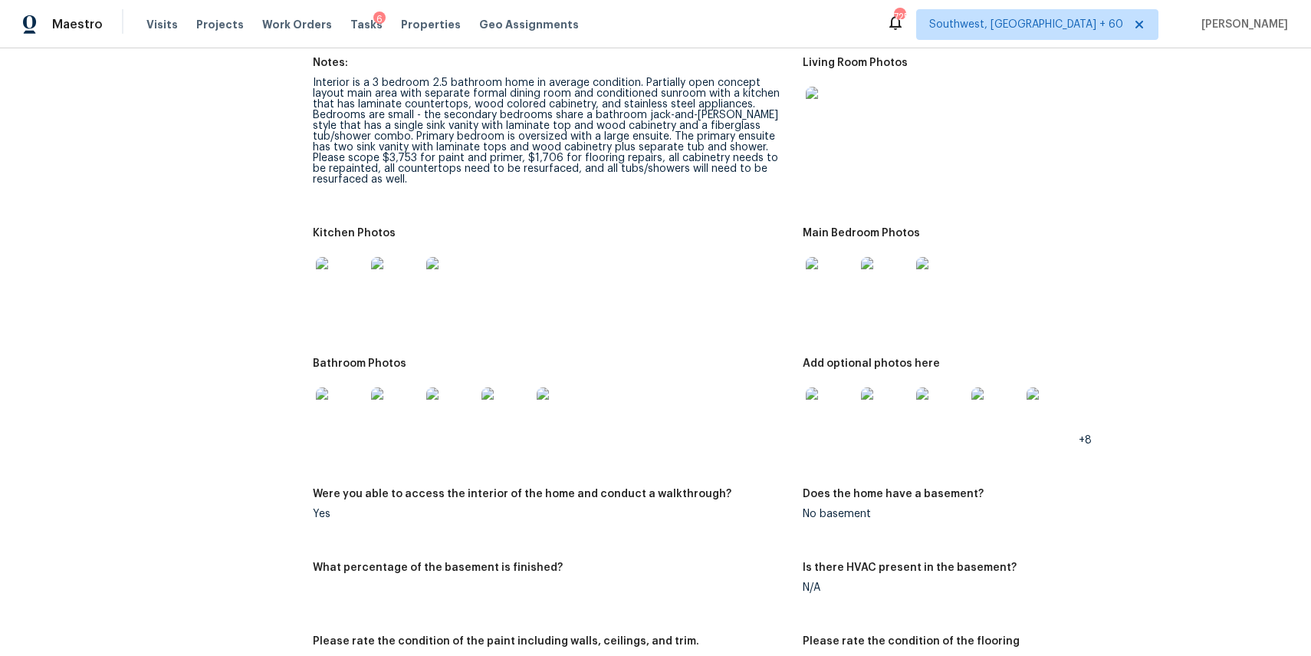
click at [348, 389] on img at bounding box center [340, 411] width 49 height 49
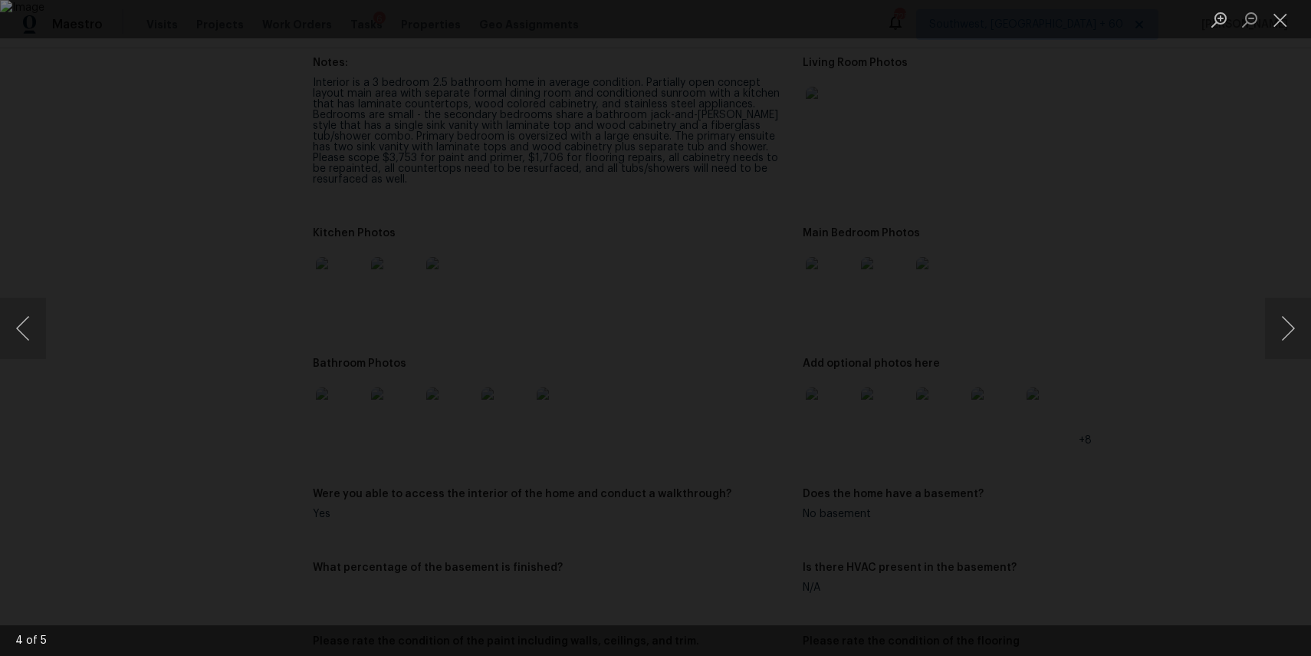
click at [1183, 262] on div "Lightbox" at bounding box center [655, 328] width 1311 height 656
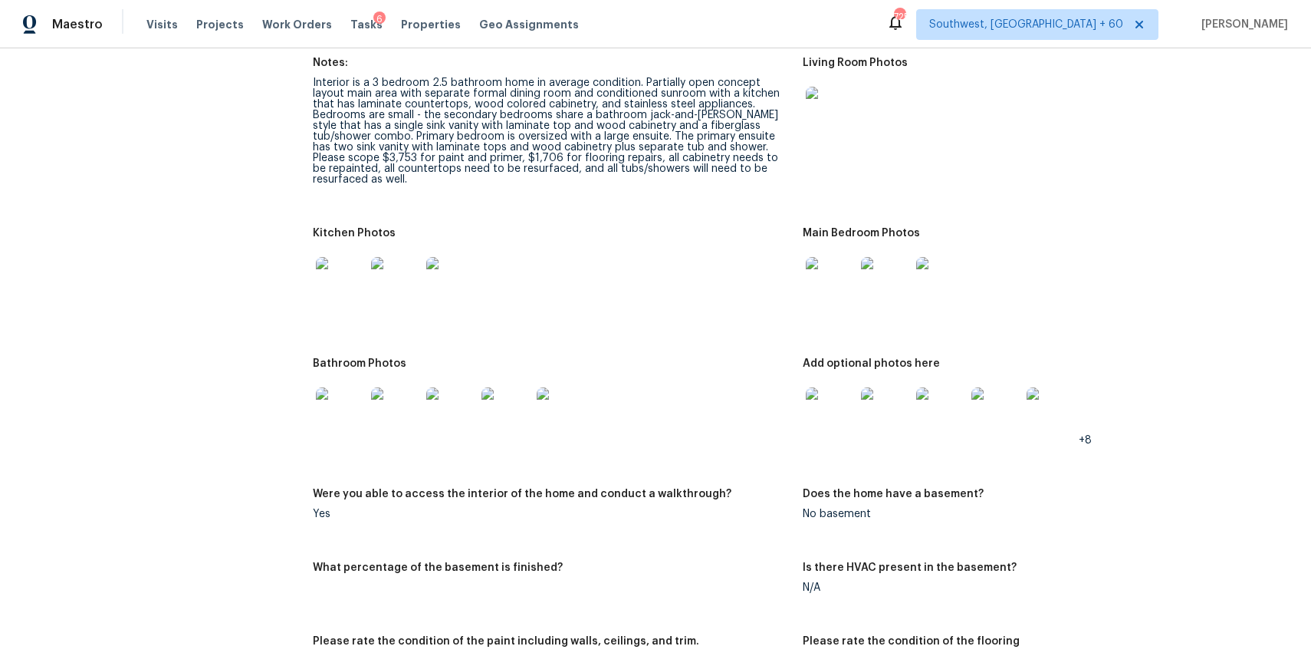
click at [345, 257] on img at bounding box center [340, 281] width 49 height 49
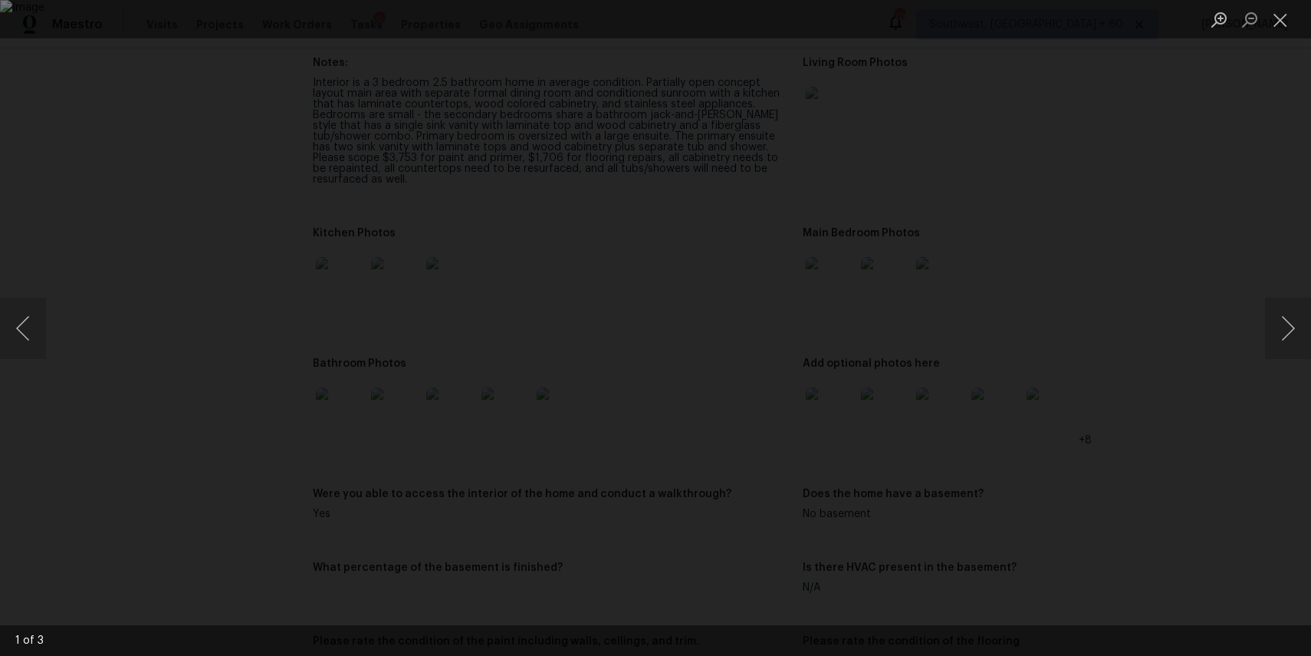
click at [1153, 291] on div "Lightbox" at bounding box center [655, 328] width 1311 height 656
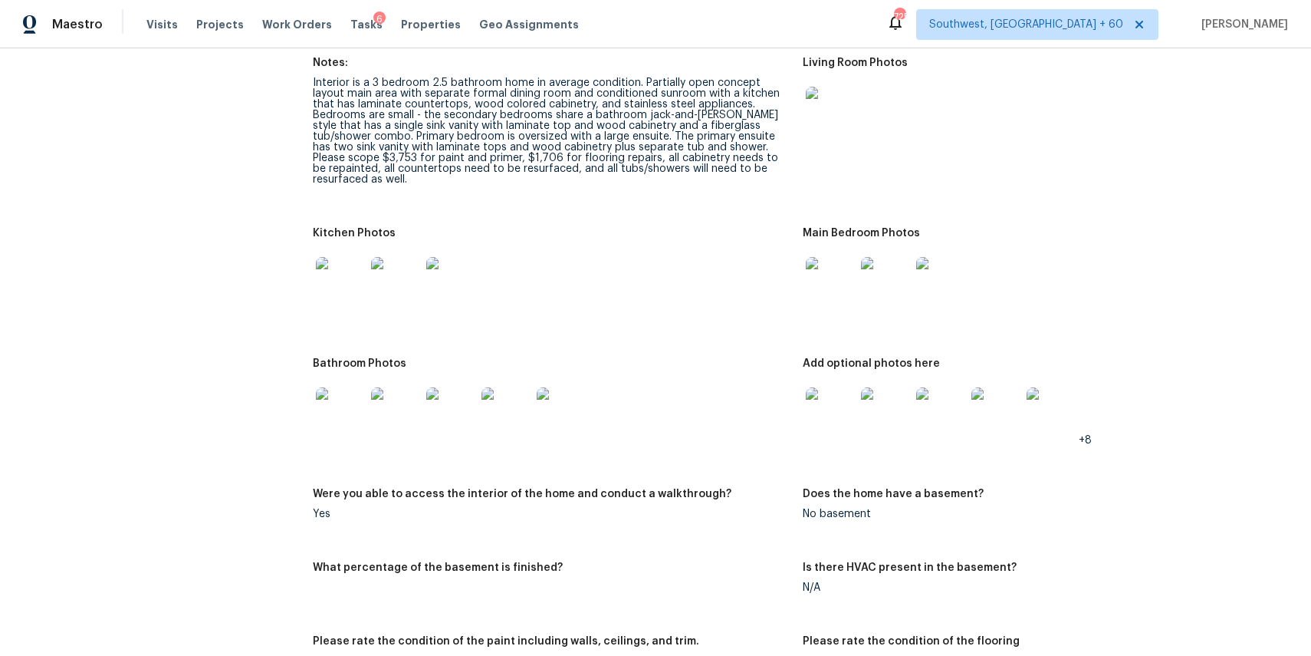
click at [348, 397] on img at bounding box center [340, 411] width 49 height 49
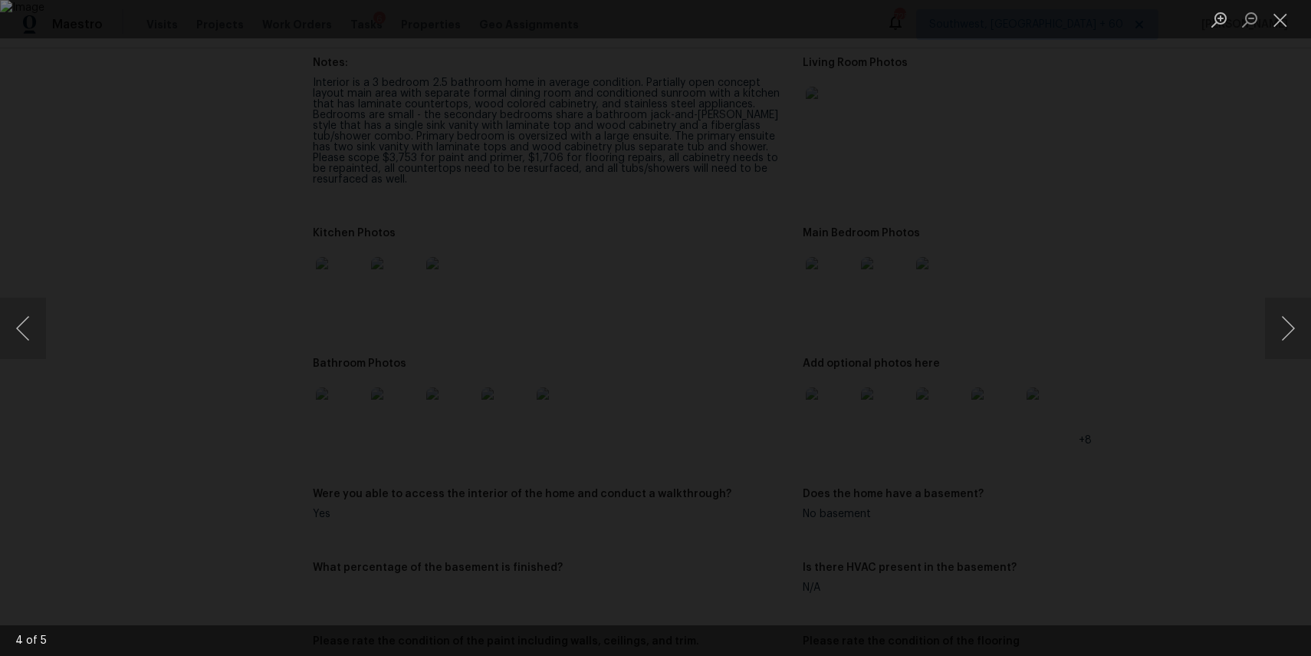
click at [1104, 150] on div "Lightbox" at bounding box center [655, 328] width 1311 height 656
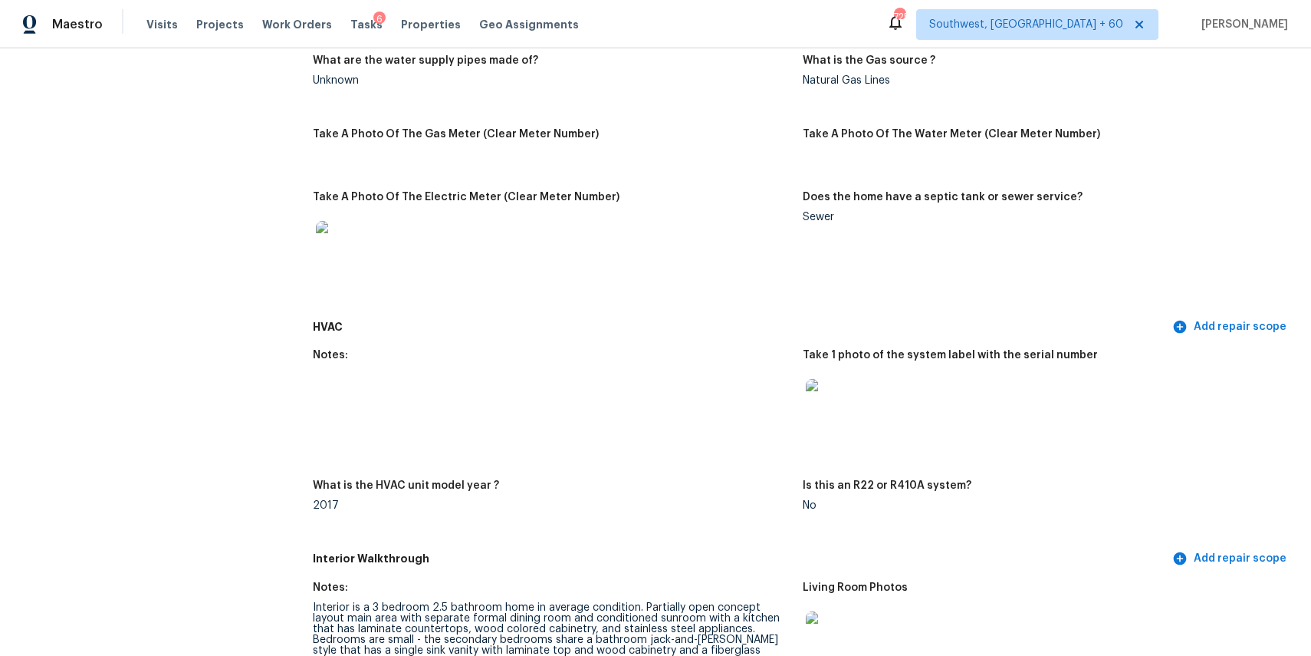
scroll to position [999, 0]
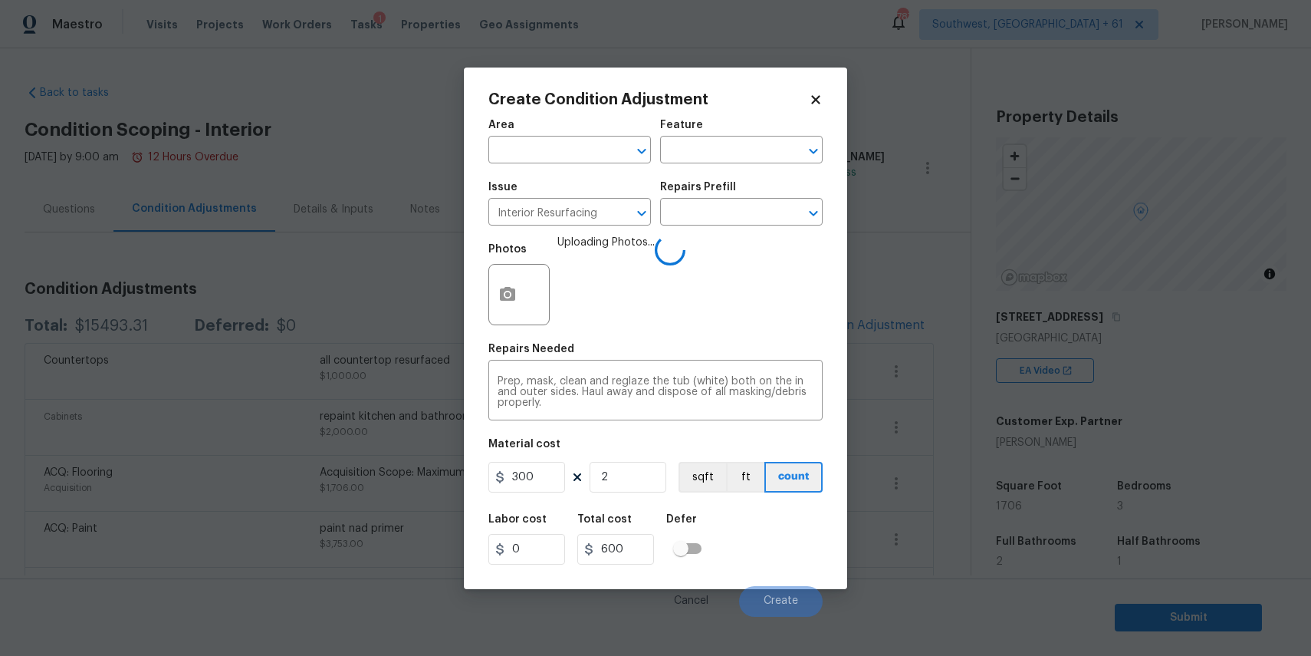
scroll to position [235, 0]
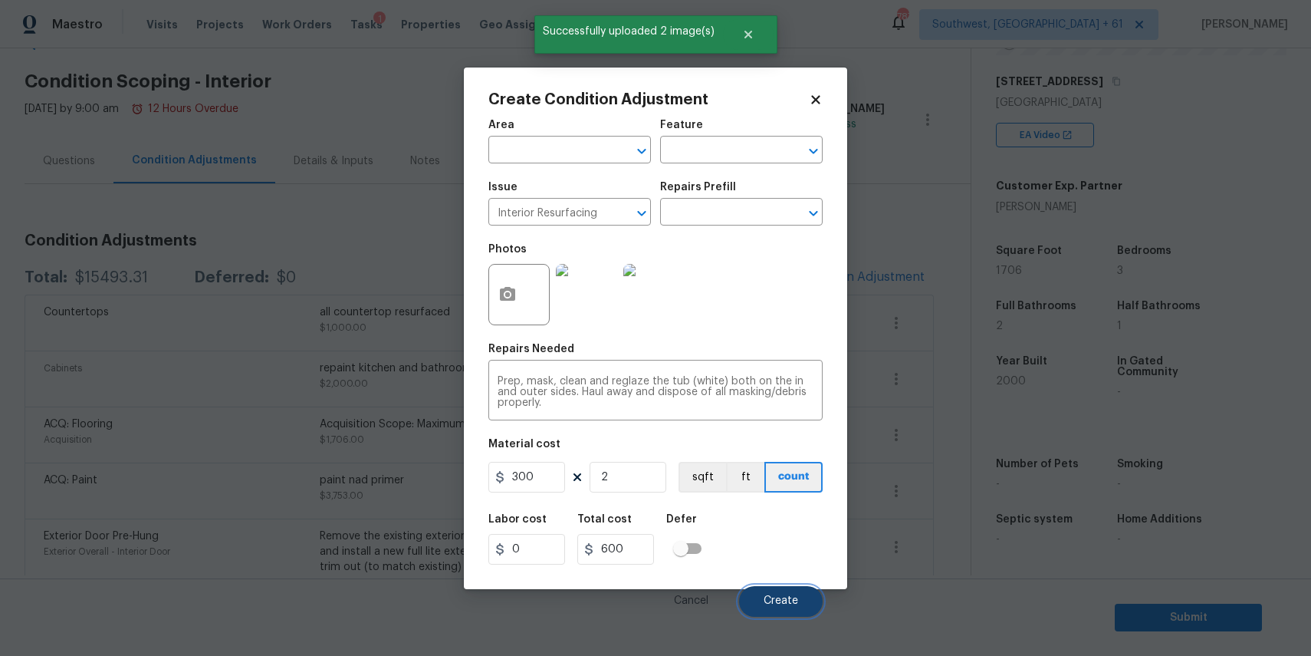
click at [793, 601] on span "Create" at bounding box center [781, 601] width 35 height 12
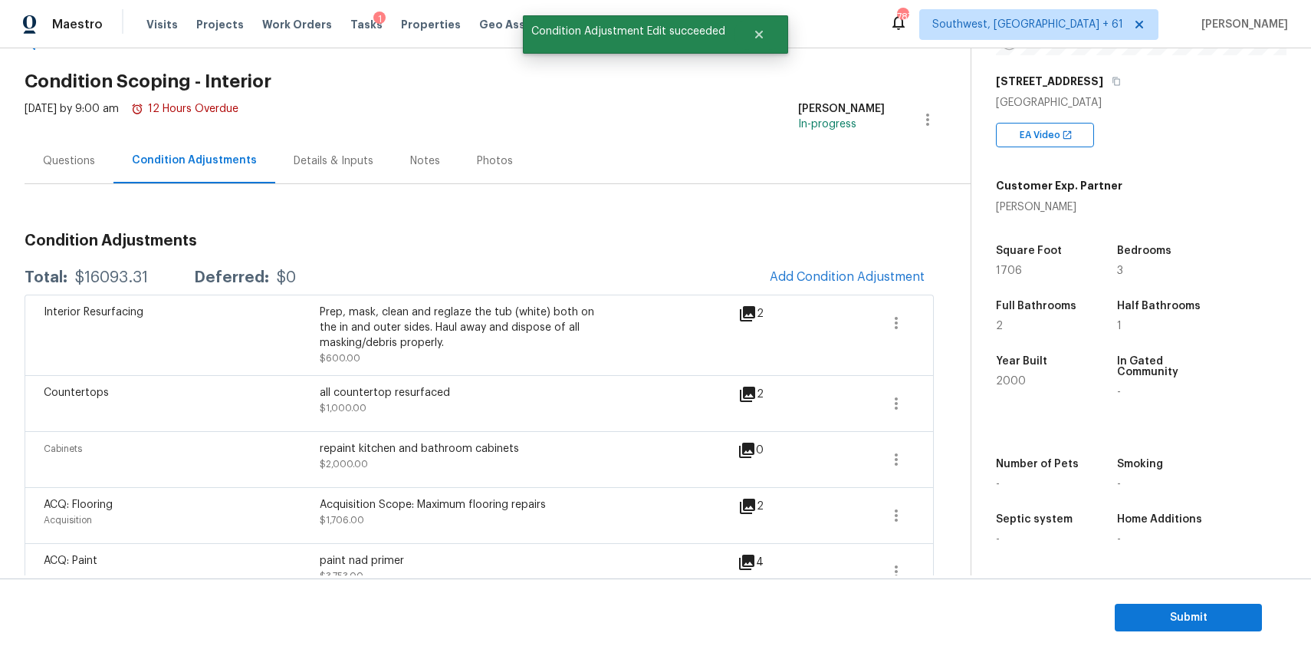
click at [85, 155] on div "Questions" at bounding box center [69, 160] width 52 height 15
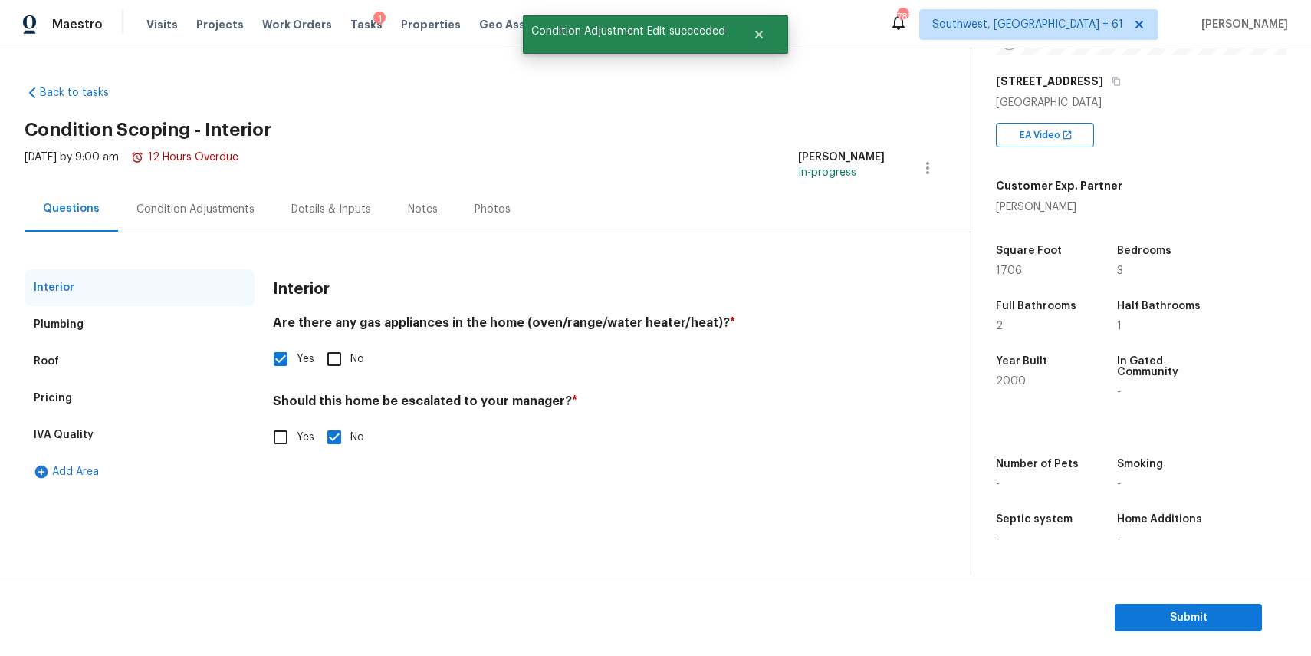
click at [215, 217] on div "Condition Adjustments" at bounding box center [195, 208] width 155 height 45
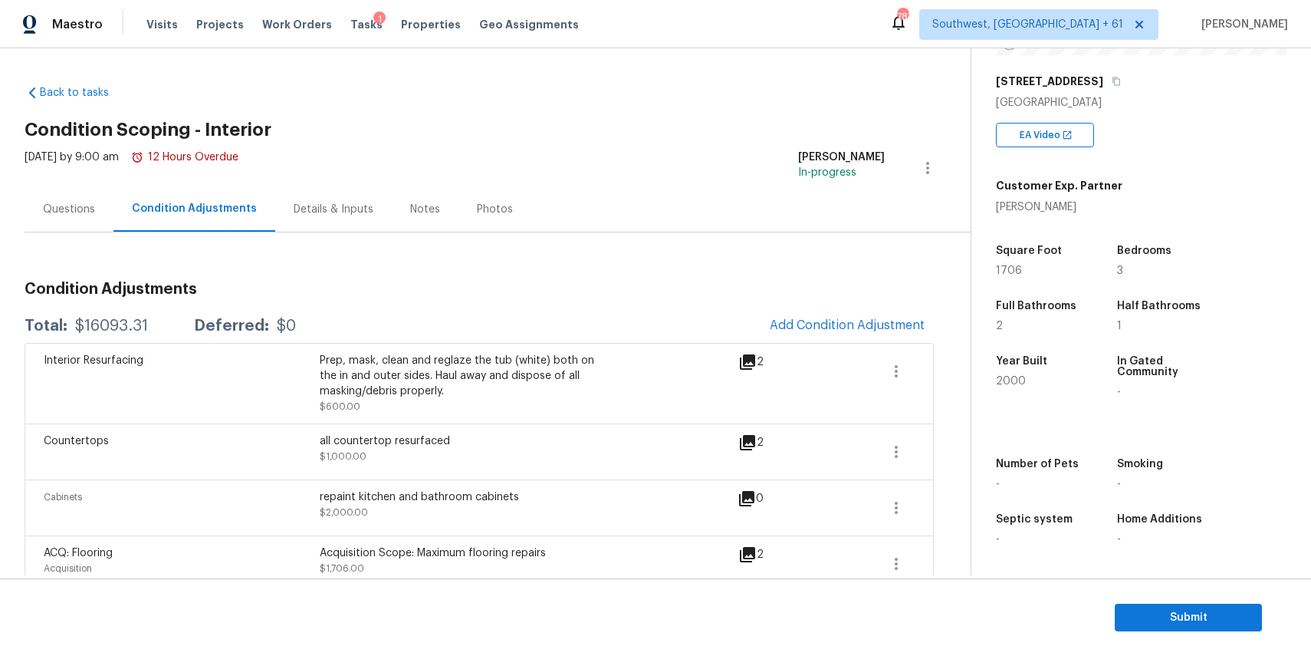
click at [126, 320] on div "$16093.31" at bounding box center [111, 325] width 73 height 15
copy div "$16093.31"
click at [158, 182] on div "Mon, Sep 08 2025 by 9:00 am 12 Hours Overdue" at bounding box center [132, 168] width 214 height 37
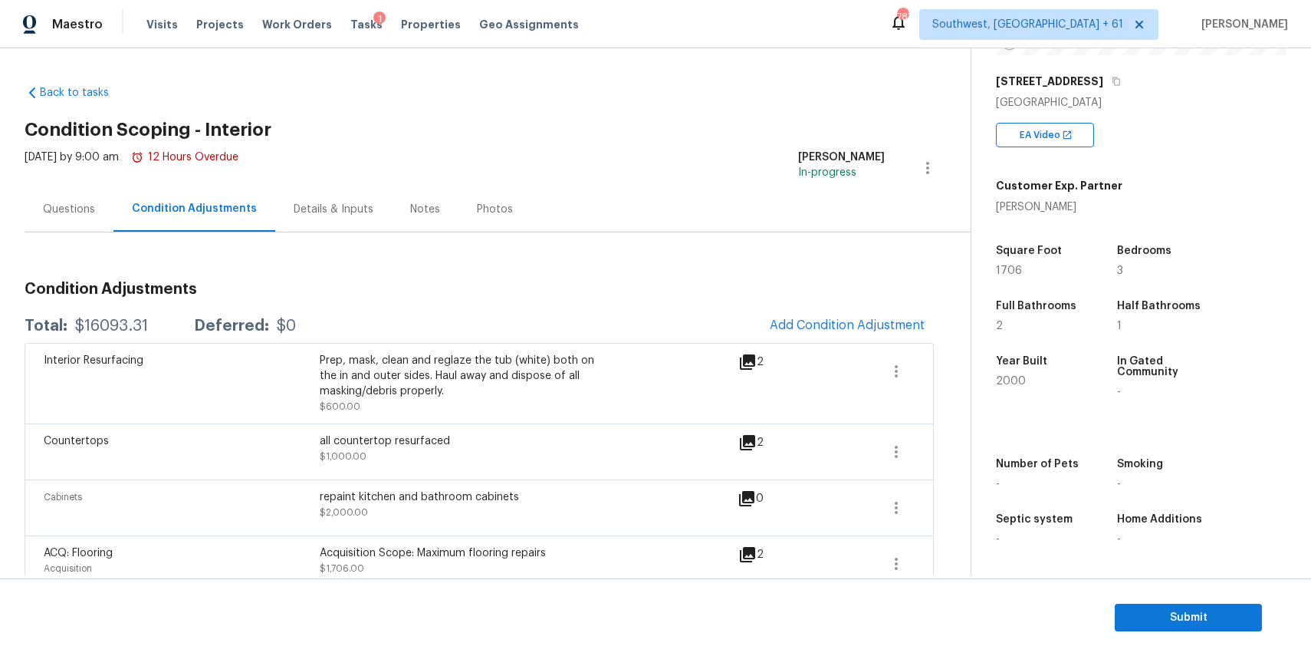
click at [79, 203] on div "Questions" at bounding box center [69, 209] width 52 height 15
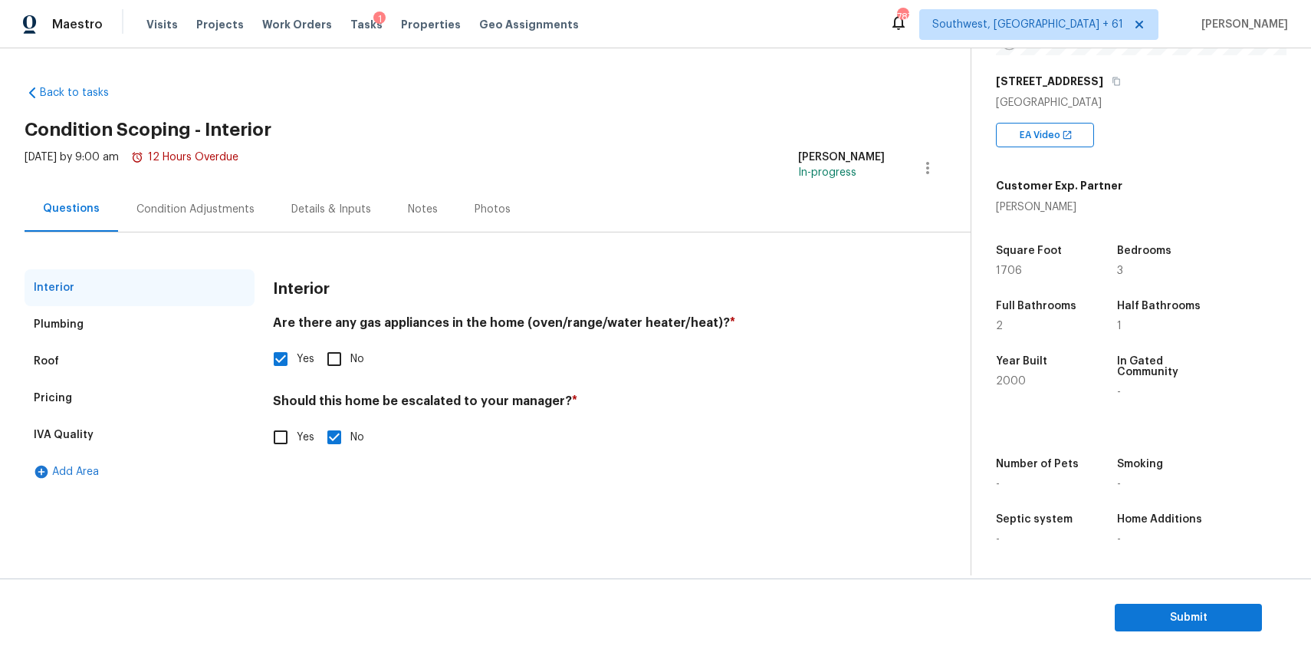
click at [202, 202] on div "Condition Adjustments" at bounding box center [196, 209] width 118 height 15
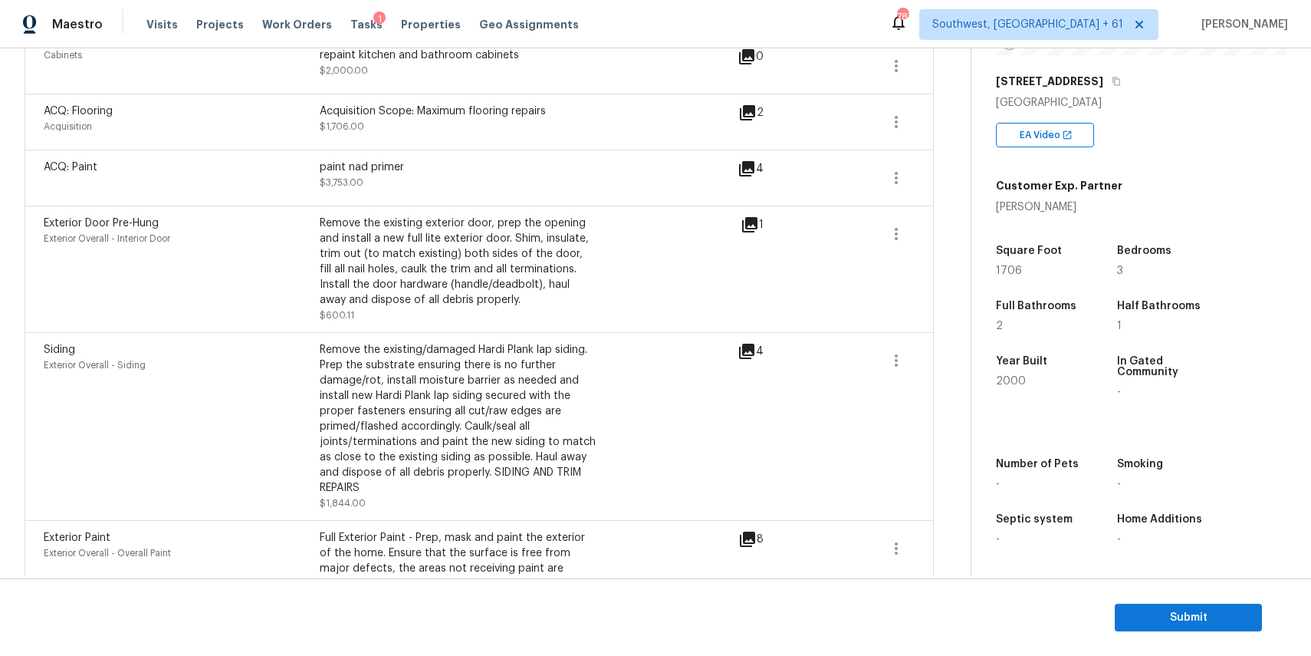
scroll to position [485, 0]
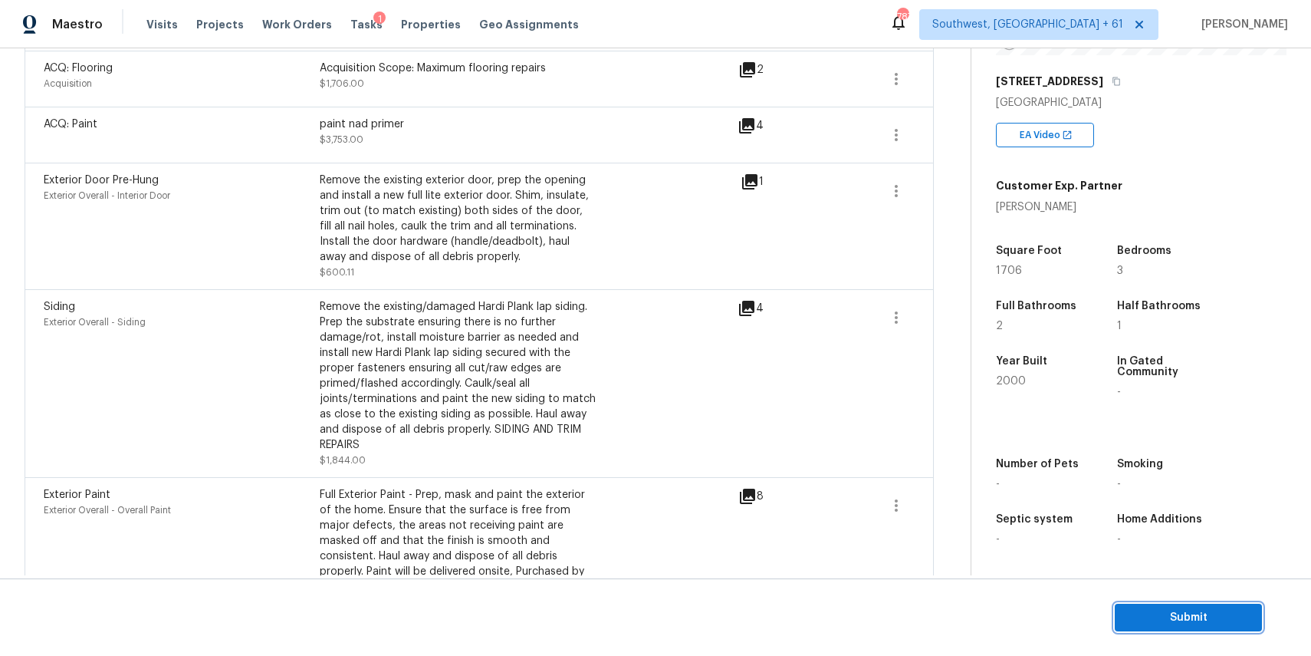
click at [1191, 609] on span "Submit" at bounding box center [1188, 617] width 123 height 19
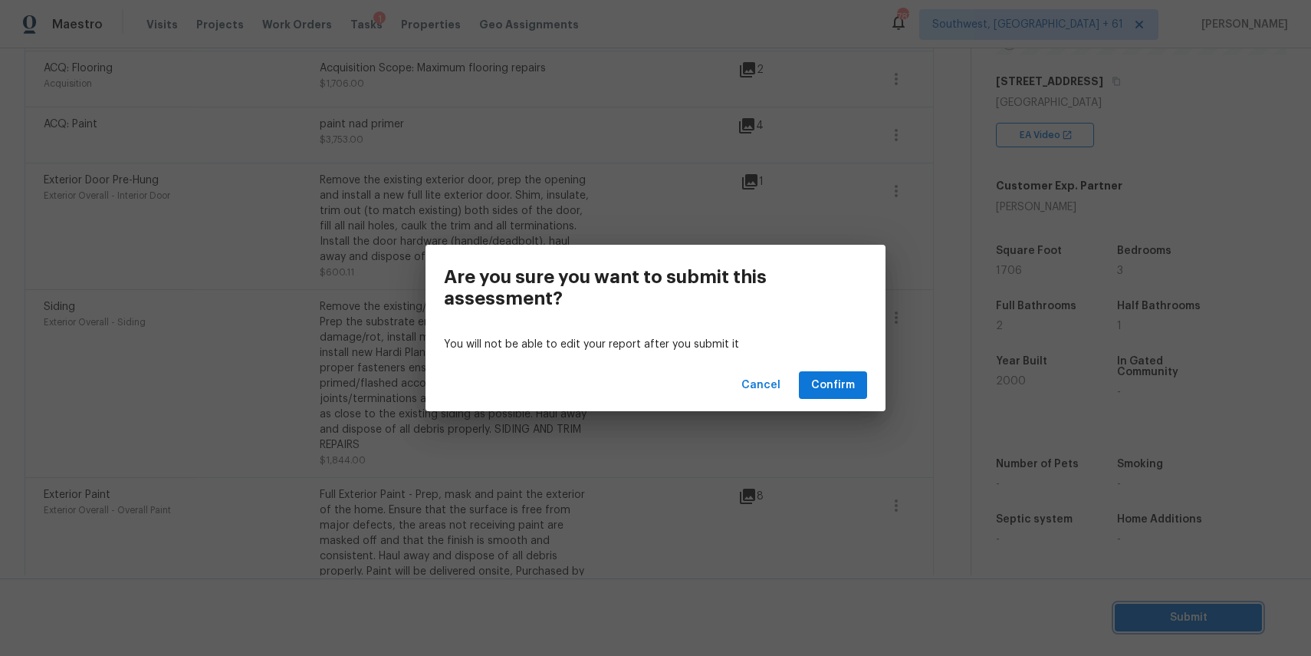
click at [914, 440] on div "Are you sure you want to submit this assessment? You will not be able to edit y…" at bounding box center [655, 328] width 1311 height 656
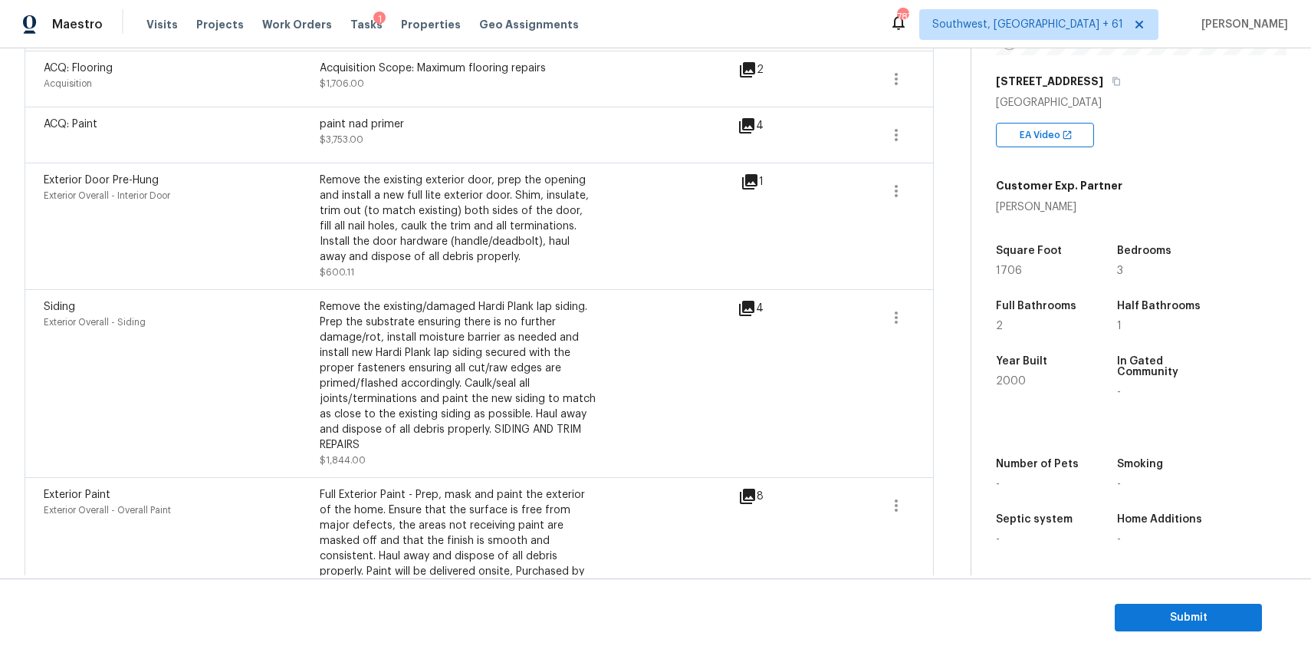
click at [956, 533] on div "Back to tasks Condition Scoping - Interior Mon, Sep 08 2025 by 9:00 am 12 Hours…" at bounding box center [498, 209] width 946 height 1243
click at [1176, 617] on span "Submit" at bounding box center [1188, 617] width 123 height 19
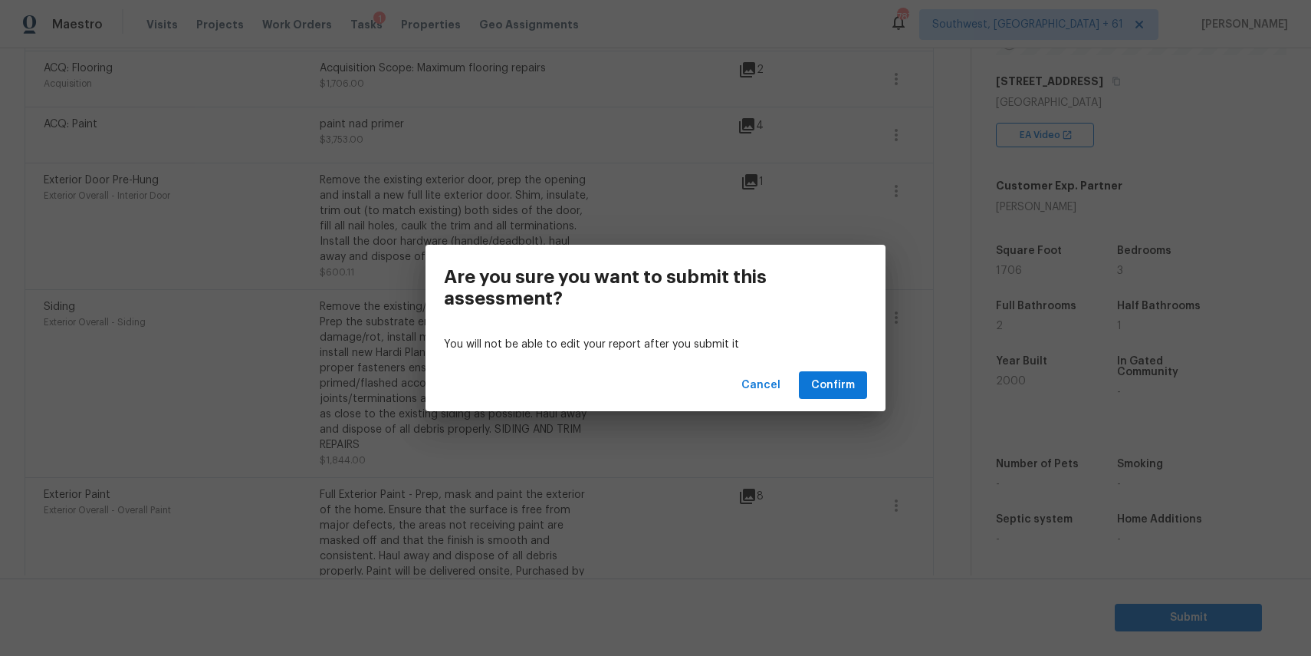
click at [858, 369] on div "Cancel Confirm" at bounding box center [656, 385] width 460 height 53
click at [862, 374] on button "Confirm" at bounding box center [833, 385] width 68 height 28
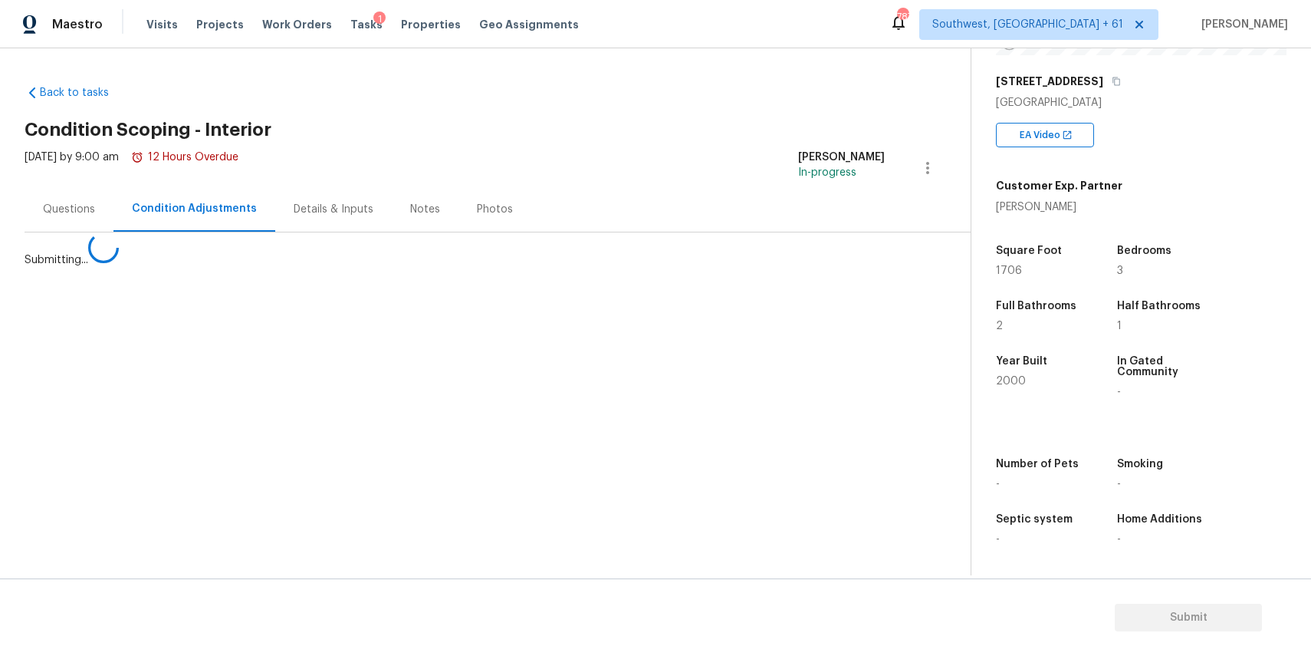
scroll to position [0, 0]
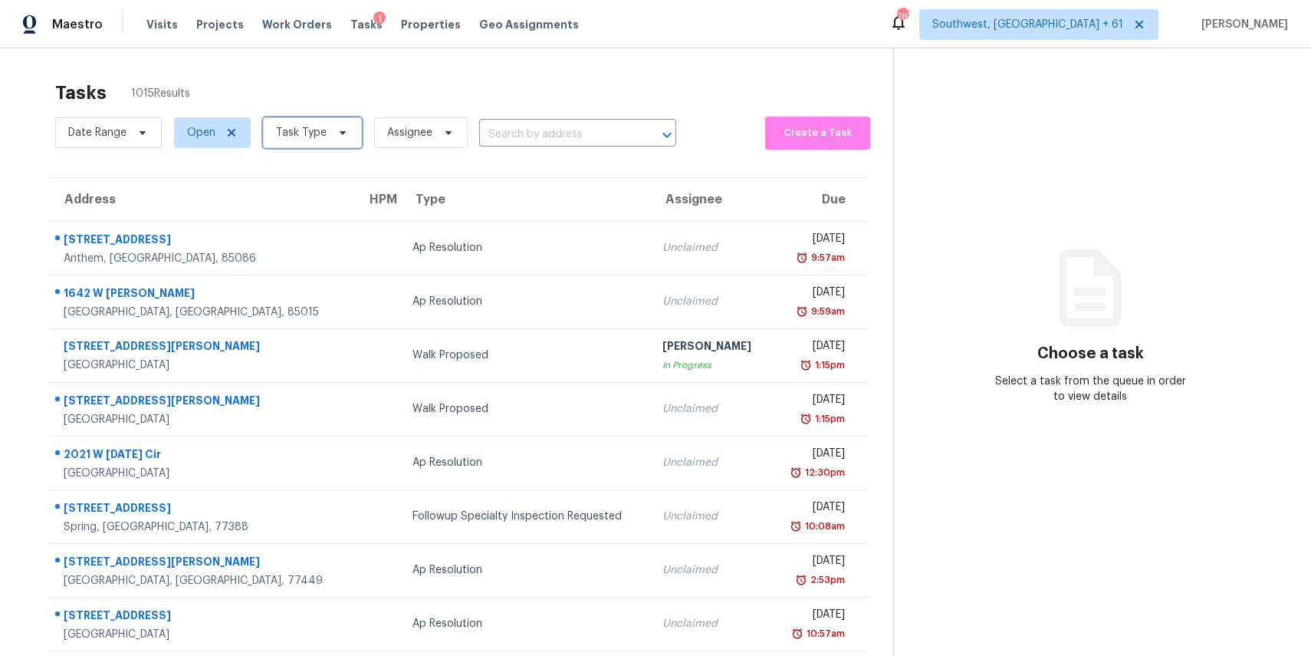
click at [298, 130] on span "Task Type" at bounding box center [301, 132] width 51 height 15
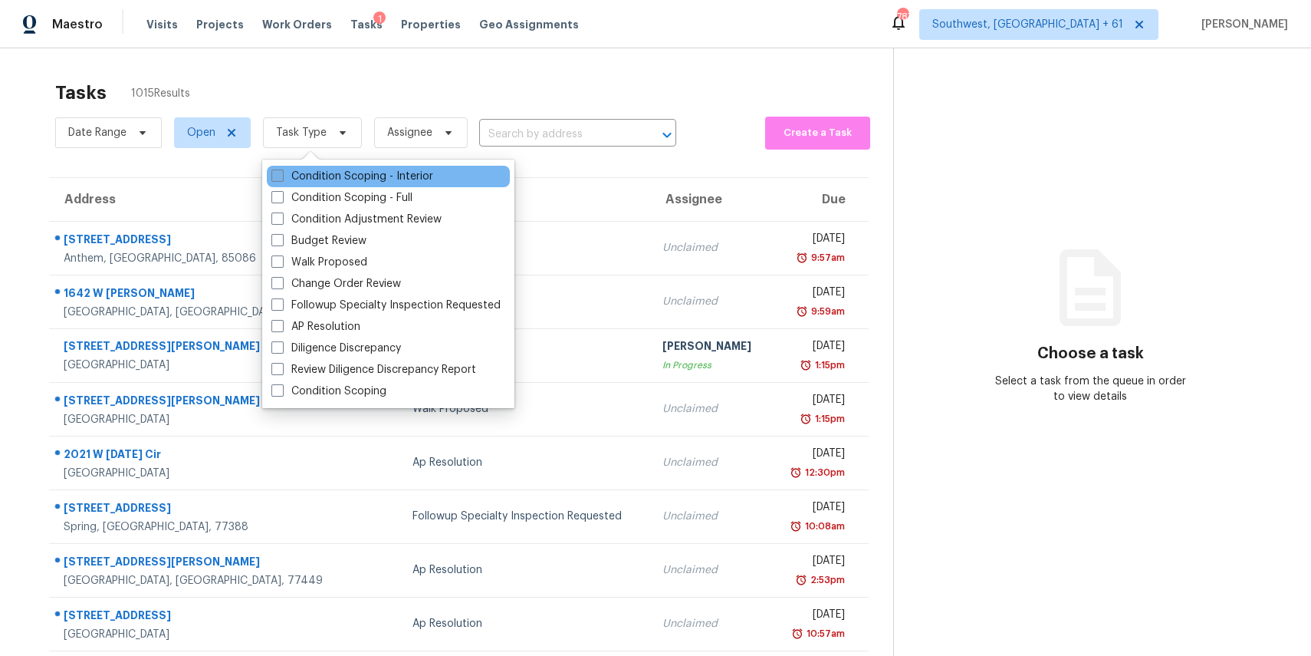
click at [333, 171] on label "Condition Scoping - Interior" at bounding box center [352, 176] width 162 height 15
click at [281, 171] on input "Condition Scoping - Interior" at bounding box center [276, 174] width 10 height 10
checkbox input "true"
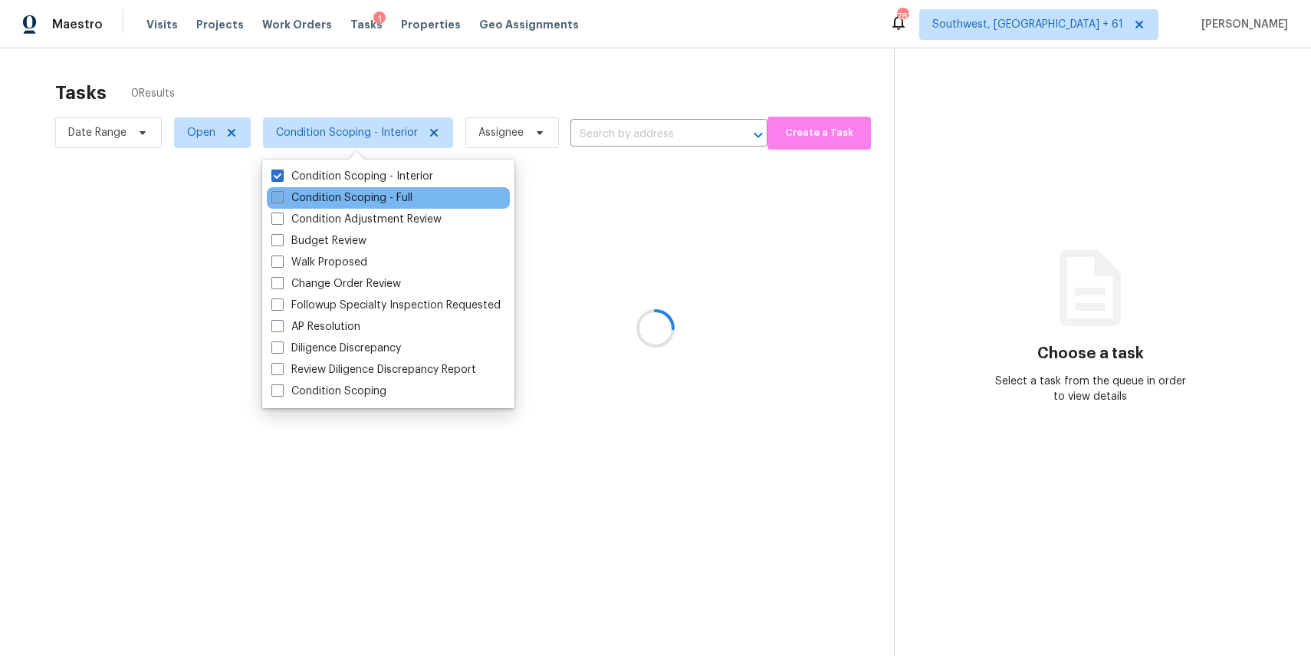
click at [352, 194] on label "Condition Scoping - Full" at bounding box center [341, 197] width 141 height 15
click at [281, 194] on input "Condition Scoping - Full" at bounding box center [276, 195] width 10 height 10
checkbox input "true"
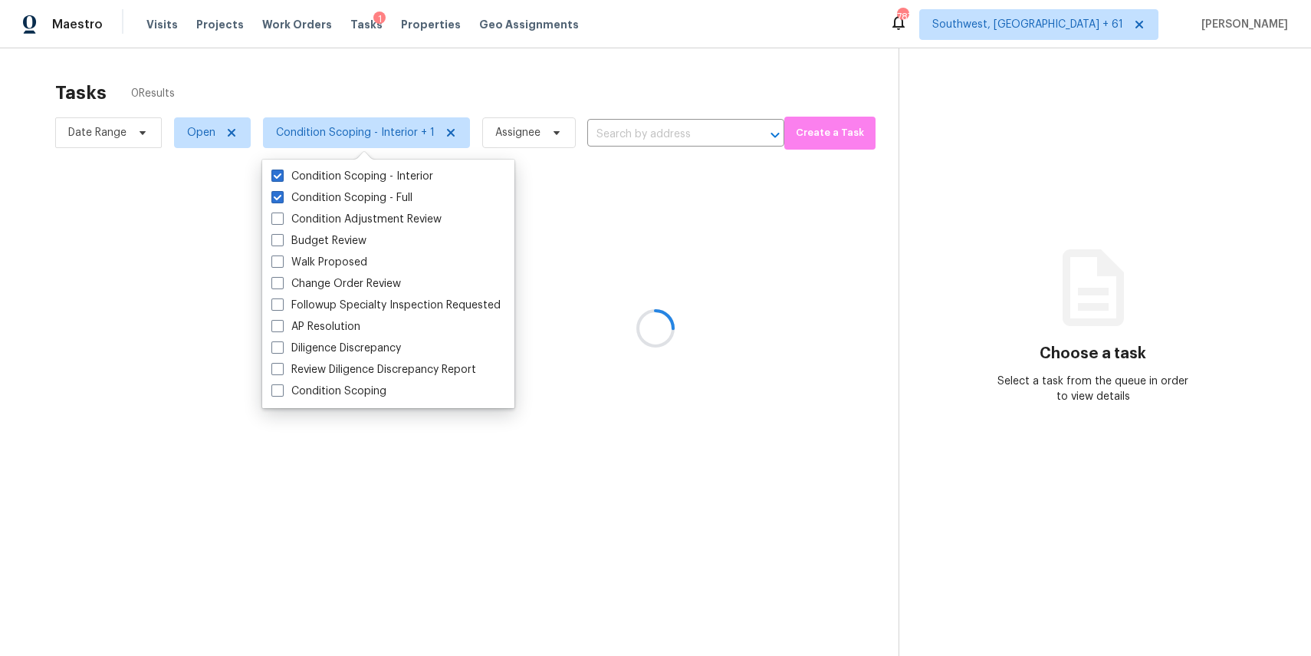
click at [370, 77] on div at bounding box center [655, 328] width 1311 height 656
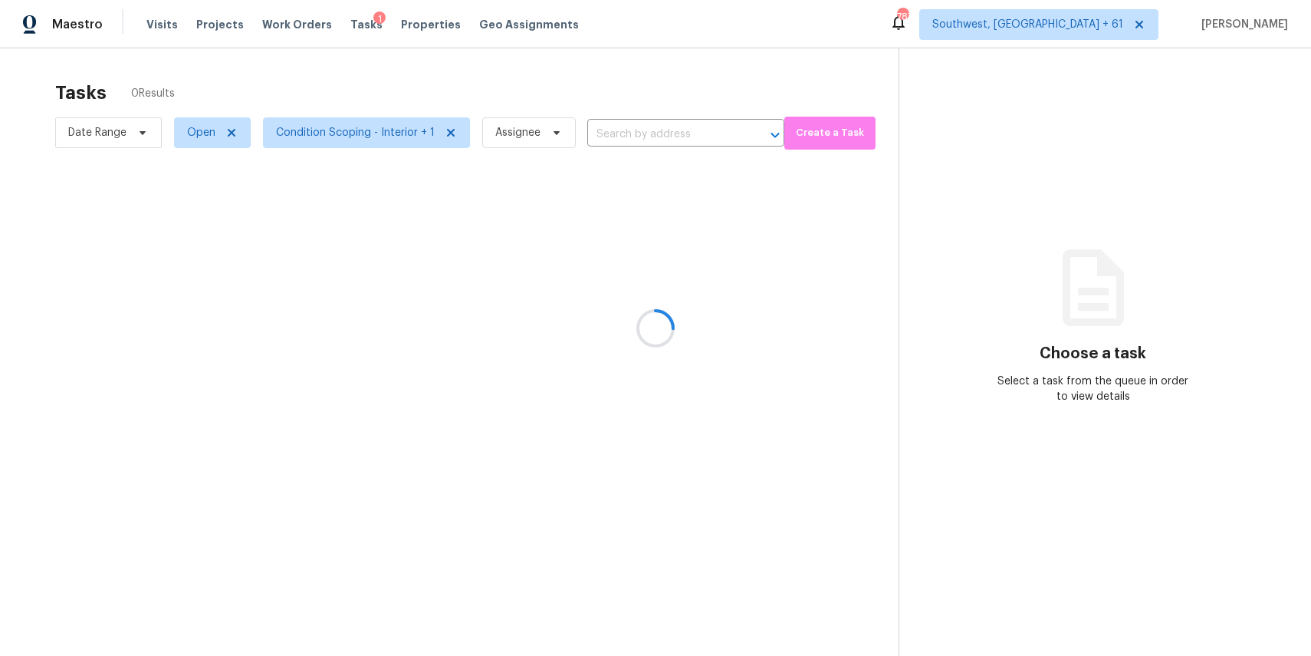
click at [100, 130] on div at bounding box center [655, 328] width 1311 height 656
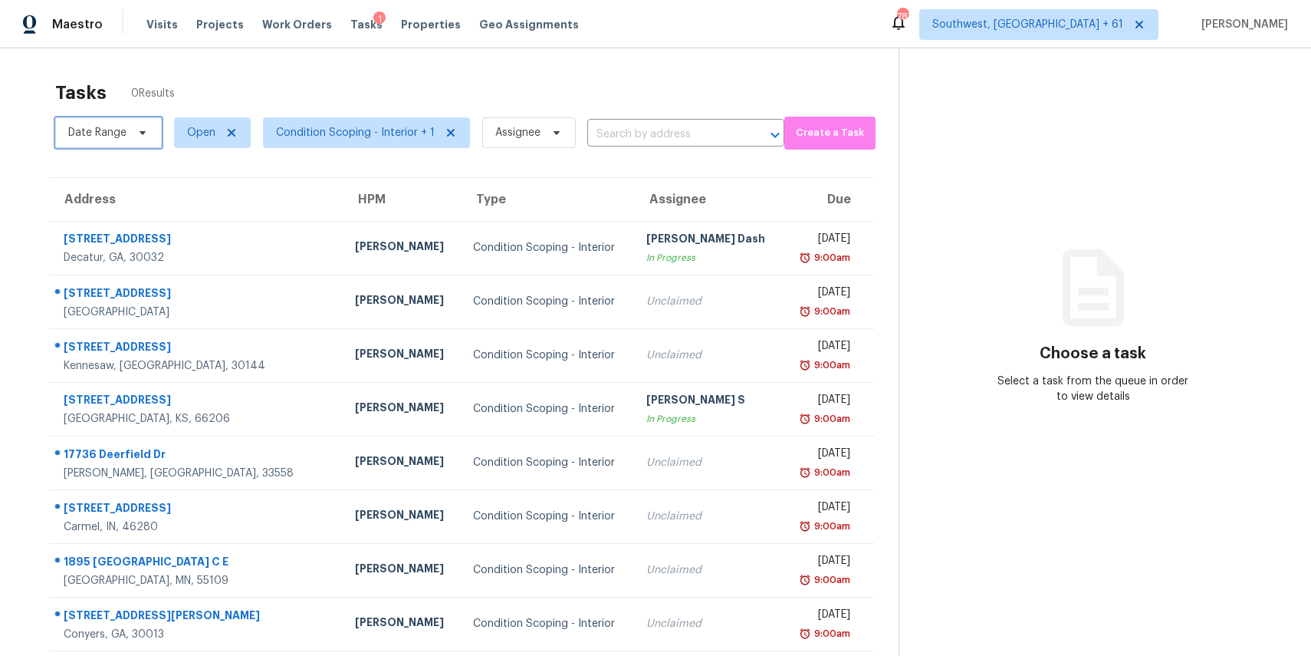
click at [100, 130] on span "Date Range" at bounding box center [97, 132] width 58 height 15
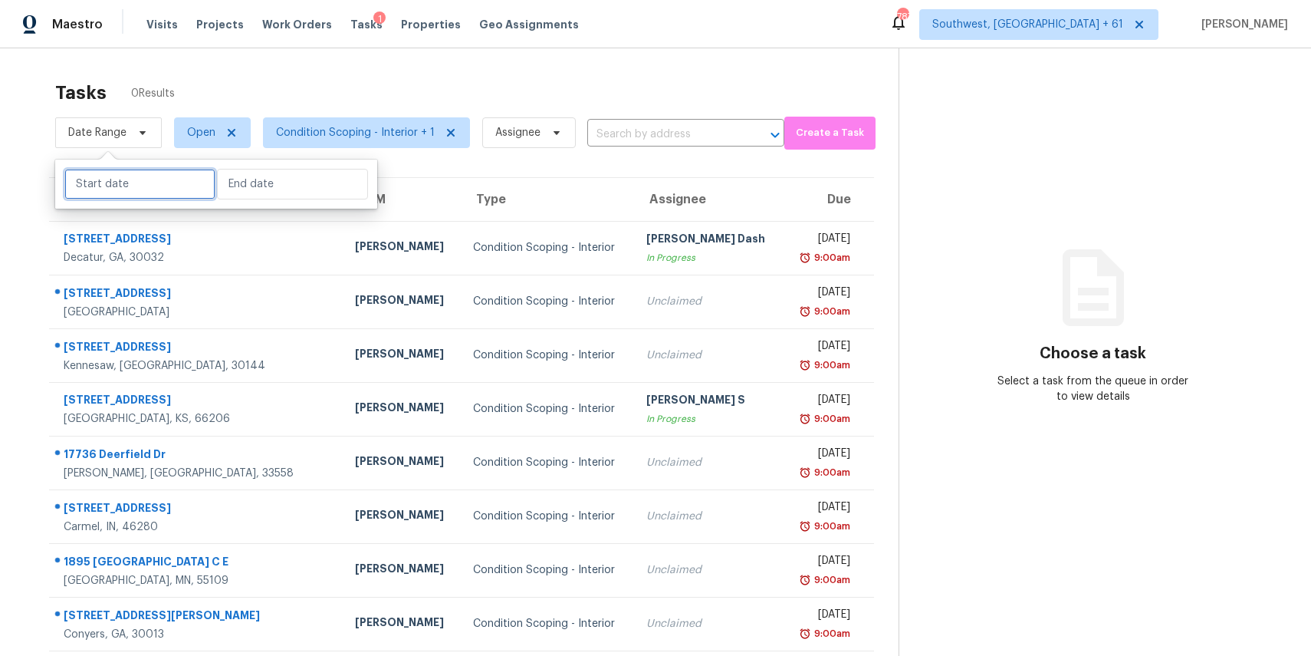
click at [133, 189] on input "text" at bounding box center [139, 184] width 151 height 31
select select "8"
select select "2025"
select select "9"
select select "2025"
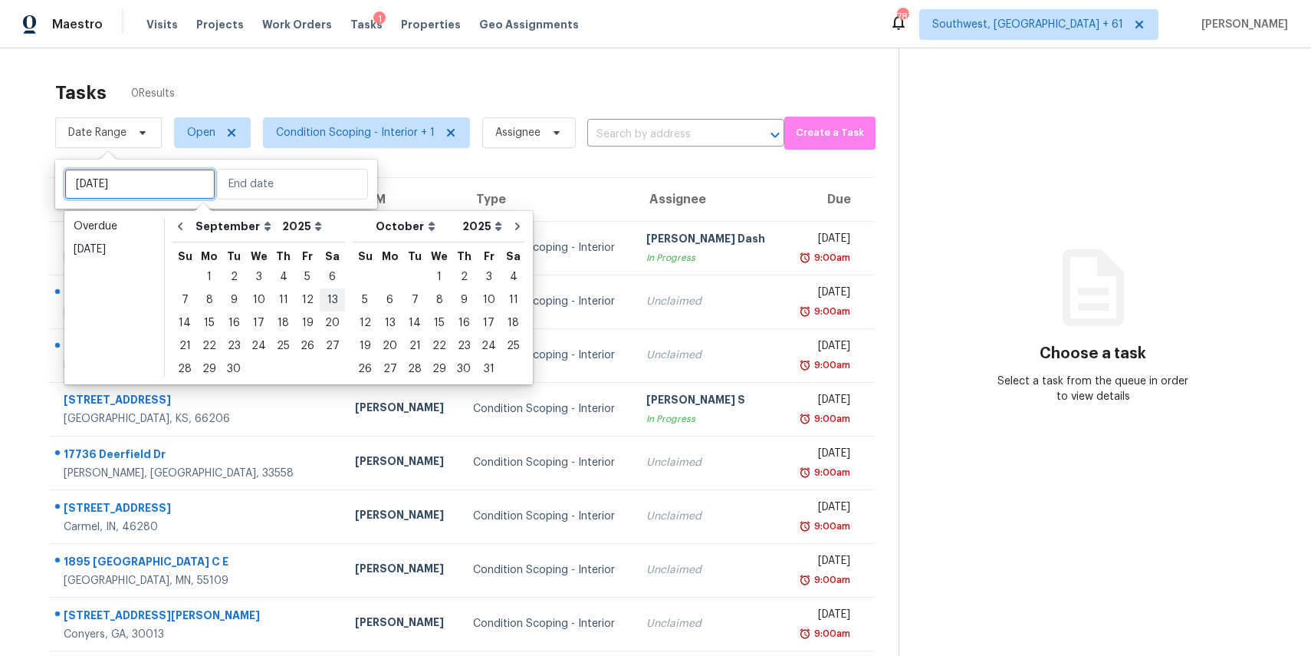
type input "Sat, Sep 13"
type input "Sun, Oct 05"
type input "Sat, Sep 20"
type input "Sun, Oct 12"
type input "Sat, Sep 13"
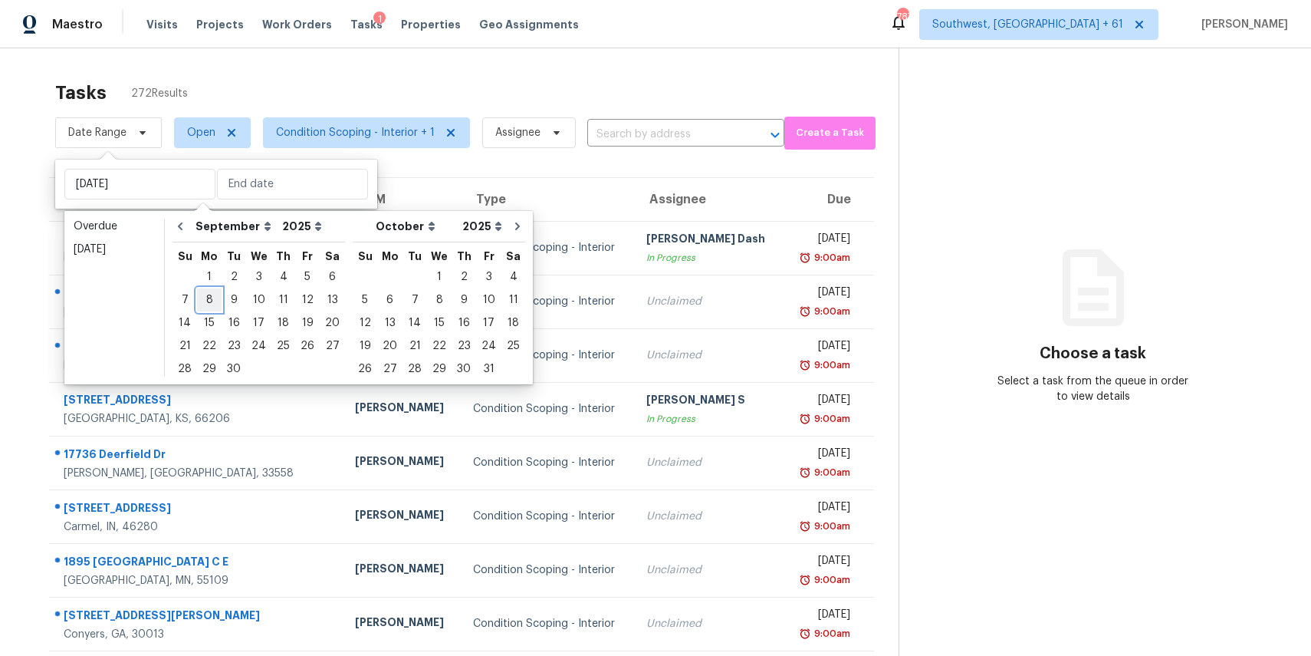
click at [213, 294] on div "8" at bounding box center [209, 299] width 25 height 21
type input "Mon, Sep 08"
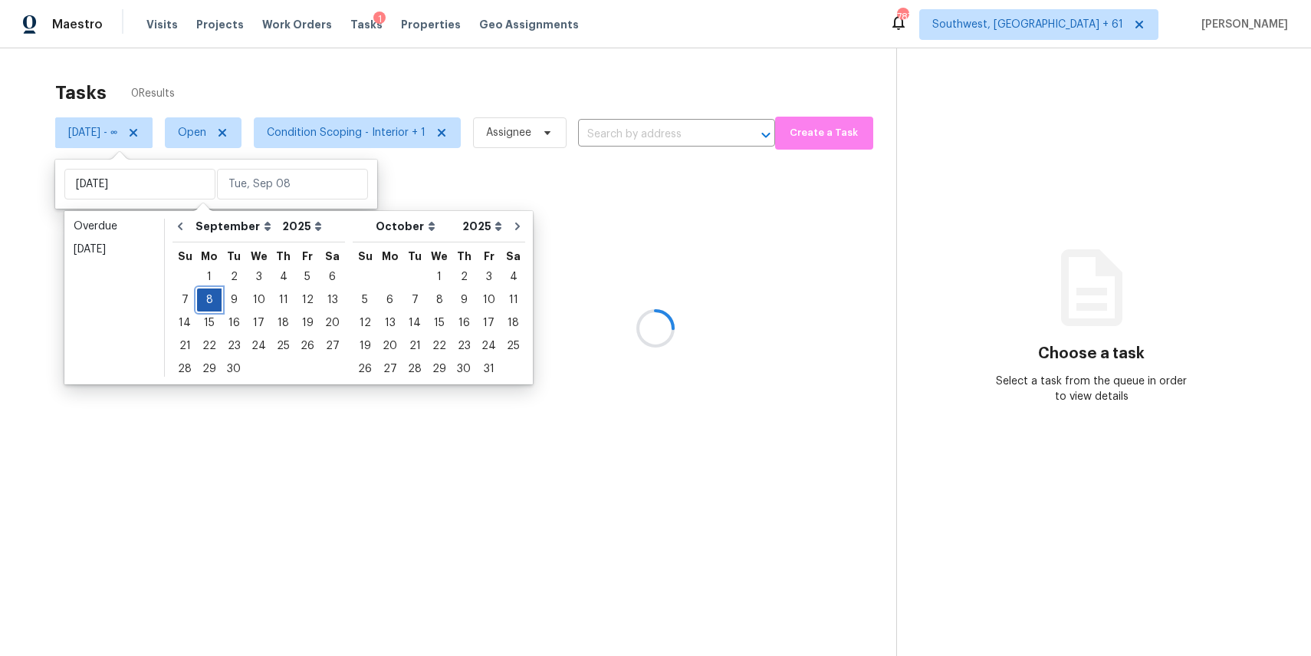
click at [213, 294] on div "8" at bounding box center [209, 299] width 25 height 21
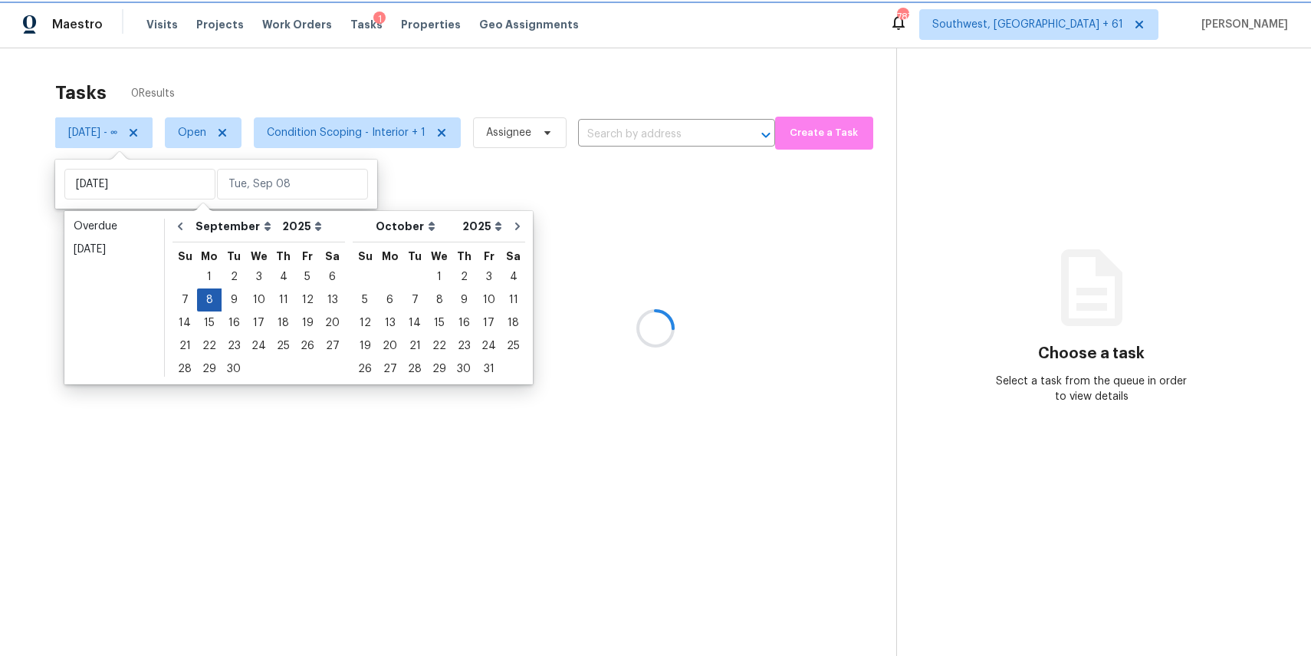
type input "Mon, Sep 08"
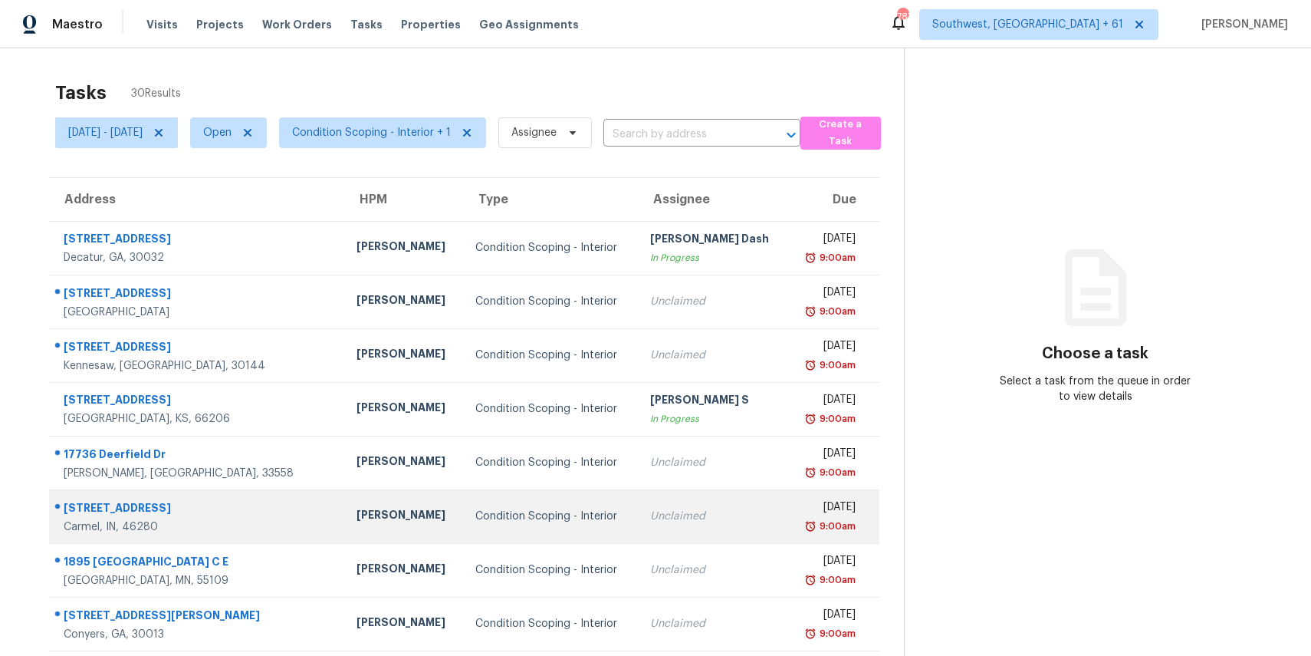
scroll to position [143, 0]
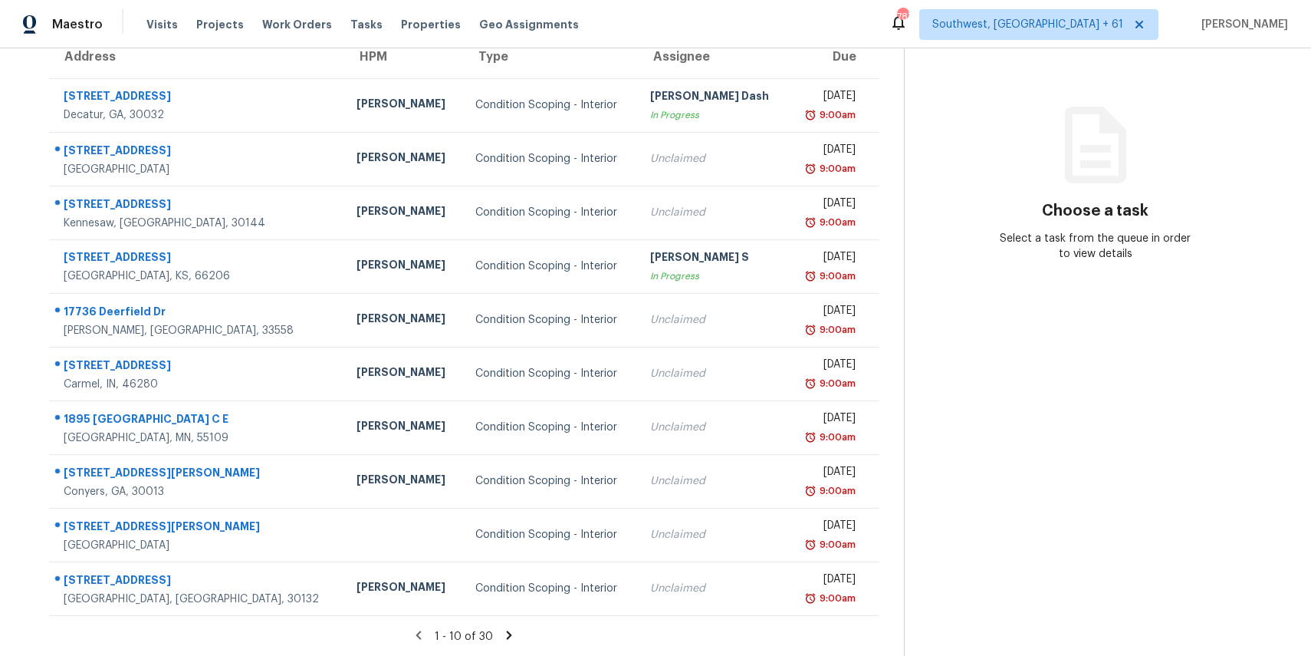
click at [516, 633] on icon at bounding box center [509, 635] width 14 height 14
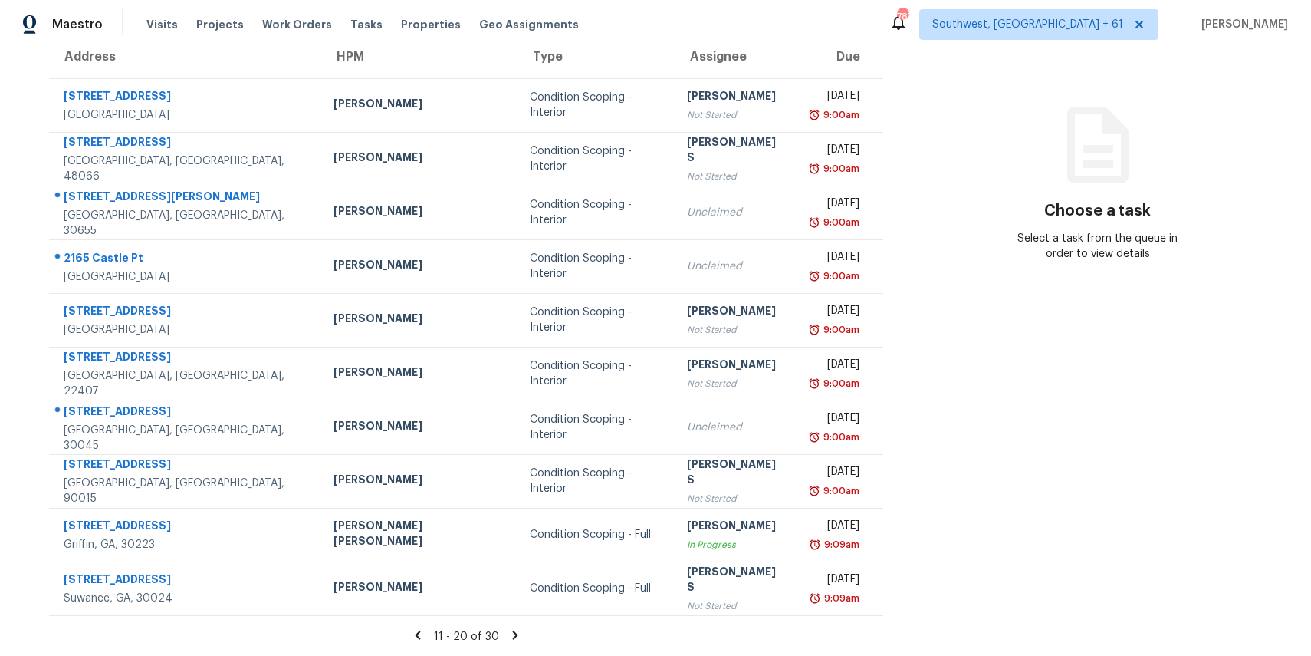
click at [522, 628] on icon at bounding box center [515, 635] width 14 height 14
